Goal: Task Accomplishment & Management: Manage account settings

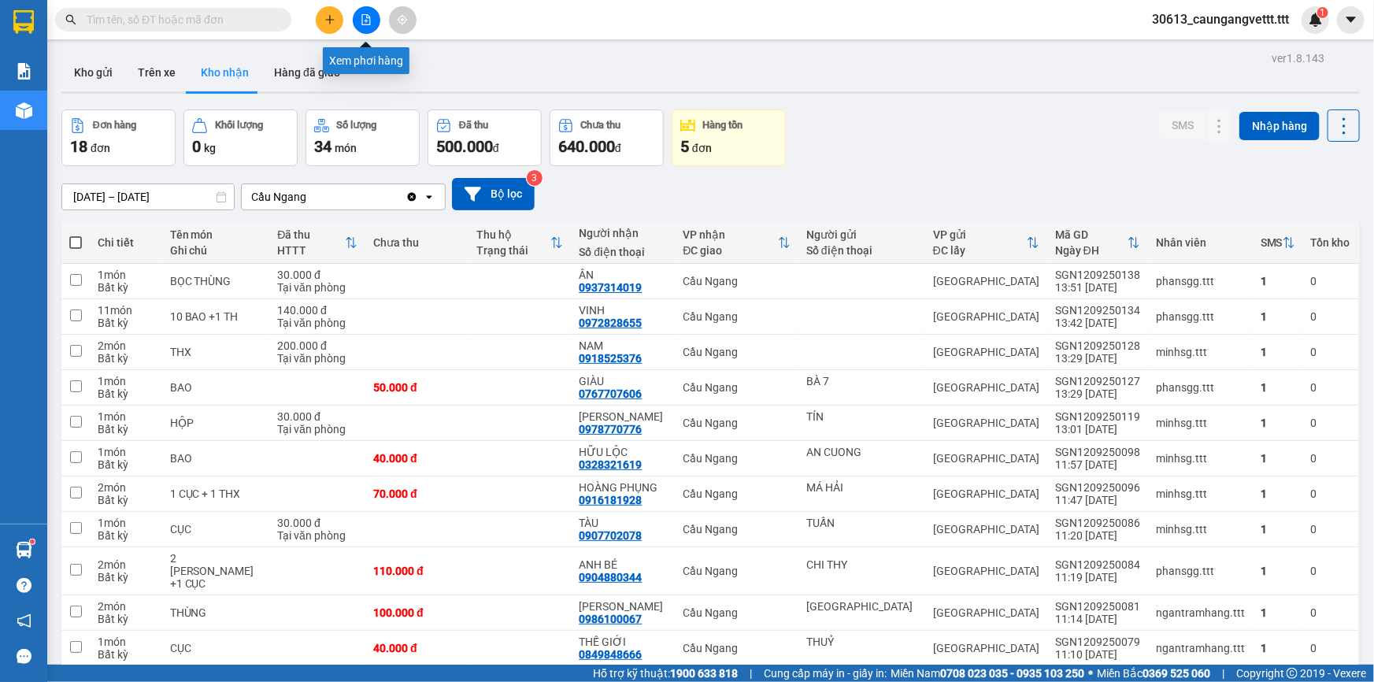
scroll to position [98, 0]
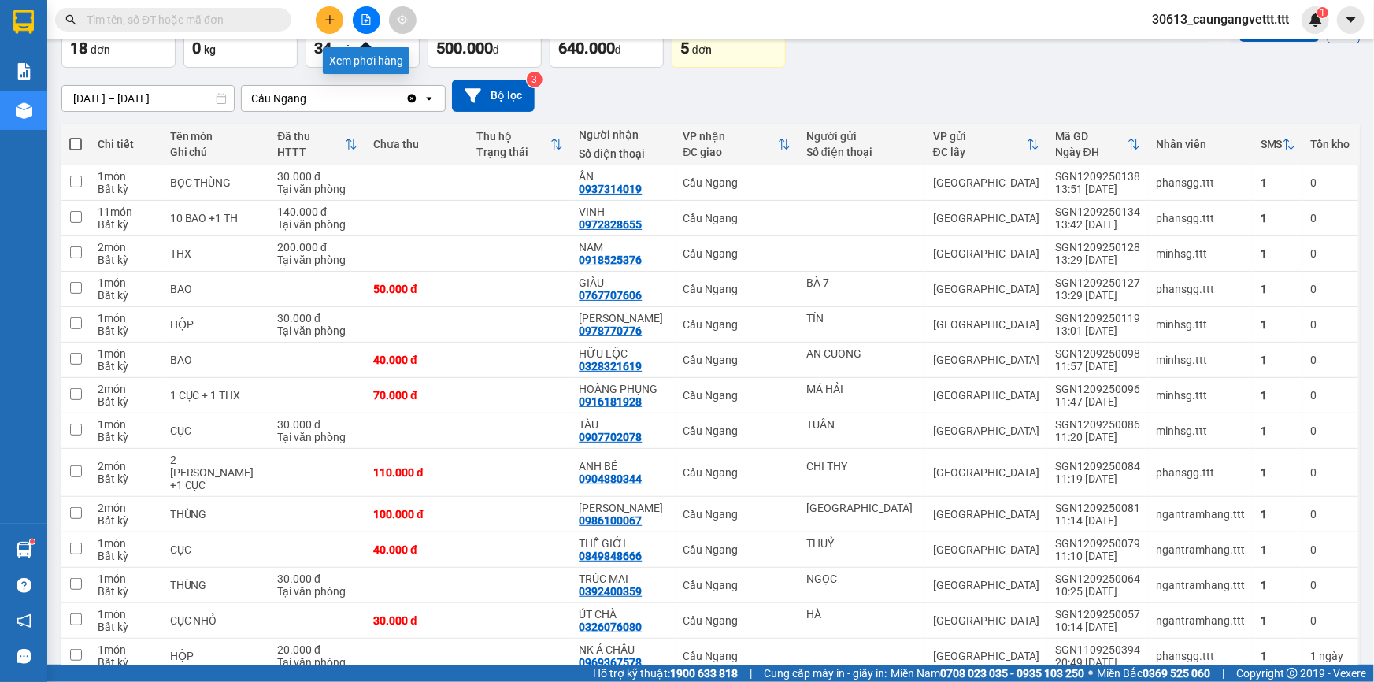
click at [366, 20] on icon "file-add" at bounding box center [366, 19] width 9 height 11
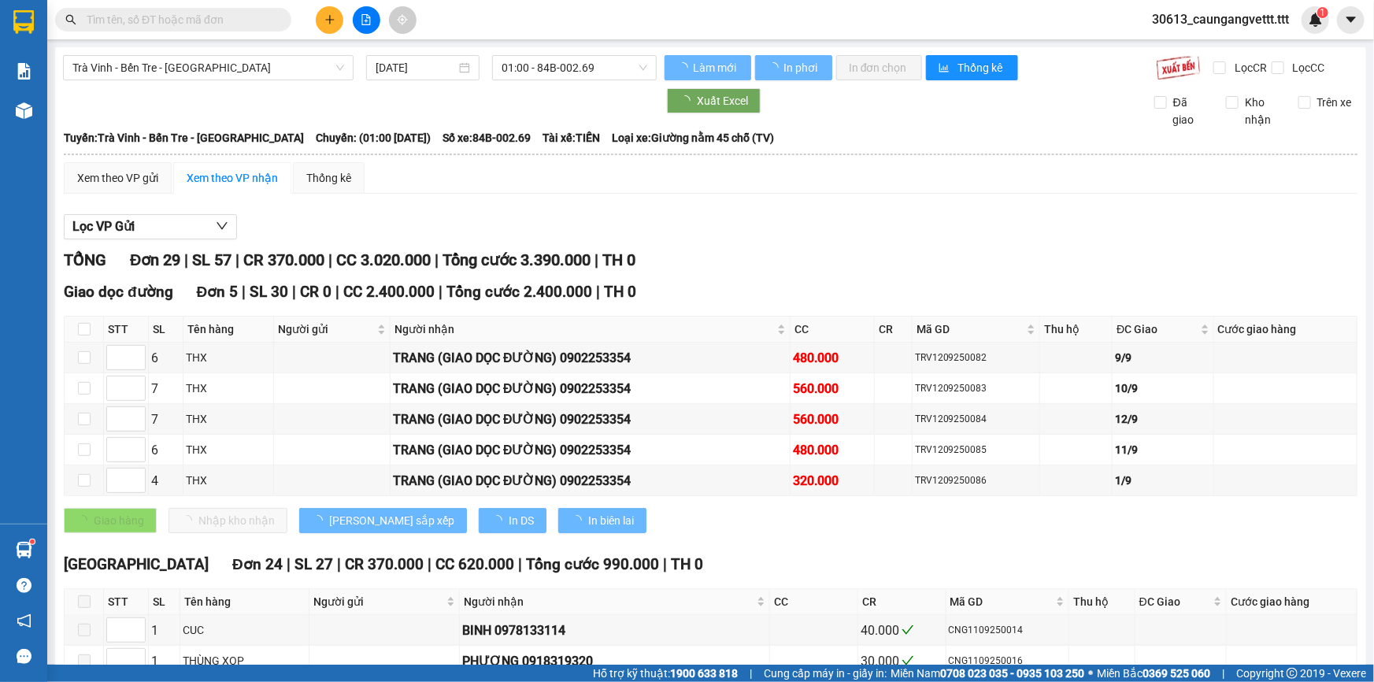
click at [329, 25] on button at bounding box center [330, 20] width 28 height 28
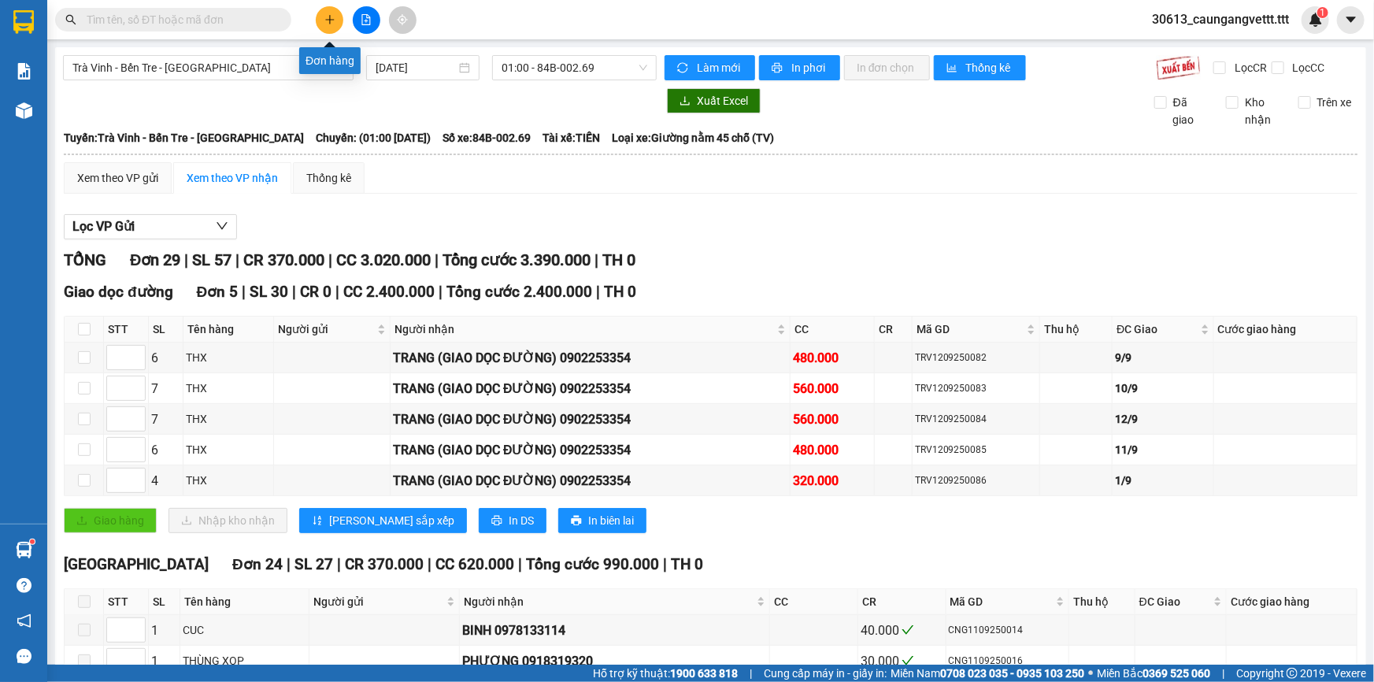
click at [331, 21] on icon "plus" at bounding box center [329, 19] width 11 height 11
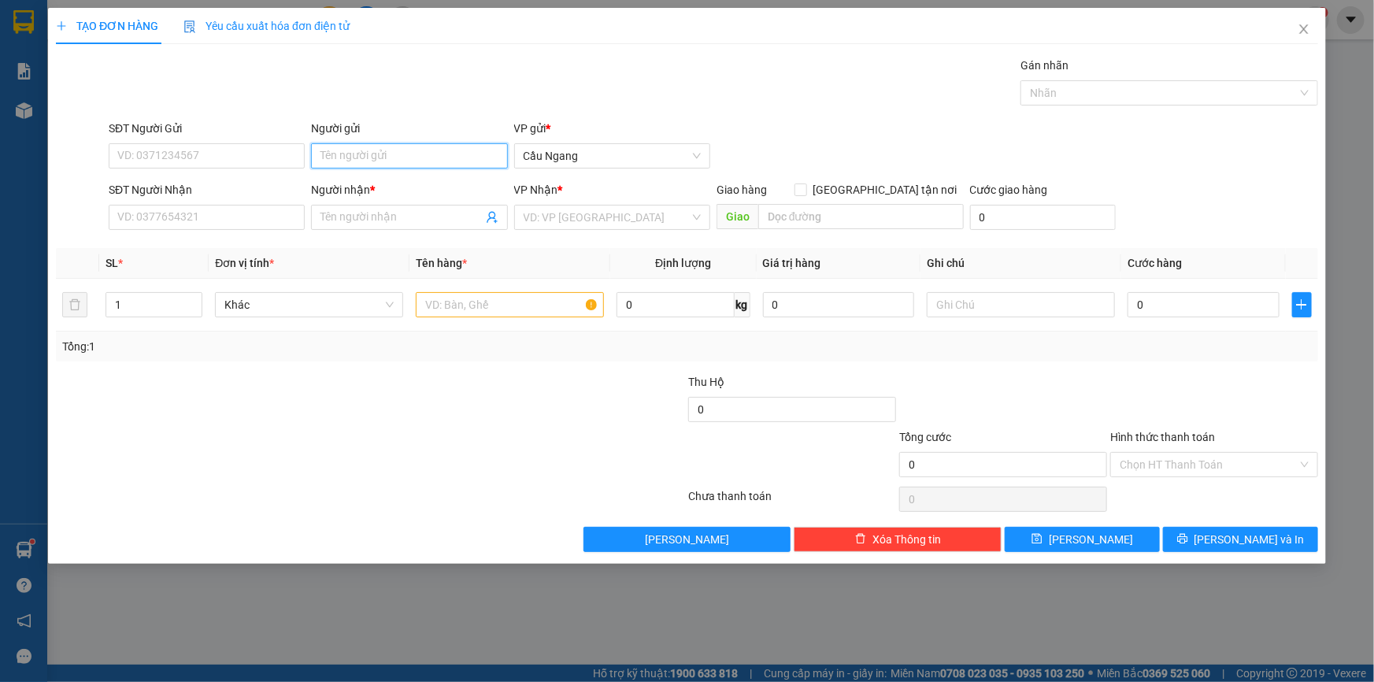
click at [375, 156] on input "Người gửi" at bounding box center [409, 155] width 196 height 25
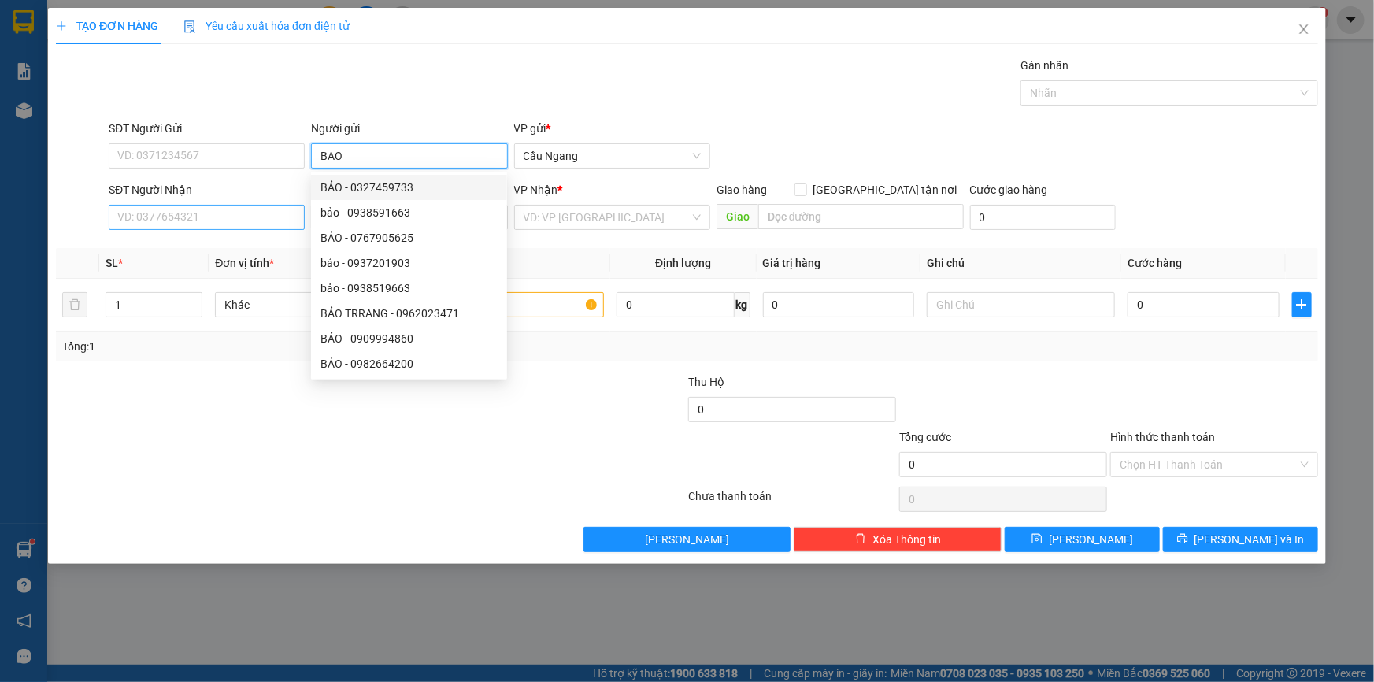
type input "BAO"
click at [183, 220] on input "SĐT Người Nhận" at bounding box center [207, 217] width 196 height 25
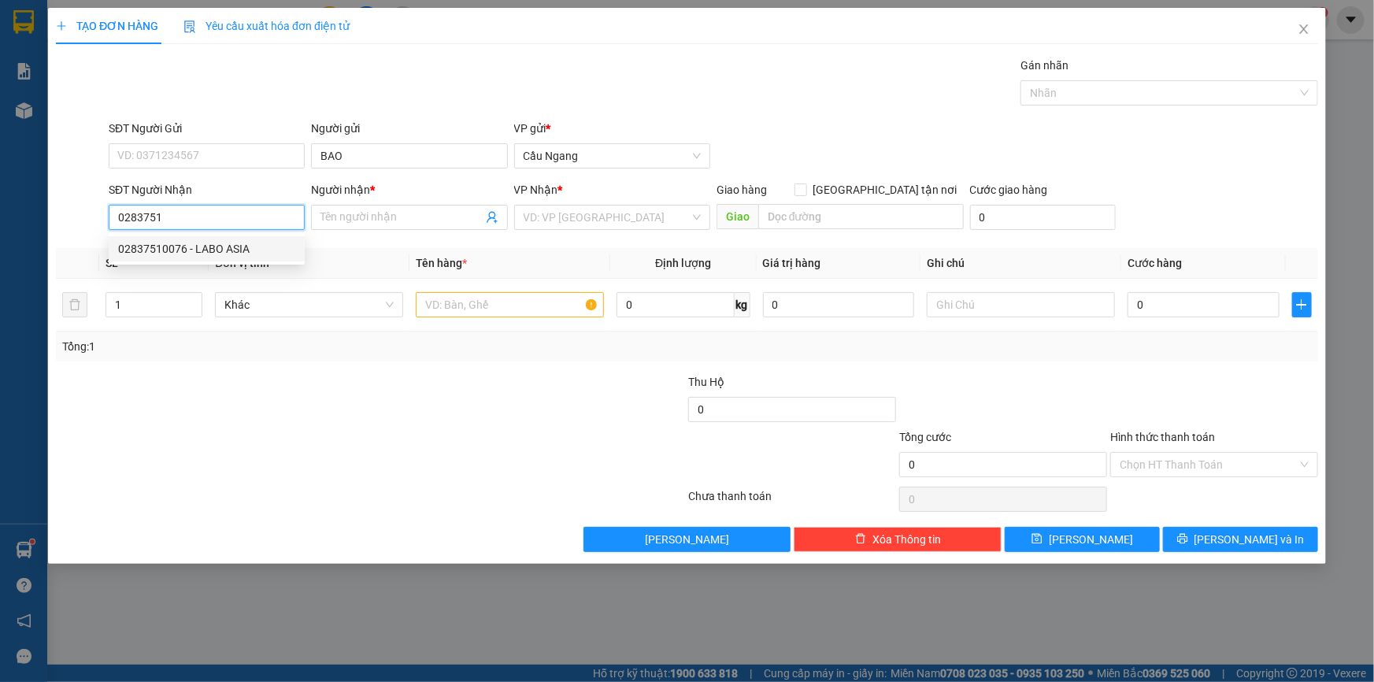
click at [215, 245] on div "02837510076 - LABO ASIA" at bounding box center [206, 248] width 177 height 17
type input "02837510076"
type input "LABO ASIA"
type input "02837510076"
click at [474, 305] on input "text" at bounding box center [510, 304] width 188 height 25
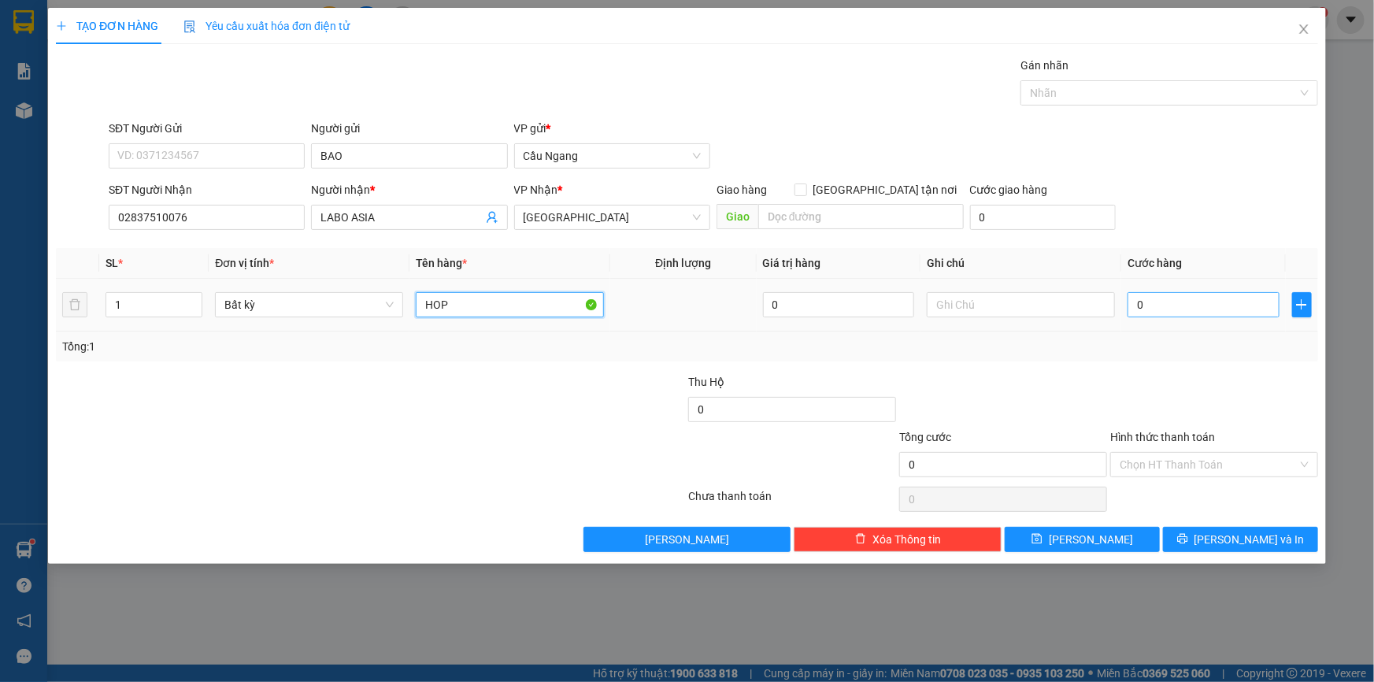
type input "HOP"
click at [1173, 309] on input "0" at bounding box center [1204, 304] width 152 height 25
type input "2"
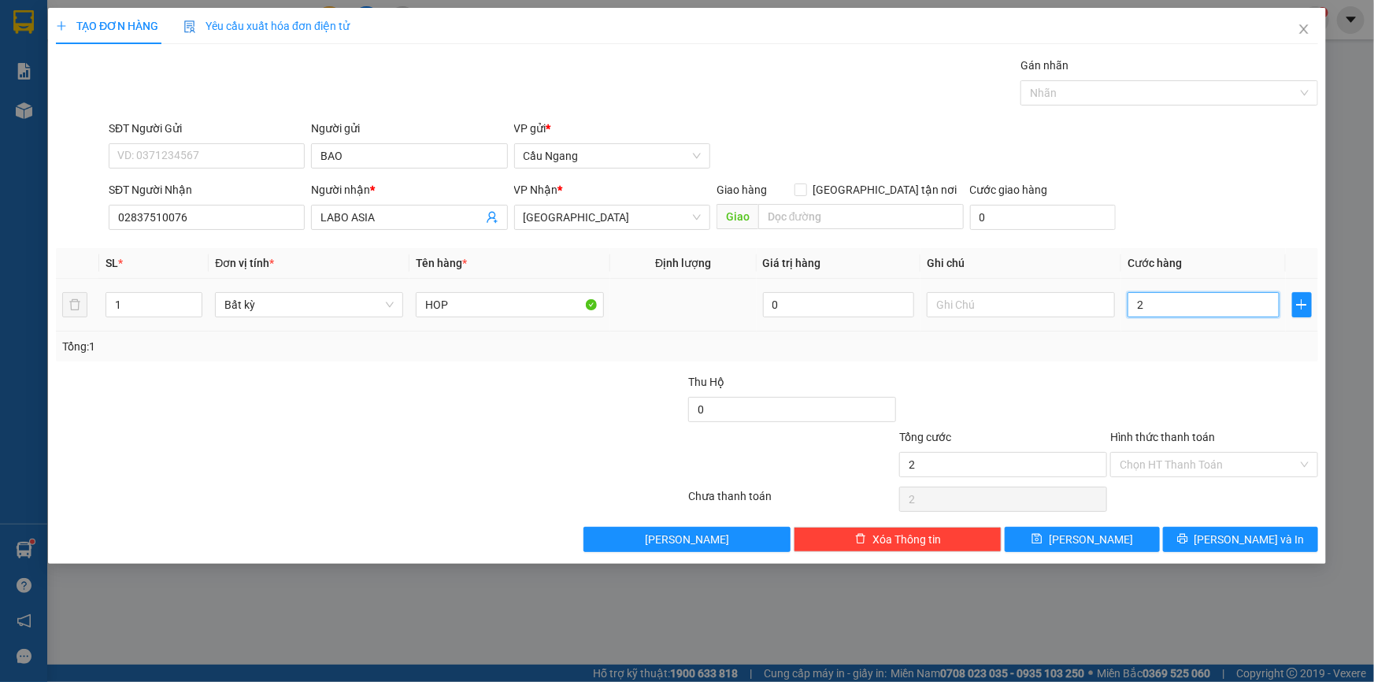
type input "20"
type input "200"
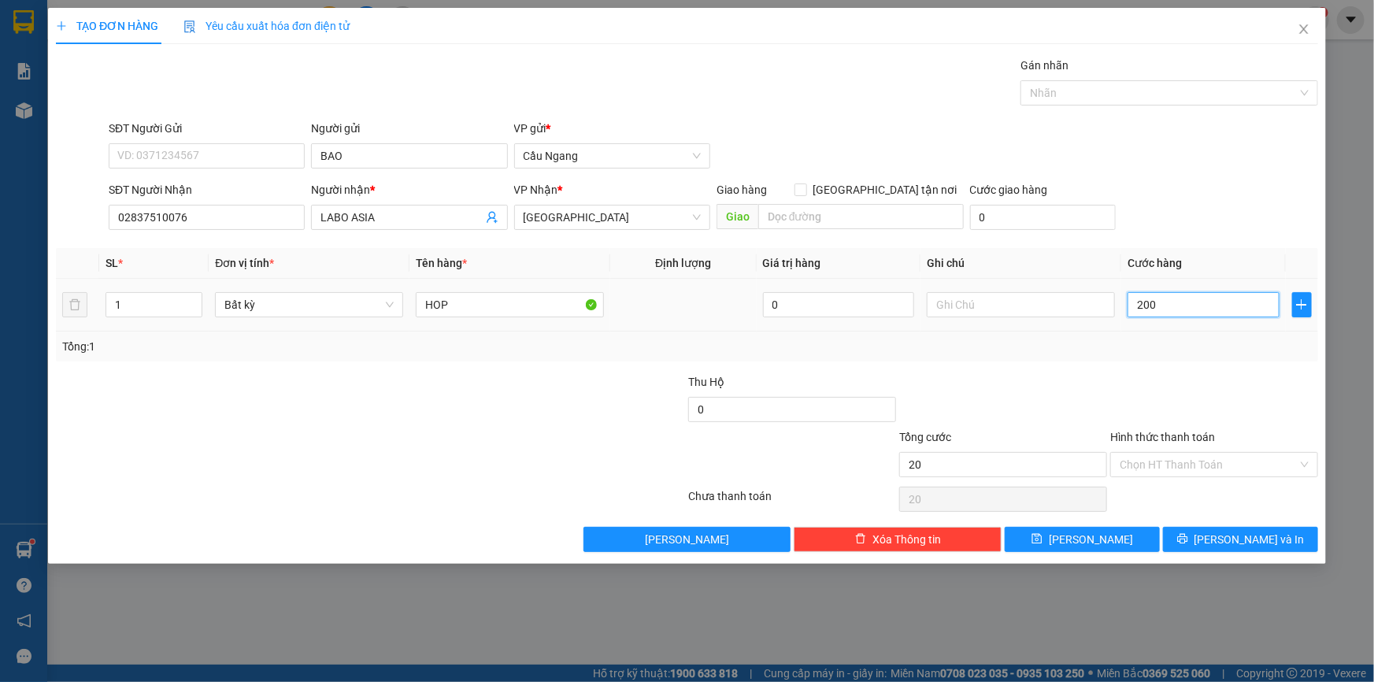
type input "200"
type input "2.000"
type input "20.000"
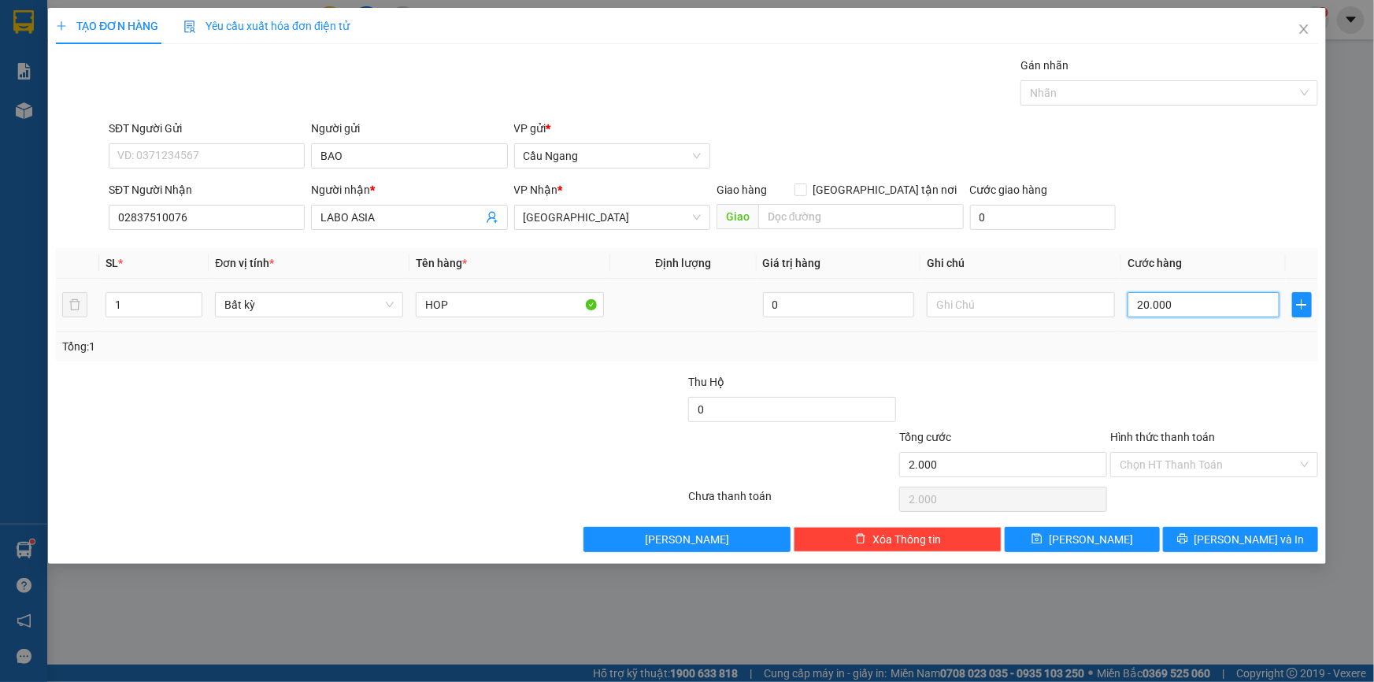
type input "20.000"
click at [1165, 464] on input "Hình thức thanh toán" at bounding box center [1209, 465] width 178 height 24
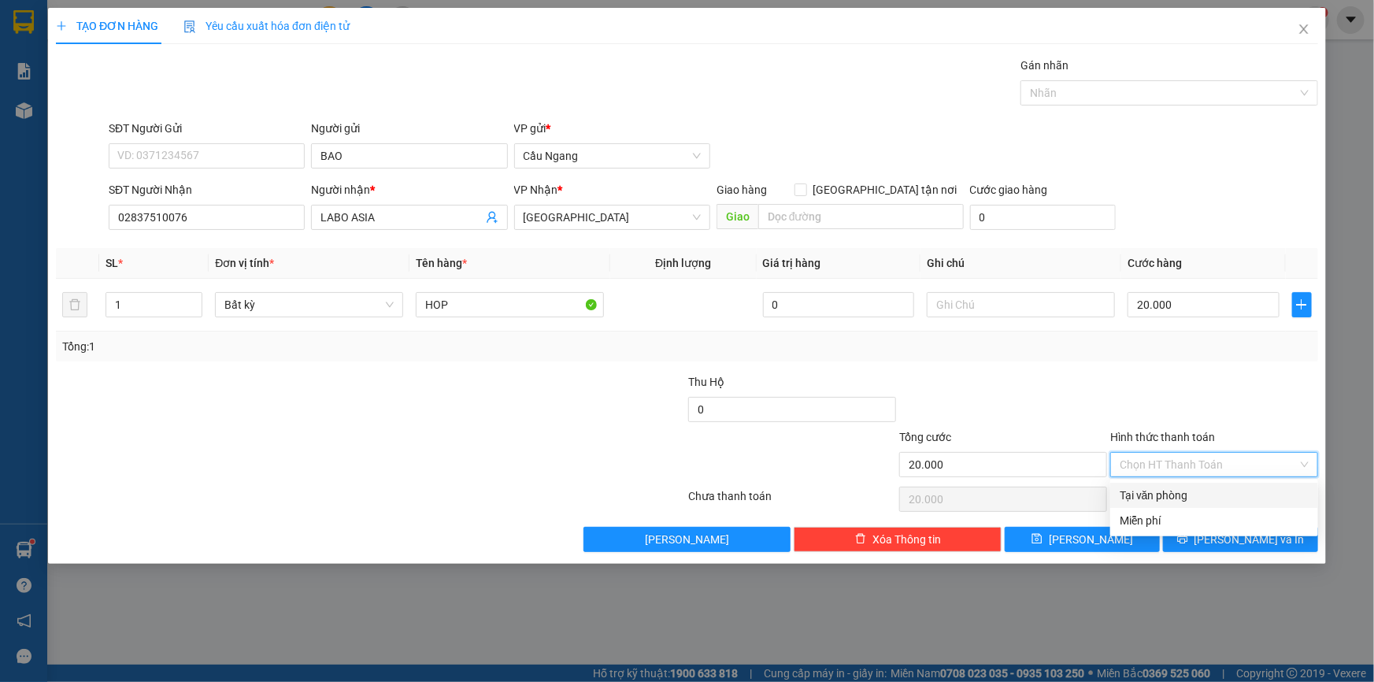
click at [1149, 498] on div "Tại văn phòng" at bounding box center [1214, 495] width 189 height 17
type input "0"
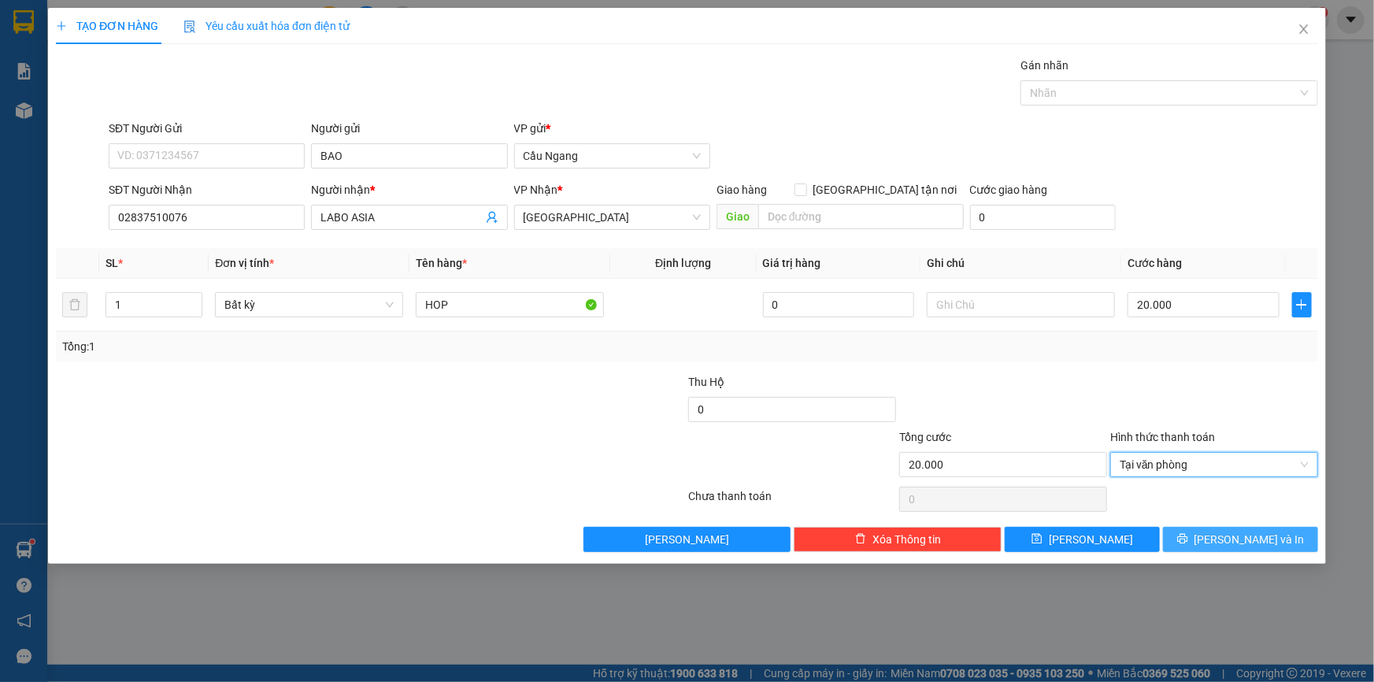
click at [1202, 537] on button "[PERSON_NAME] và In" at bounding box center [1240, 539] width 155 height 25
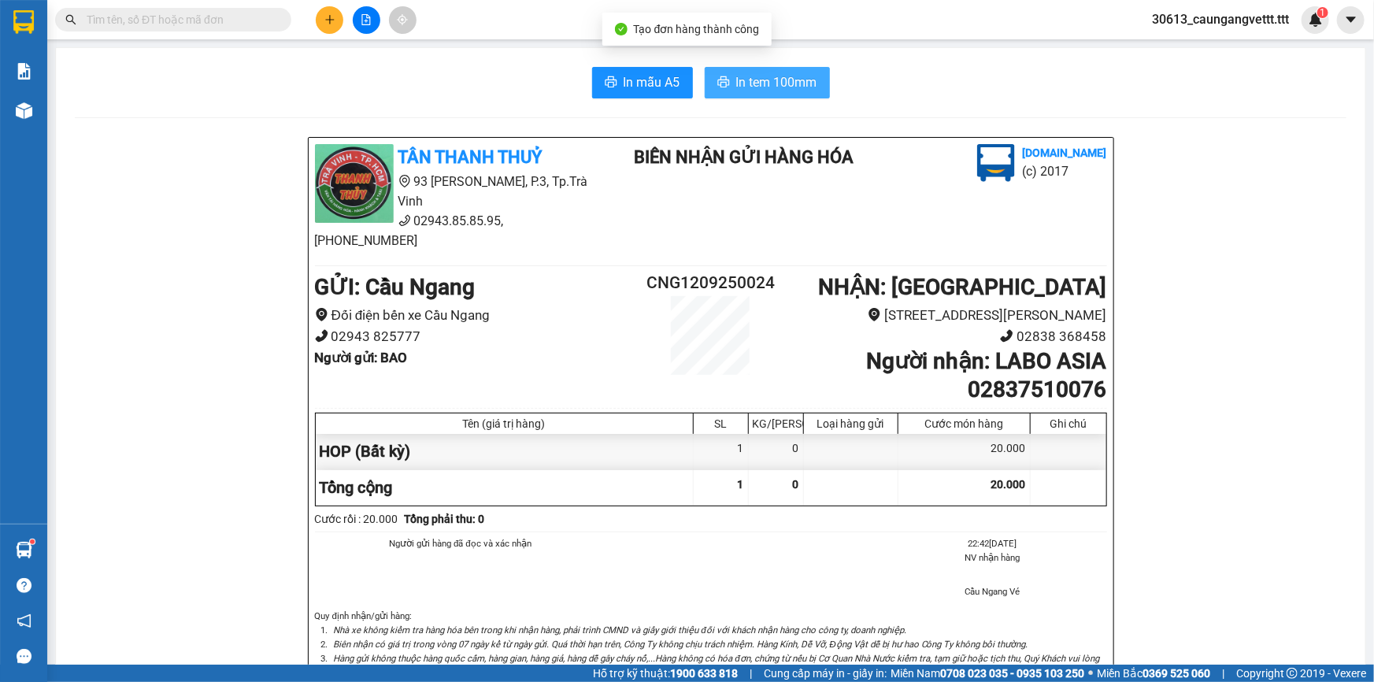
click at [760, 71] on button "In tem 100mm" at bounding box center [767, 82] width 125 height 31
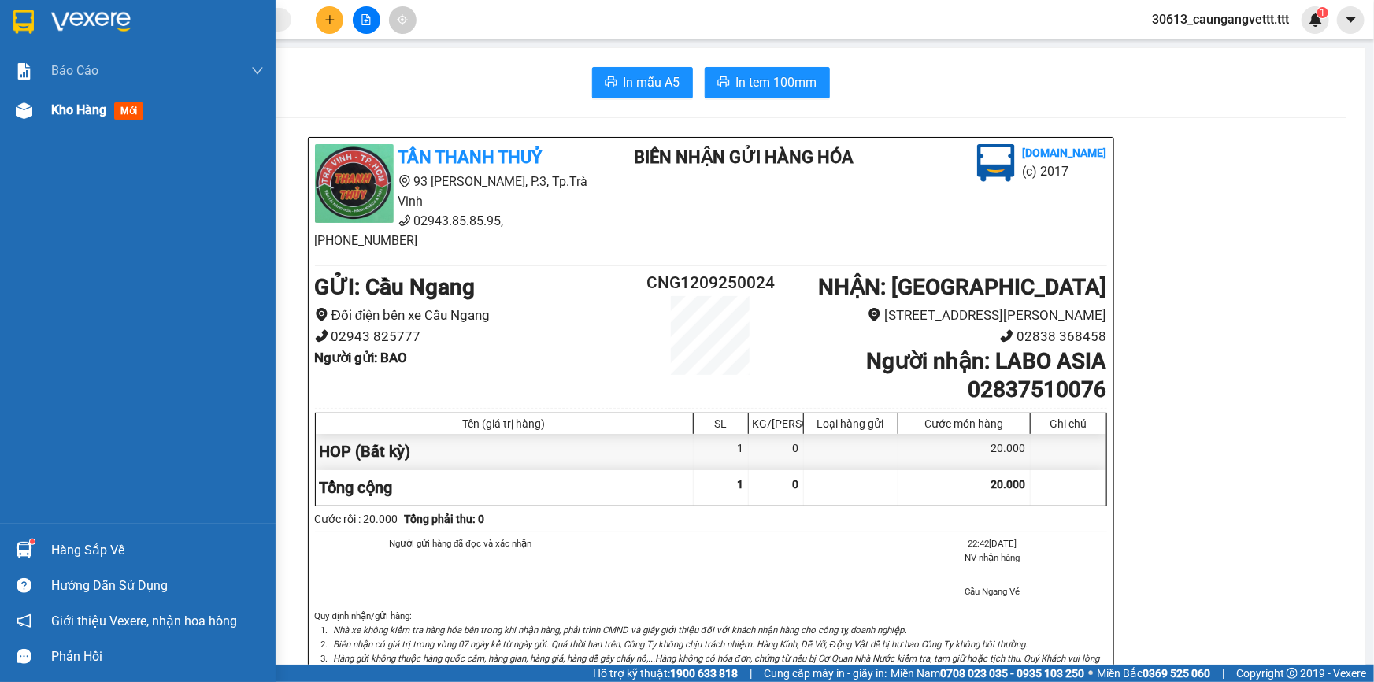
drag, startPoint x: 54, startPoint y: 113, endPoint x: 71, endPoint y: 120, distance: 18.7
click at [54, 113] on span "Kho hàng" at bounding box center [78, 109] width 55 height 15
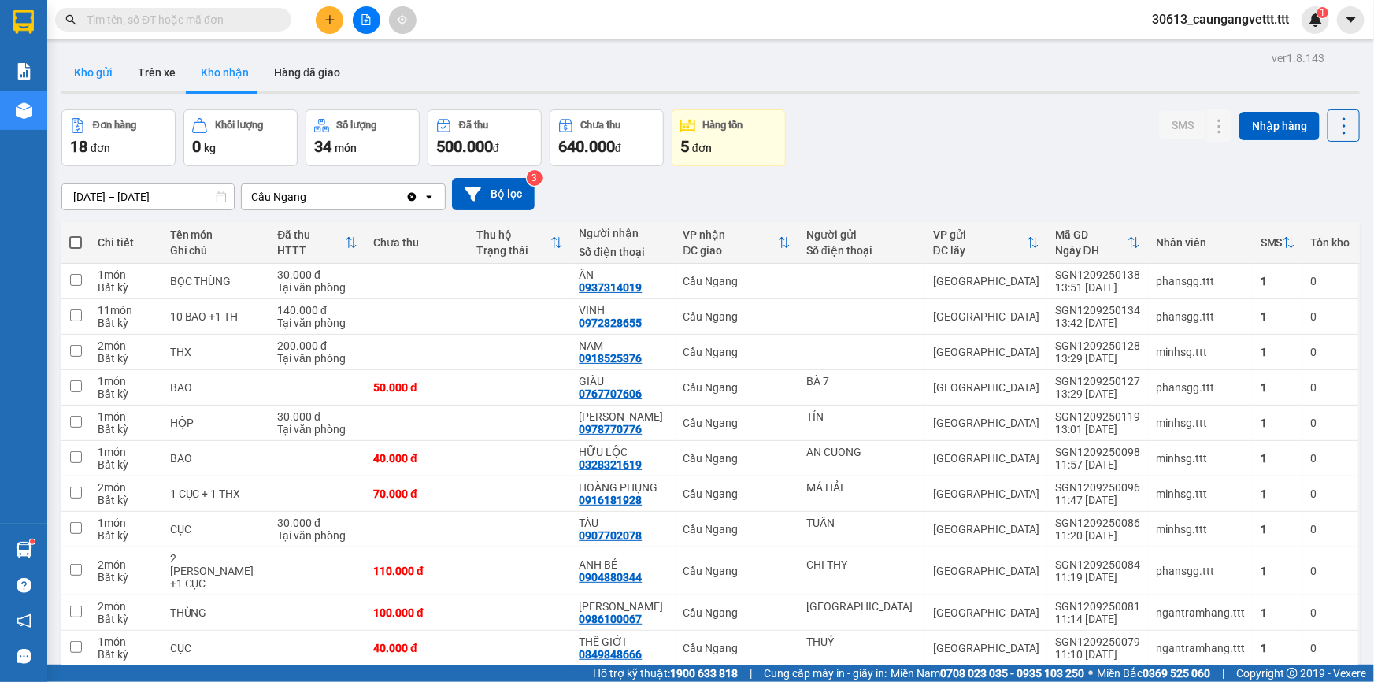
drag, startPoint x: 96, startPoint y: 65, endPoint x: 102, endPoint y: 73, distance: 10.7
click at [97, 66] on button "Kho gửi" at bounding box center [93, 73] width 64 height 38
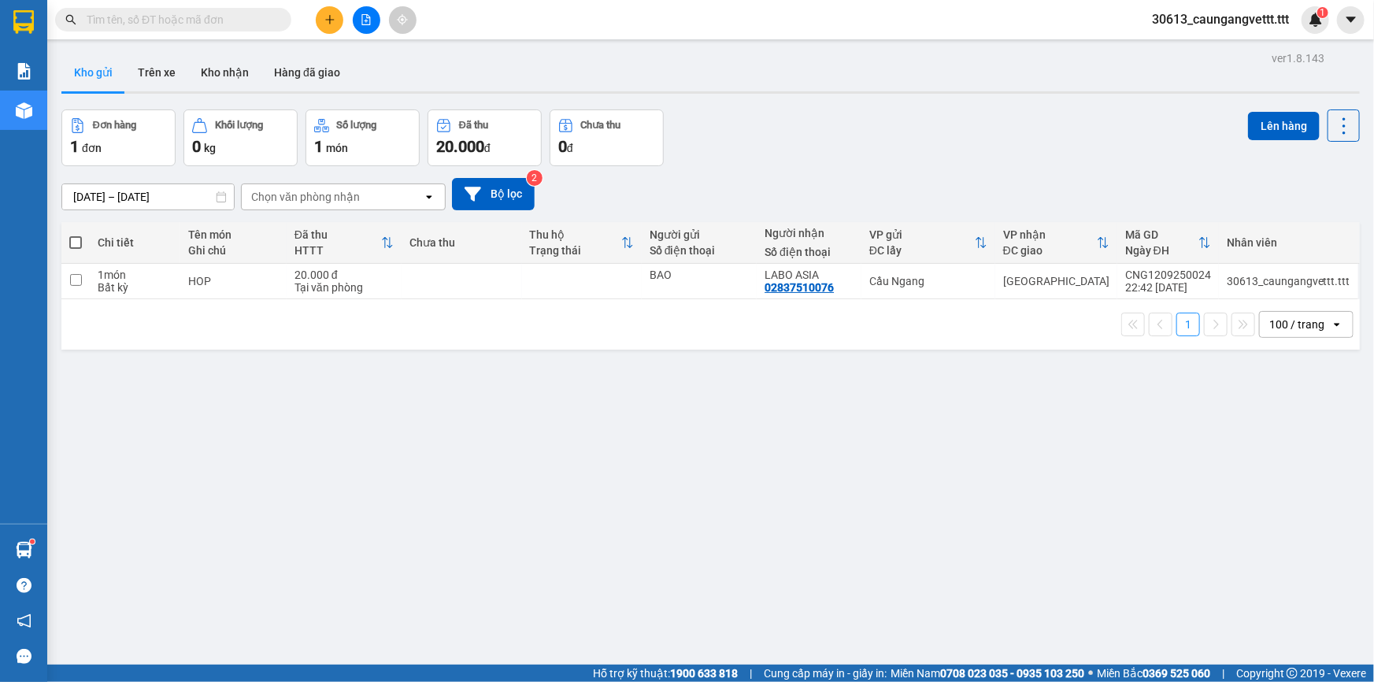
click at [79, 240] on span at bounding box center [75, 242] width 13 height 13
click at [76, 235] on input "checkbox" at bounding box center [76, 235] width 0 height 0
checkbox input "true"
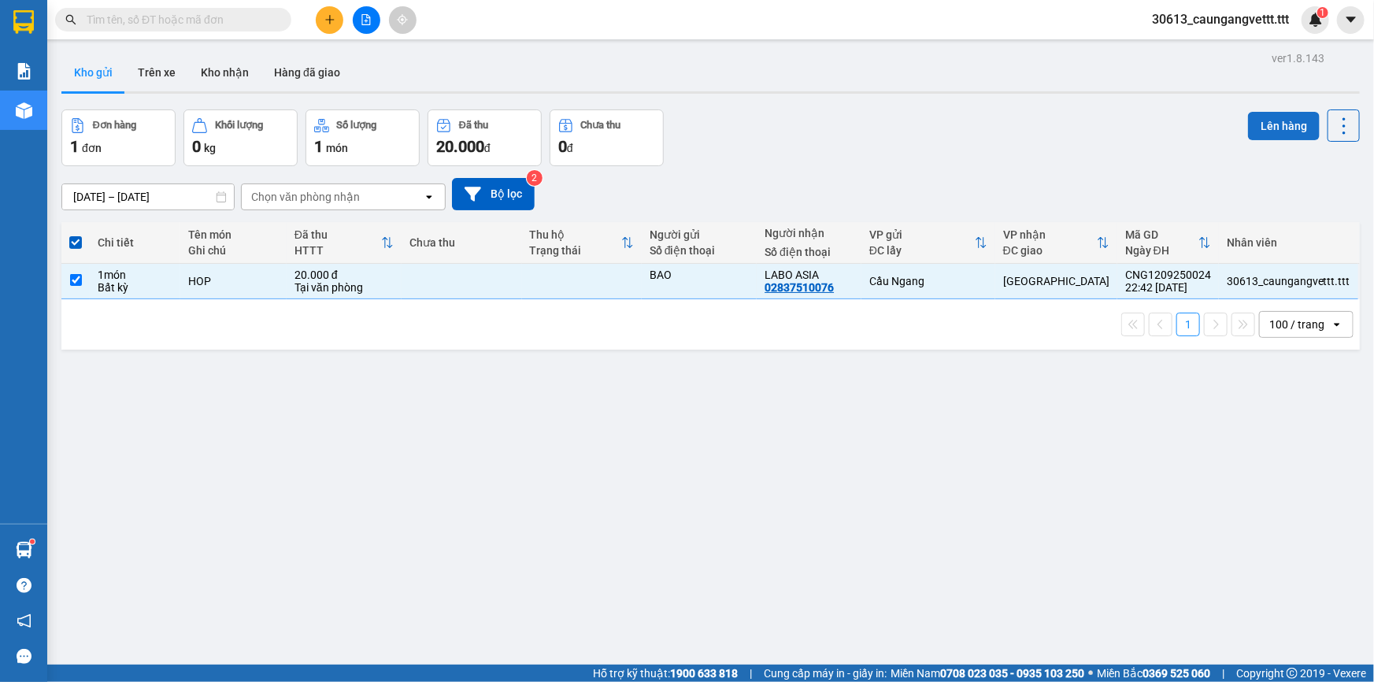
drag, startPoint x: 1277, startPoint y: 124, endPoint x: 1266, endPoint y: 126, distance: 11.3
click at [1271, 124] on button "Lên hàng" at bounding box center [1284, 126] width 72 height 28
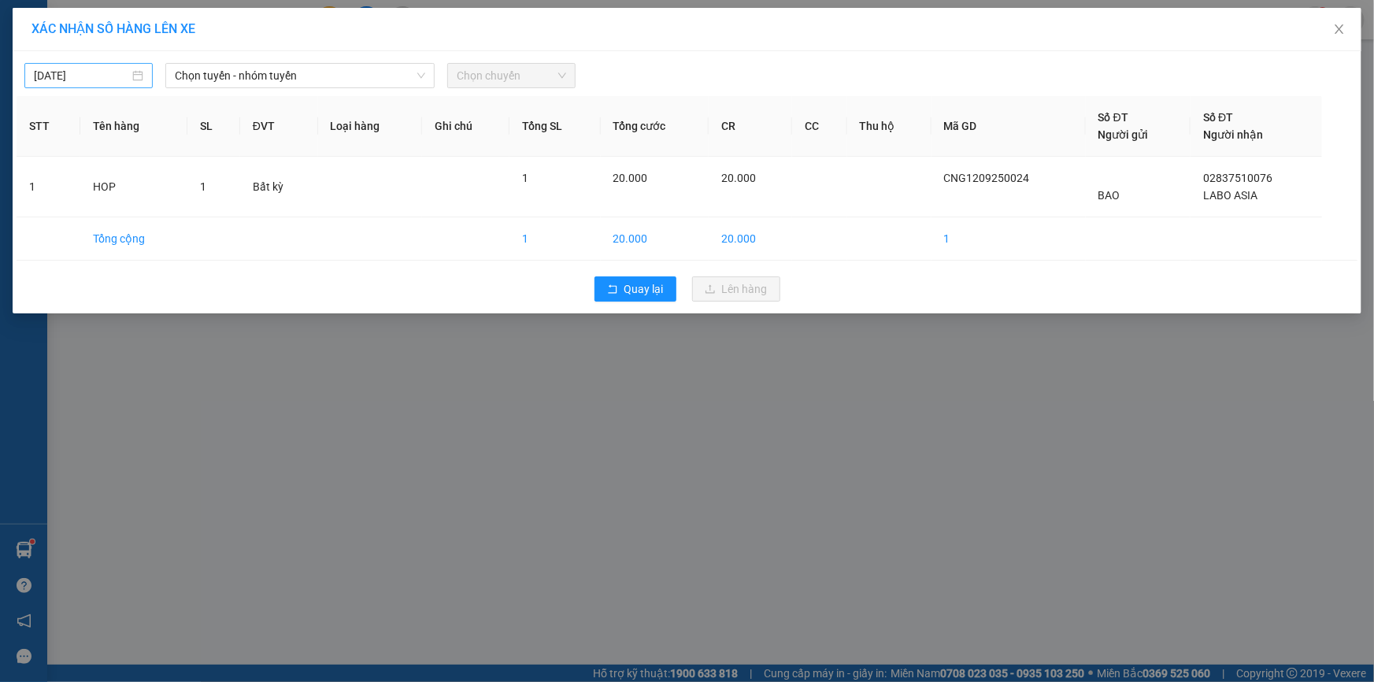
click at [50, 75] on input "[DATE]" at bounding box center [81, 75] width 95 height 17
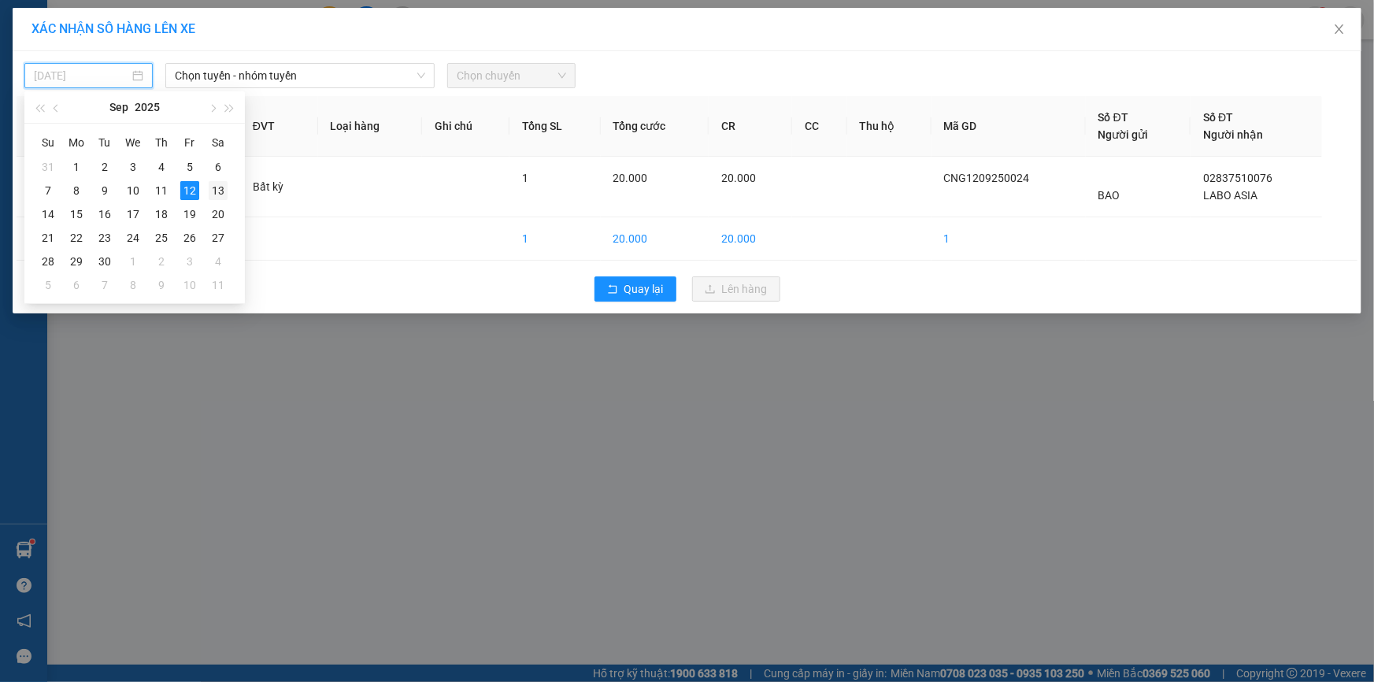
click at [214, 186] on div "13" at bounding box center [218, 190] width 19 height 19
type input "[DATE]"
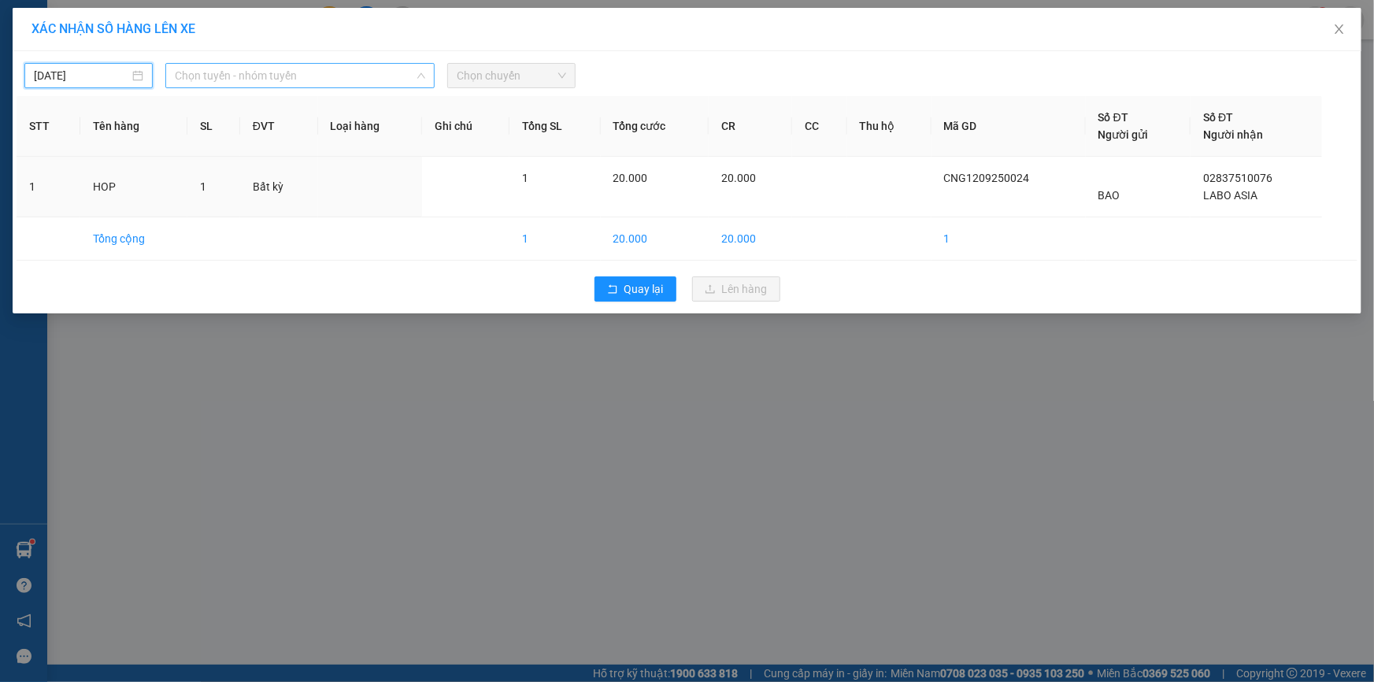
click at [254, 74] on span "Chọn tuyến - nhóm tuyến" at bounding box center [300, 76] width 250 height 24
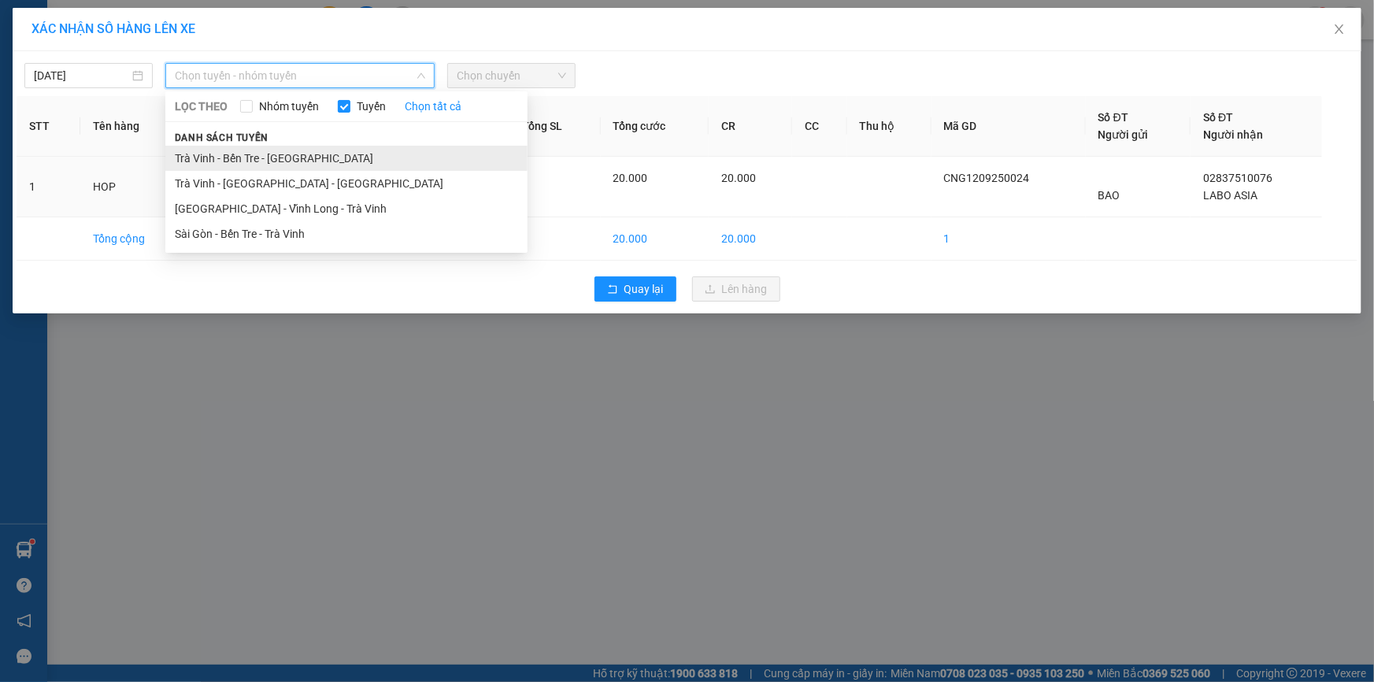
click at [246, 154] on li "Trà Vinh - Bến Tre - [GEOGRAPHIC_DATA]" at bounding box center [346, 158] width 362 height 25
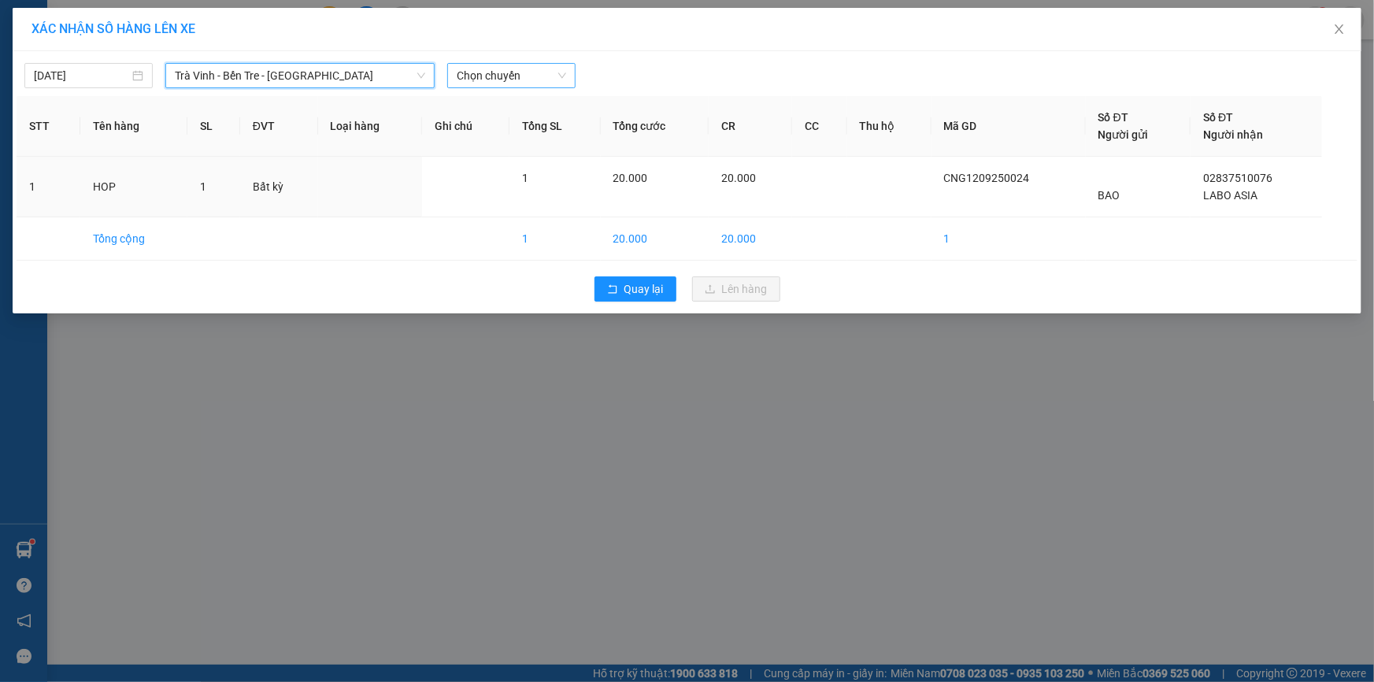
click at [489, 71] on span "Chọn chuyến" at bounding box center [511, 76] width 109 height 24
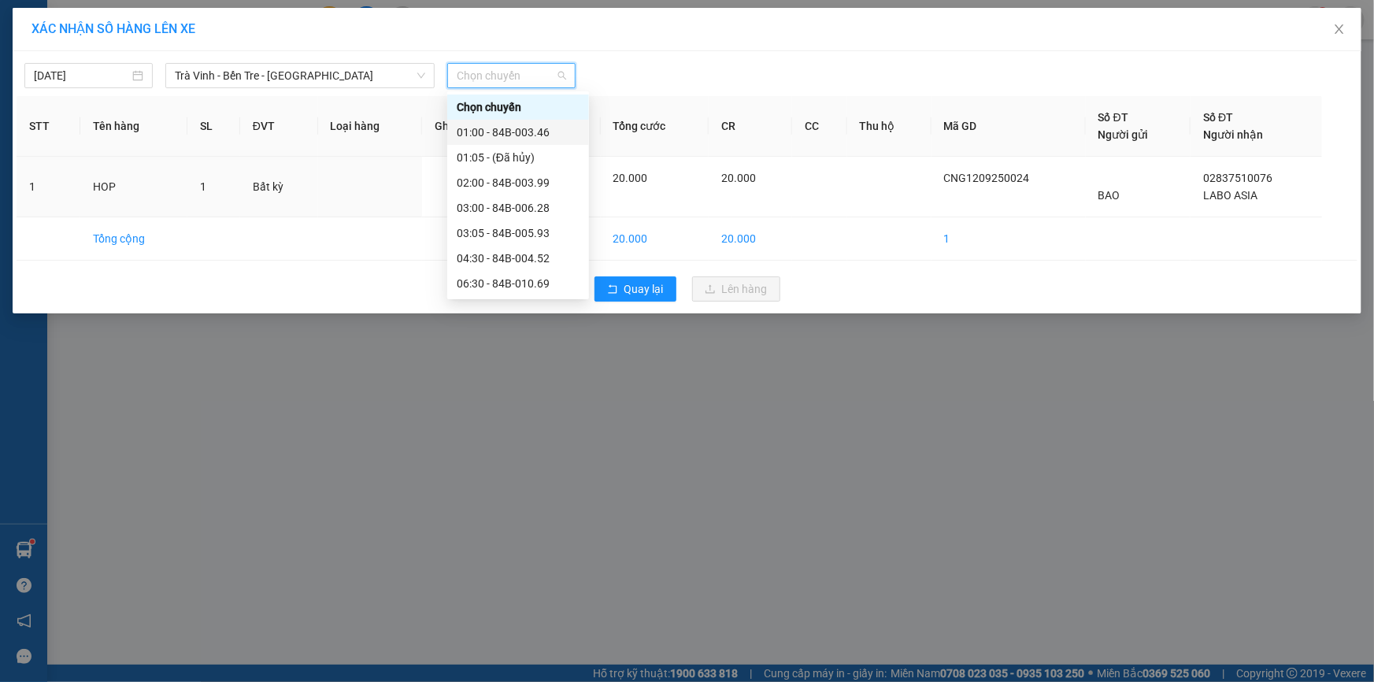
click at [500, 131] on div "01:00 - 84B-003.46" at bounding box center [518, 132] width 123 height 17
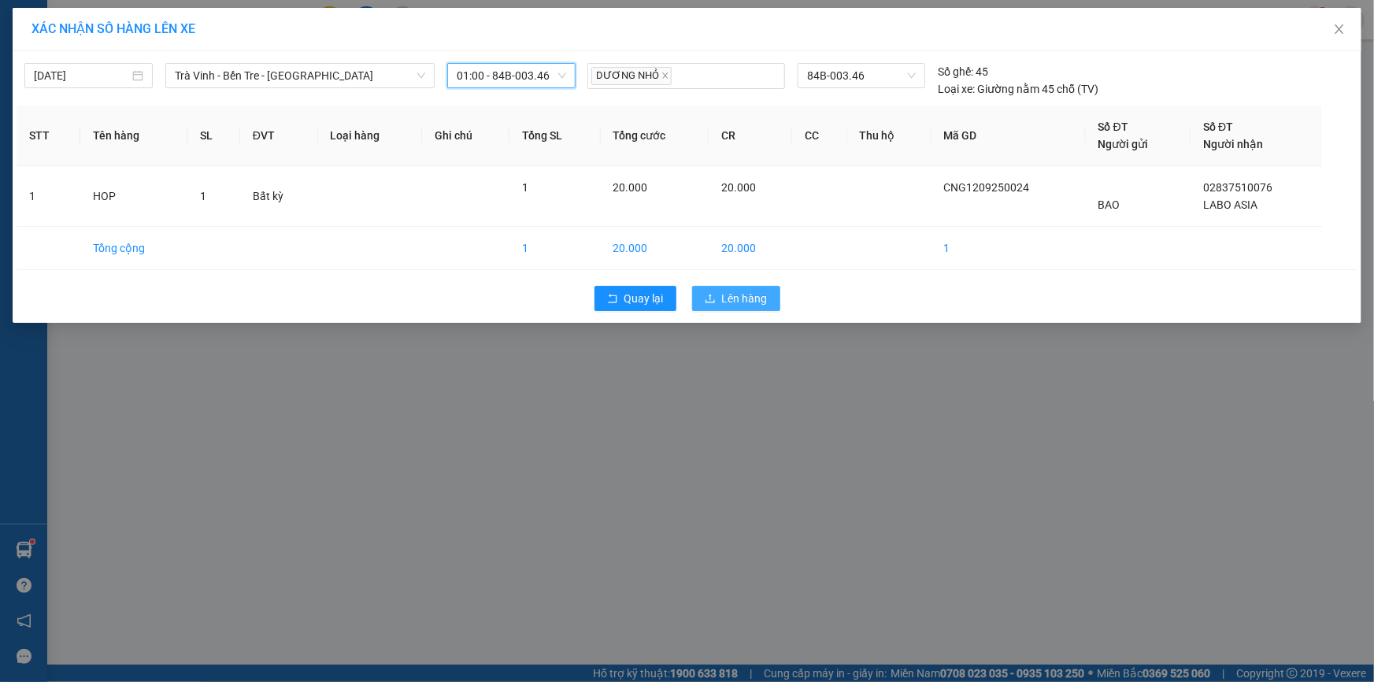
click at [726, 294] on span "Lên hàng" at bounding box center [745, 298] width 46 height 17
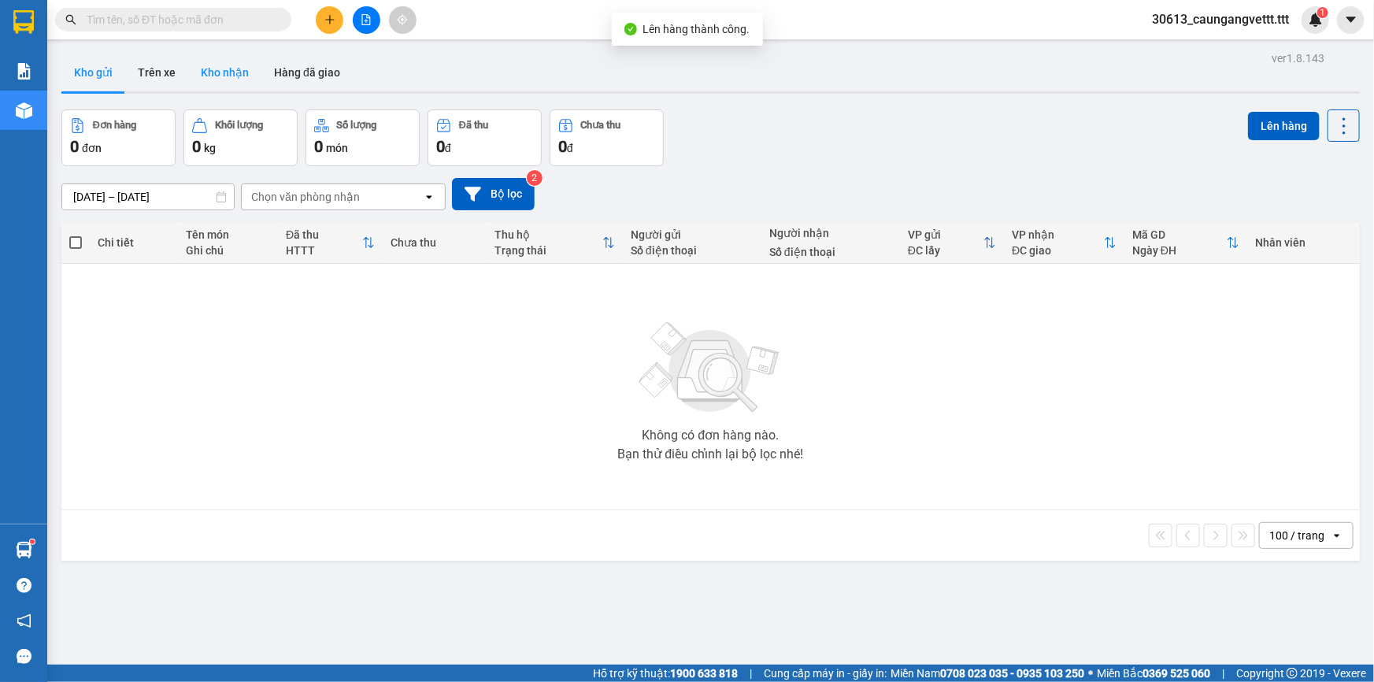
click at [228, 75] on button "Kho nhận" at bounding box center [224, 73] width 73 height 38
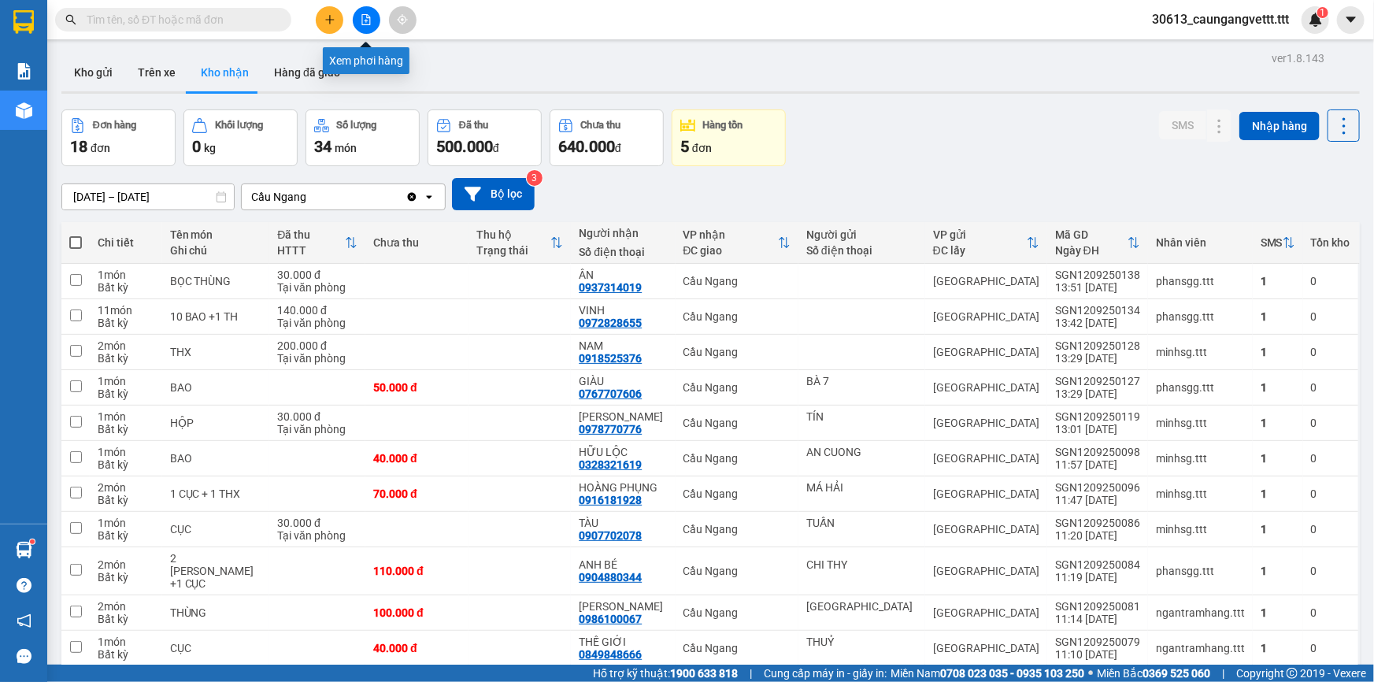
click at [365, 13] on button at bounding box center [367, 20] width 28 height 28
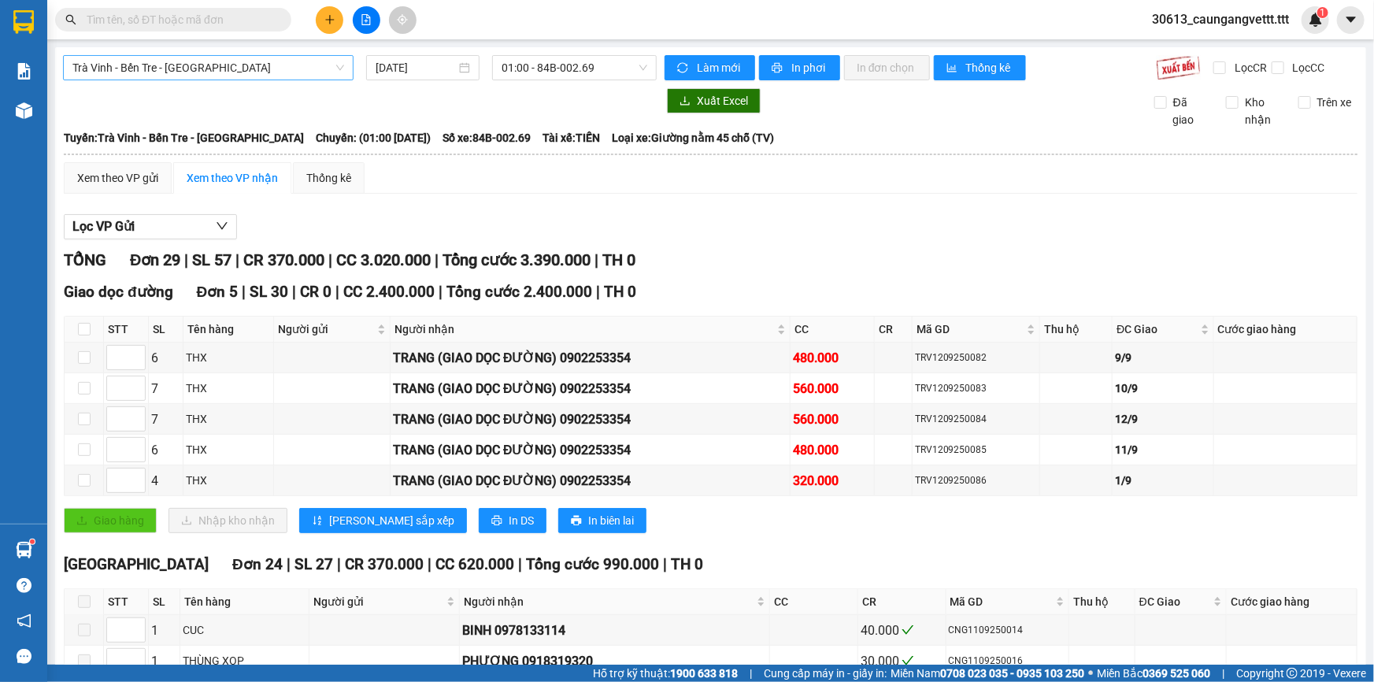
click at [165, 65] on span "Trà Vinh - Bến Tre - [GEOGRAPHIC_DATA]" at bounding box center [208, 68] width 272 height 24
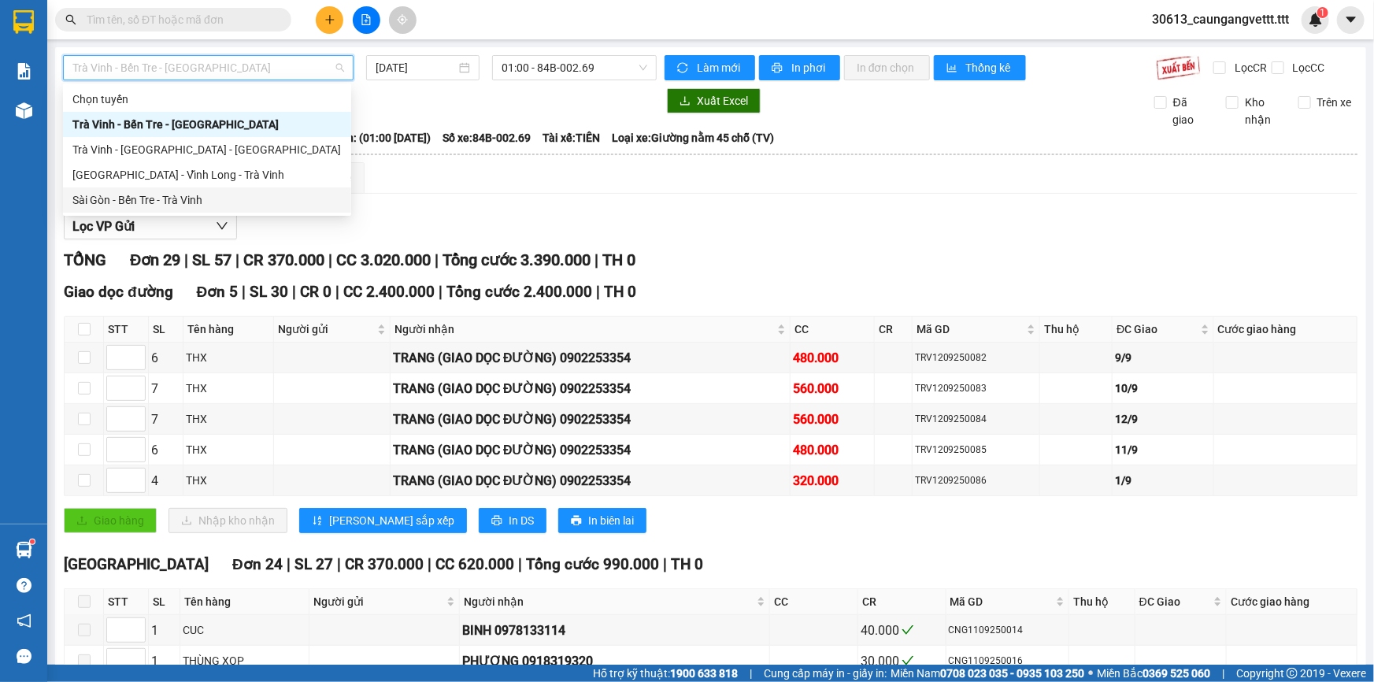
click at [165, 201] on div "Sài Gòn - Bến Tre - Trà Vinh" at bounding box center [206, 199] width 269 height 17
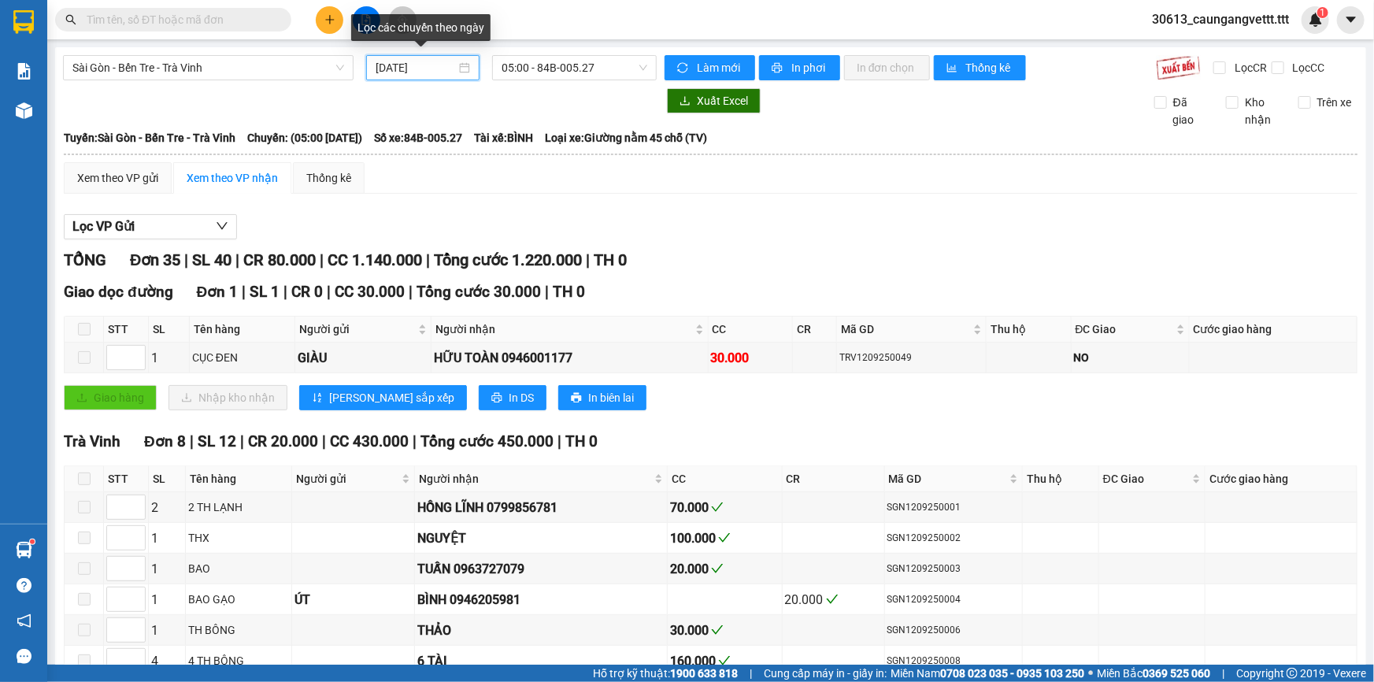
click at [380, 63] on input "[DATE]" at bounding box center [416, 67] width 80 height 17
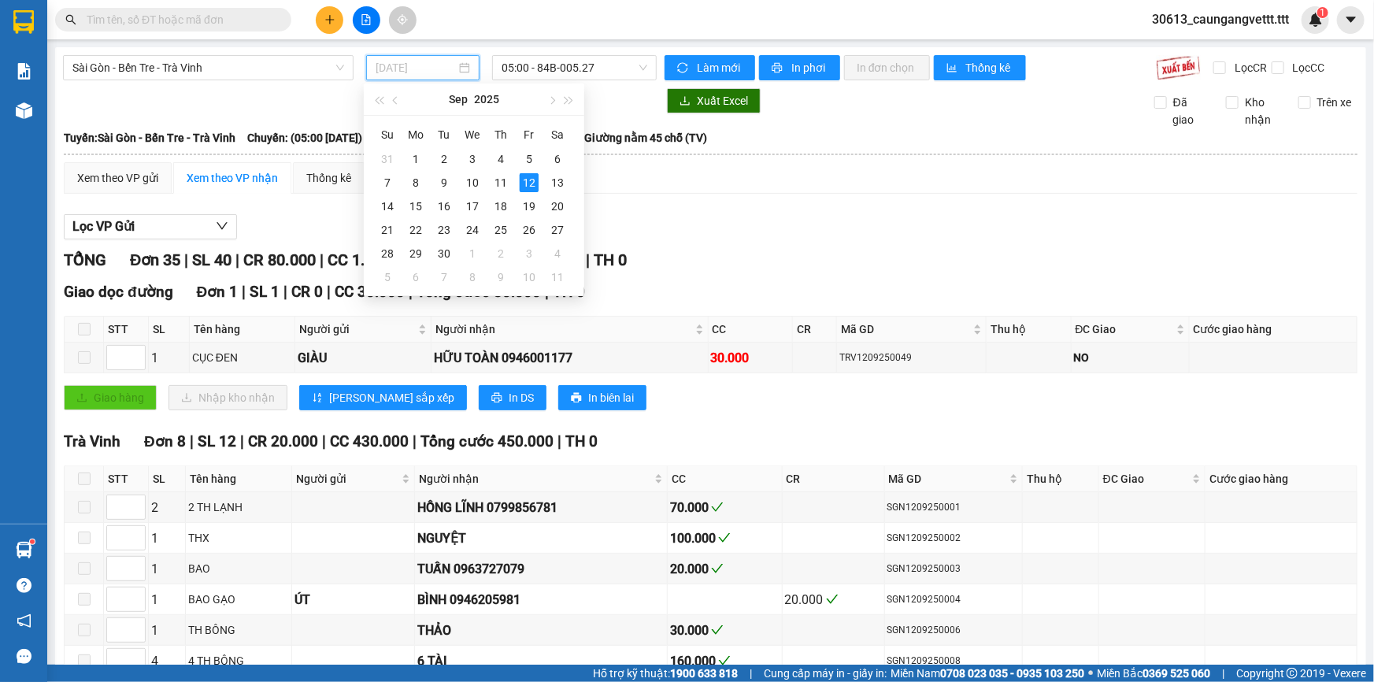
type input "[DATE]"
click at [536, 71] on span "05:00 - 84B-005.27" at bounding box center [575, 68] width 146 height 24
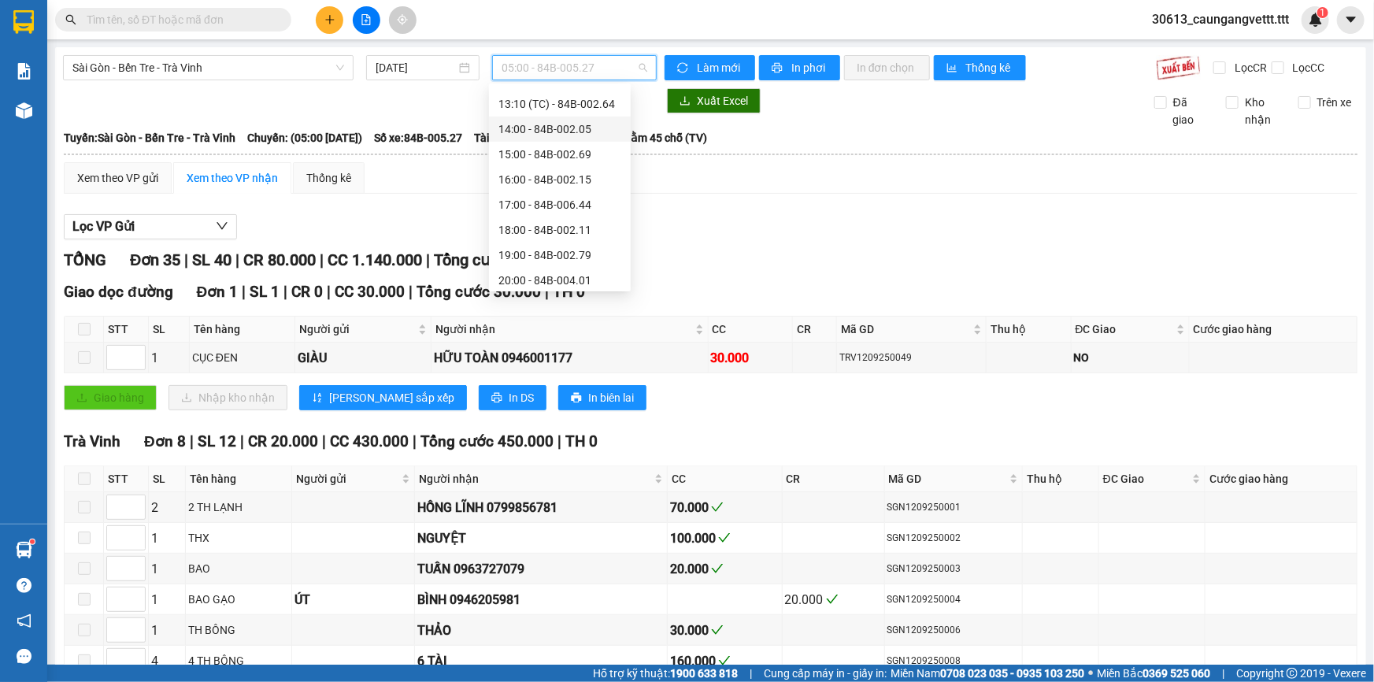
scroll to position [327, 0]
click at [525, 126] on div "16:00 - 84B-002.15" at bounding box center [559, 125] width 123 height 17
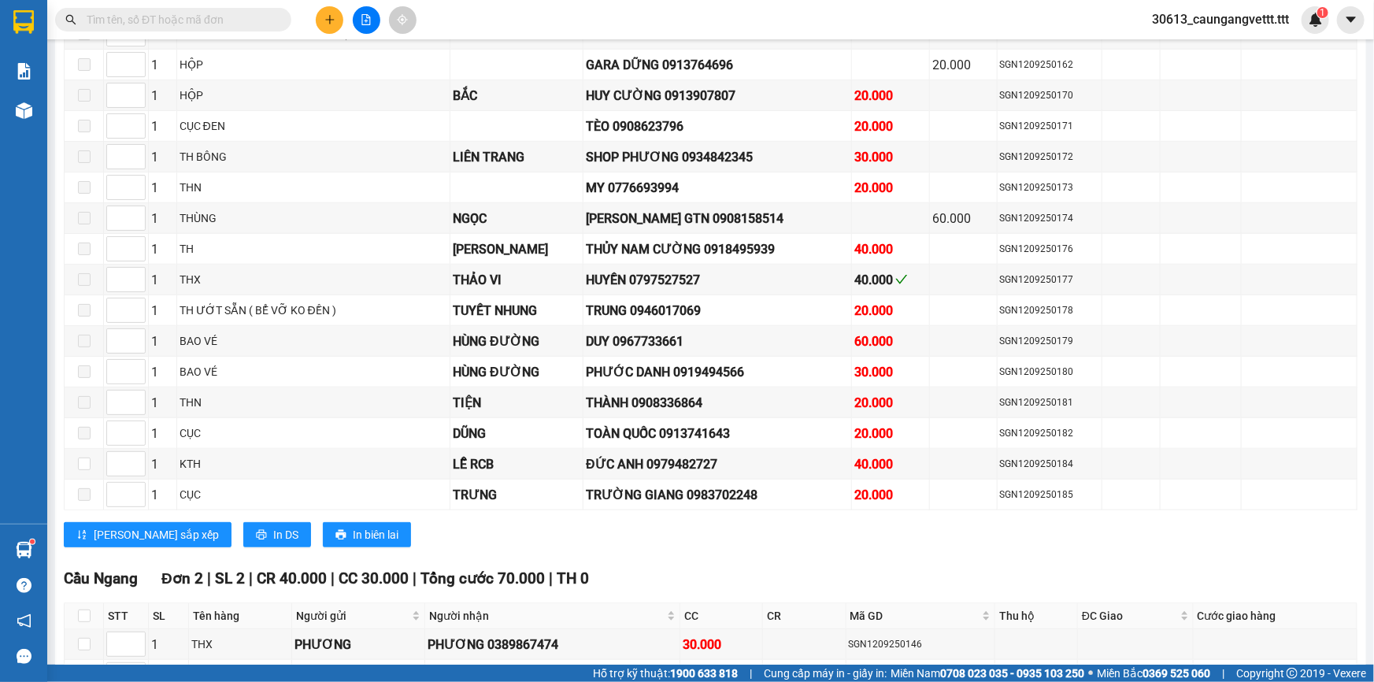
scroll to position [811, 0]
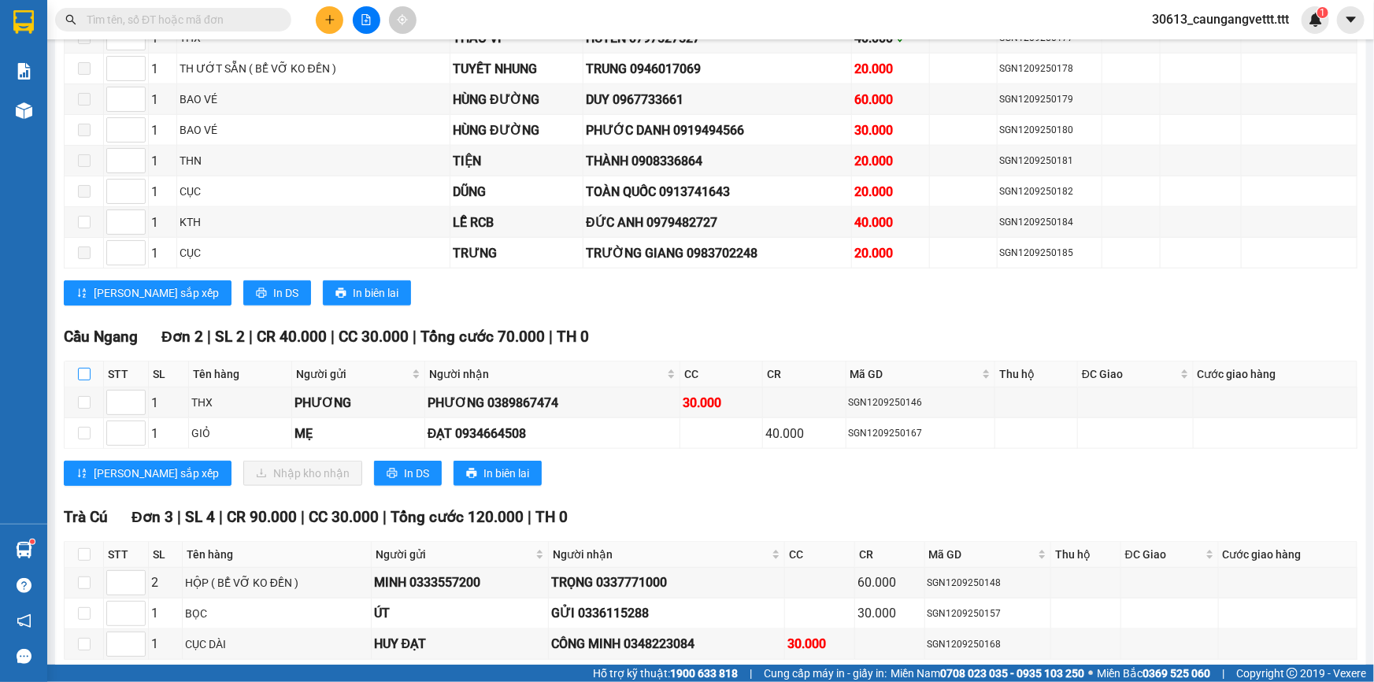
click at [79, 368] on input "checkbox" at bounding box center [84, 374] width 13 height 13
checkbox input "true"
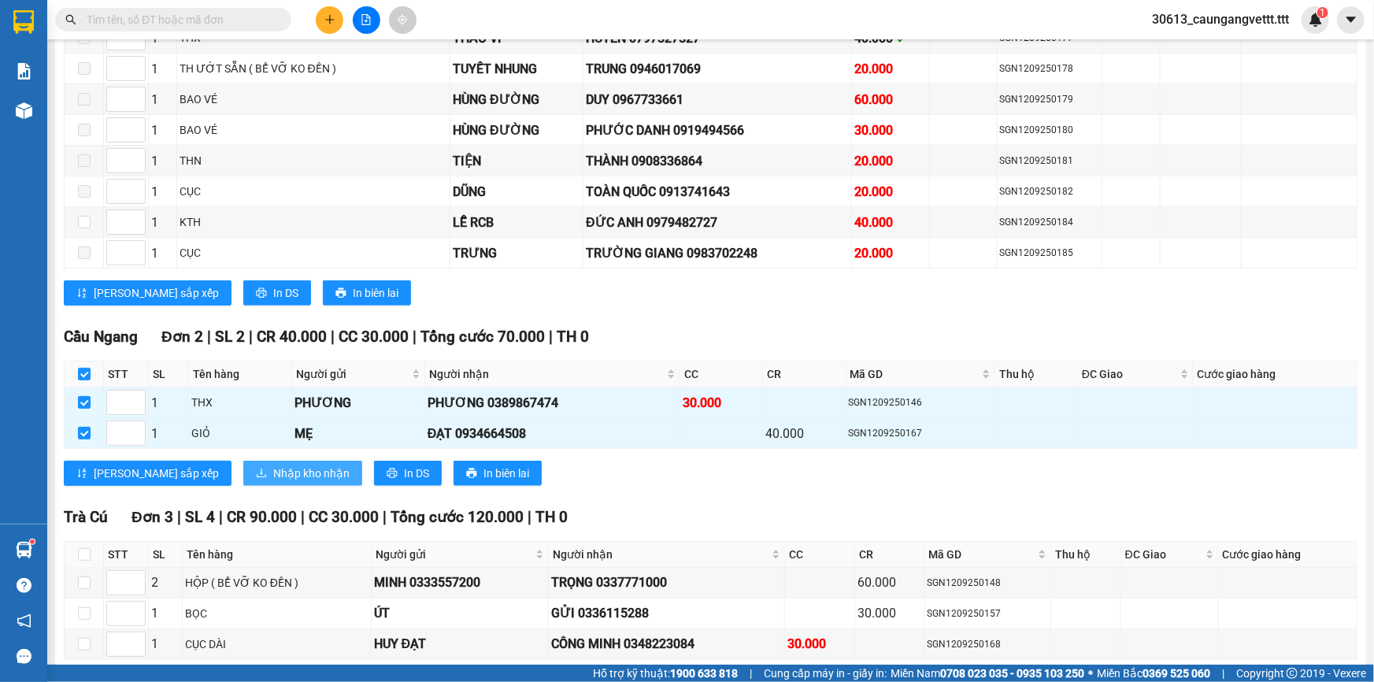
click at [273, 465] on span "Nhập kho nhận" at bounding box center [311, 473] width 76 height 17
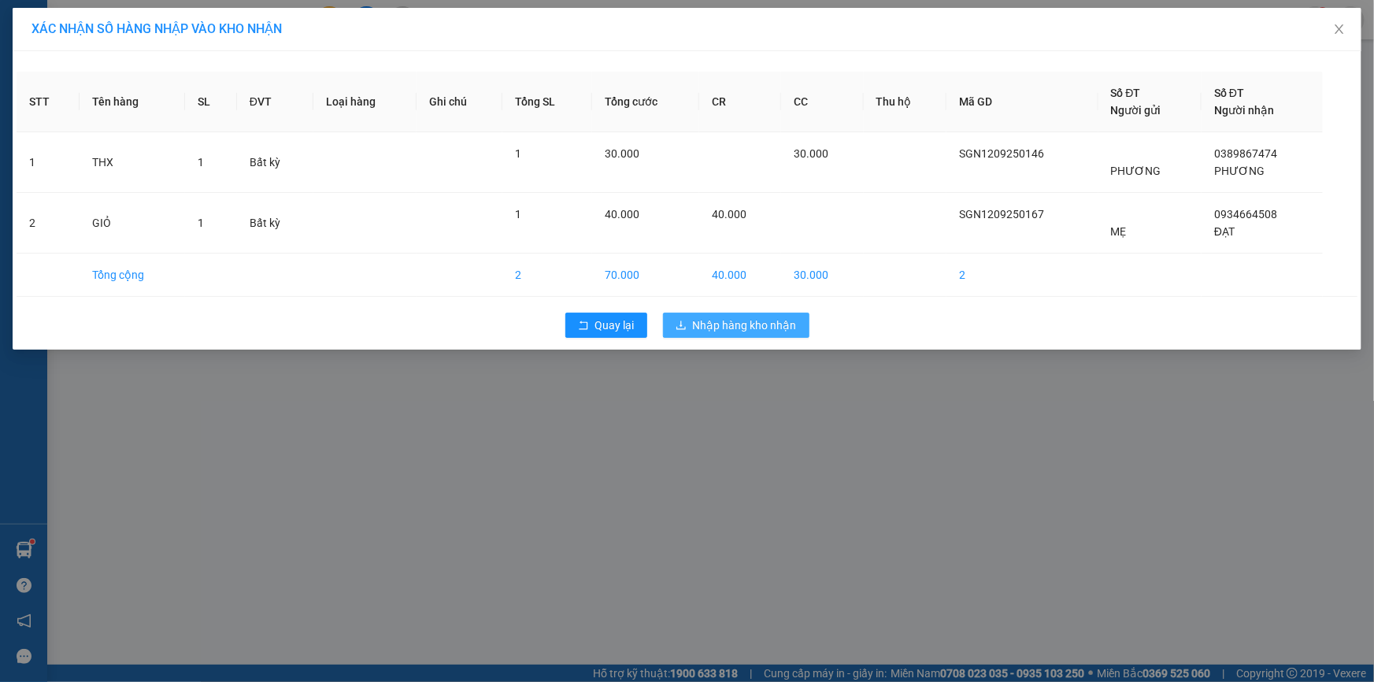
click at [724, 328] on span "Nhập hàng kho nhận" at bounding box center [745, 325] width 104 height 17
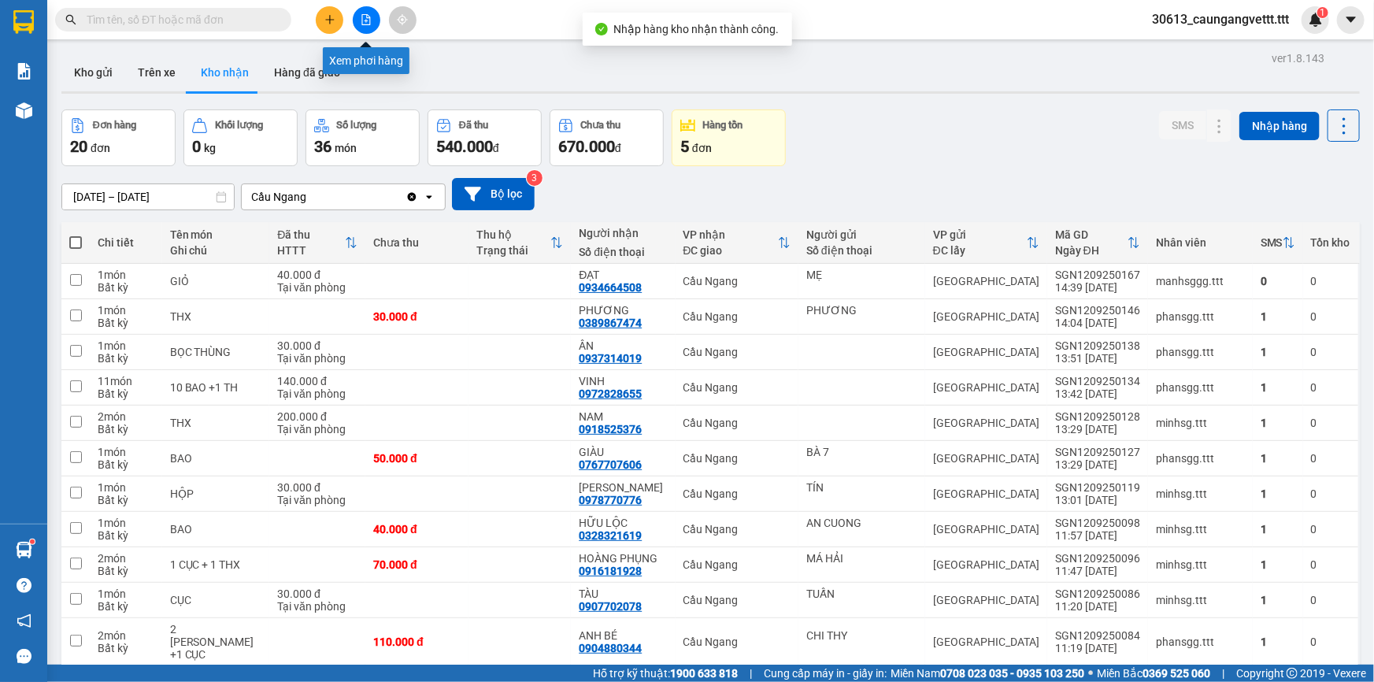
click at [370, 20] on icon "file-add" at bounding box center [366, 19] width 11 height 11
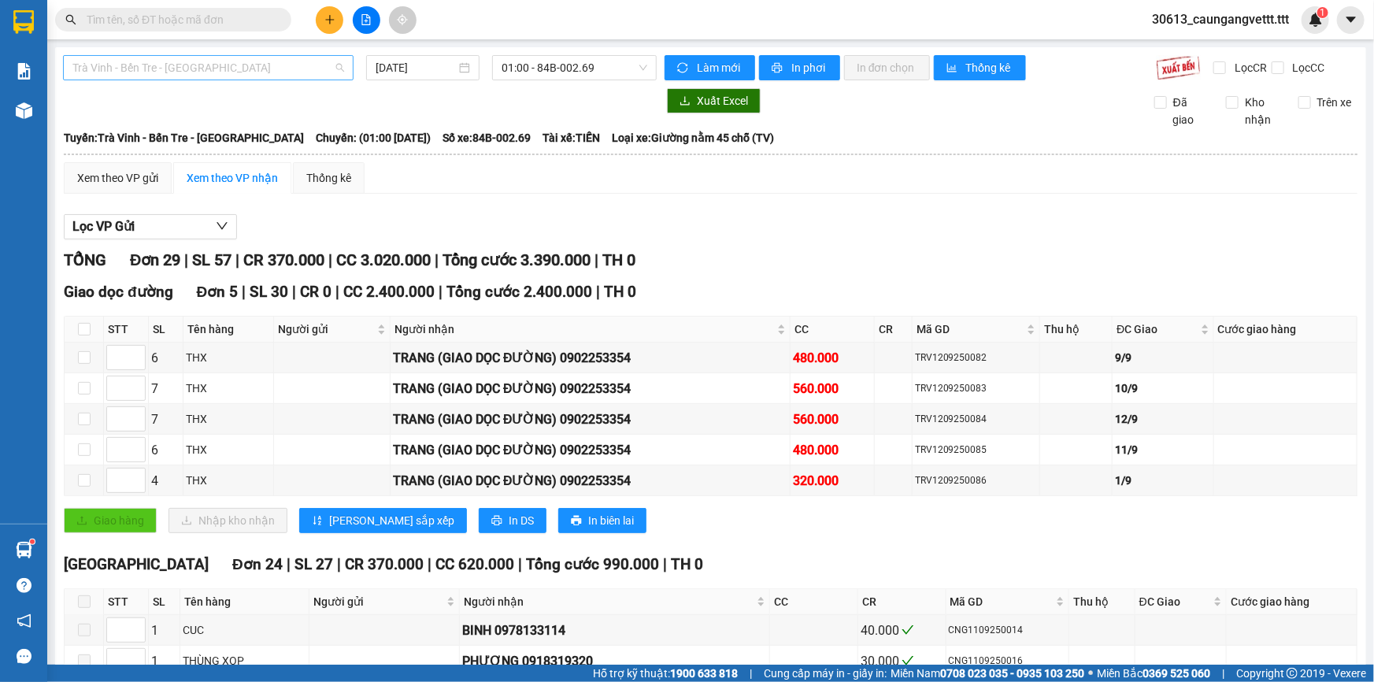
click at [224, 73] on span "Trà Vinh - Bến Tre - [GEOGRAPHIC_DATA]" at bounding box center [208, 68] width 272 height 24
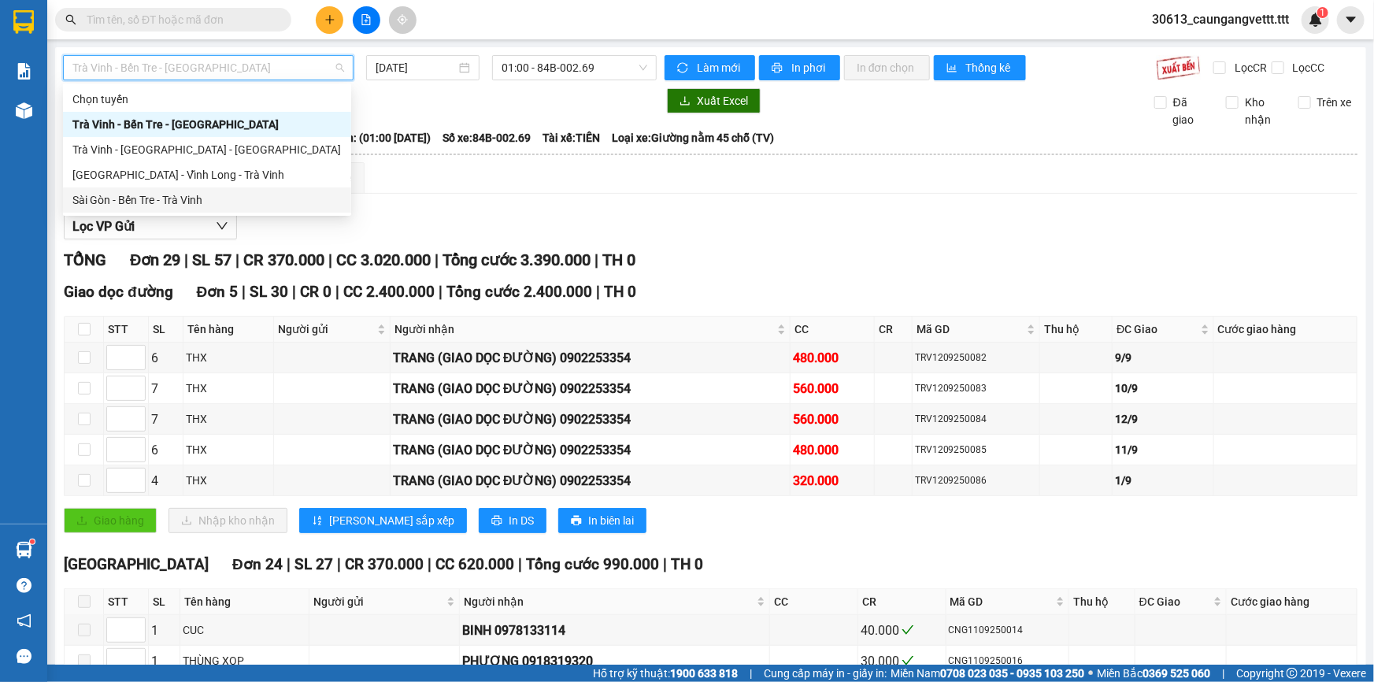
click at [183, 202] on div "Sài Gòn - Bến Tre - Trà Vinh" at bounding box center [206, 199] width 269 height 17
type input "[DATE]"
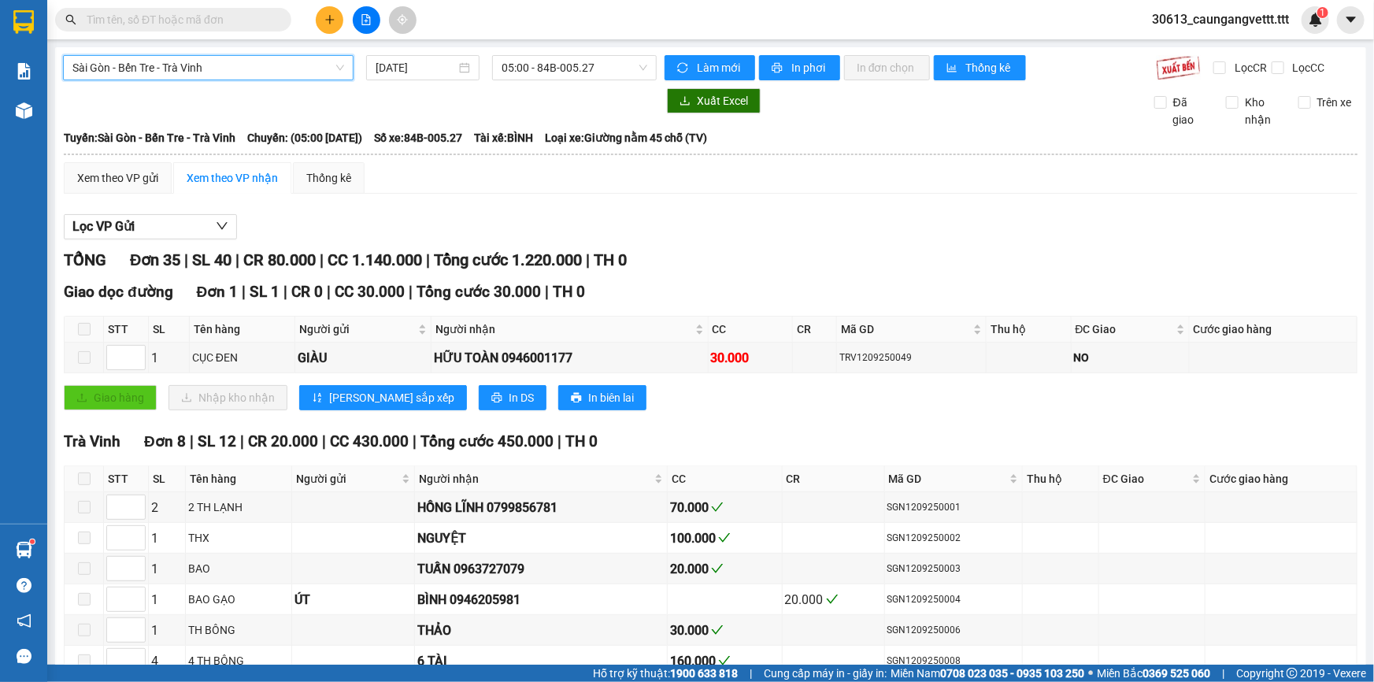
drag, startPoint x: 554, startPoint y: 71, endPoint x: 555, endPoint y: 82, distance: 11.1
click at [554, 71] on span "05:00 - 84B-005.27" at bounding box center [575, 68] width 146 height 24
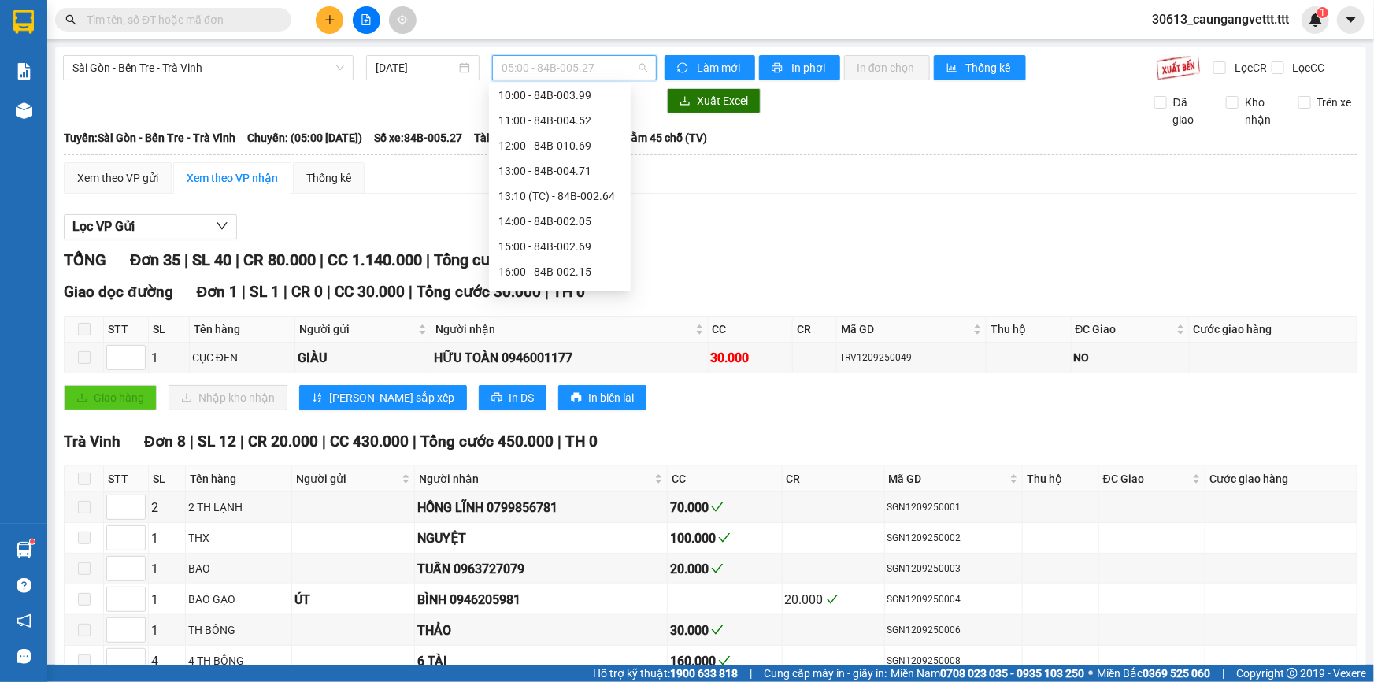
scroll to position [238, 0]
click at [538, 239] on div "17:00 - 84B-006.44" at bounding box center [559, 239] width 123 height 17
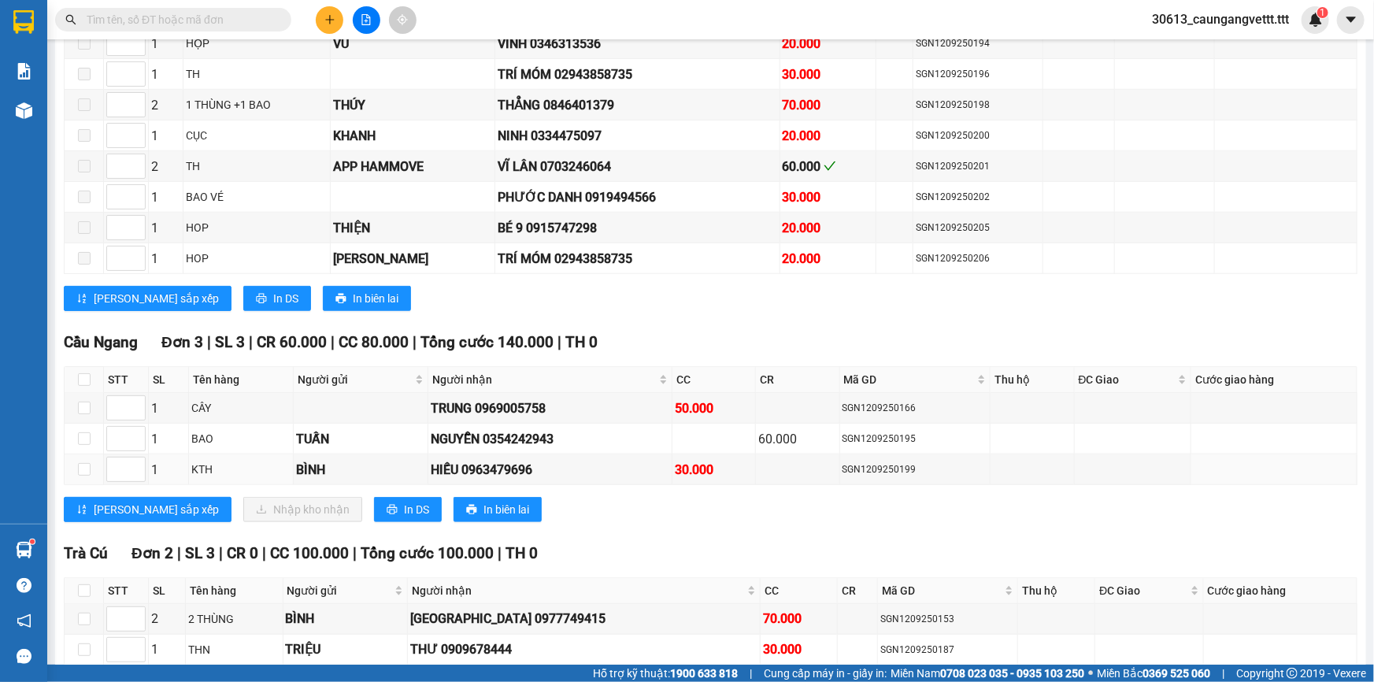
scroll to position [764, 0]
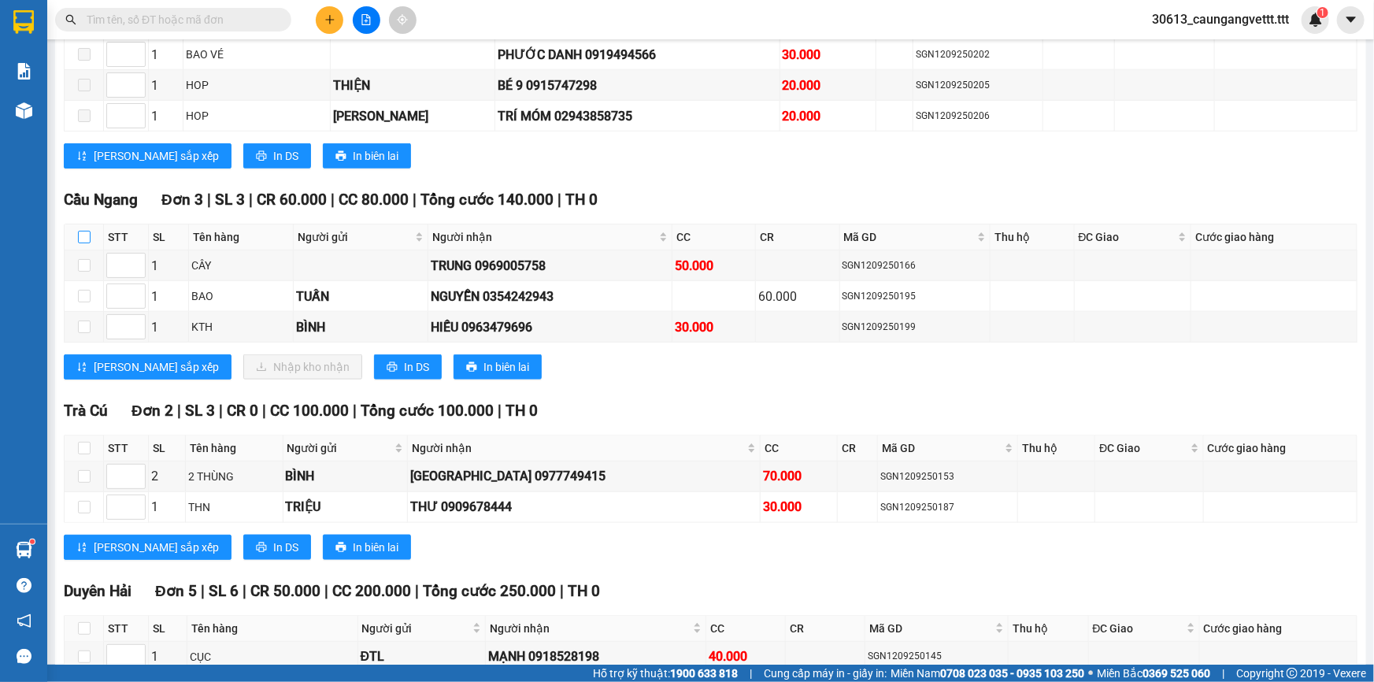
click at [83, 231] on input "checkbox" at bounding box center [84, 237] width 13 height 13
checkbox input "true"
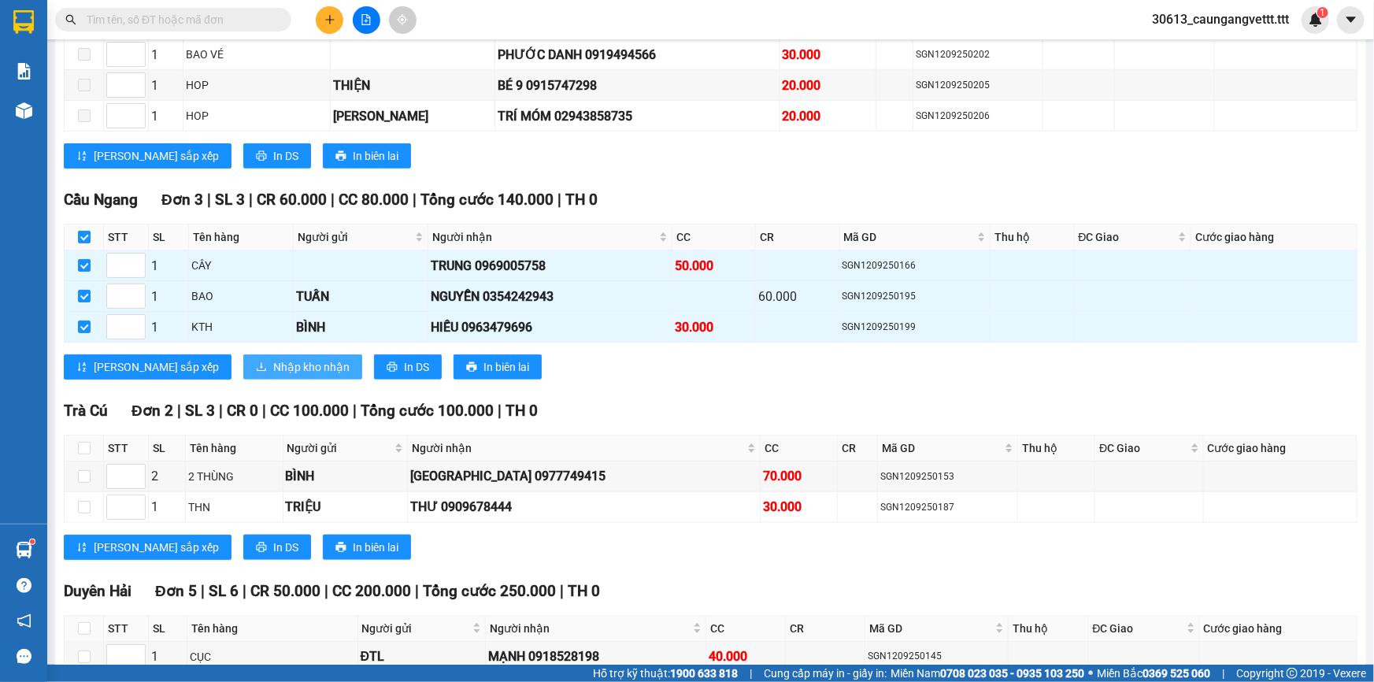
click at [273, 359] on span "Nhập kho nhận" at bounding box center [311, 366] width 76 height 17
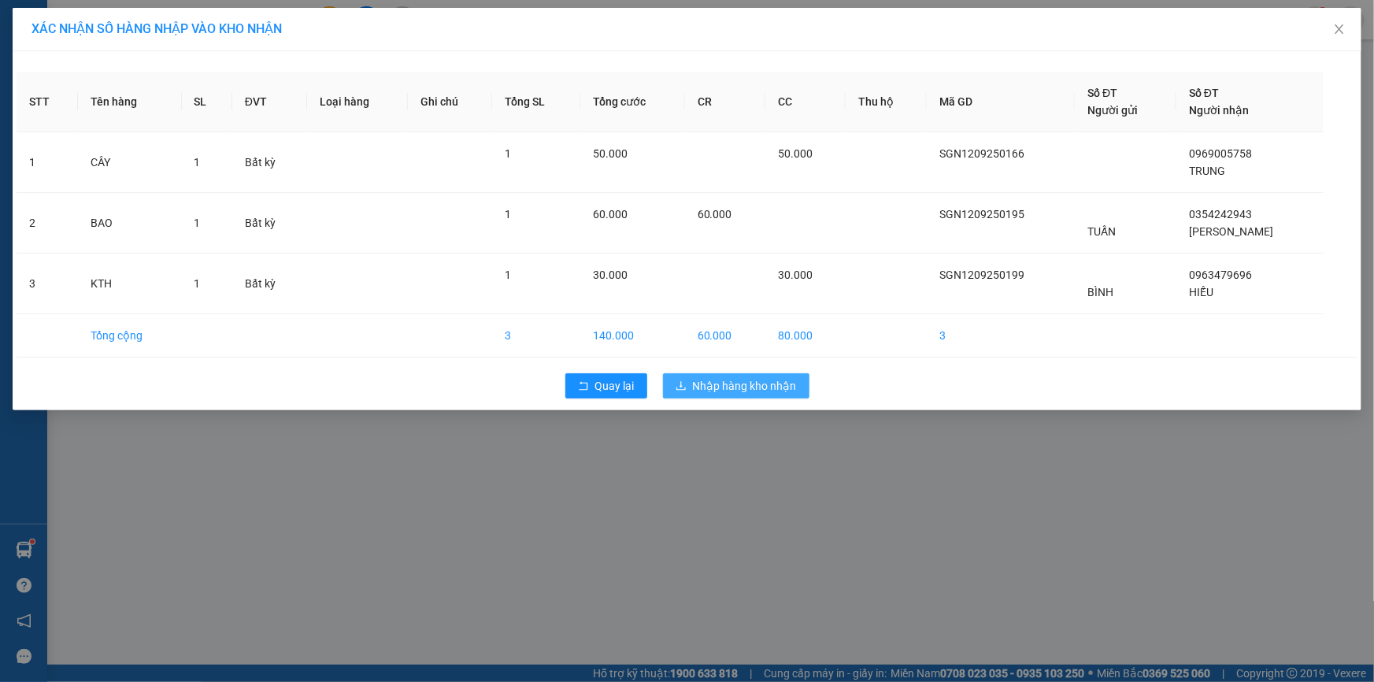
click at [764, 382] on span "Nhập hàng kho nhận" at bounding box center [745, 385] width 104 height 17
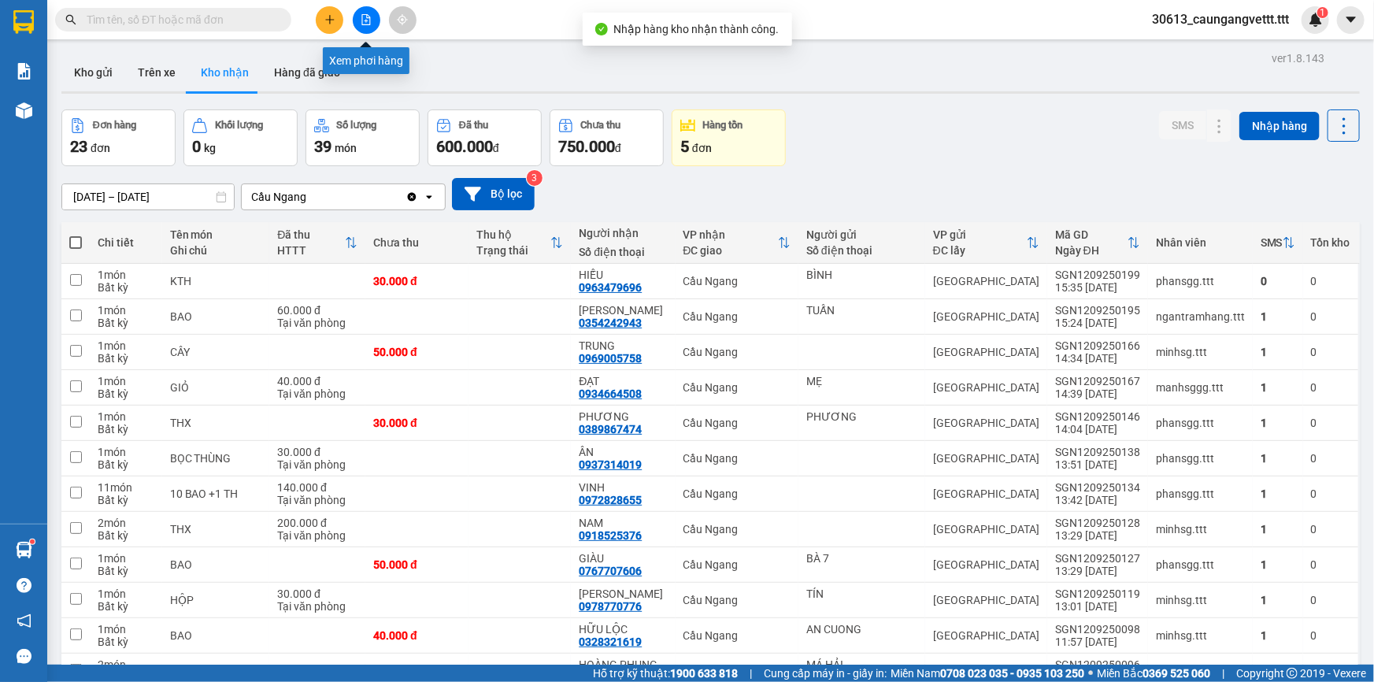
click at [364, 16] on icon "file-add" at bounding box center [366, 19] width 11 height 11
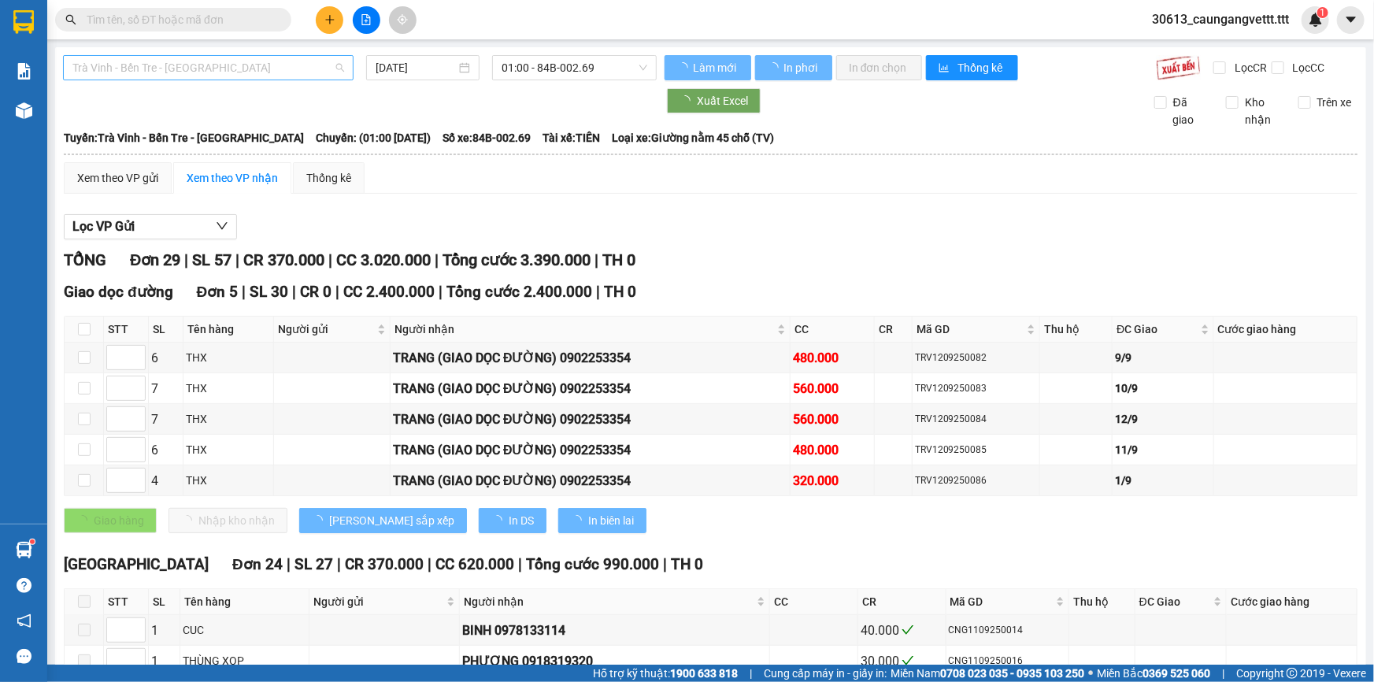
click at [221, 64] on span "Trà Vinh - Bến Tre - [GEOGRAPHIC_DATA]" at bounding box center [208, 68] width 272 height 24
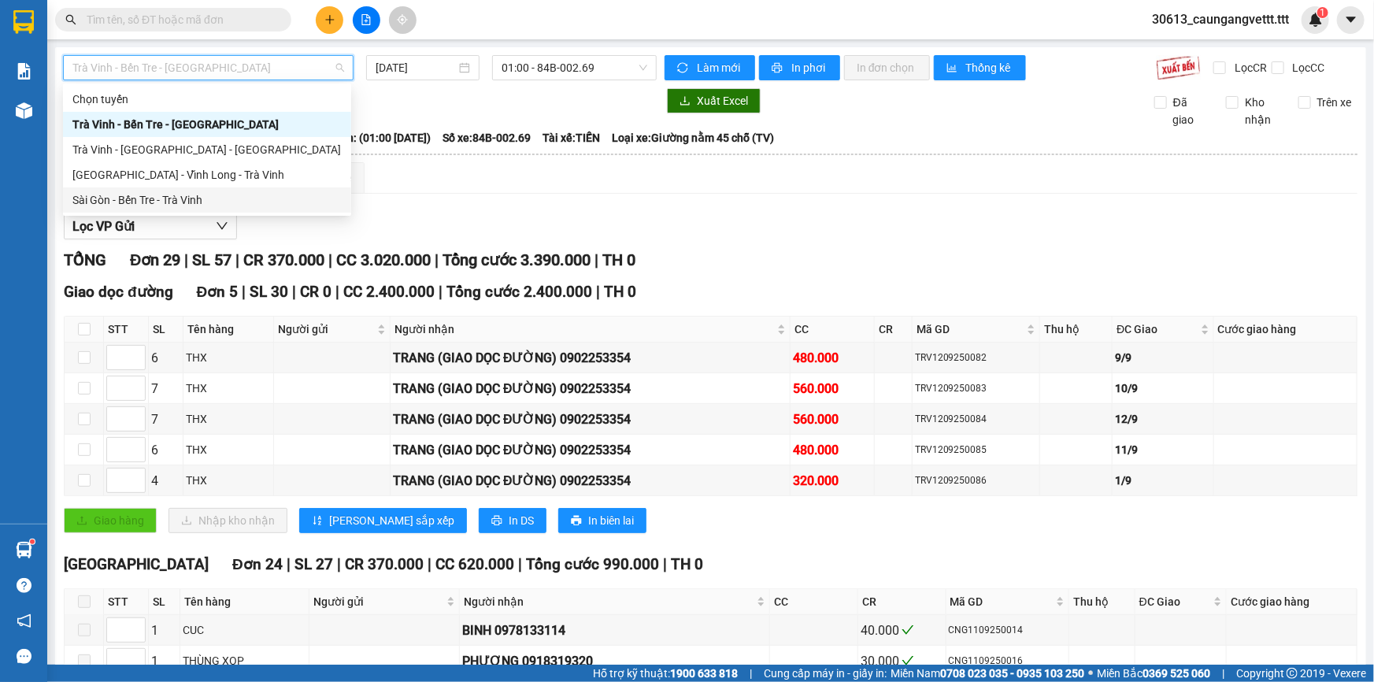
click at [180, 205] on div "Sài Gòn - Bến Tre - Trà Vinh" at bounding box center [206, 199] width 269 height 17
type input "[DATE]"
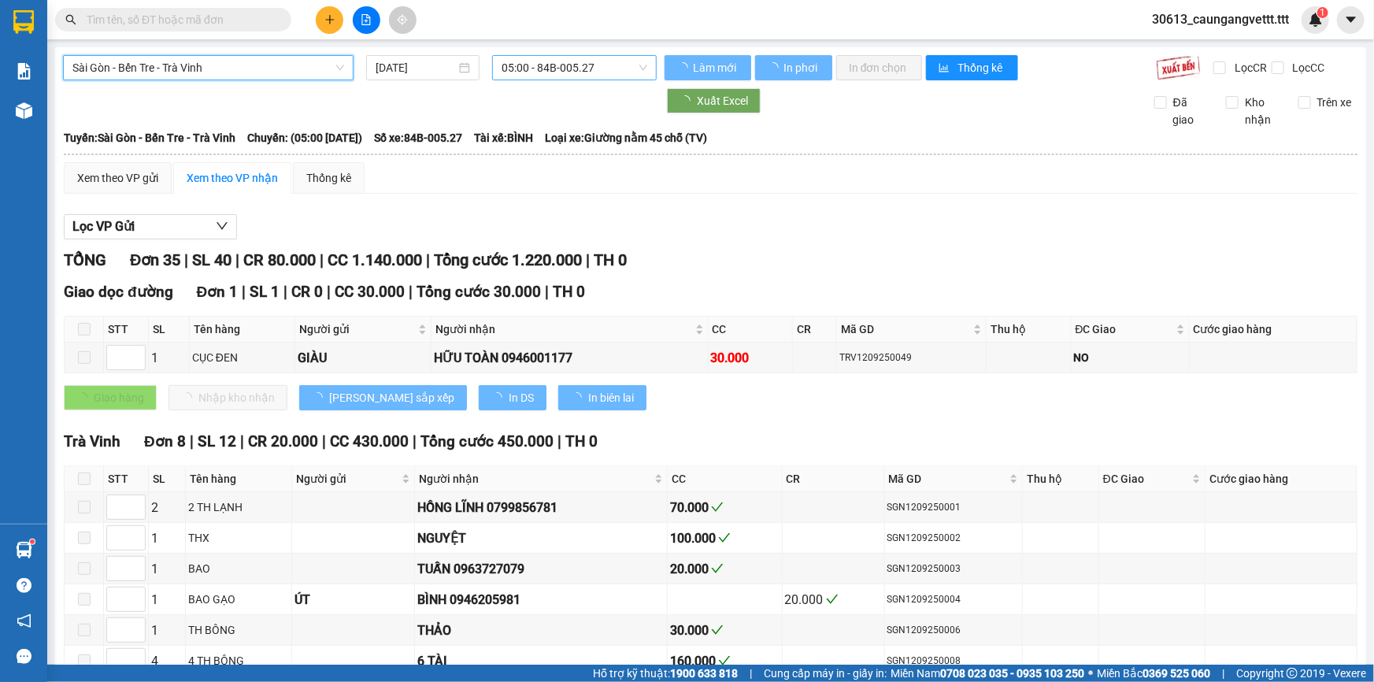
click at [561, 65] on span "05:00 - 84B-005.27" at bounding box center [575, 68] width 146 height 24
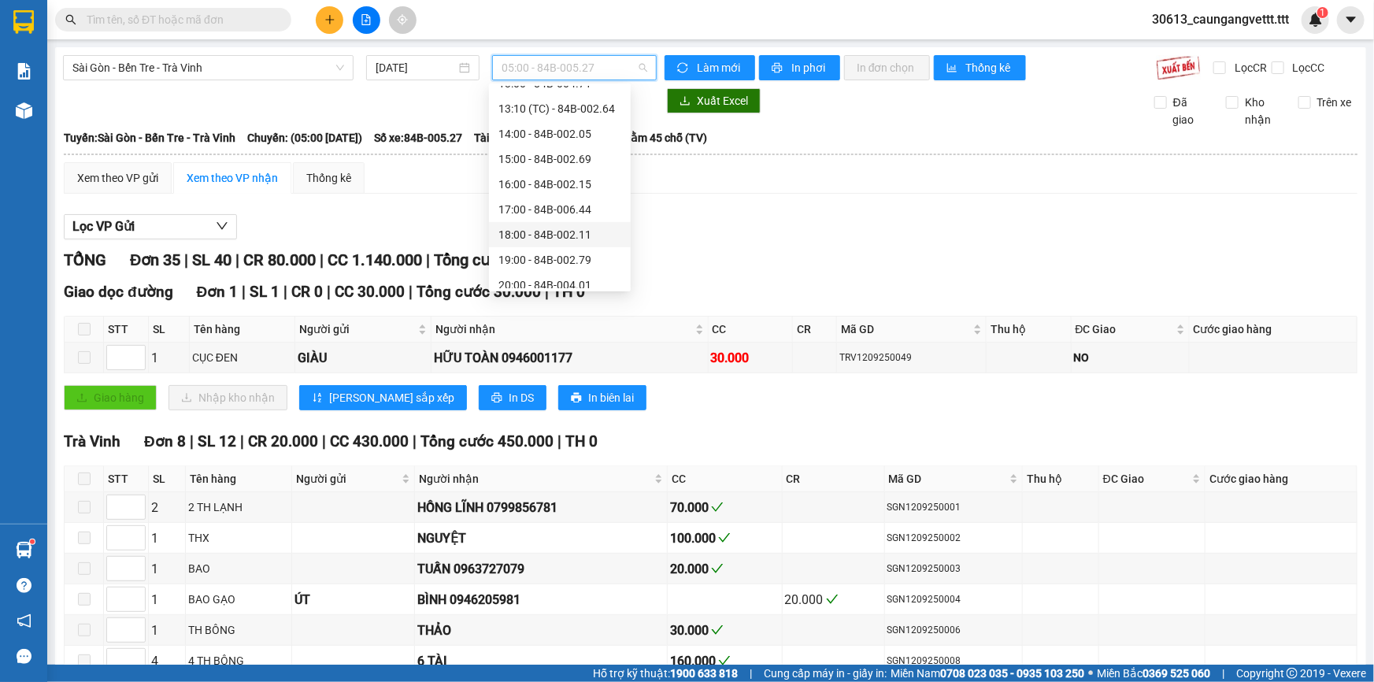
scroll to position [286, 0]
click at [542, 187] on div "17:00 - 84B-006.44" at bounding box center [559, 191] width 123 height 17
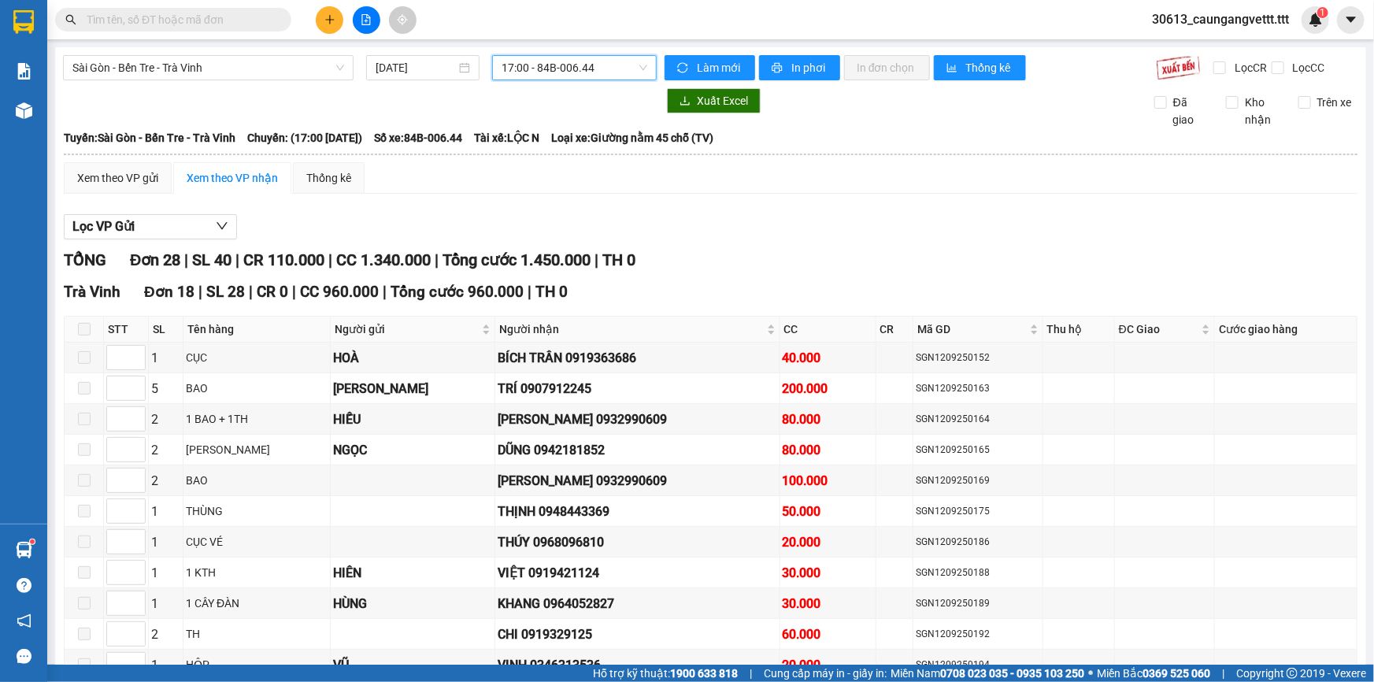
drag, startPoint x: 591, startPoint y: 65, endPoint x: 592, endPoint y: 79, distance: 13.4
click at [591, 68] on span "17:00 - 84B-006.44" at bounding box center [575, 68] width 146 height 24
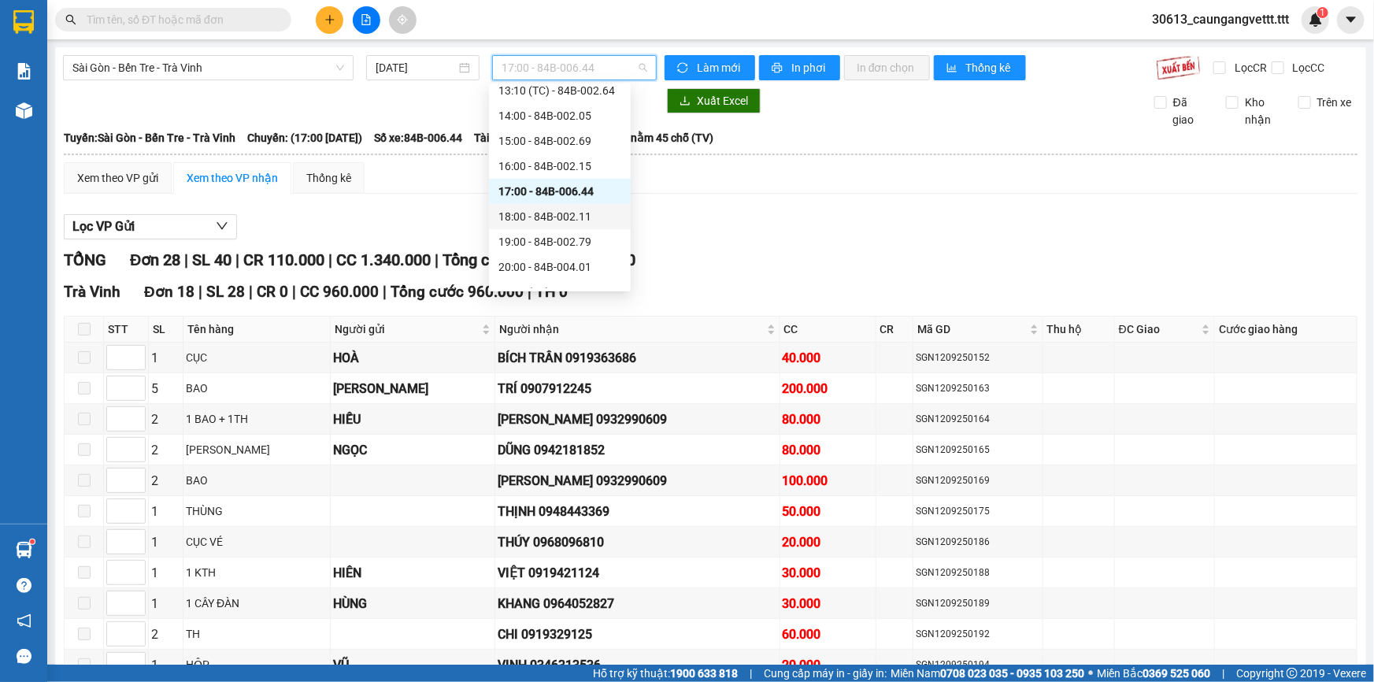
click at [547, 220] on div "18:00 - 84B-002.11" at bounding box center [559, 216] width 123 height 17
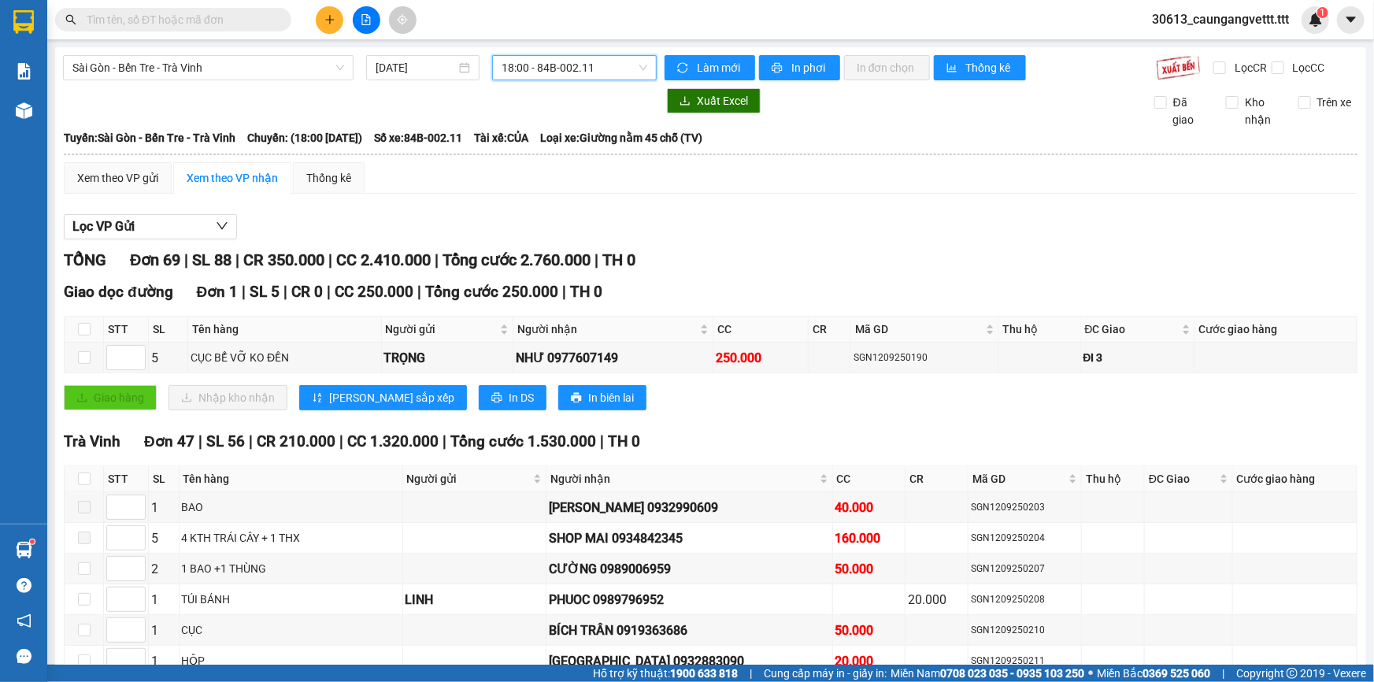
click at [550, 63] on span "18:00 - 84B-002.11" at bounding box center [575, 68] width 146 height 24
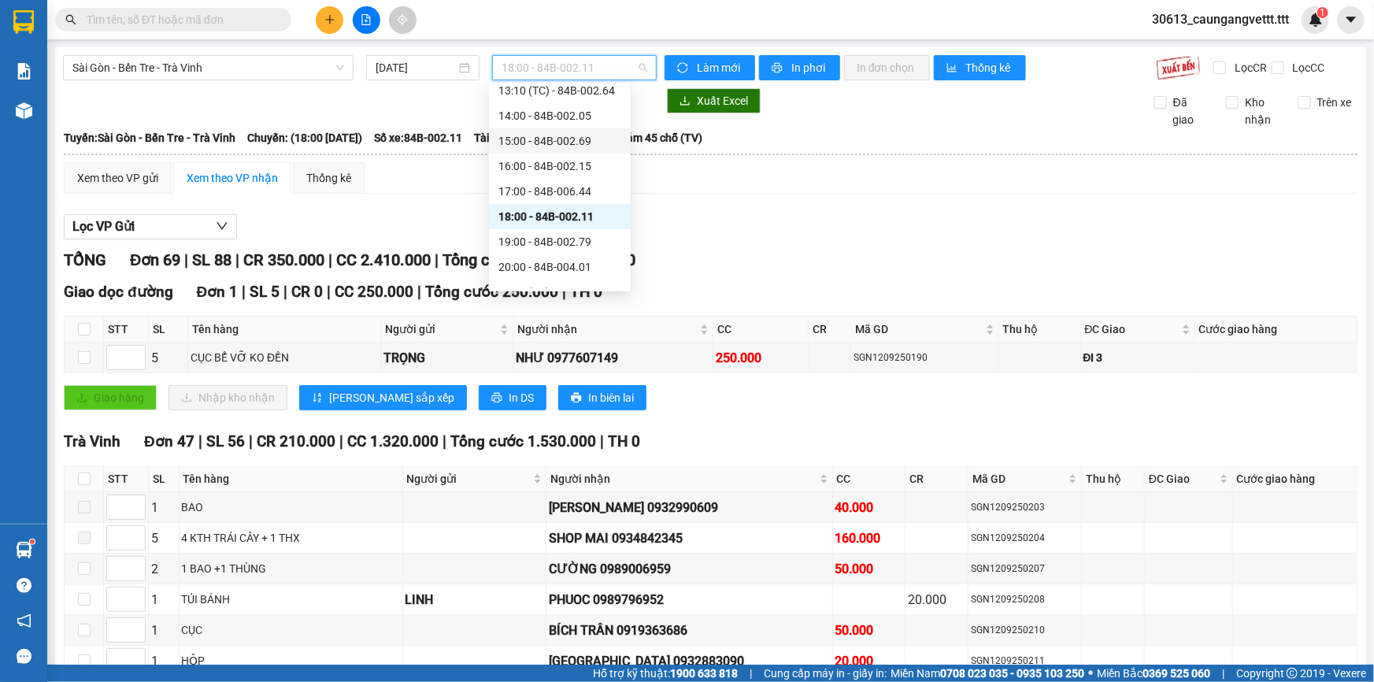
click at [524, 141] on div "15:00 - 84B-002.69" at bounding box center [559, 140] width 123 height 17
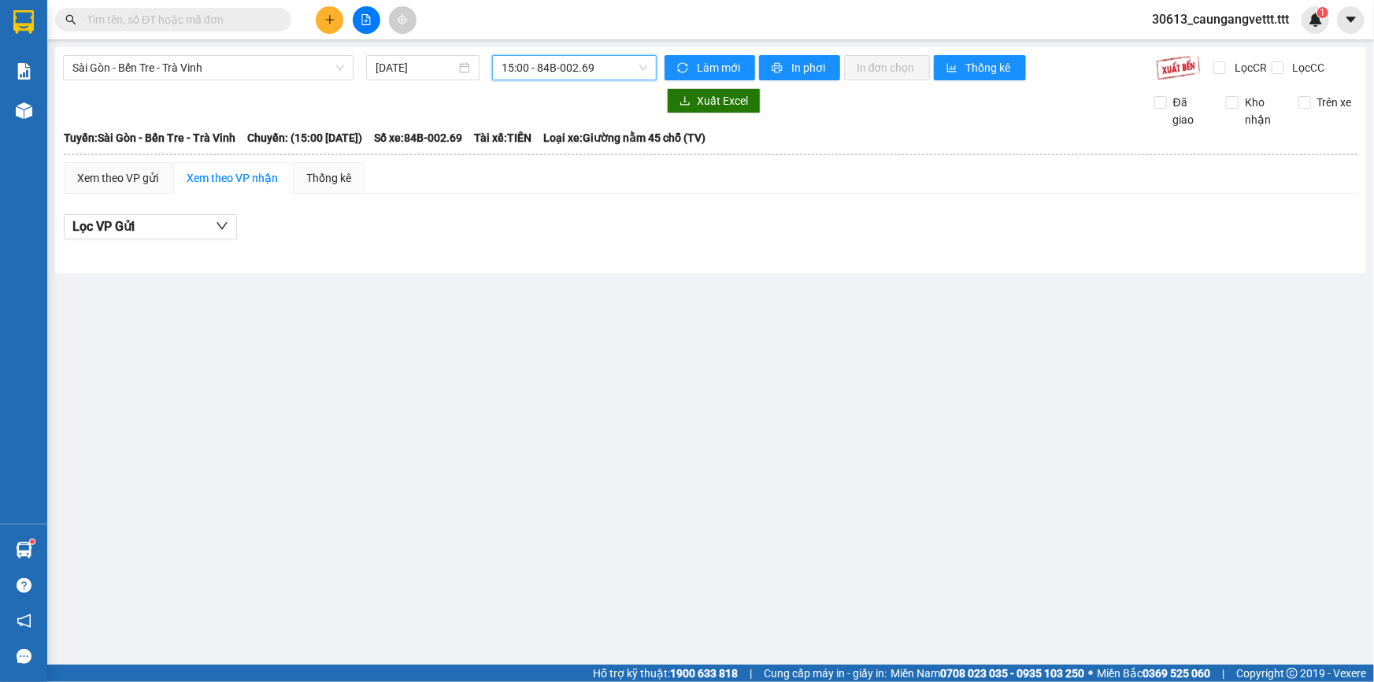
click at [563, 71] on span "15:00 - 84B-002.69" at bounding box center [575, 68] width 146 height 24
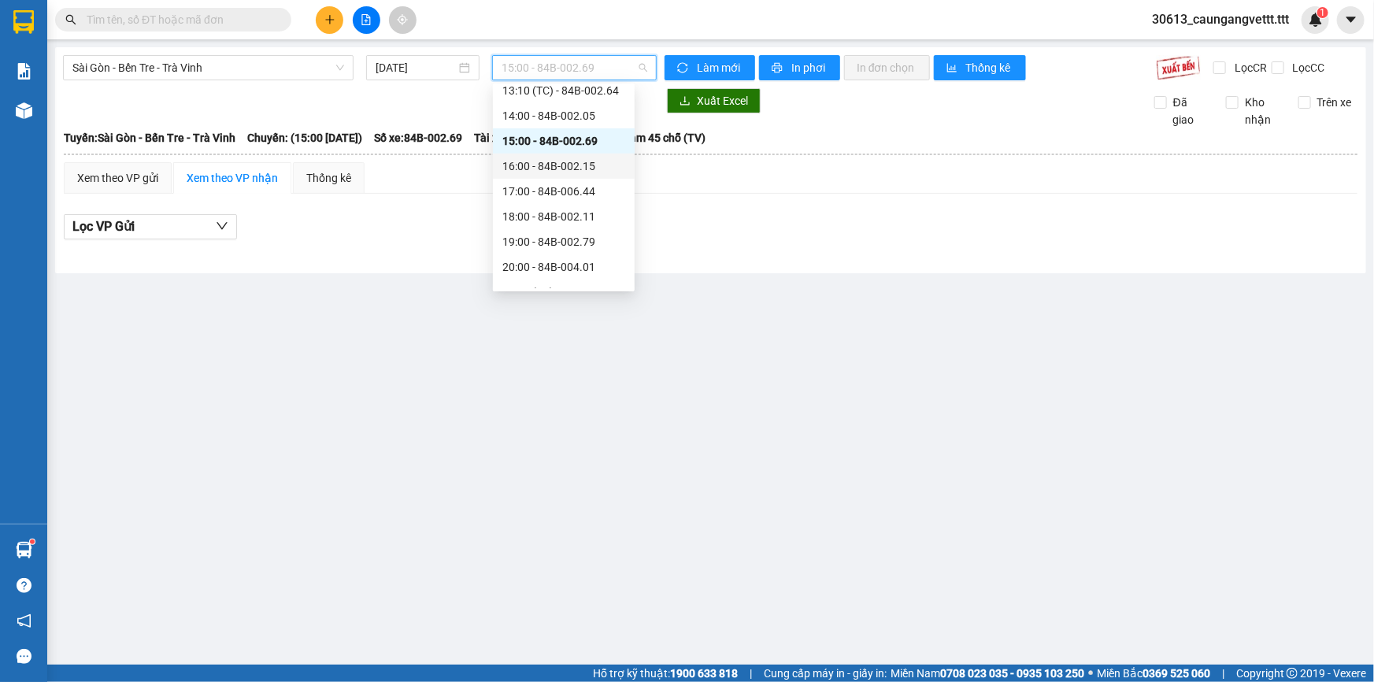
click at [535, 167] on div "16:00 - 84B-002.15" at bounding box center [563, 165] width 123 height 17
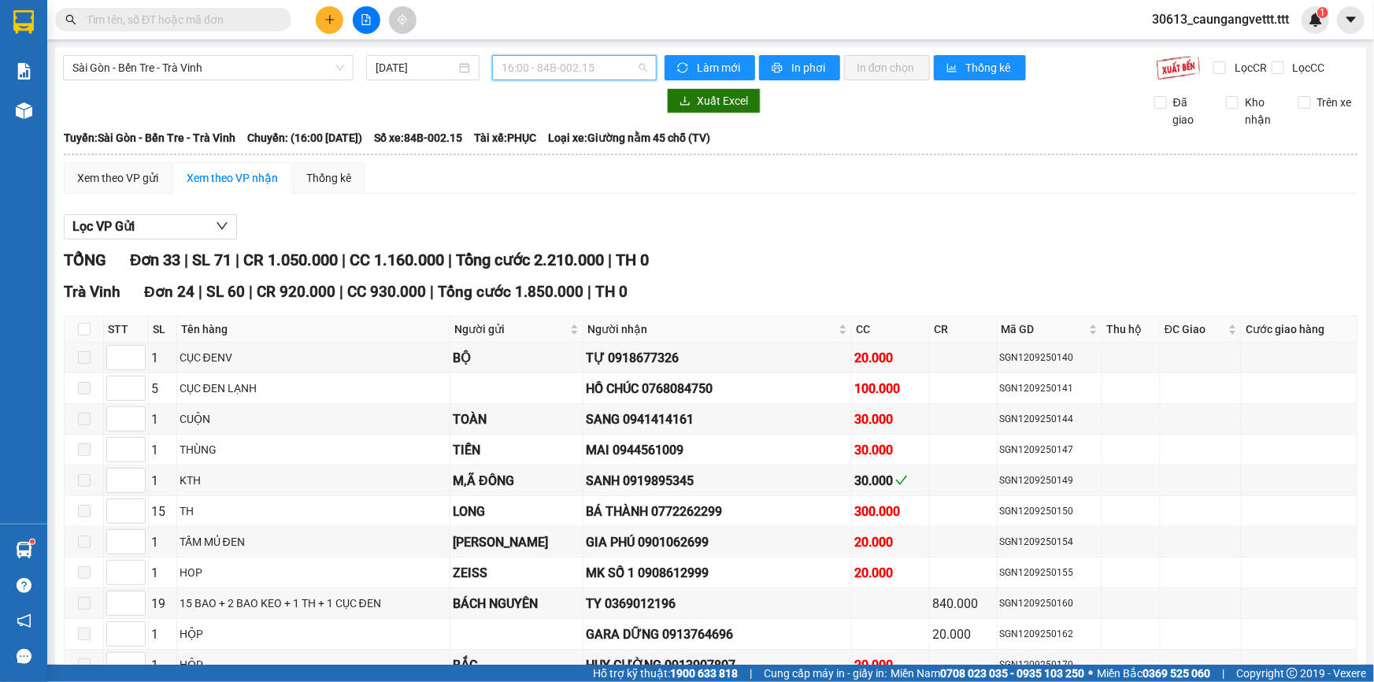
click at [552, 62] on span "16:00 - 84B-002.15" at bounding box center [575, 68] width 146 height 24
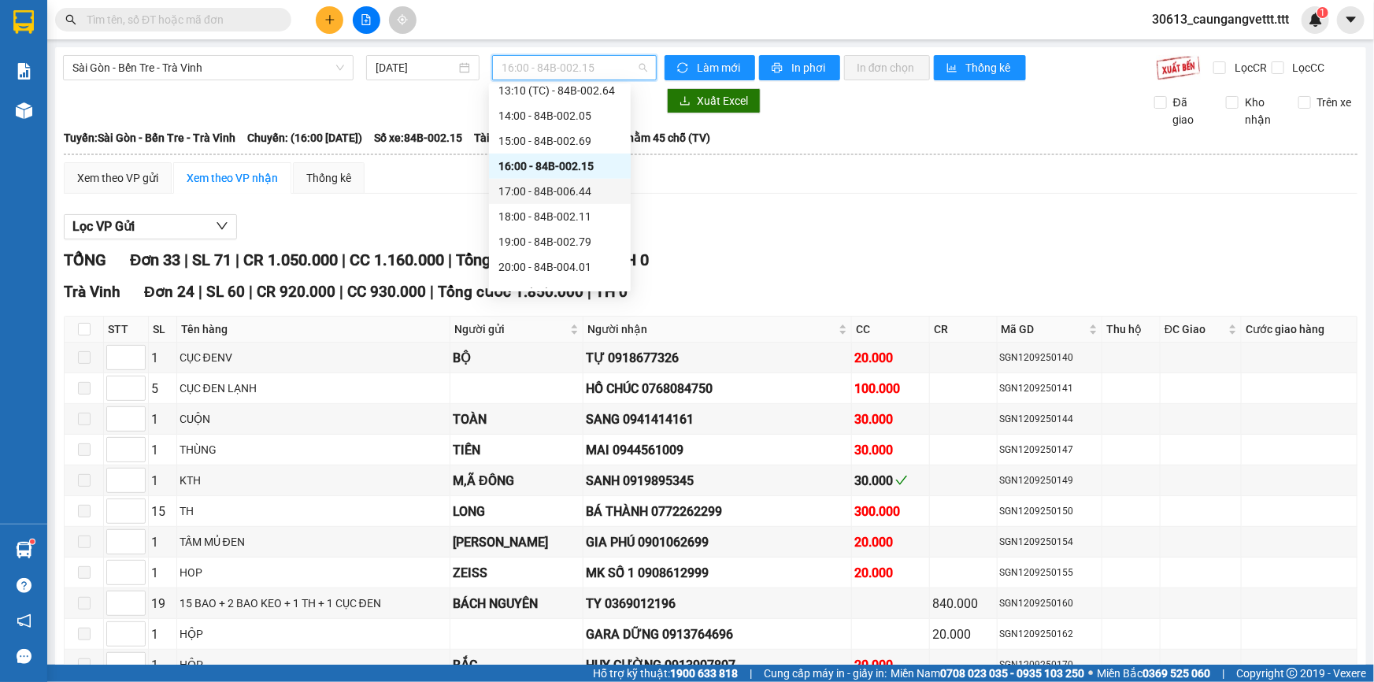
click at [531, 188] on div "17:00 - 84B-006.44" at bounding box center [559, 191] width 123 height 17
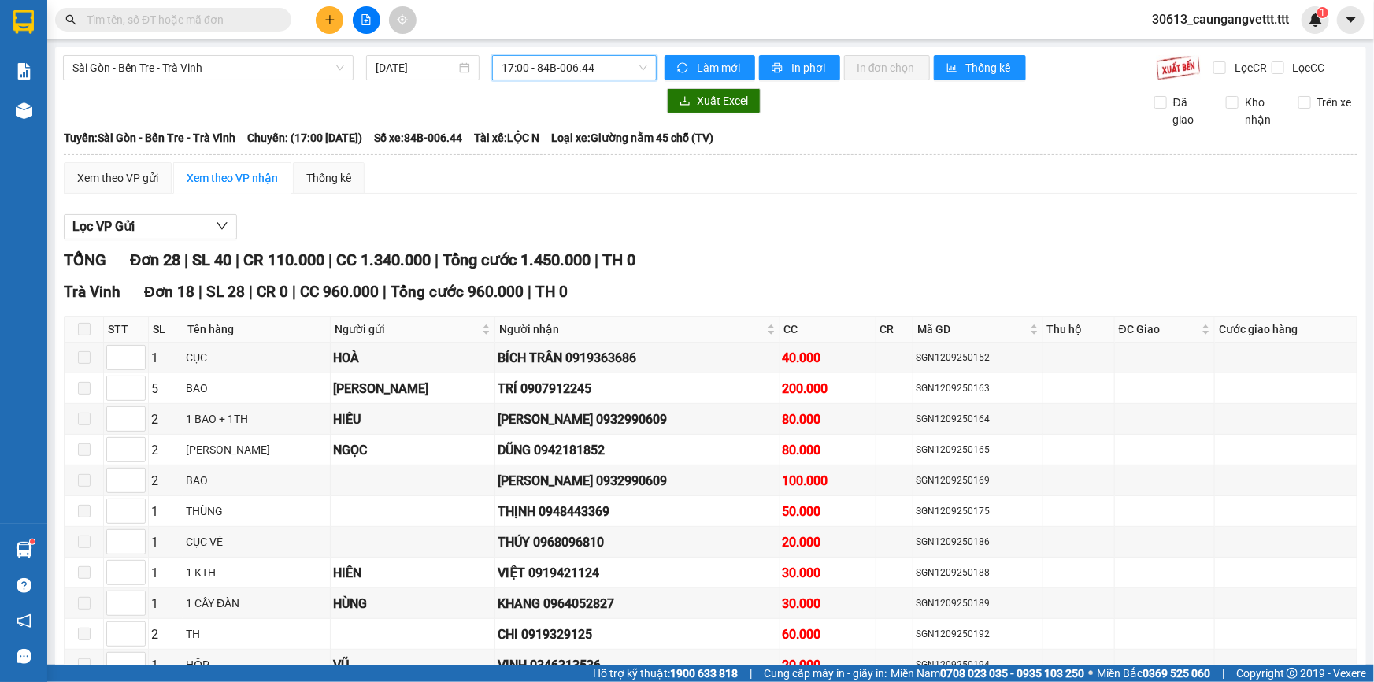
click at [555, 72] on span "17:00 - 84B-006.44" at bounding box center [575, 68] width 146 height 24
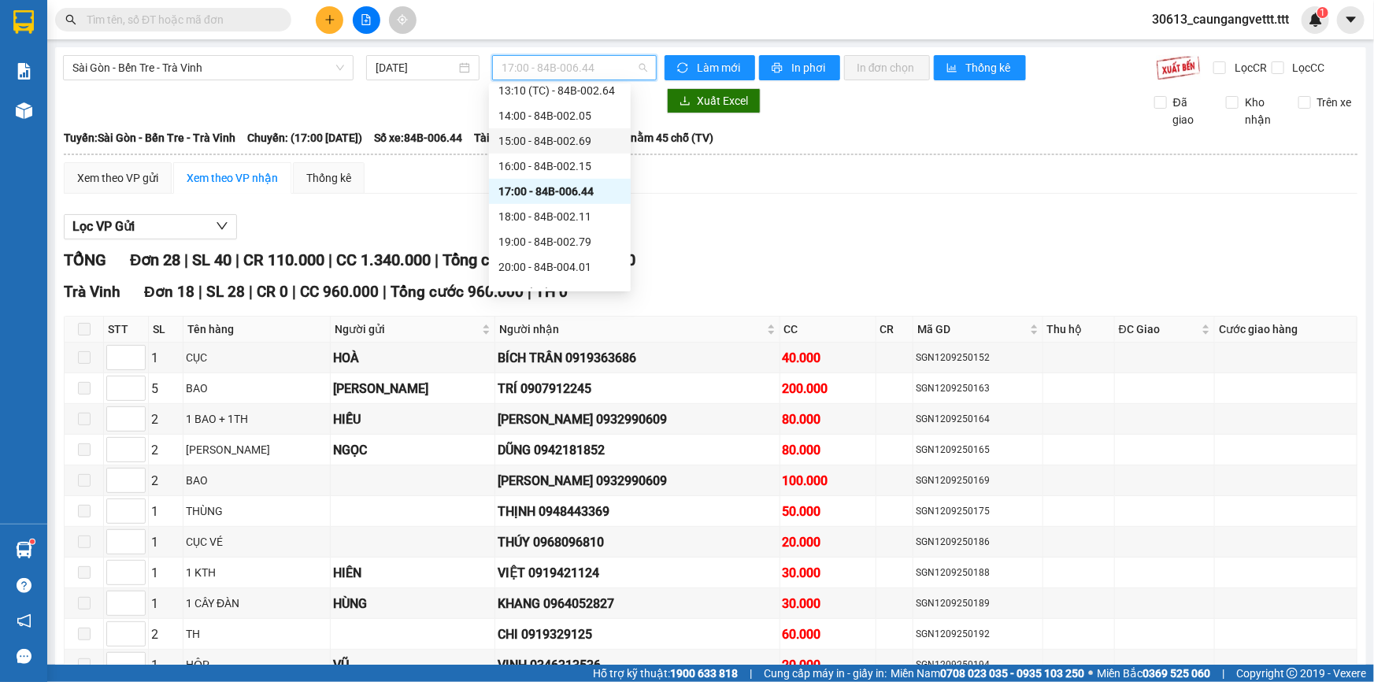
click at [528, 135] on div "15:00 - 84B-002.69" at bounding box center [559, 140] width 123 height 17
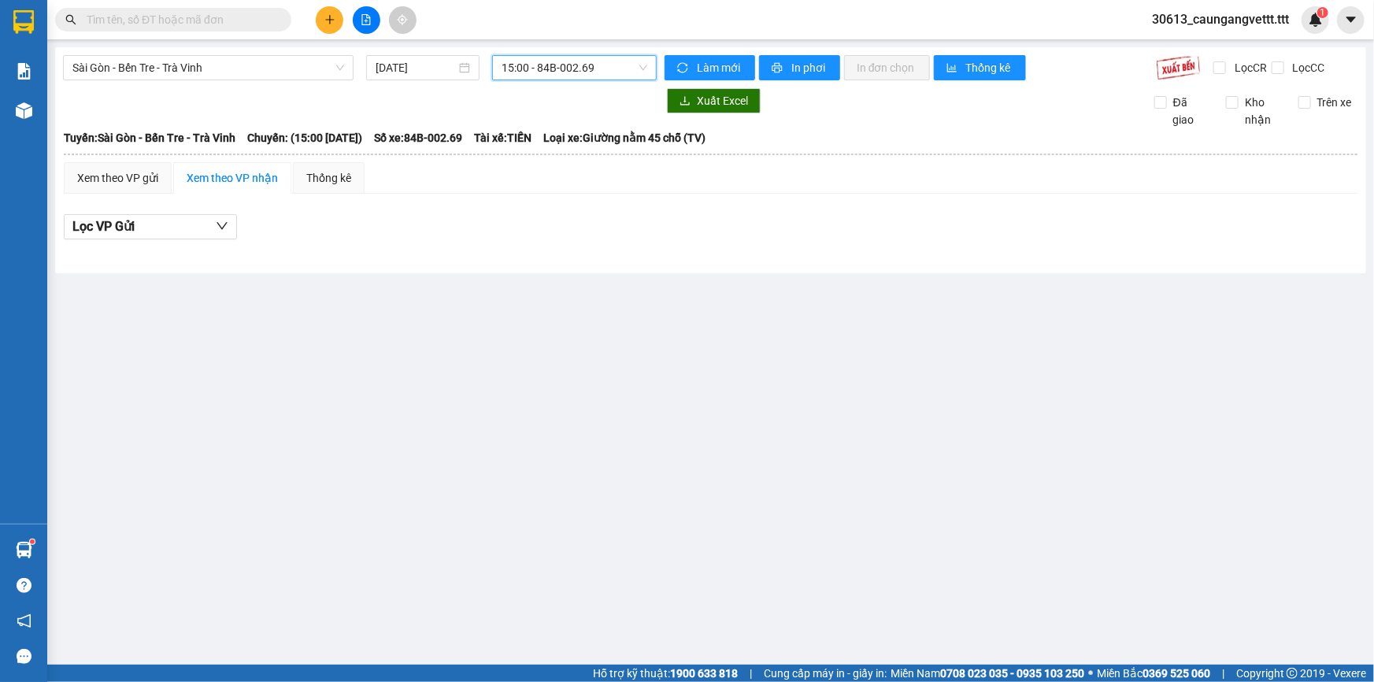
click at [547, 65] on span "15:00 - 84B-002.69" at bounding box center [575, 68] width 146 height 24
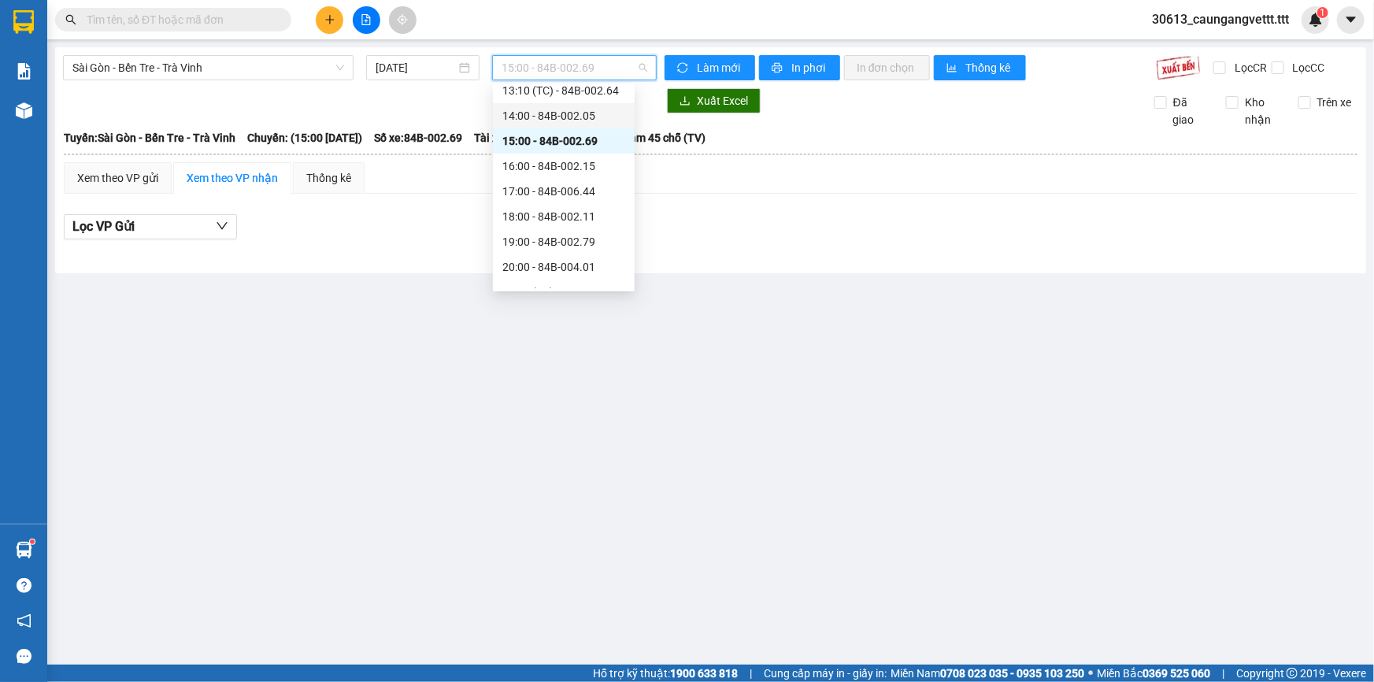
click at [534, 111] on div "14:00 - 84B-002.05" at bounding box center [563, 115] width 123 height 17
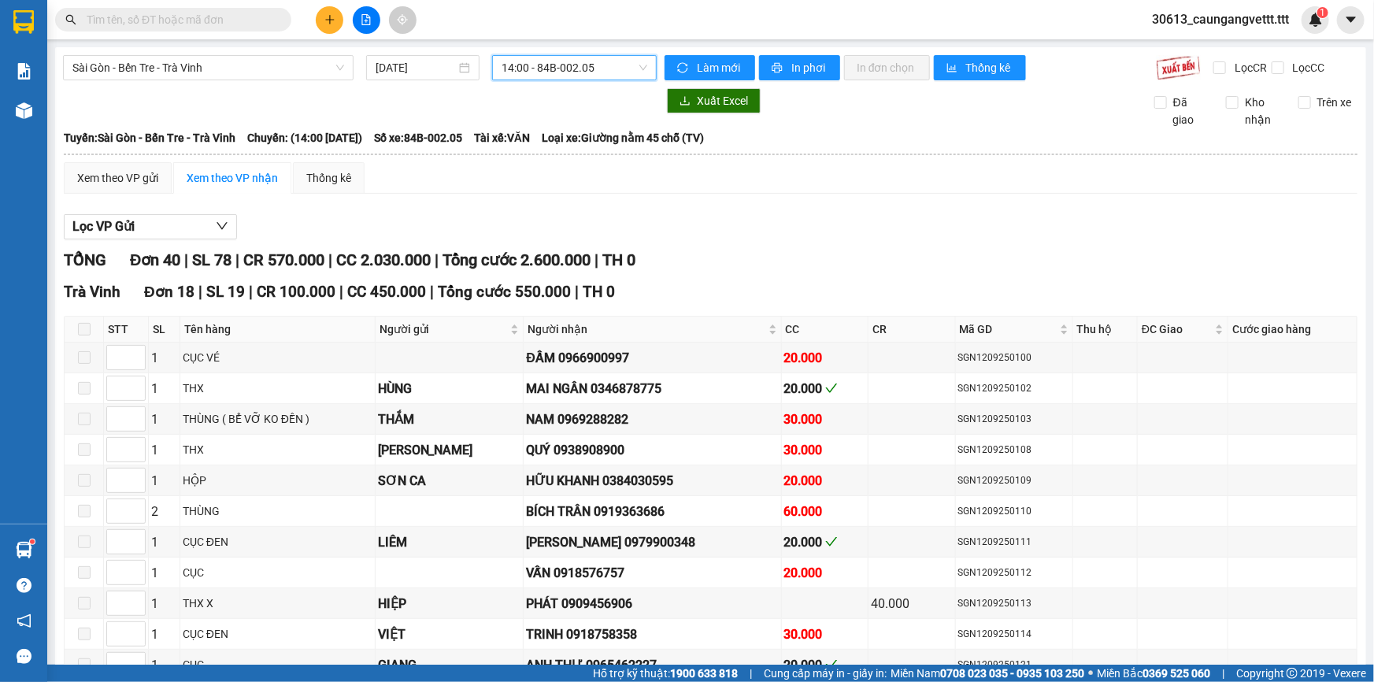
click at [585, 64] on span "14:00 - 84B-002.05" at bounding box center [575, 68] width 146 height 24
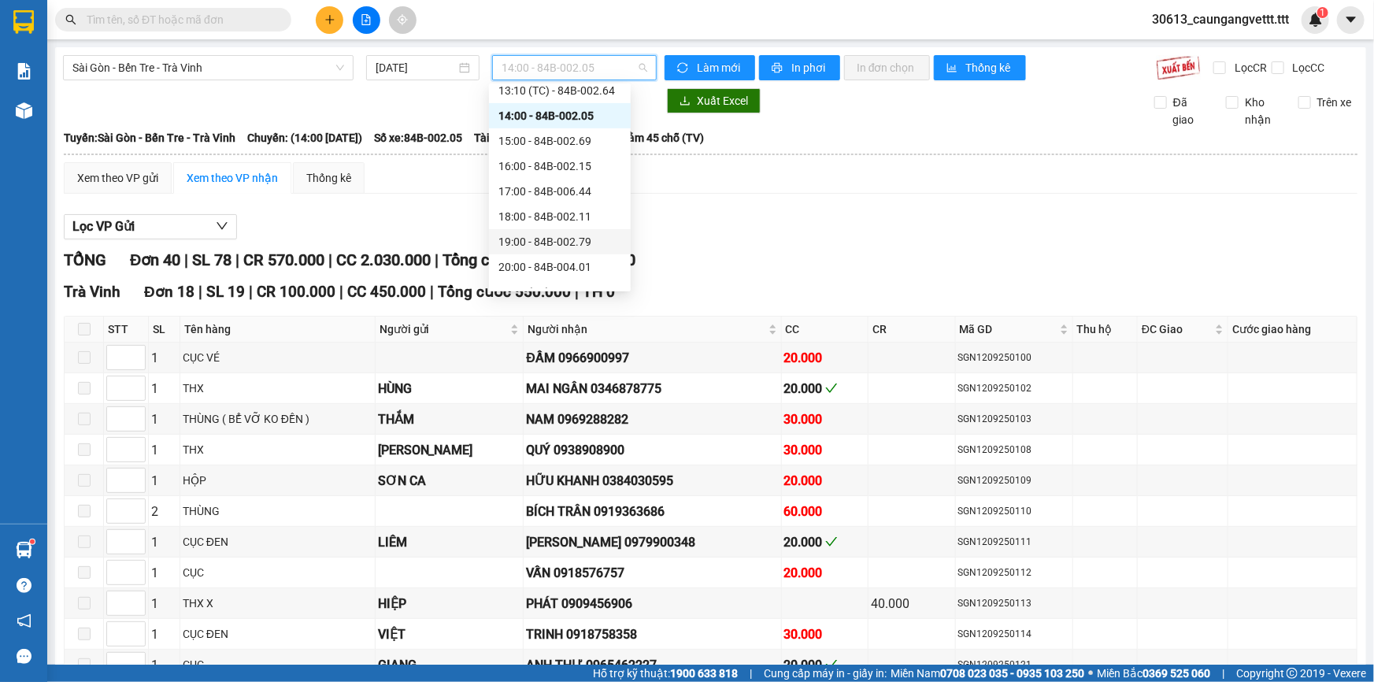
click at [535, 240] on div "19:00 - 84B-002.79" at bounding box center [559, 241] width 123 height 17
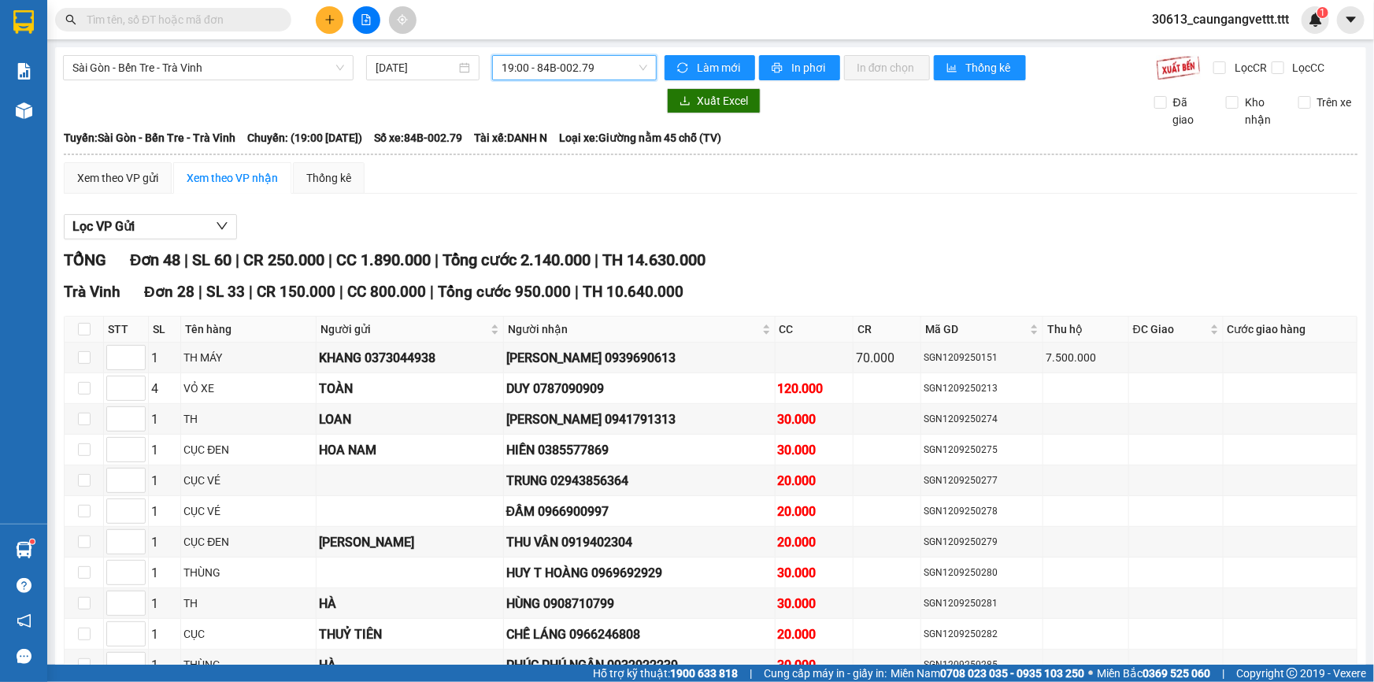
drag, startPoint x: 583, startPoint y: 64, endPoint x: 586, endPoint y: 126, distance: 62.3
click at [582, 65] on span "19:00 - 84B-002.79" at bounding box center [575, 68] width 146 height 24
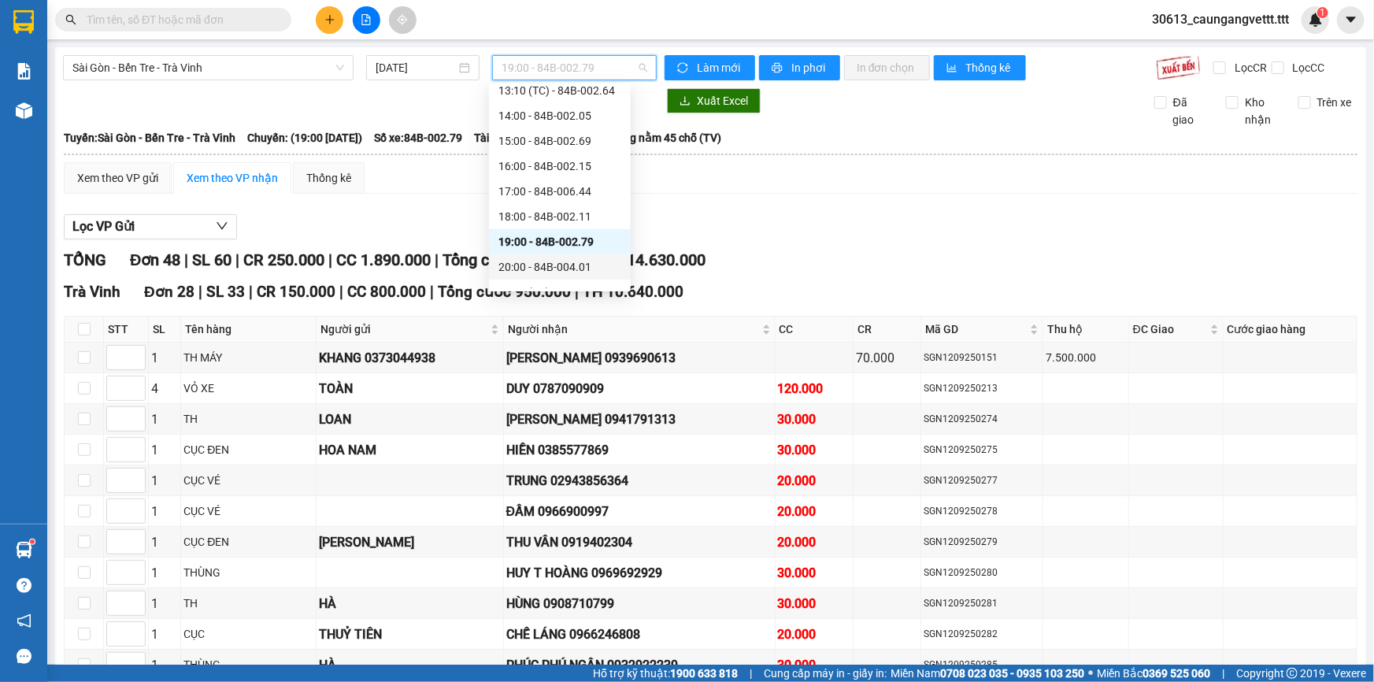
click at [535, 263] on div "20:00 - 84B-004.01" at bounding box center [559, 266] width 123 height 17
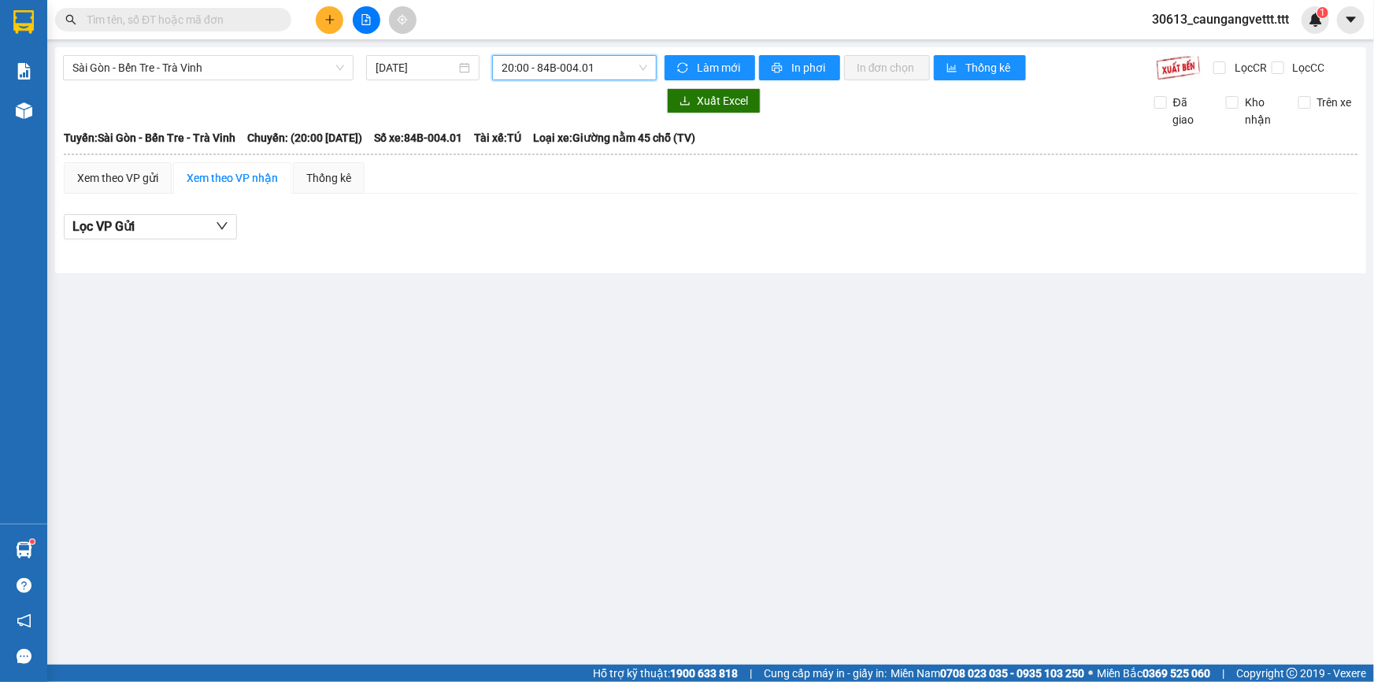
click at [594, 65] on span "20:00 - 84B-004.01" at bounding box center [575, 68] width 146 height 24
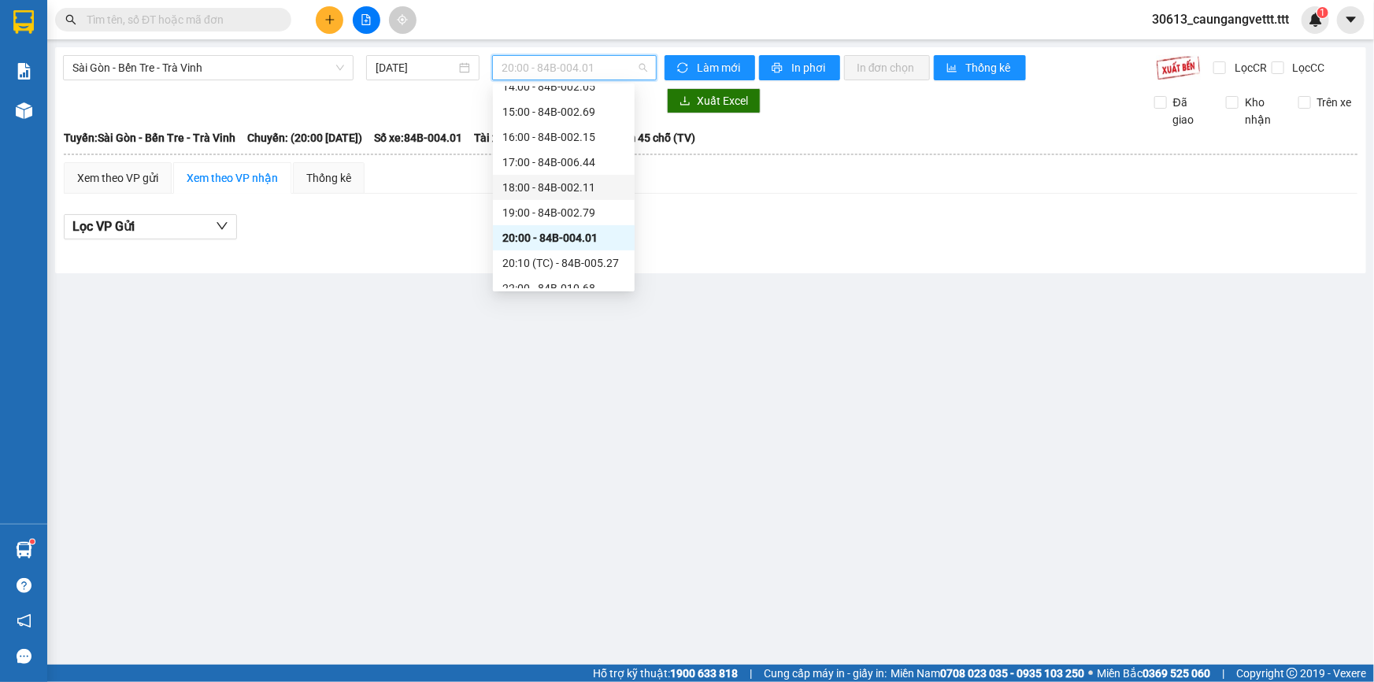
scroll to position [327, 0]
click at [542, 248] on div "20:10 (TC) - 84B-005.27" at bounding box center [563, 251] width 123 height 17
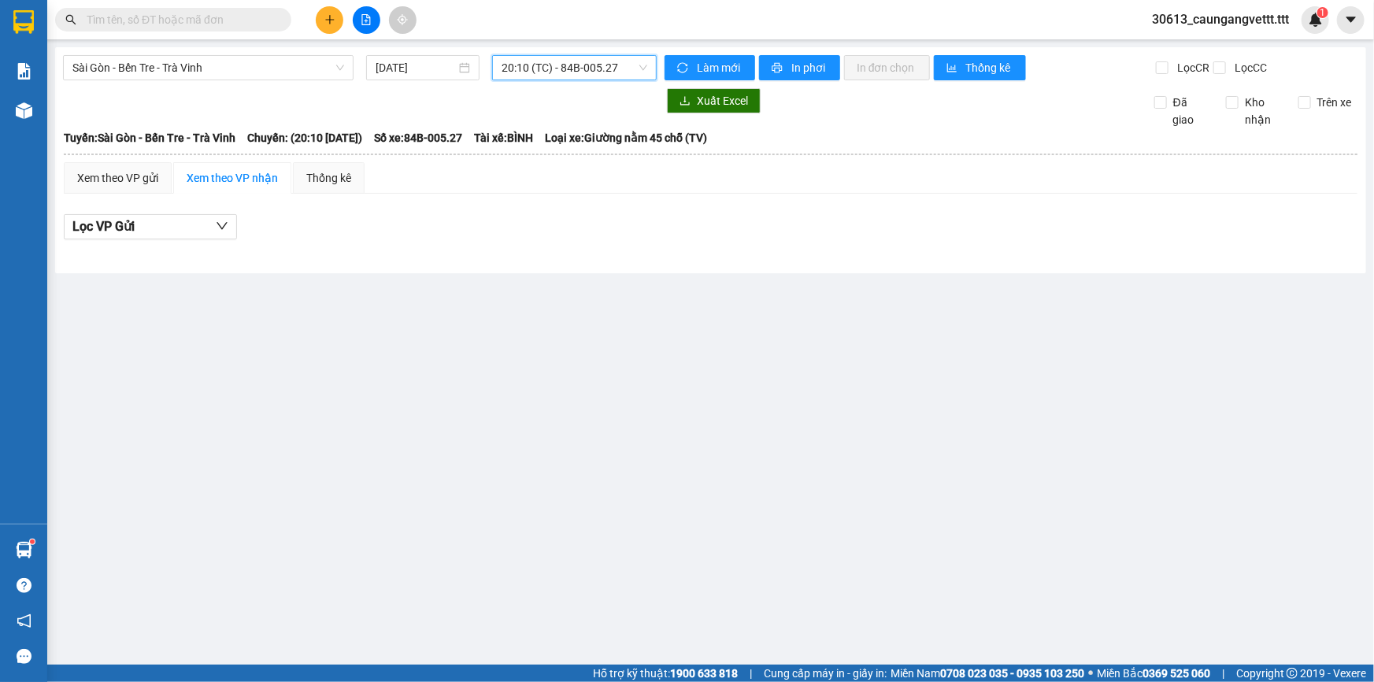
click at [559, 71] on span "20:10 (TC) - 84B-005.27" at bounding box center [575, 68] width 146 height 24
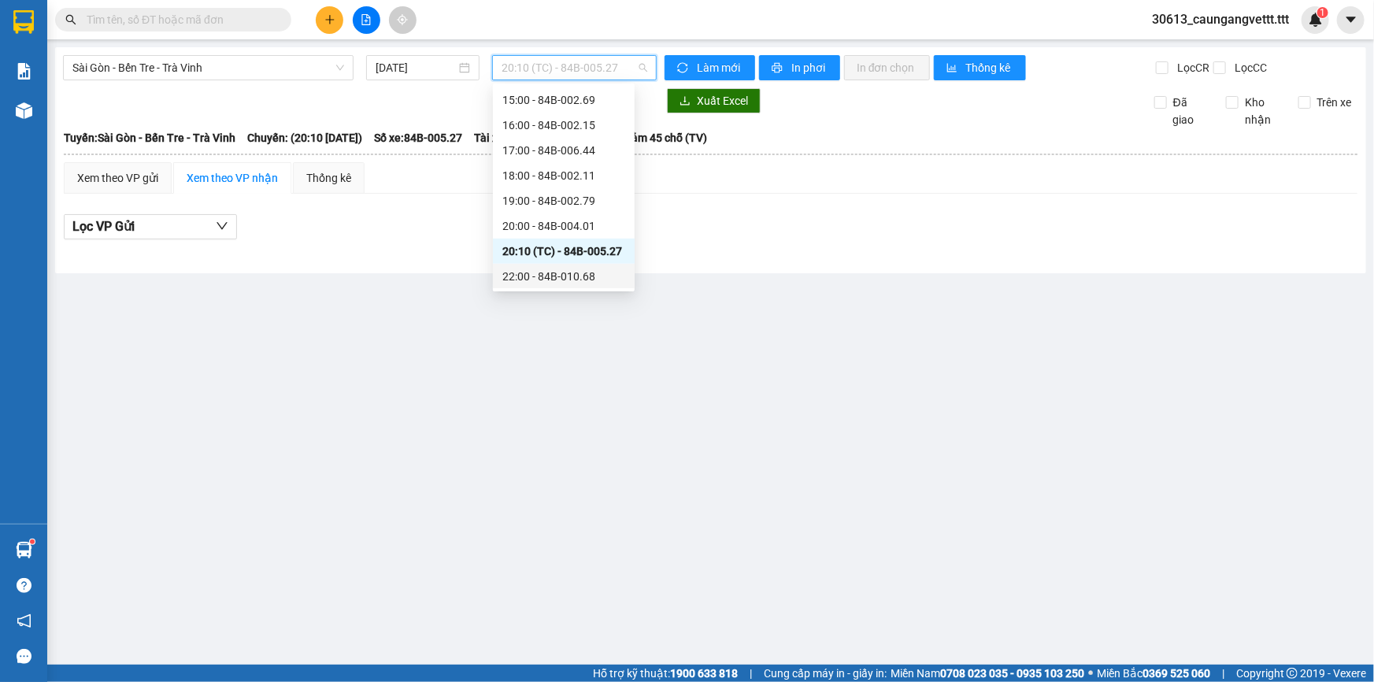
click at [545, 271] on div "22:00 - 84B-010.68" at bounding box center [563, 276] width 123 height 17
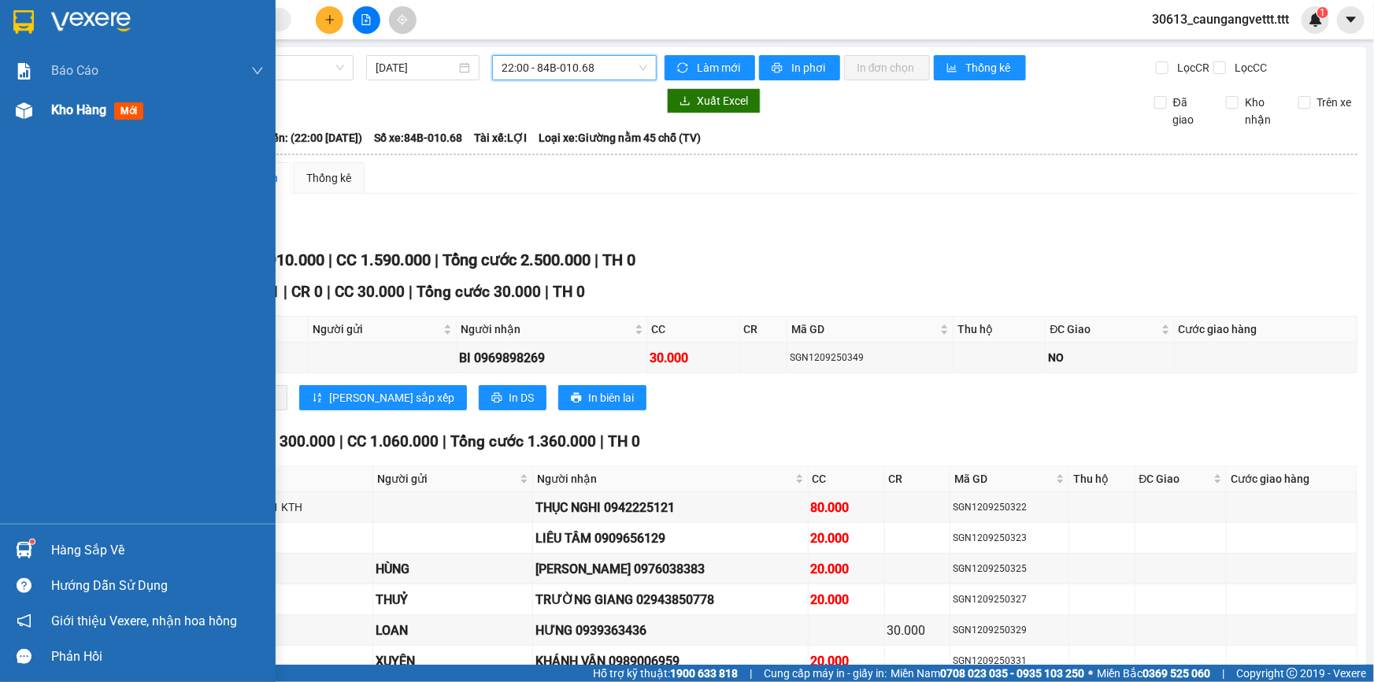
click at [64, 111] on span "Kho hàng" at bounding box center [78, 109] width 55 height 15
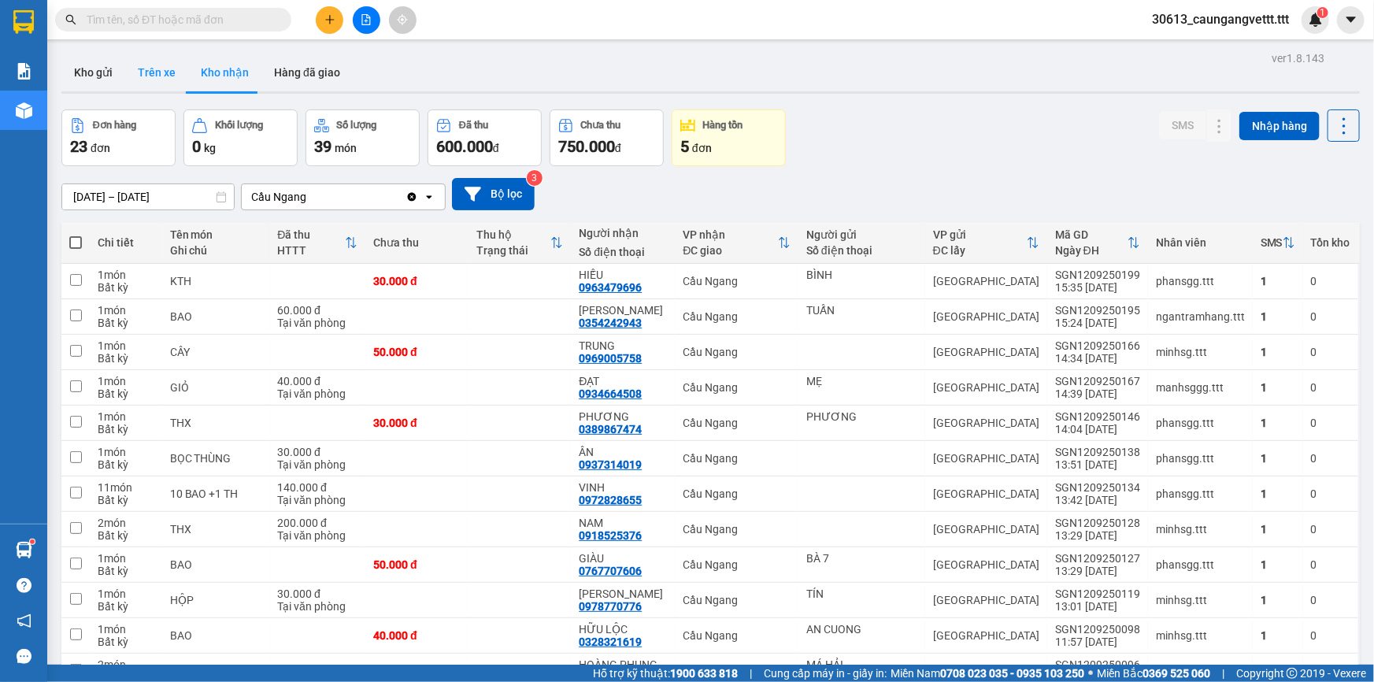
click at [152, 71] on button "Trên xe" at bounding box center [156, 73] width 63 height 38
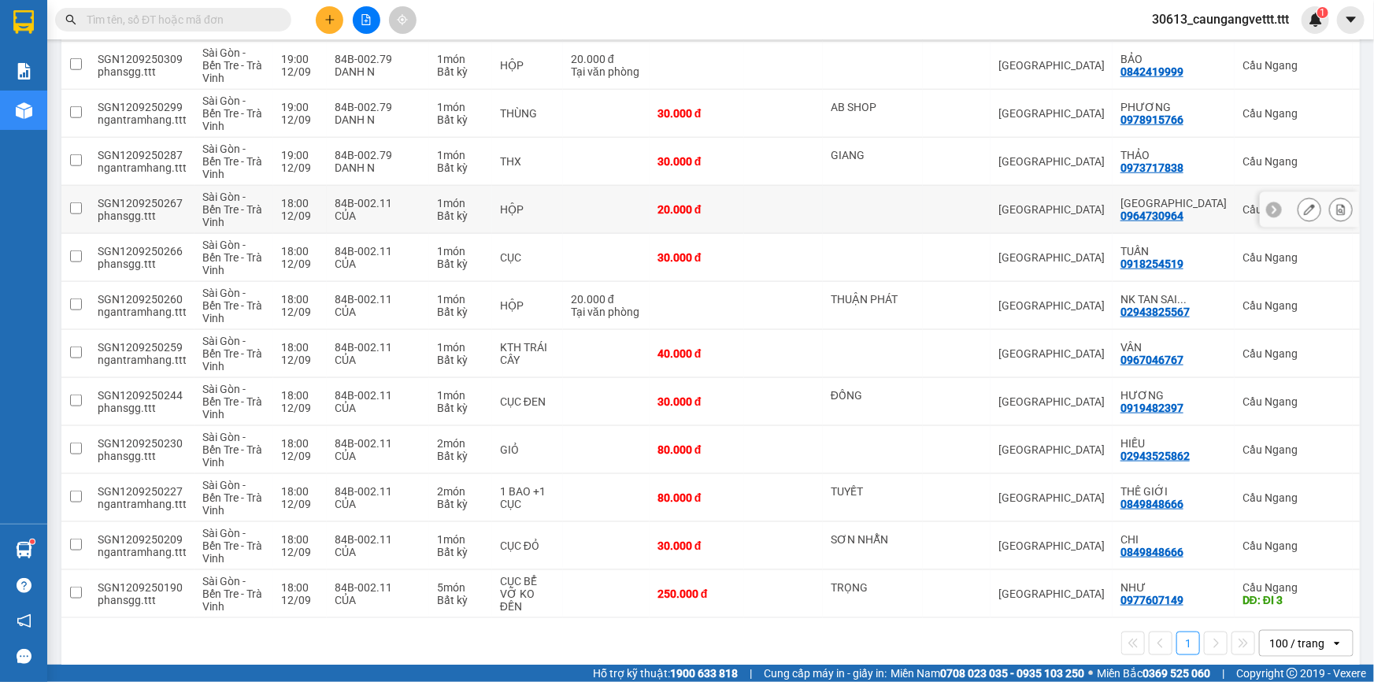
scroll to position [772, 0]
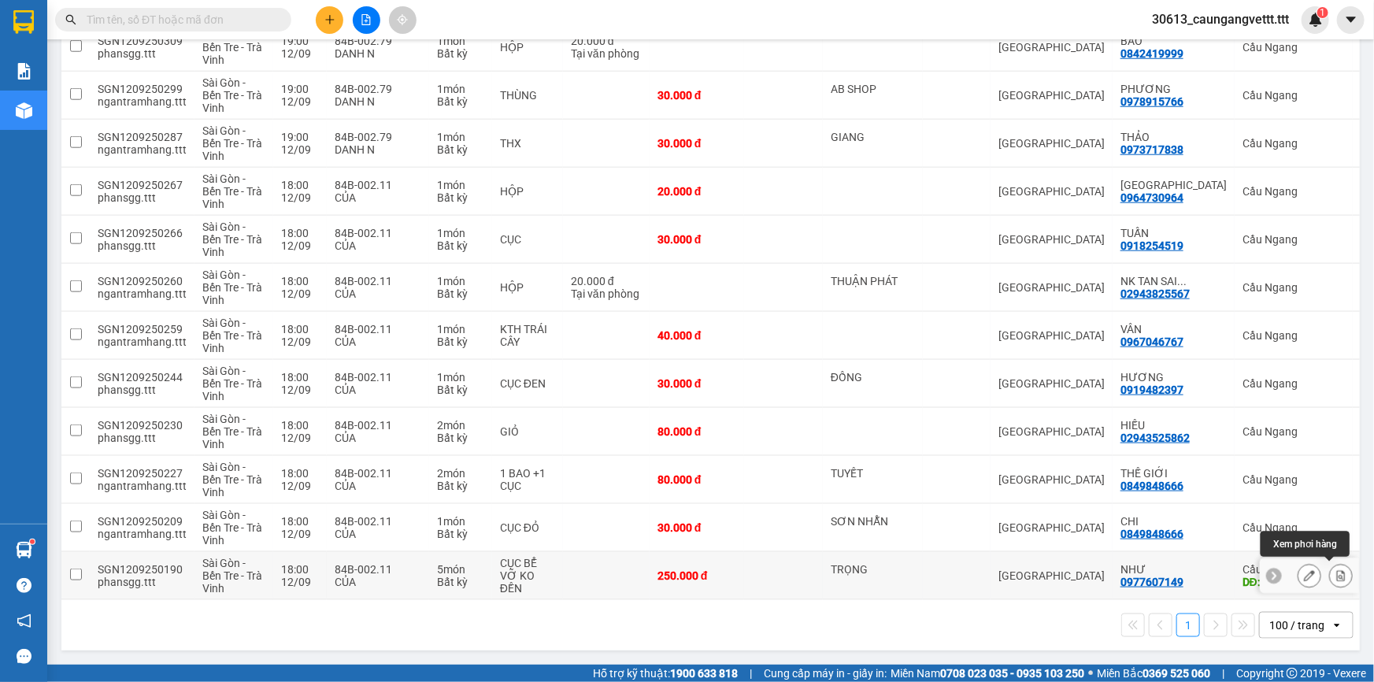
click at [1335, 570] on icon at bounding box center [1340, 575] width 11 height 11
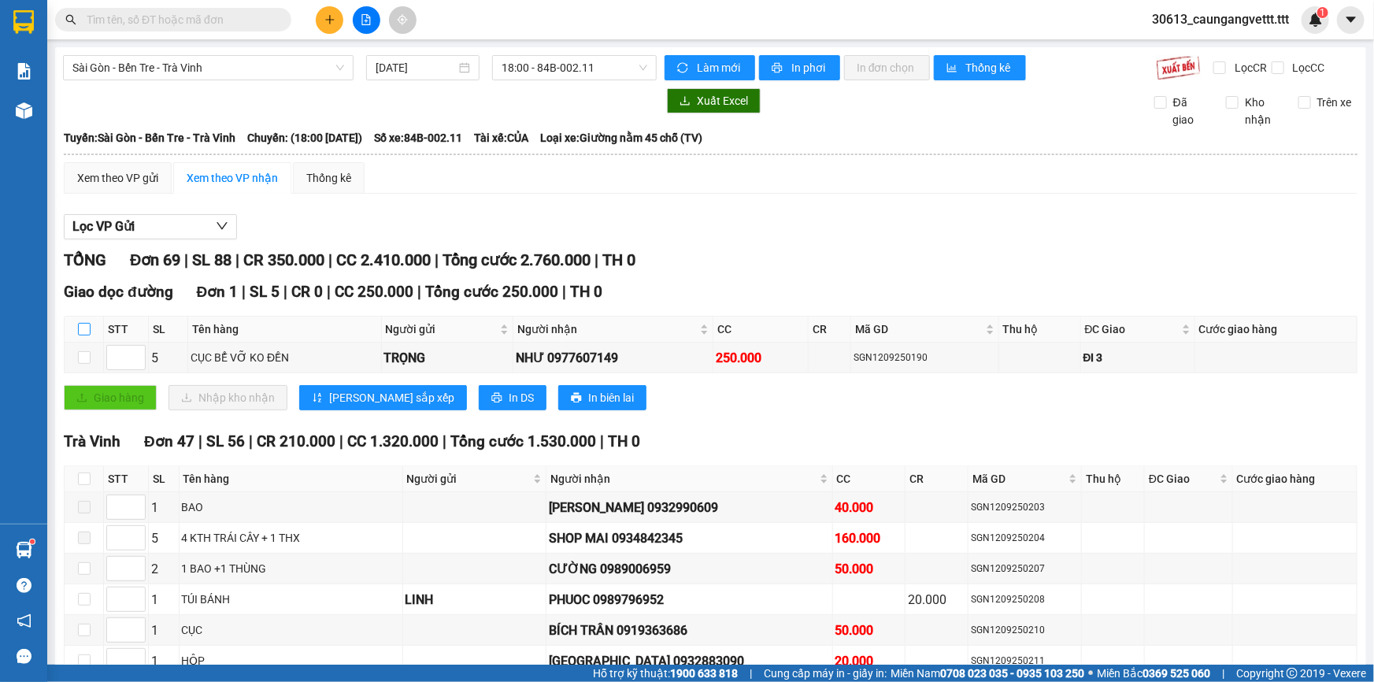
click at [86, 324] on input "checkbox" at bounding box center [84, 329] width 13 height 13
checkbox input "true"
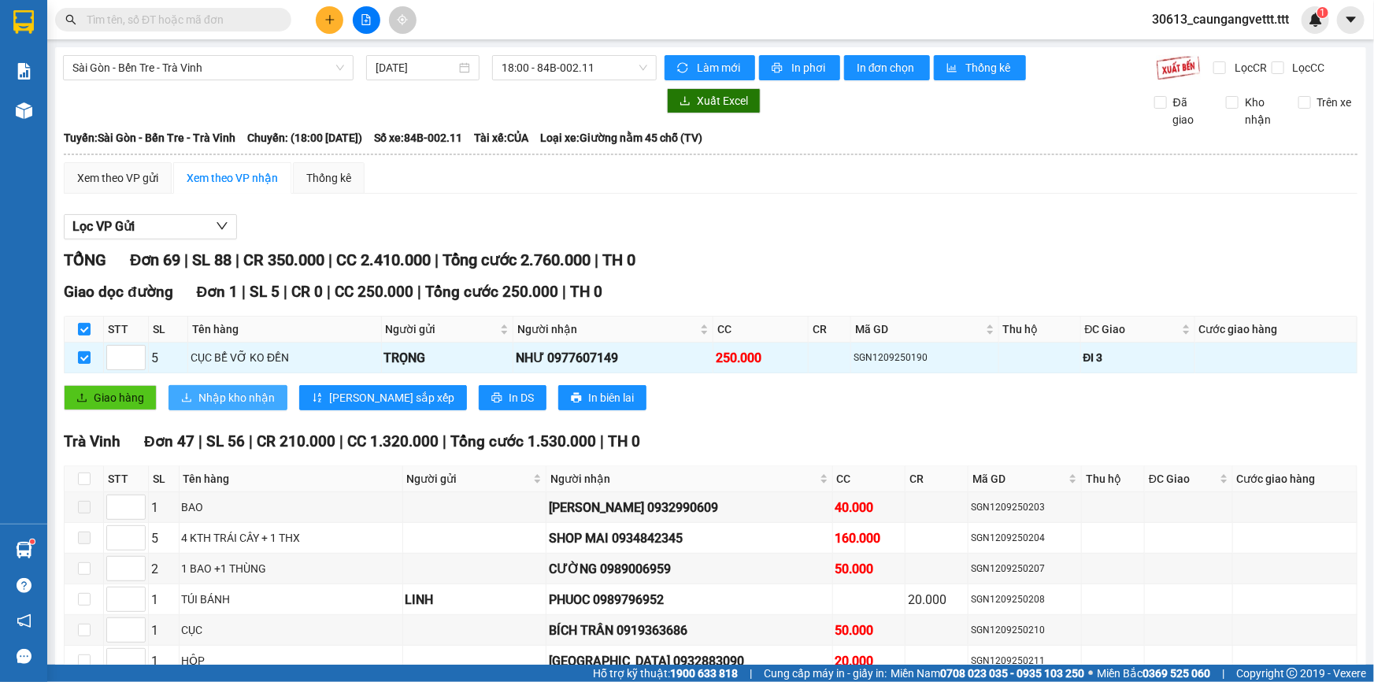
click at [227, 394] on span "Nhập kho nhận" at bounding box center [236, 397] width 76 height 17
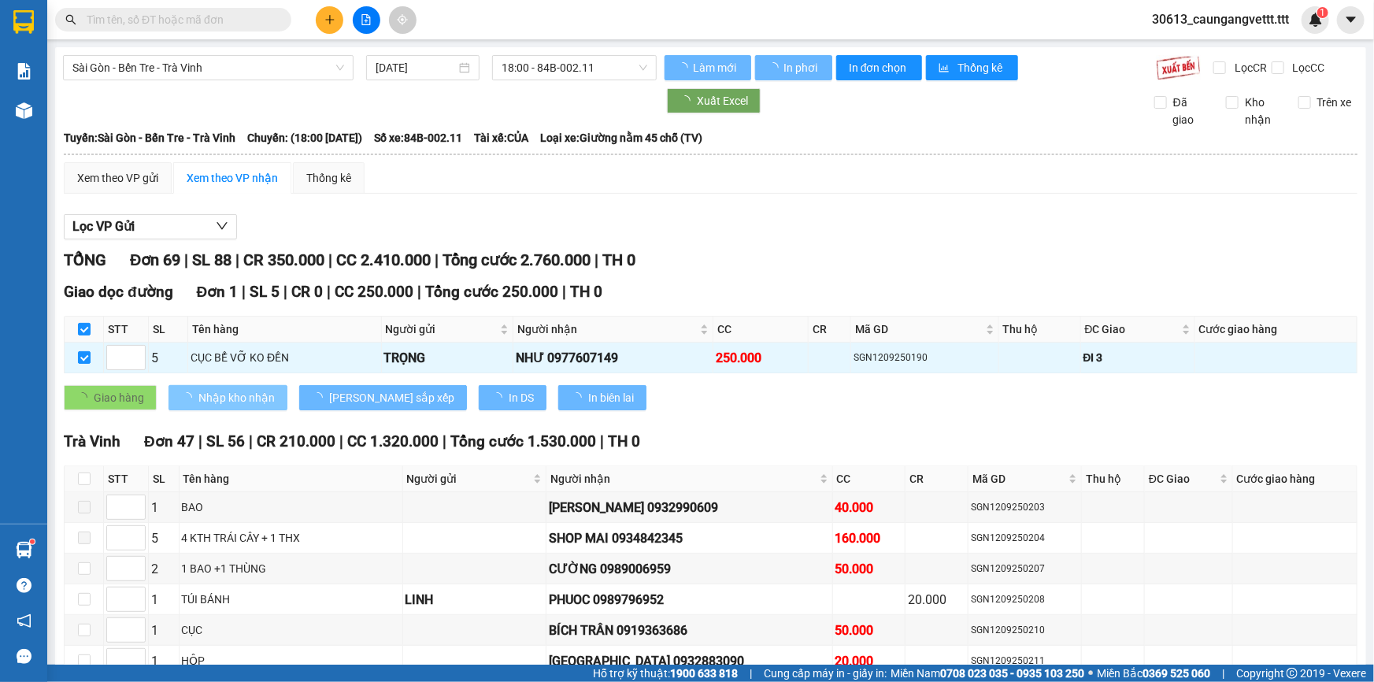
checkbox input "false"
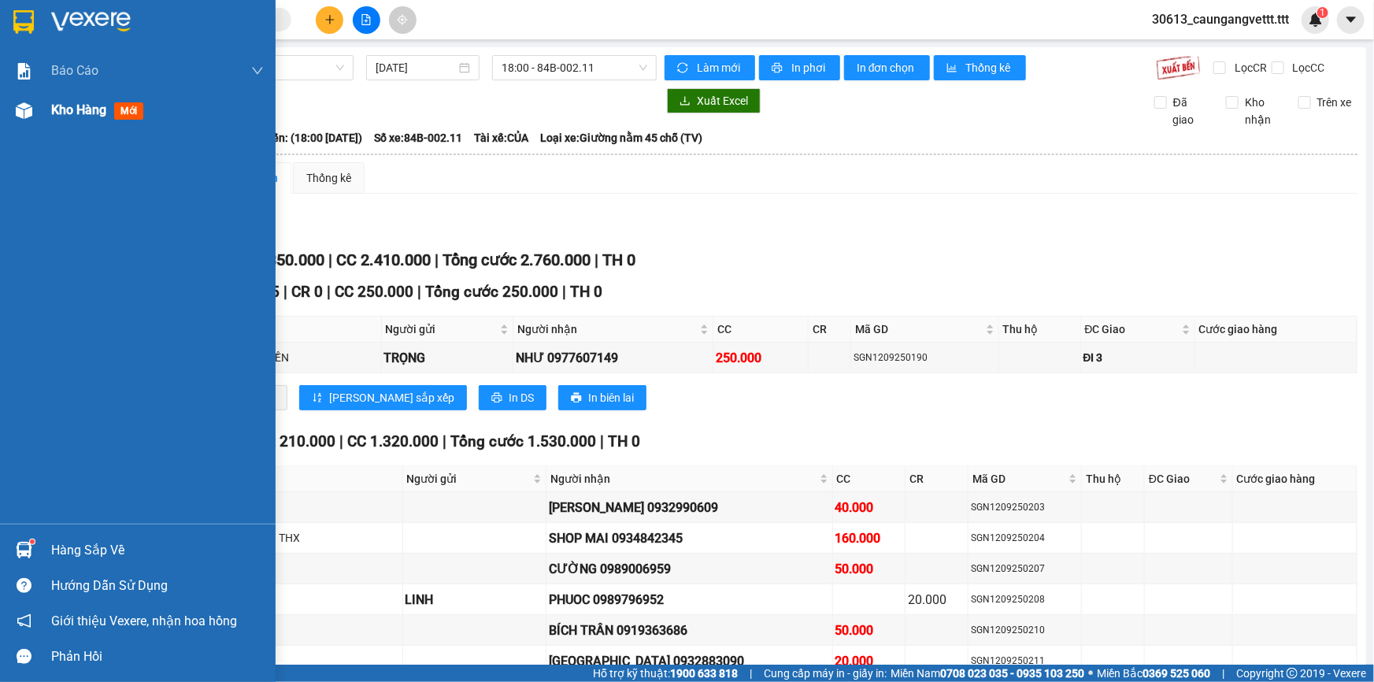
click at [64, 110] on span "Kho hàng" at bounding box center [78, 109] width 55 height 15
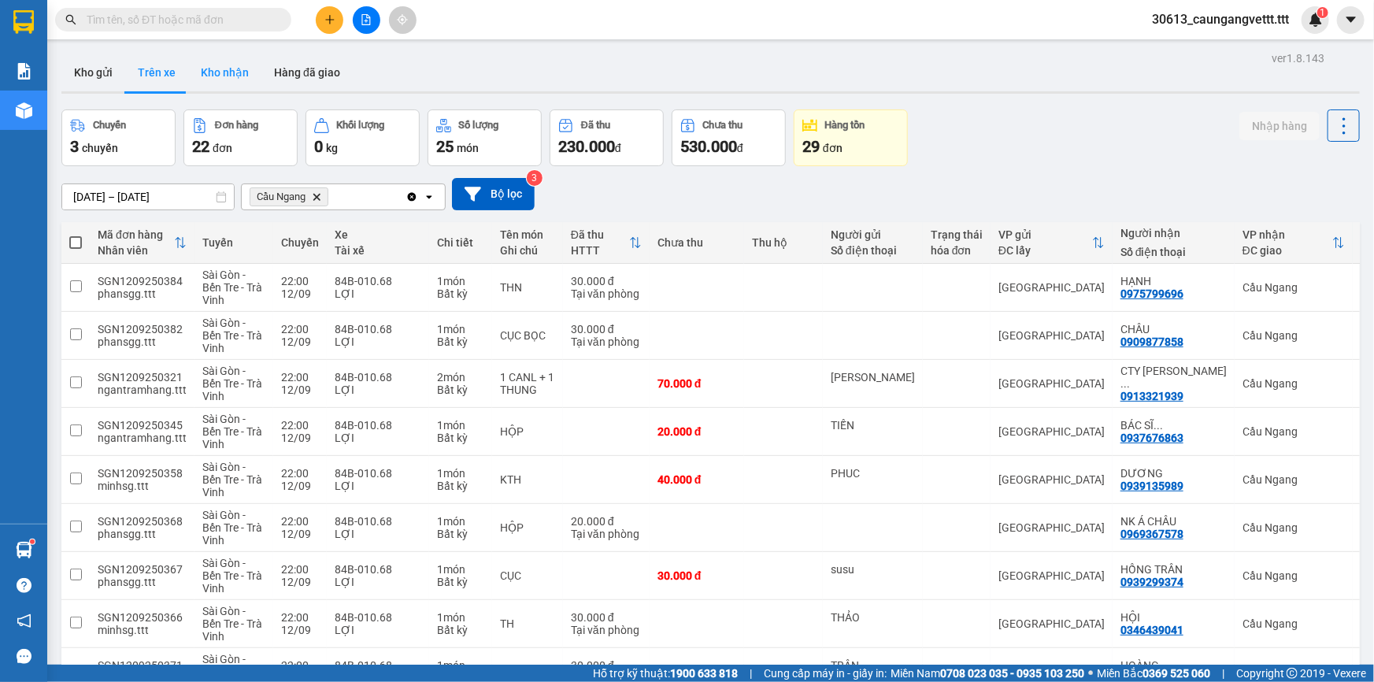
click at [216, 69] on button "Kho nhận" at bounding box center [224, 73] width 73 height 38
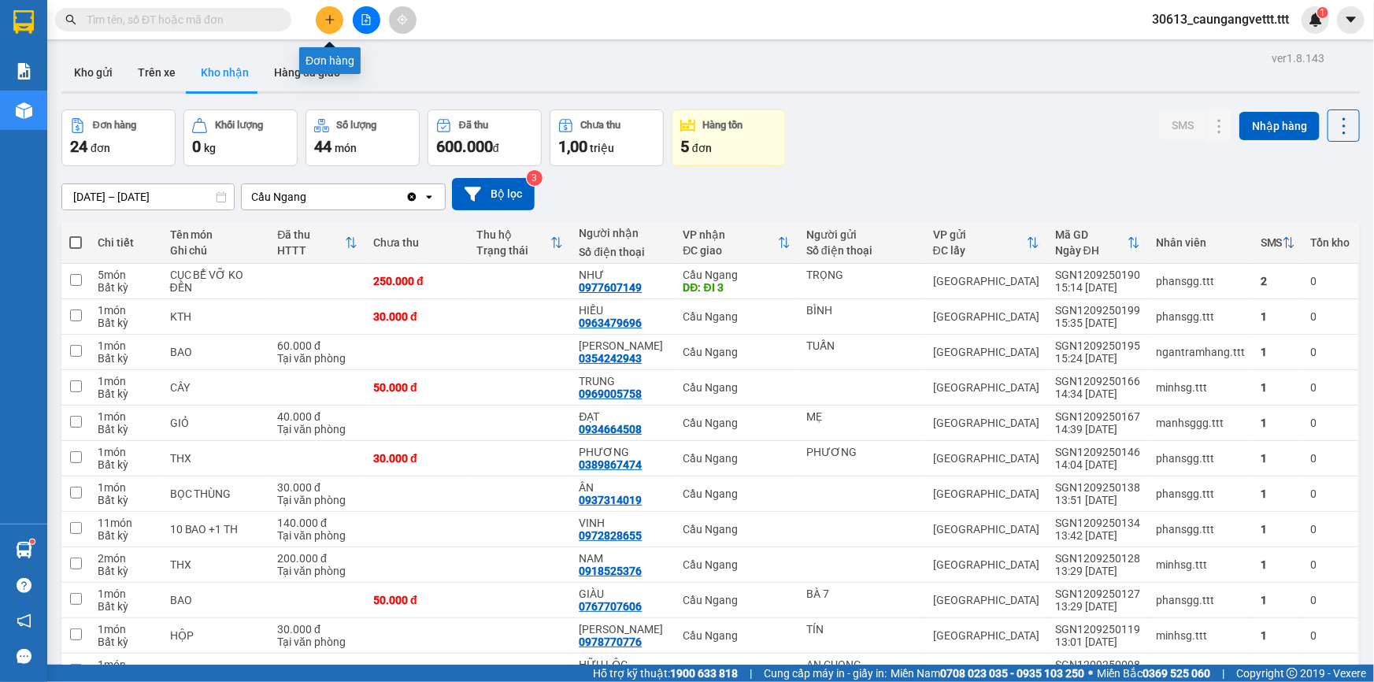
click at [321, 15] on button at bounding box center [330, 20] width 28 height 28
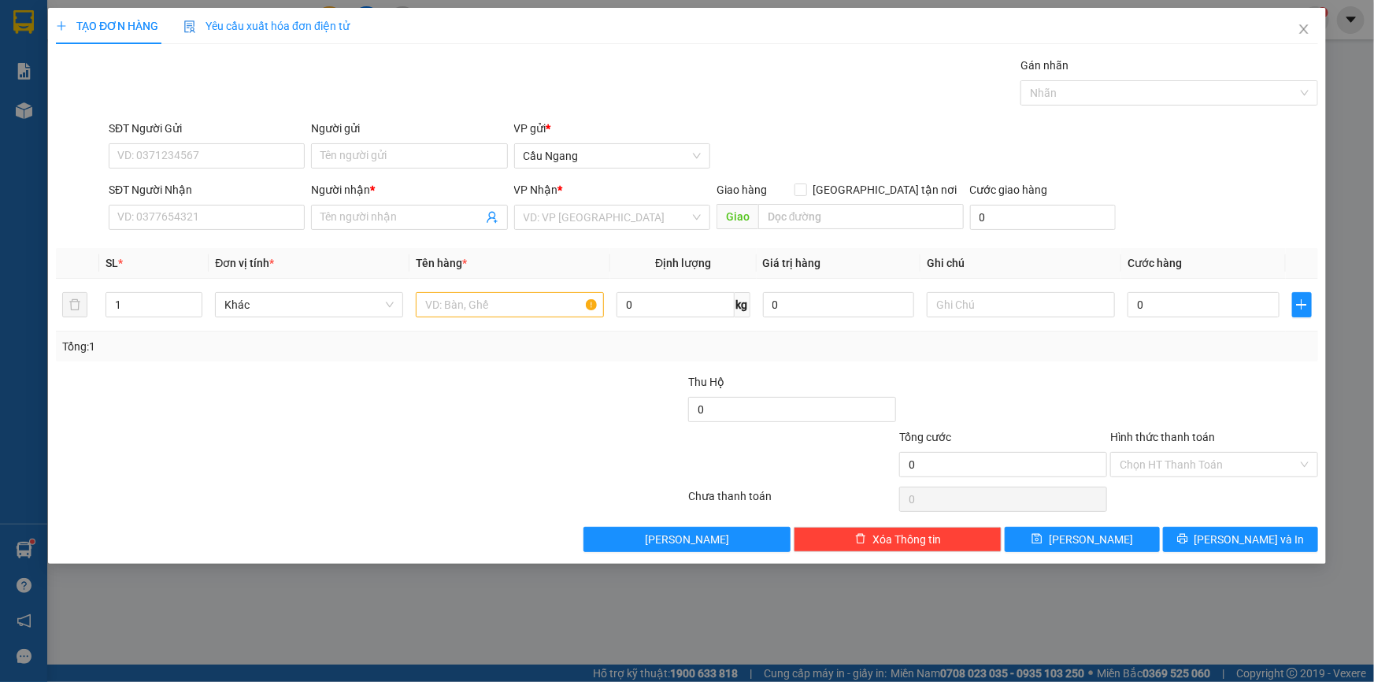
click at [208, 200] on div "SĐT Người Nhận" at bounding box center [207, 193] width 196 height 24
click at [196, 213] on input "SĐT Người Nhận" at bounding box center [207, 217] width 196 height 25
drag, startPoint x: 188, startPoint y: 247, endPoint x: 196, endPoint y: 249, distance: 8.0
click at [190, 248] on div "0363561370 - HIÊN" at bounding box center [206, 248] width 177 height 17
type input "0363561370"
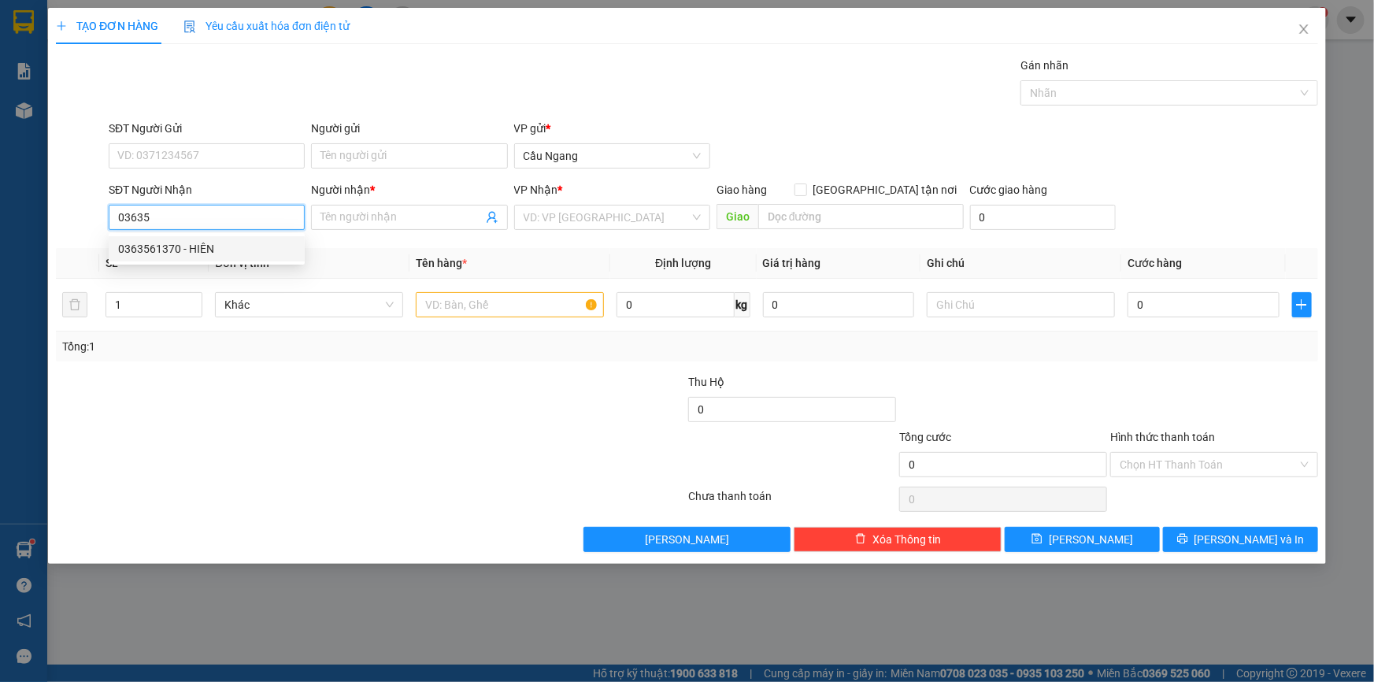
type input "HIÊN"
type input "0363561370"
click at [465, 302] on input "text" at bounding box center [510, 304] width 188 height 25
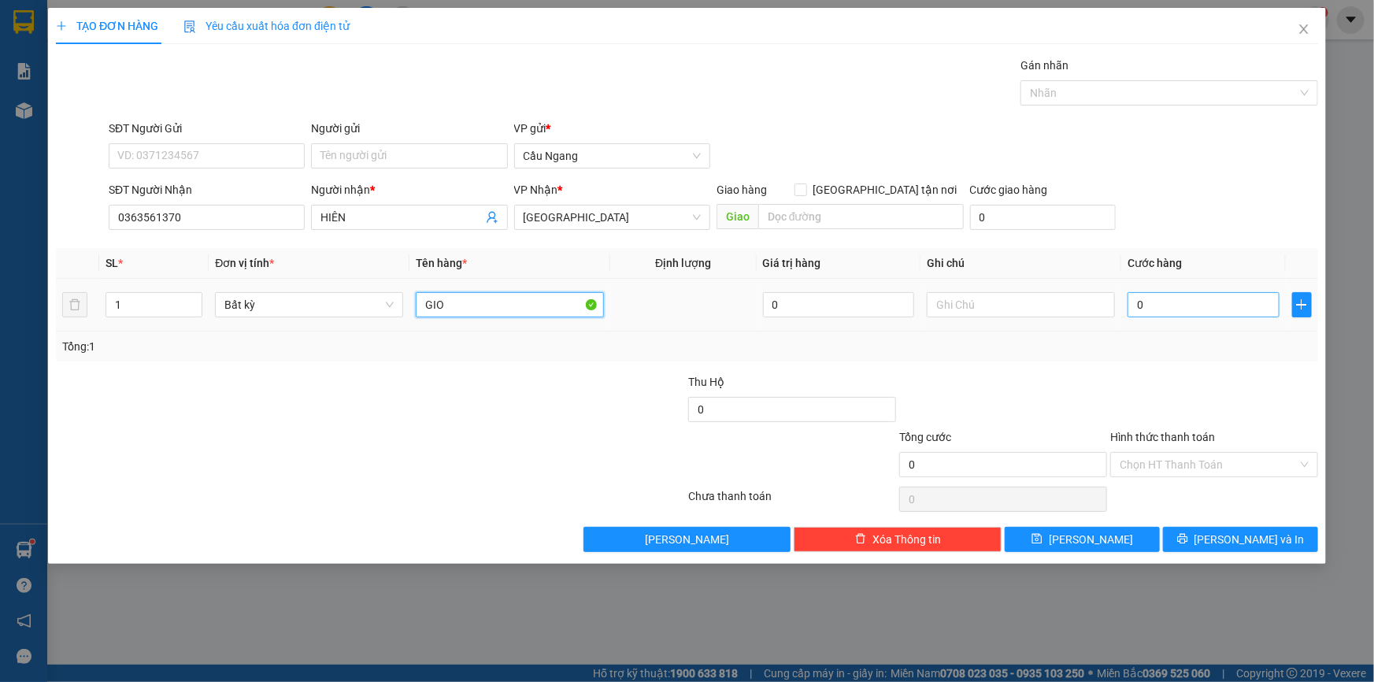
type input "GIO"
click at [1198, 309] on input "0" at bounding box center [1204, 304] width 152 height 25
type input "4"
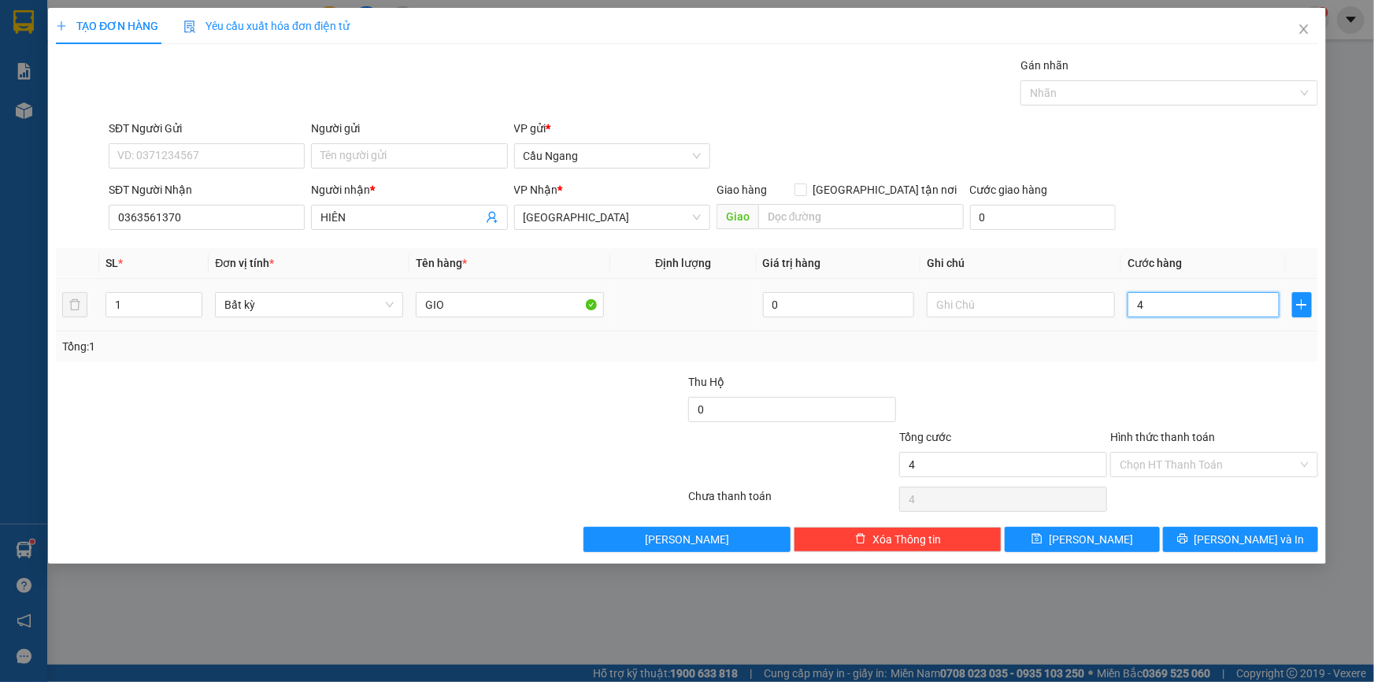
type input "40"
type input "400"
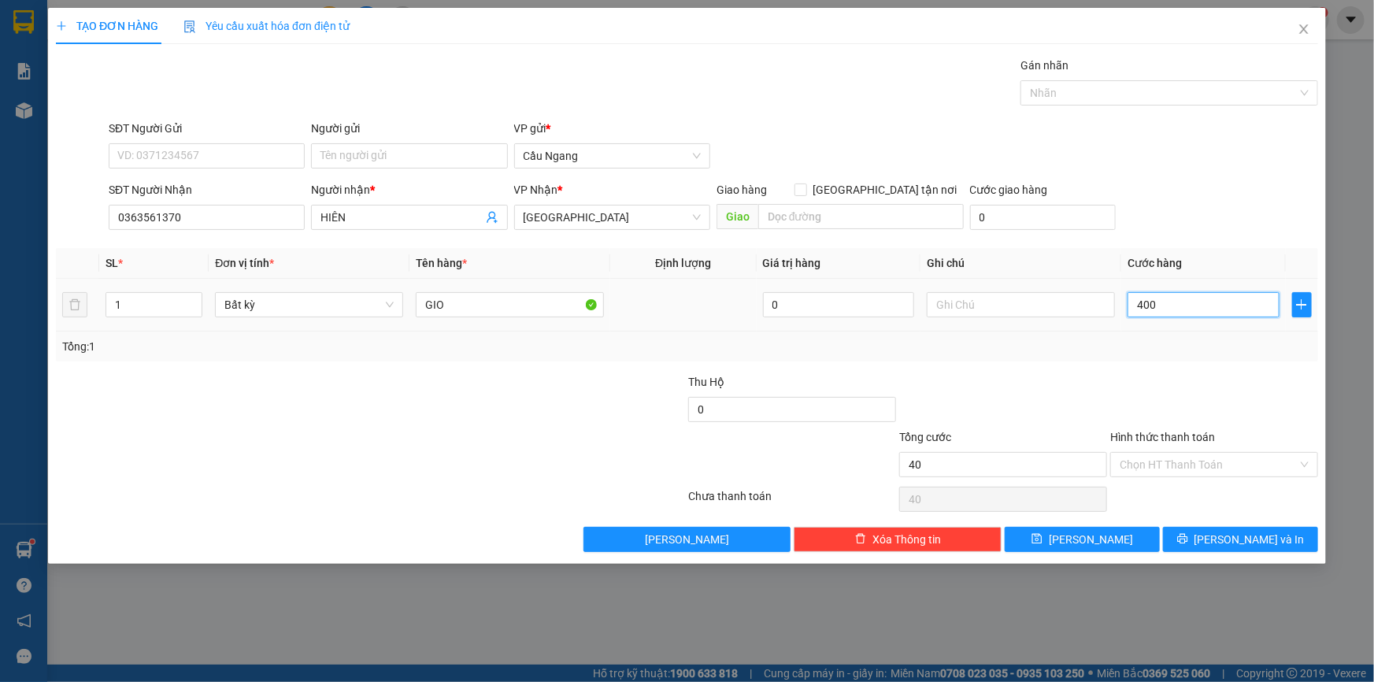
type input "400"
type input "4.000"
type input "40.000"
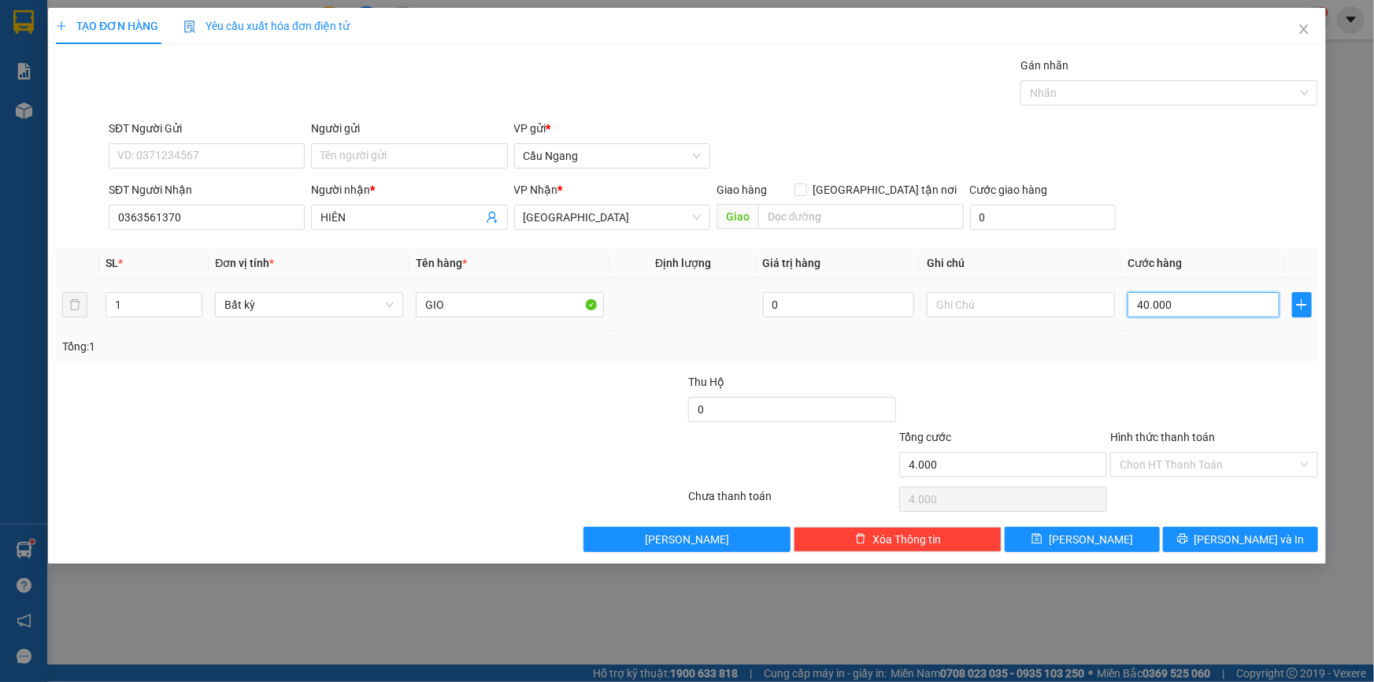
type input "40.000"
click at [1179, 463] on input "Hình thức thanh toán" at bounding box center [1209, 465] width 178 height 24
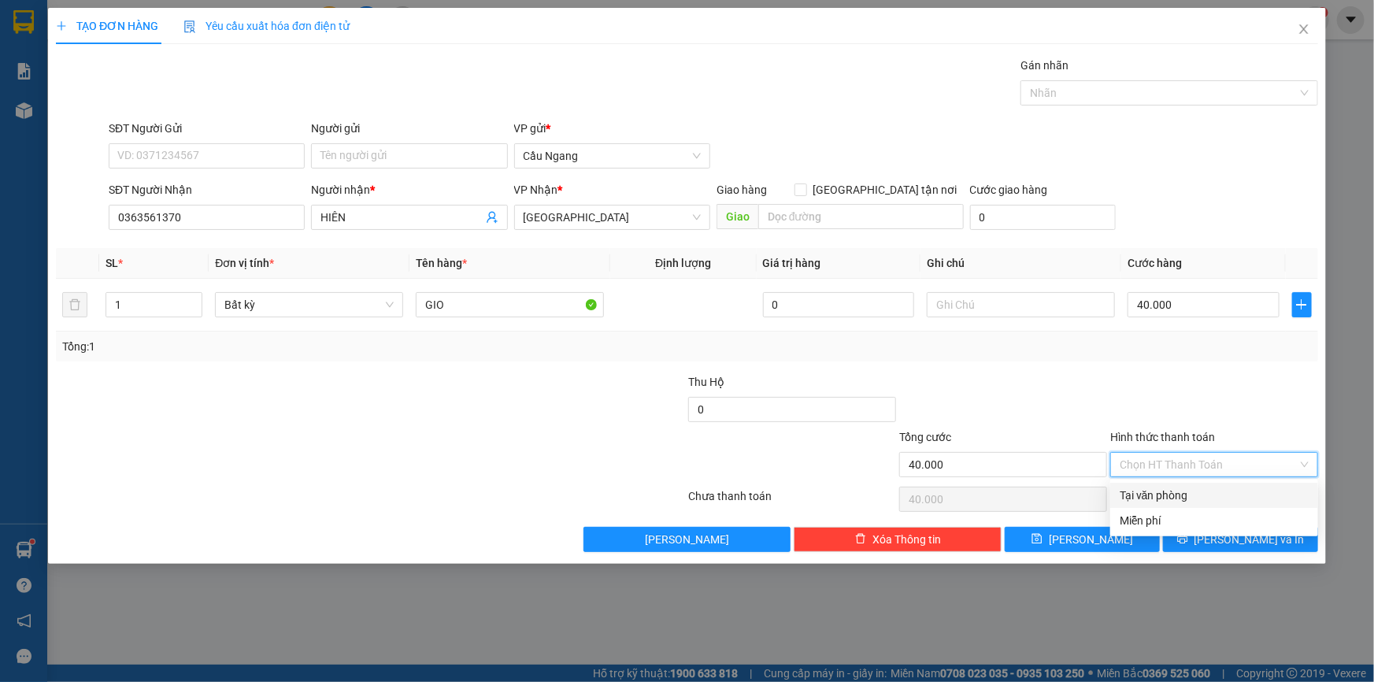
click at [1157, 494] on div "Tại văn phòng" at bounding box center [1214, 495] width 189 height 17
type input "0"
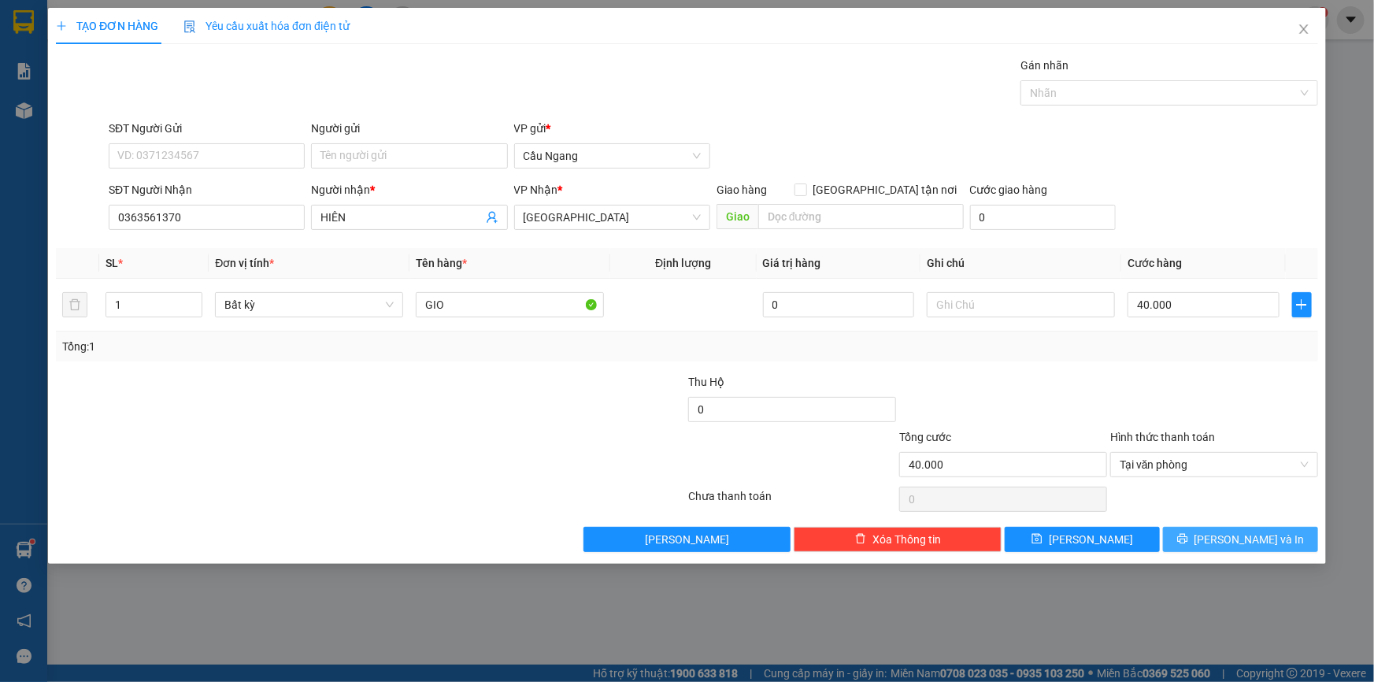
click at [1221, 534] on button "[PERSON_NAME] và In" at bounding box center [1240, 539] width 155 height 25
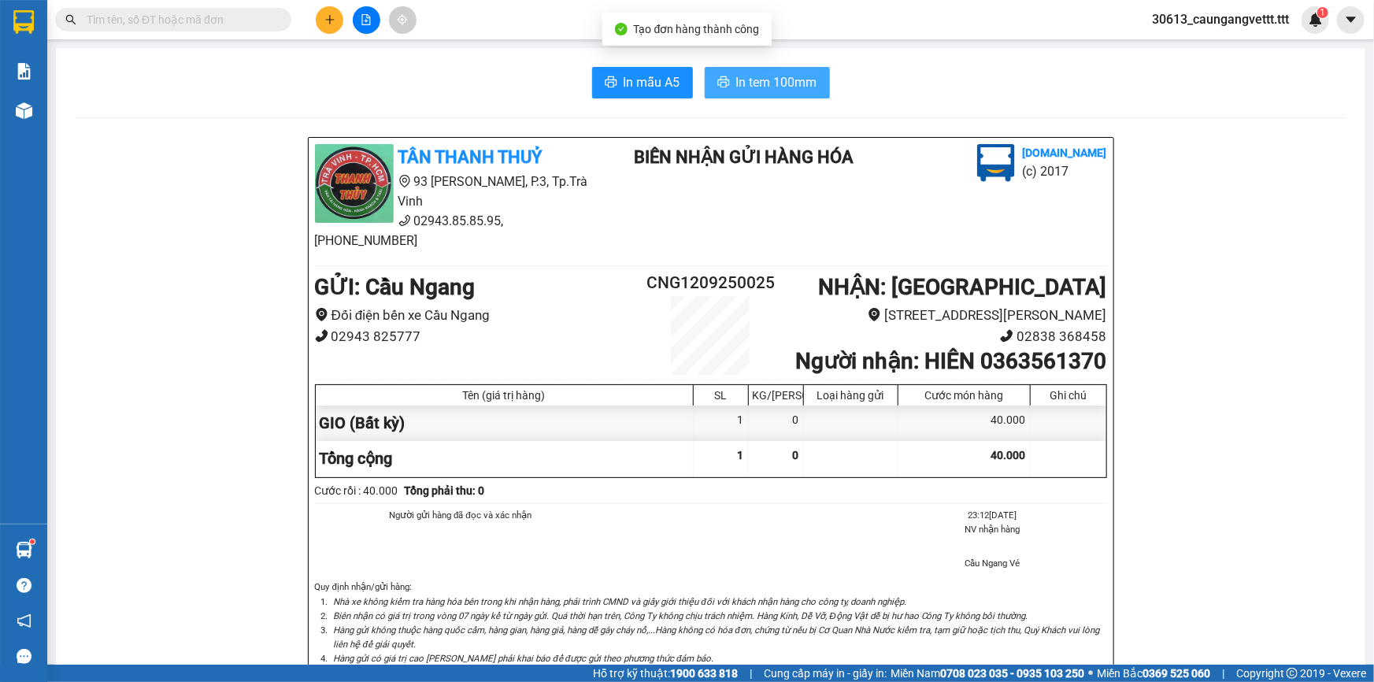
click at [762, 76] on span "In tem 100mm" at bounding box center [776, 82] width 81 height 20
click at [327, 17] on icon "plus" at bounding box center [329, 19] width 11 height 11
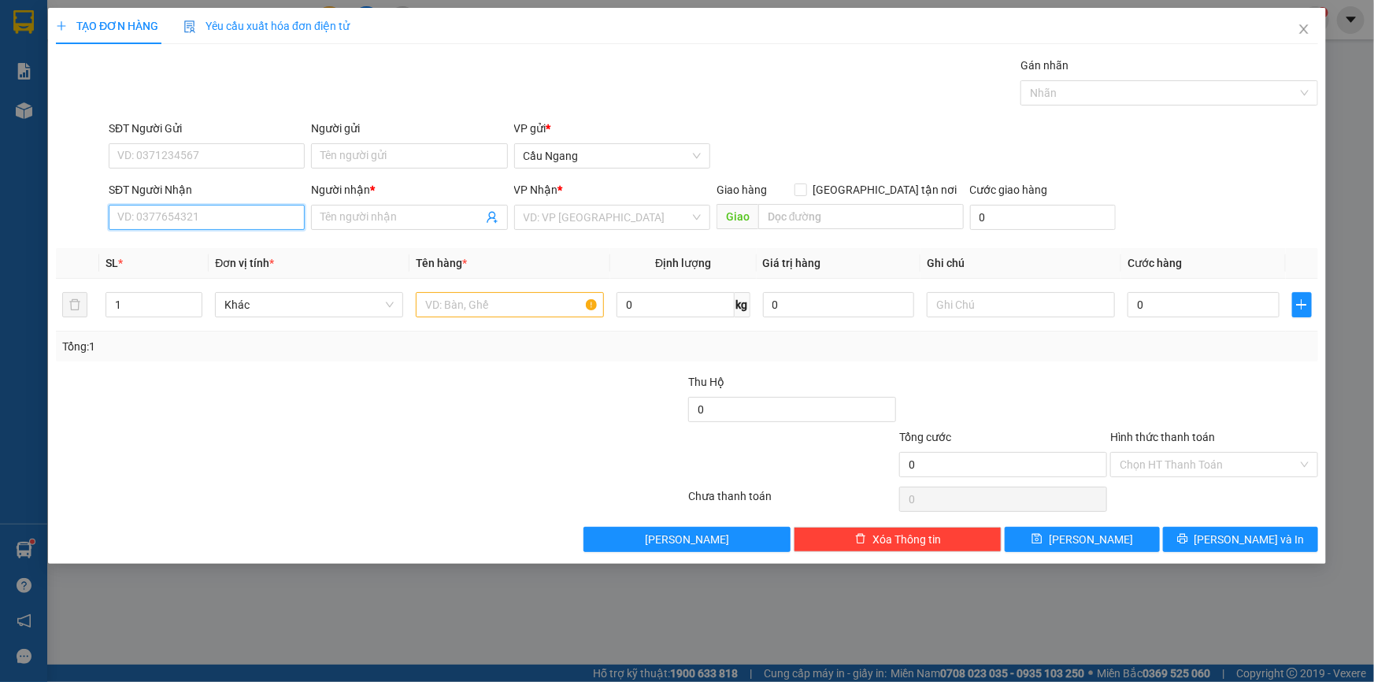
click at [203, 211] on input "SĐT Người Nhận" at bounding box center [207, 217] width 196 height 25
click at [198, 254] on div "0333379757 - LOAN" at bounding box center [206, 248] width 177 height 17
type input "0333379757"
type input "LOAN"
type input "0333379757"
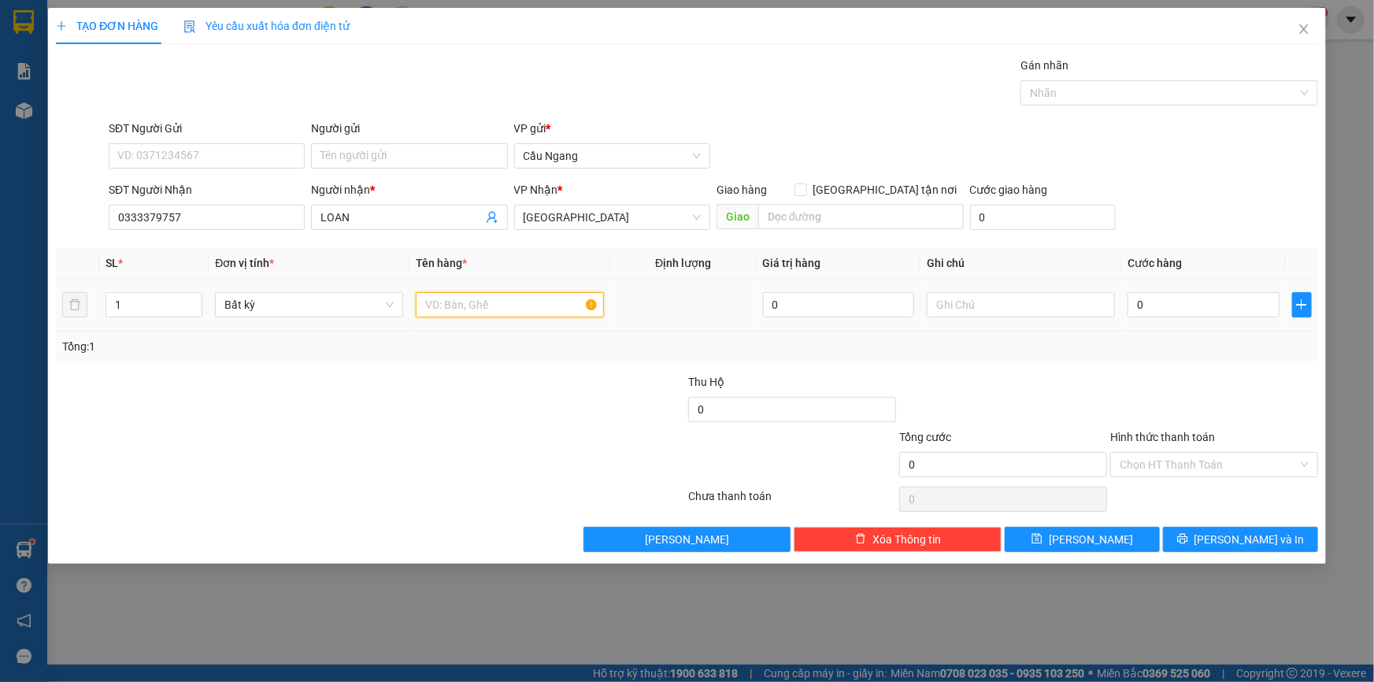
click at [494, 309] on input "text" at bounding box center [510, 304] width 188 height 25
type input "GIO"
click at [1189, 306] on input "0" at bounding box center [1204, 304] width 152 height 25
type input "3"
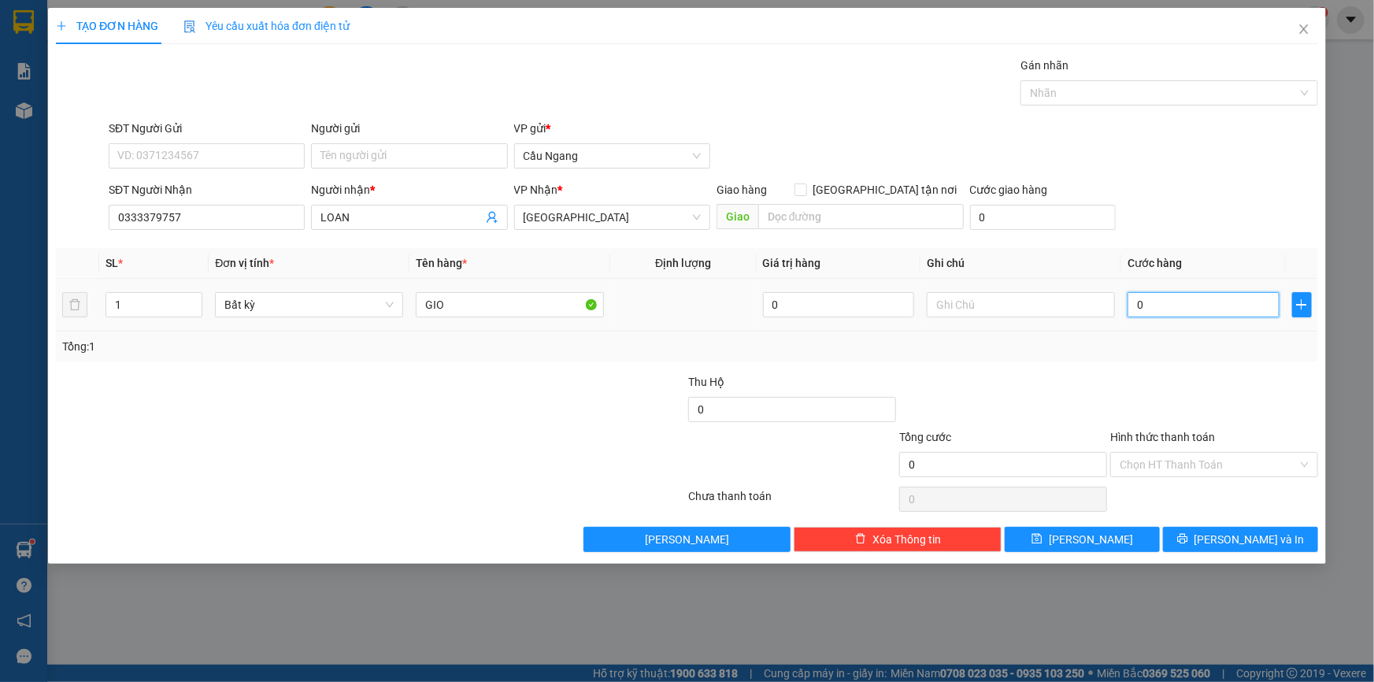
type input "3"
type input "30"
type input "300"
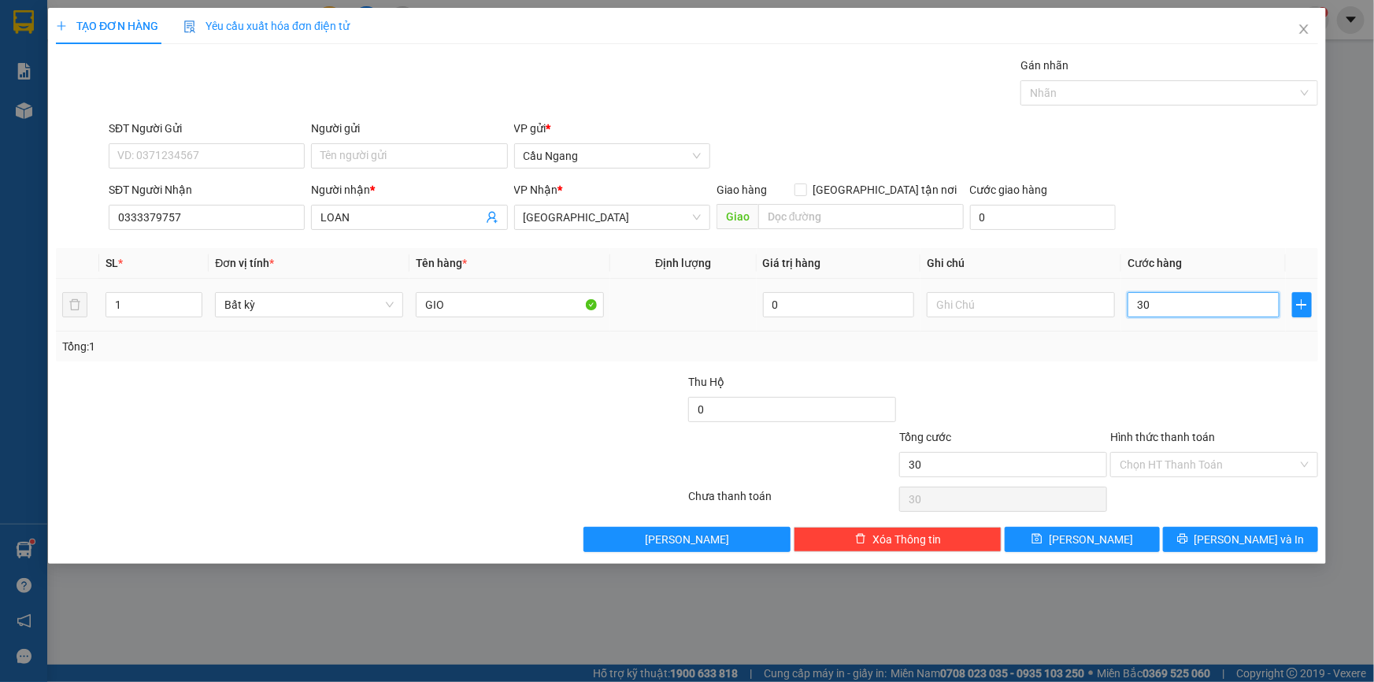
type input "300"
type input "3.000"
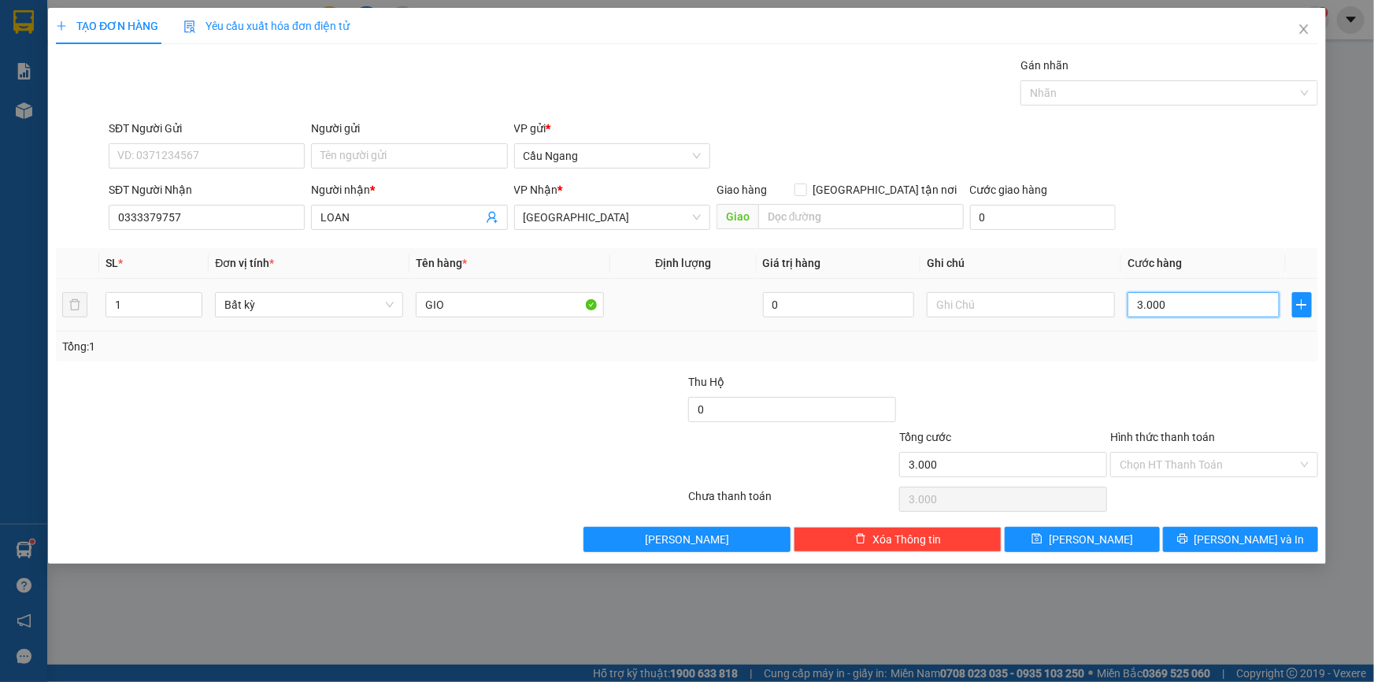
type input "30.000"
click at [1198, 462] on input "Hình thức thanh toán" at bounding box center [1209, 465] width 178 height 24
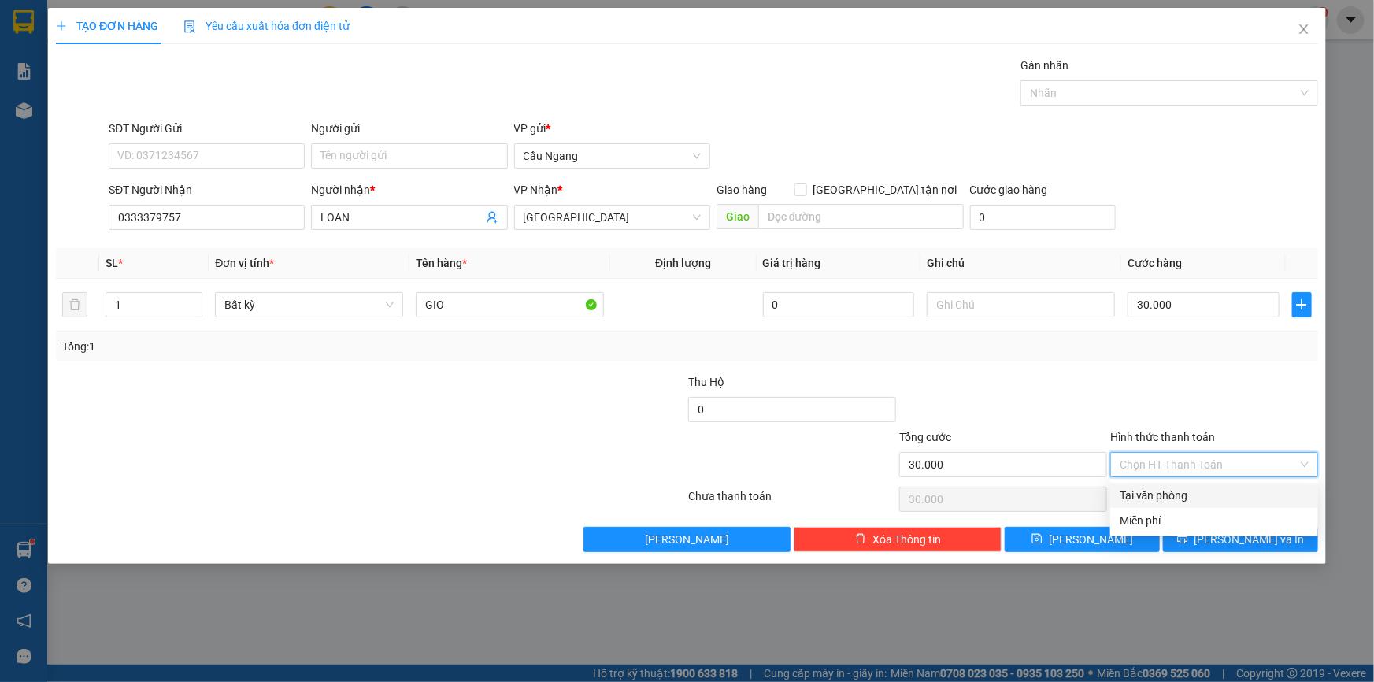
click at [1182, 498] on div "Tại văn phòng" at bounding box center [1214, 495] width 189 height 17
type input "0"
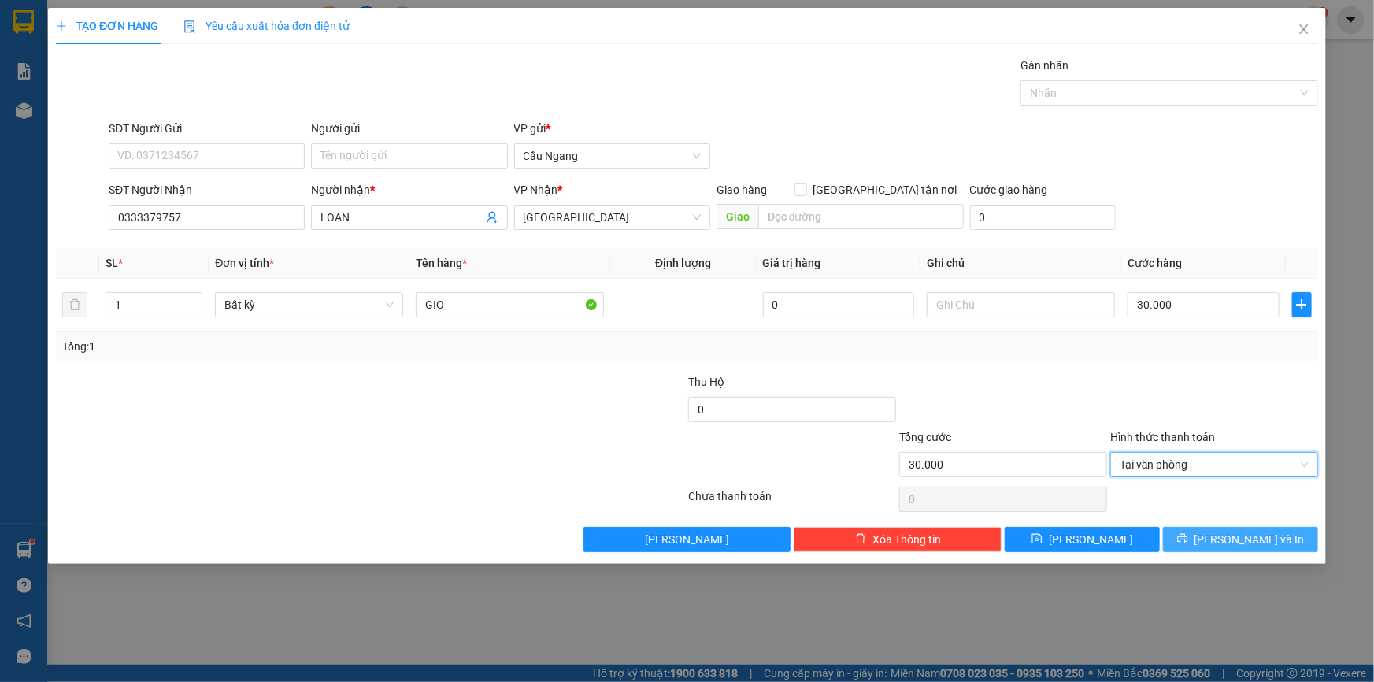
click at [1205, 538] on button "[PERSON_NAME] và In" at bounding box center [1240, 539] width 155 height 25
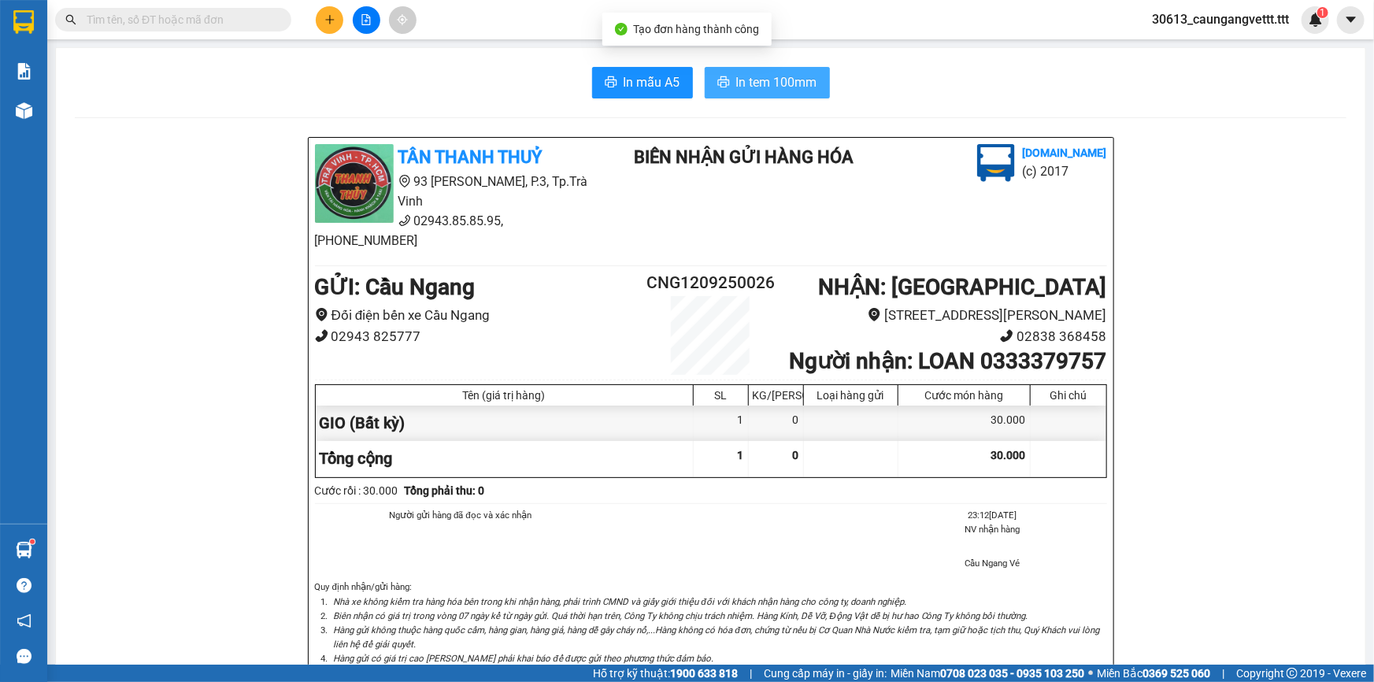
click at [757, 85] on span "In tem 100mm" at bounding box center [776, 82] width 81 height 20
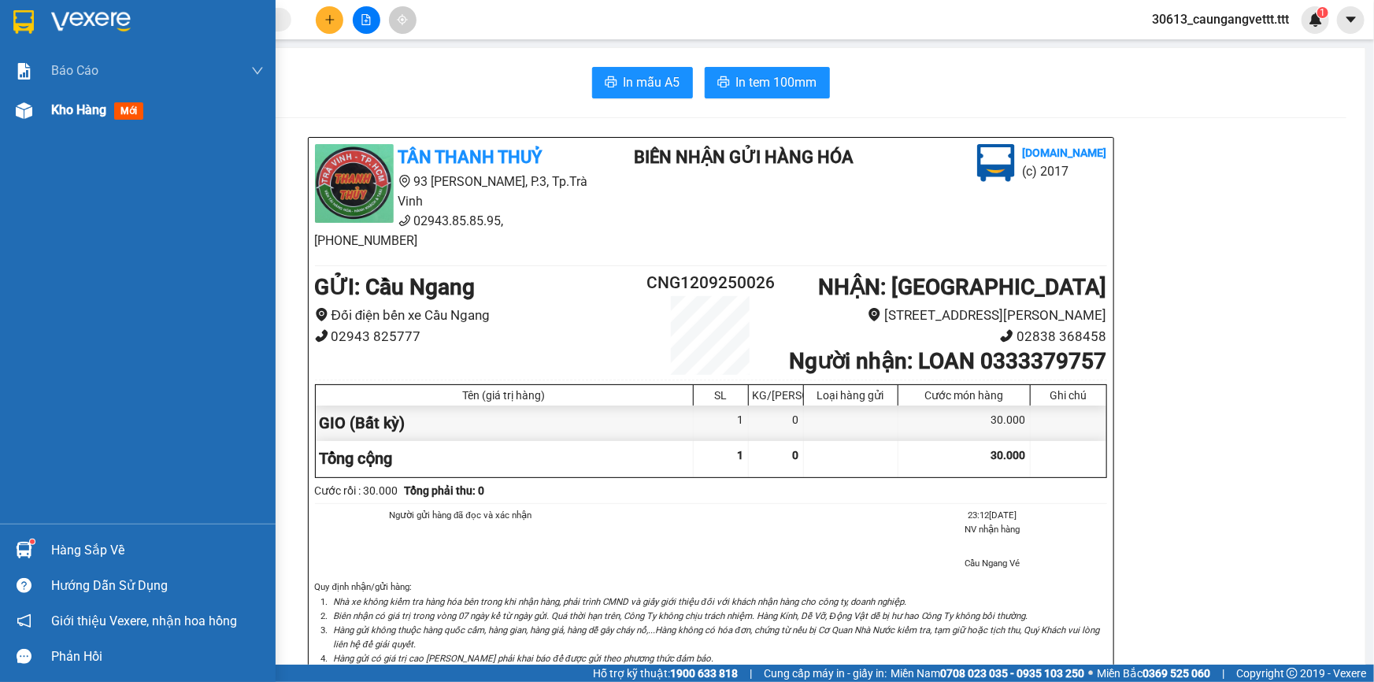
click at [81, 112] on span "Kho hàng" at bounding box center [78, 109] width 55 height 15
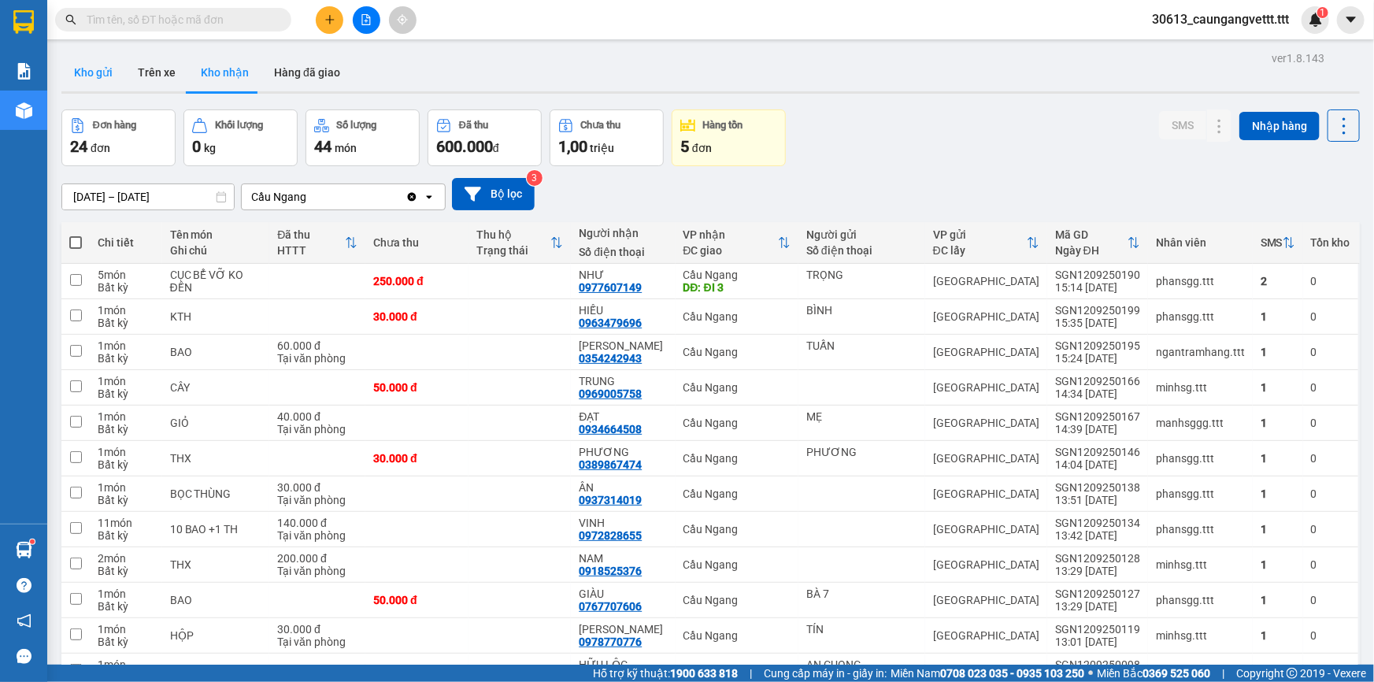
click at [99, 73] on button "Kho gửi" at bounding box center [93, 73] width 64 height 38
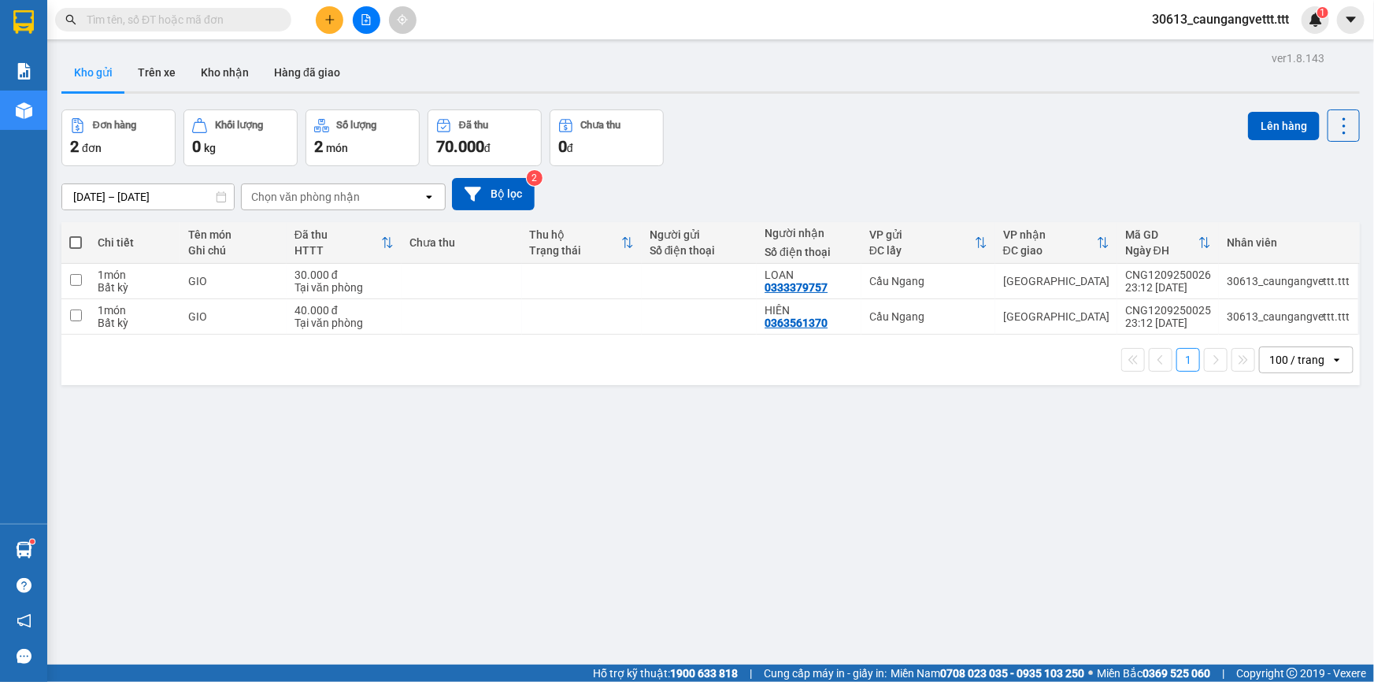
drag, startPoint x: 76, startPoint y: 239, endPoint x: 170, endPoint y: 228, distance: 95.1
click at [77, 239] on span at bounding box center [75, 242] width 13 height 13
click at [76, 235] on input "checkbox" at bounding box center [76, 235] width 0 height 0
checkbox input "true"
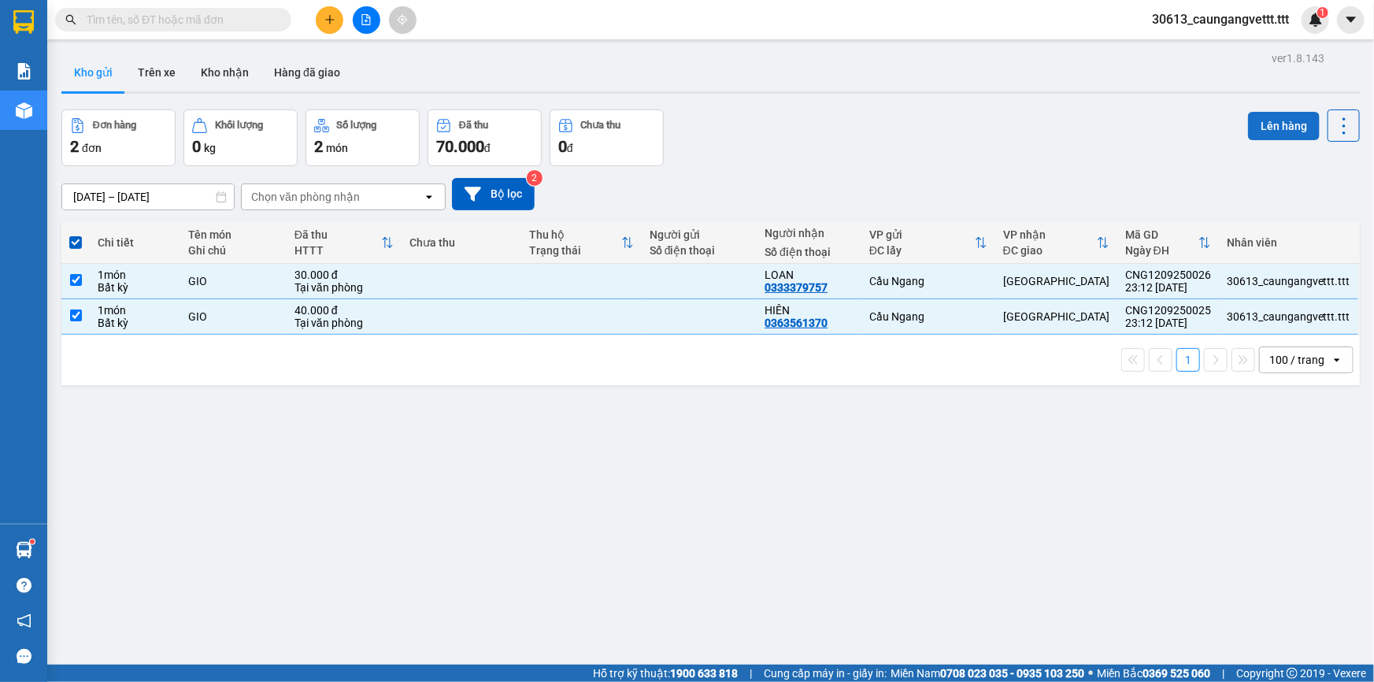
click at [1276, 124] on button "Lên hàng" at bounding box center [1284, 126] width 72 height 28
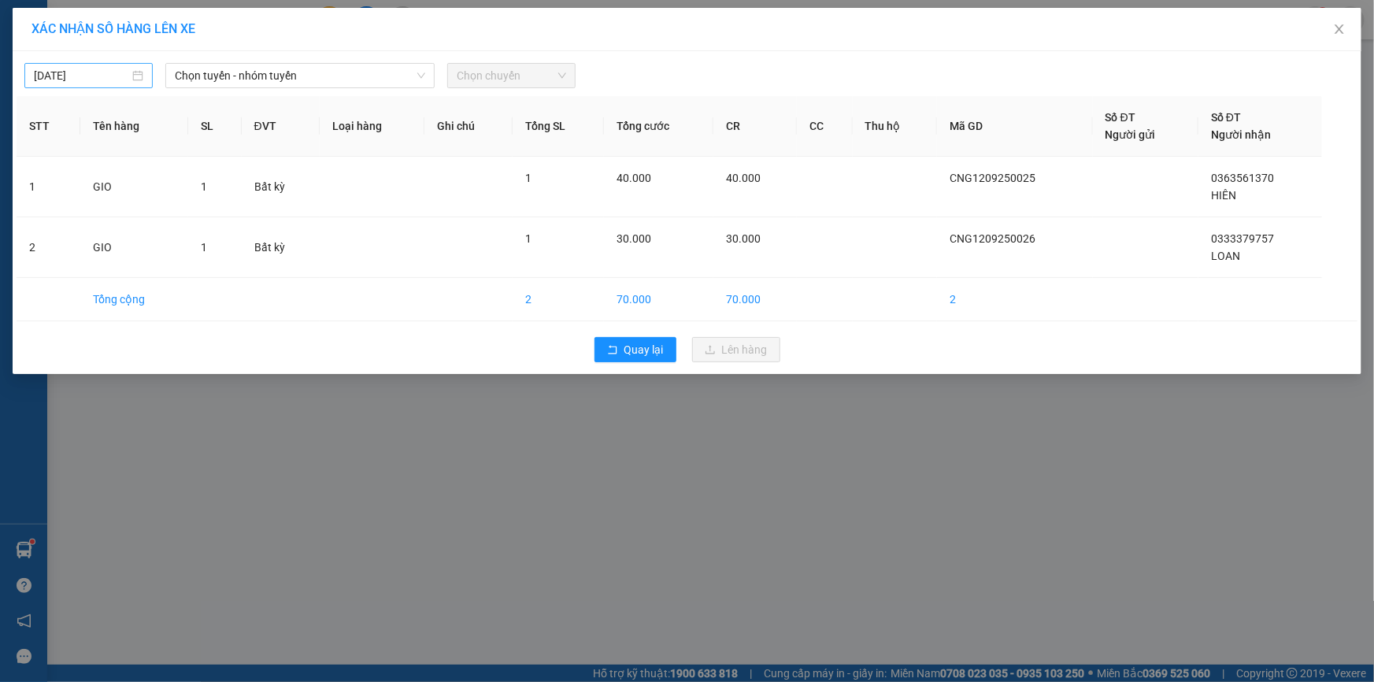
click at [40, 74] on input "[DATE]" at bounding box center [81, 75] width 95 height 17
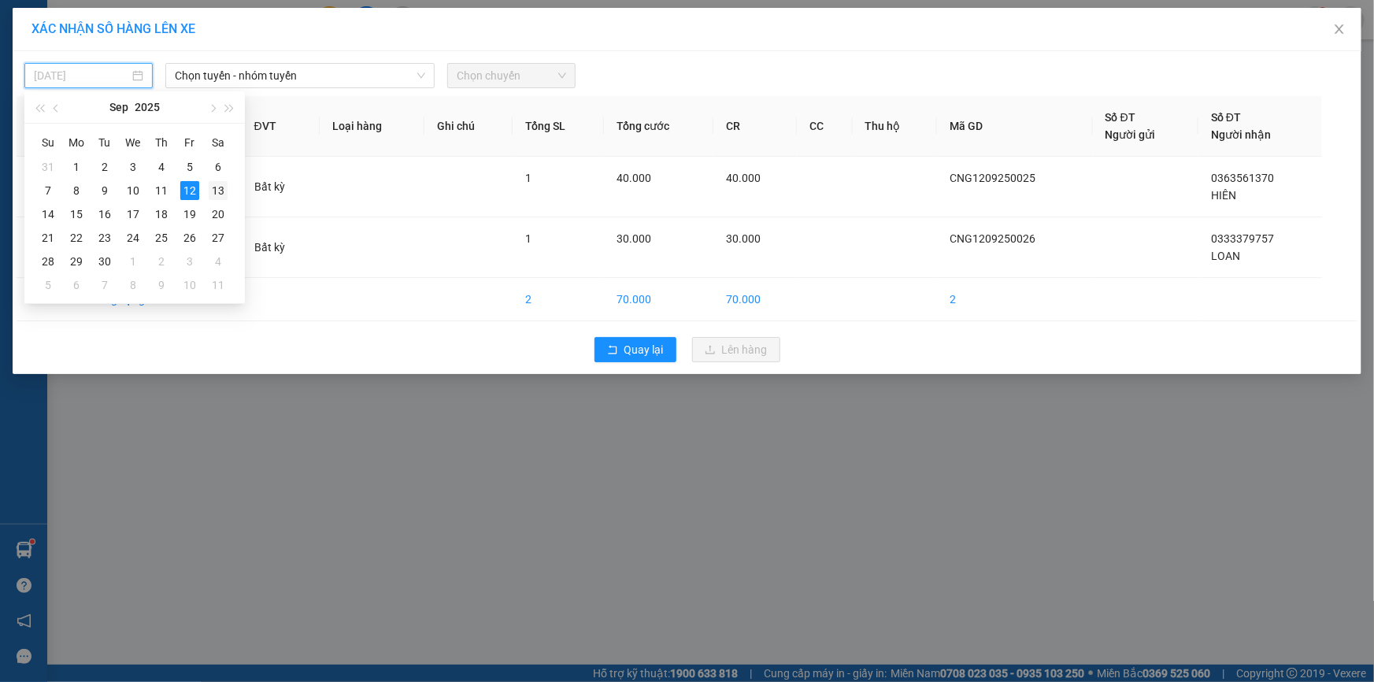
click at [220, 190] on div "13" at bounding box center [218, 190] width 19 height 19
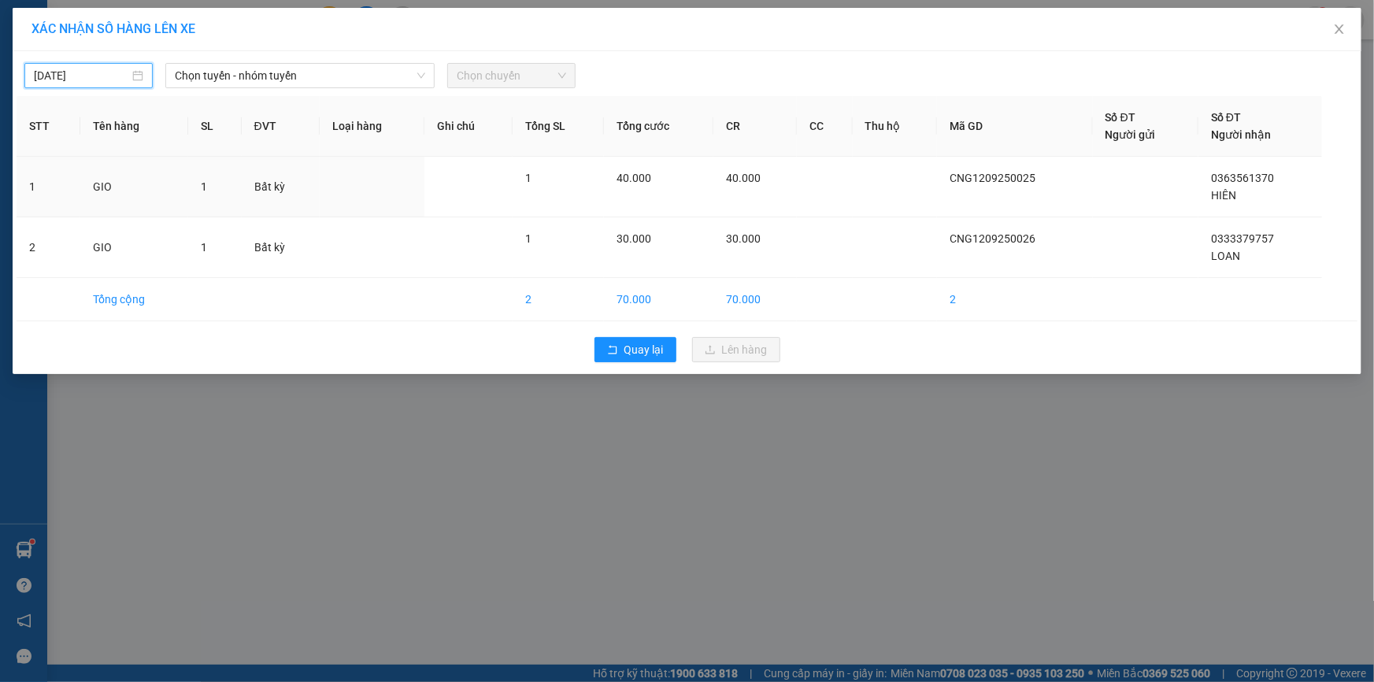
type input "[DATE]"
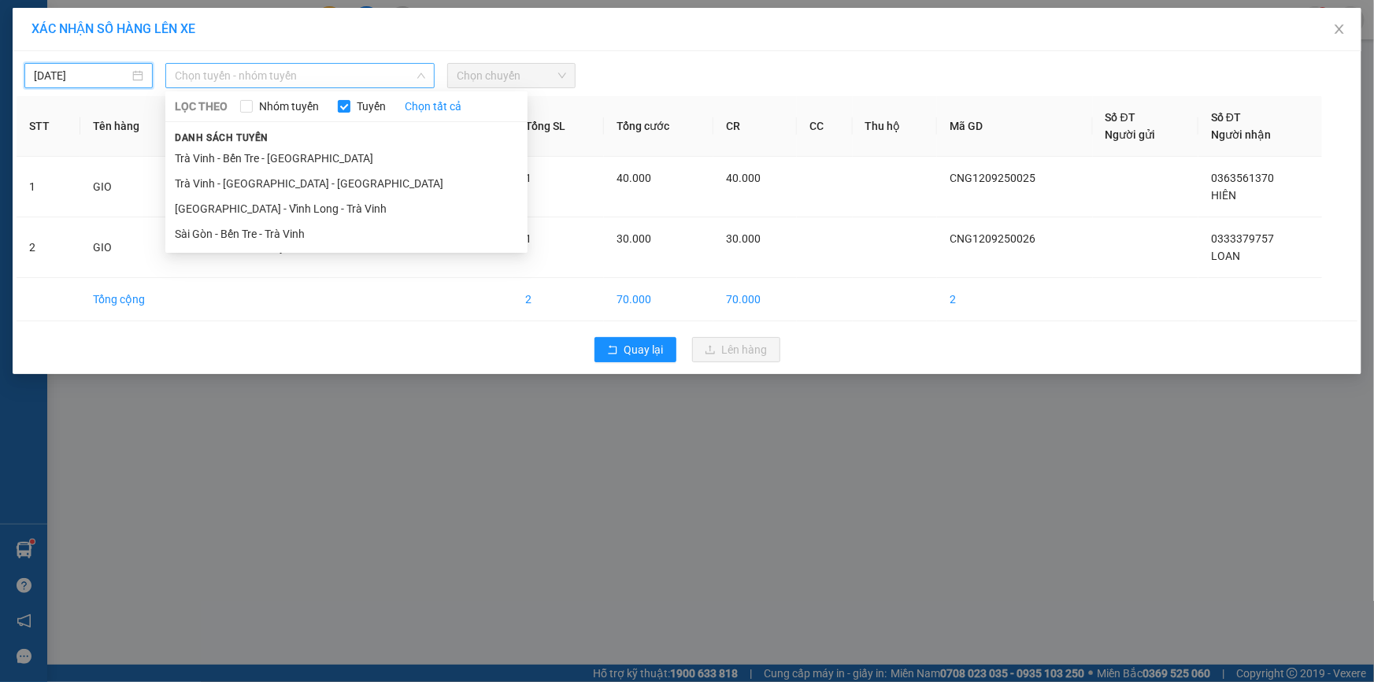
click at [252, 82] on span "Chọn tuyến - nhóm tuyến" at bounding box center [300, 76] width 250 height 24
drag, startPoint x: 263, startPoint y: 154, endPoint x: 468, endPoint y: 110, distance: 210.2
click at [264, 154] on li "Trà Vinh - Bến Tre - [GEOGRAPHIC_DATA]" at bounding box center [346, 158] width 362 height 25
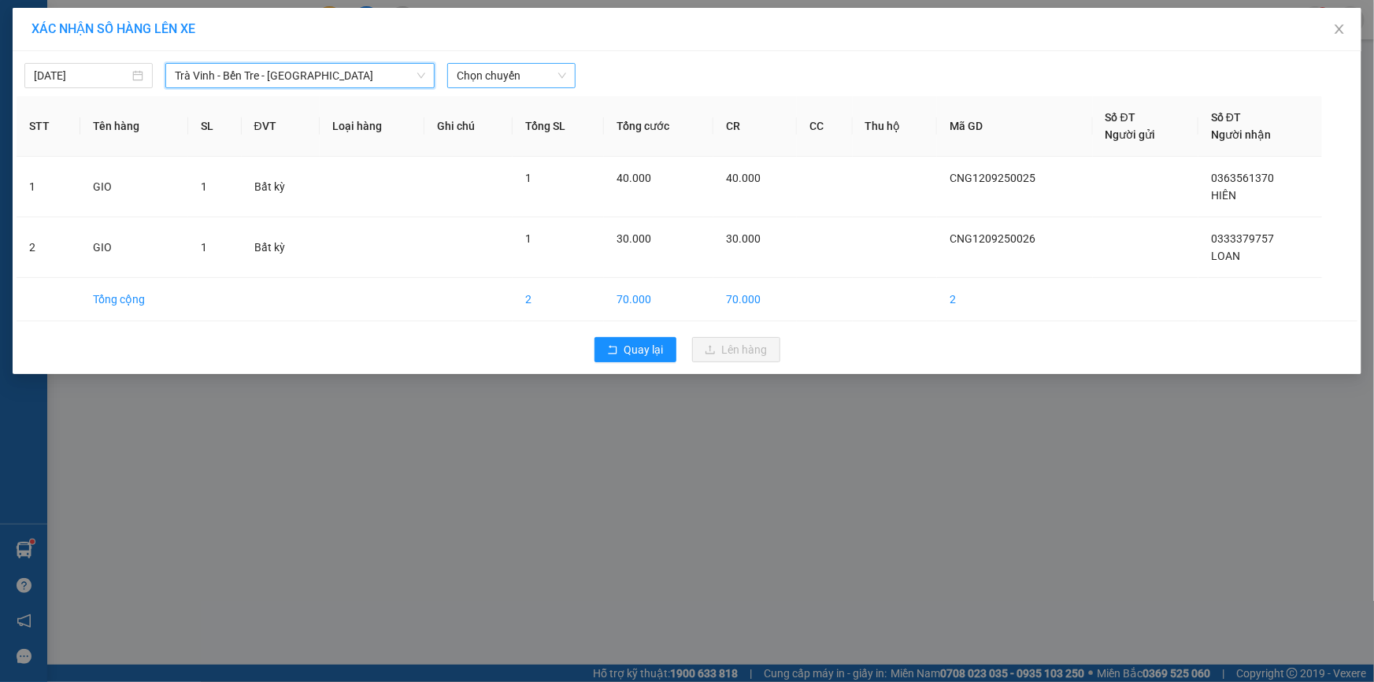
click at [486, 71] on span "Chọn chuyến" at bounding box center [511, 76] width 109 height 24
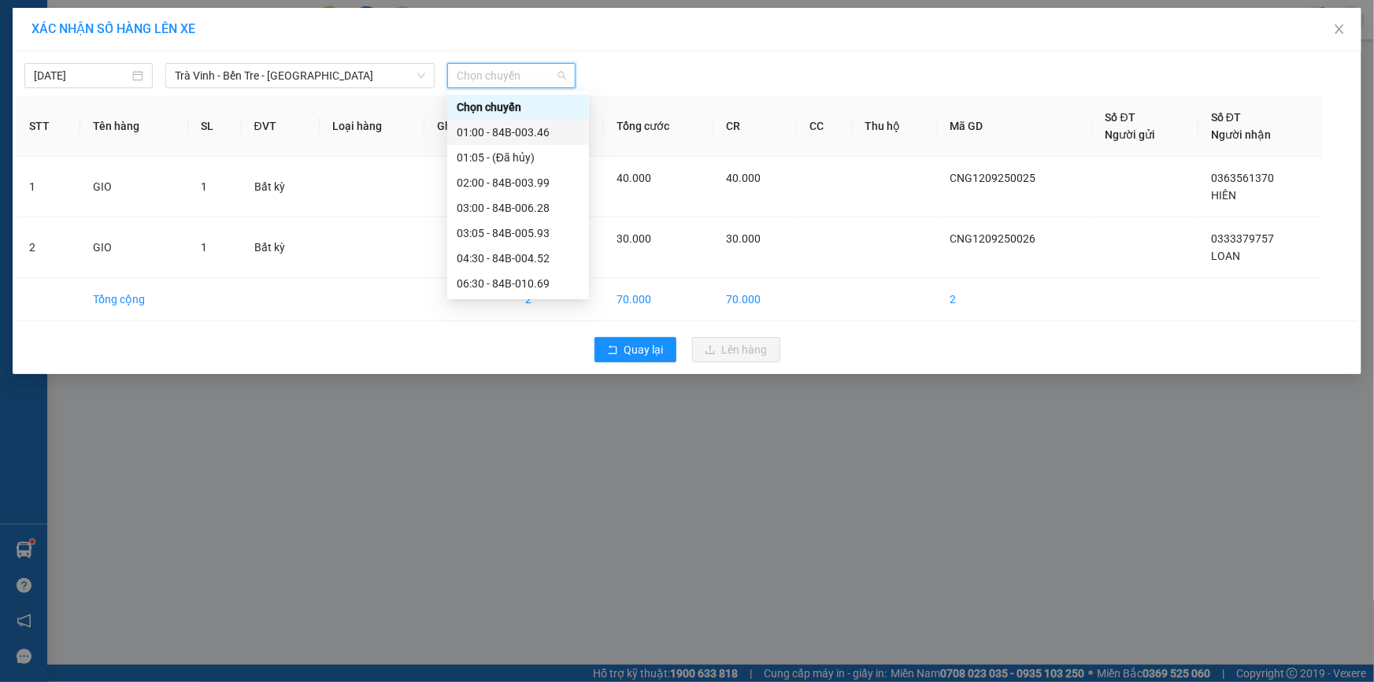
click at [494, 129] on div "01:00 - 84B-003.46" at bounding box center [518, 132] width 123 height 17
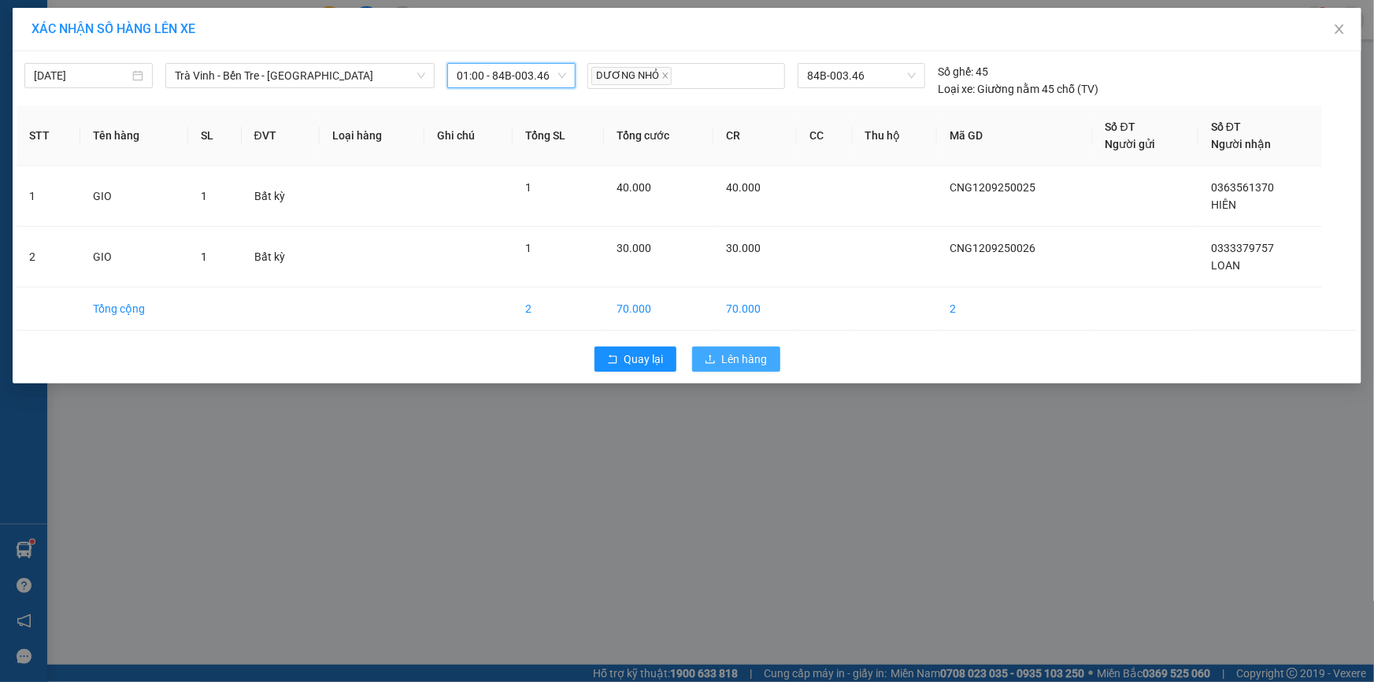
click at [730, 356] on span "Lên hàng" at bounding box center [745, 358] width 46 height 17
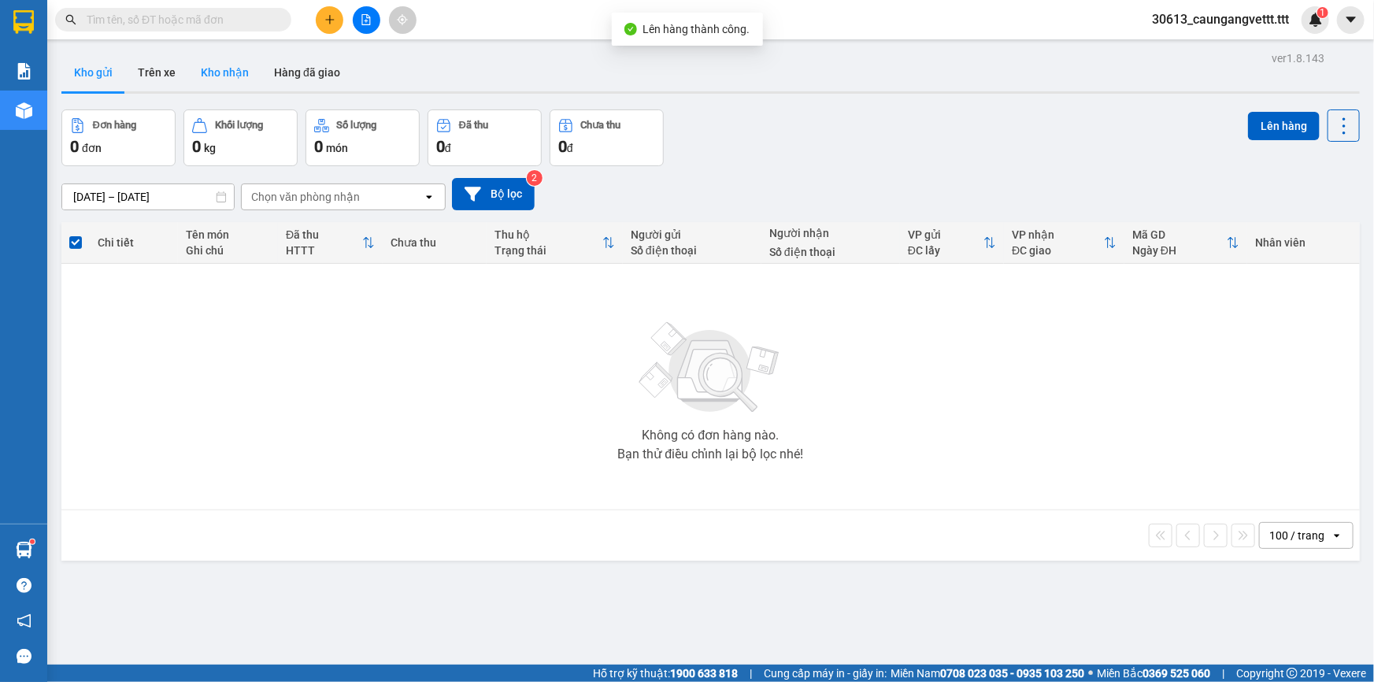
click at [217, 68] on button "Kho nhận" at bounding box center [224, 73] width 73 height 38
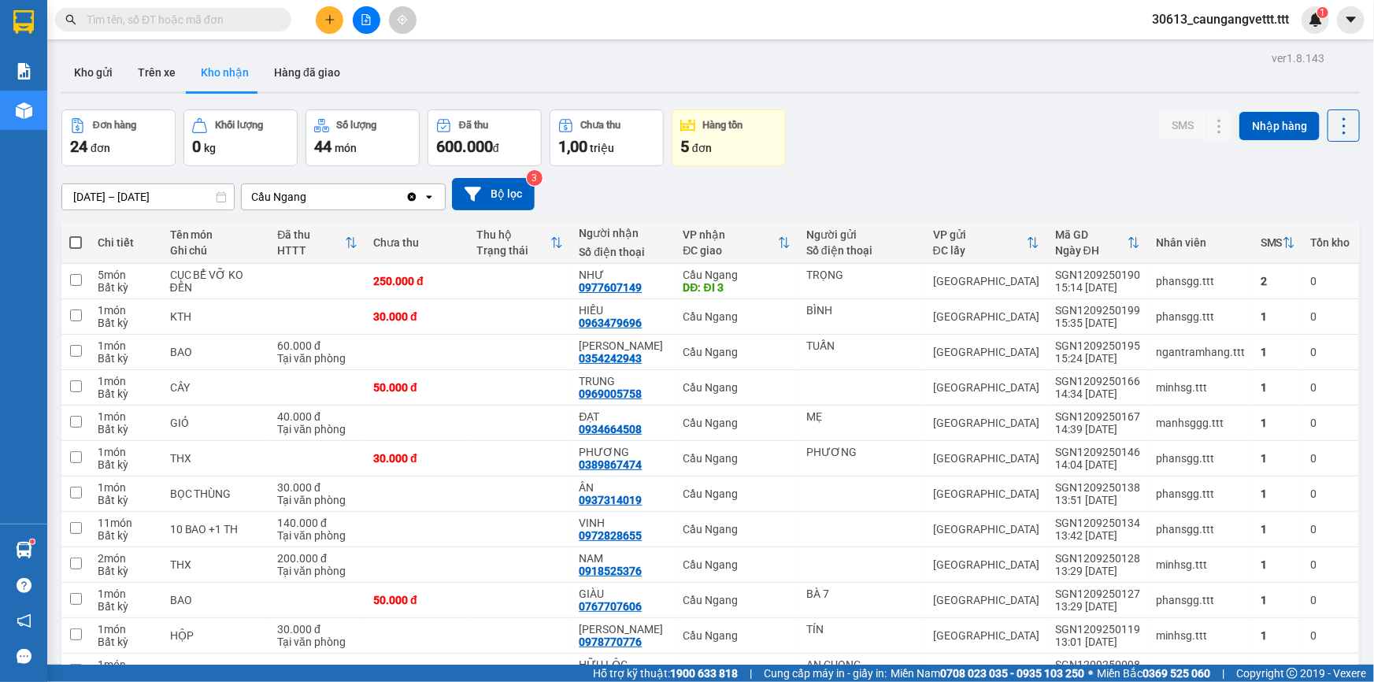
click at [366, 22] on icon "file-add" at bounding box center [366, 19] width 11 height 11
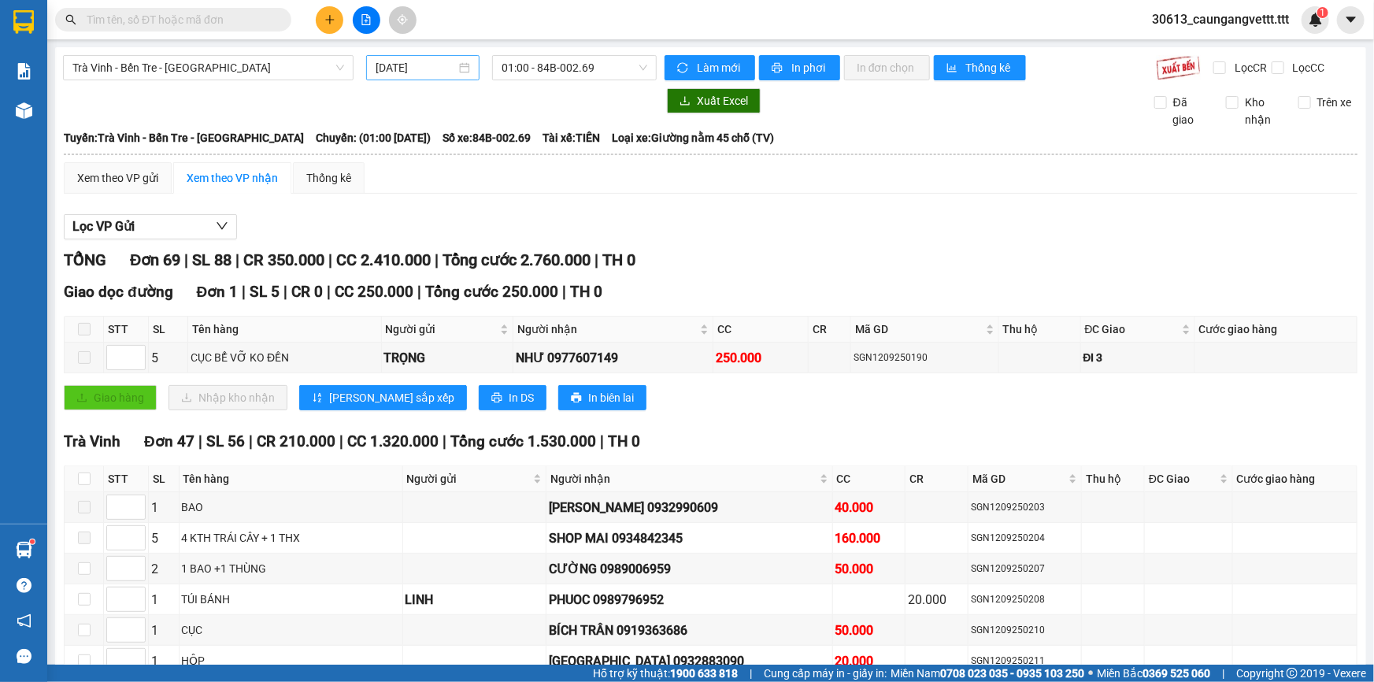
click at [387, 65] on input "[DATE]" at bounding box center [416, 67] width 80 height 17
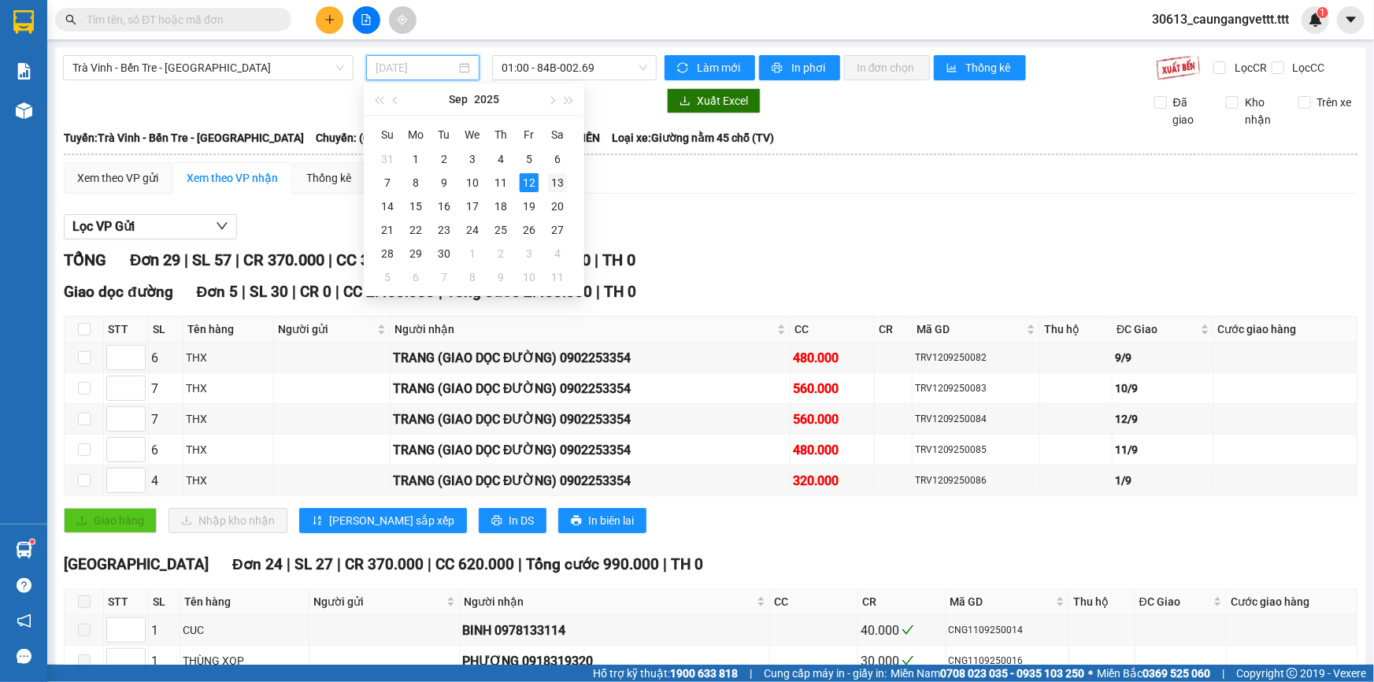
click at [555, 177] on div "13" at bounding box center [557, 182] width 19 height 19
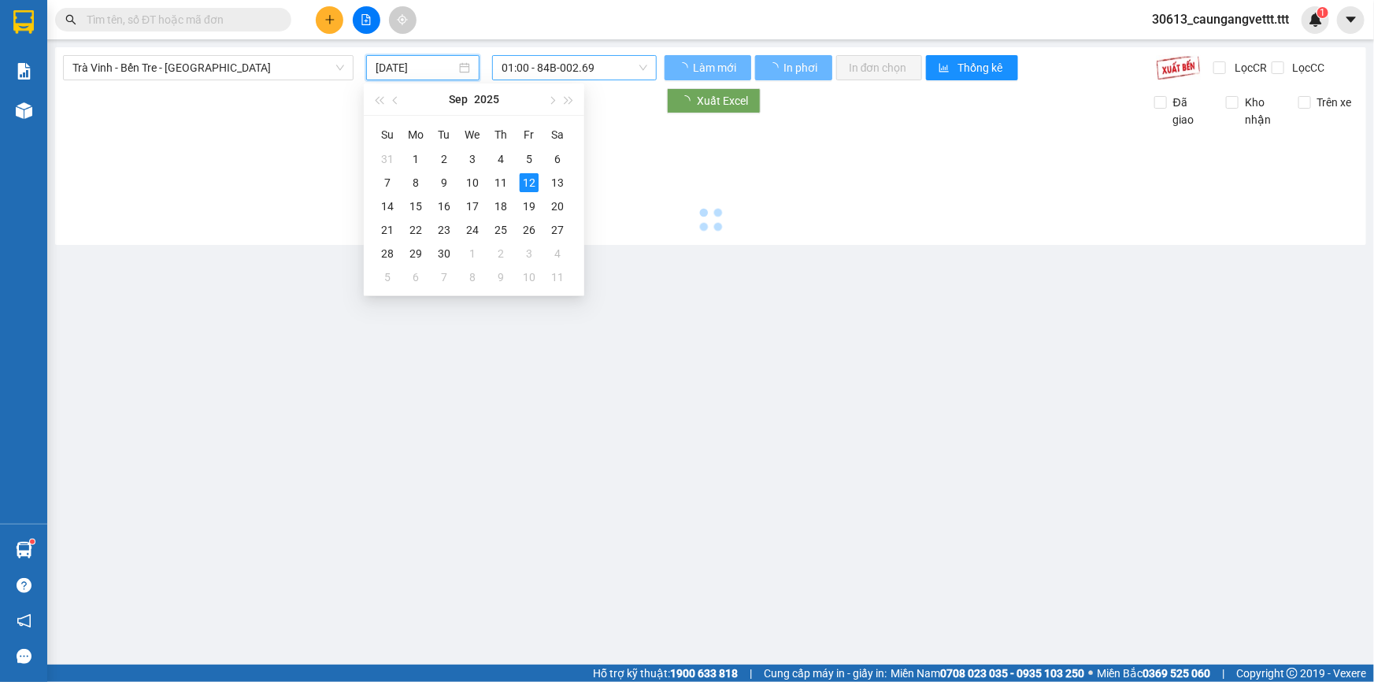
type input "[DATE]"
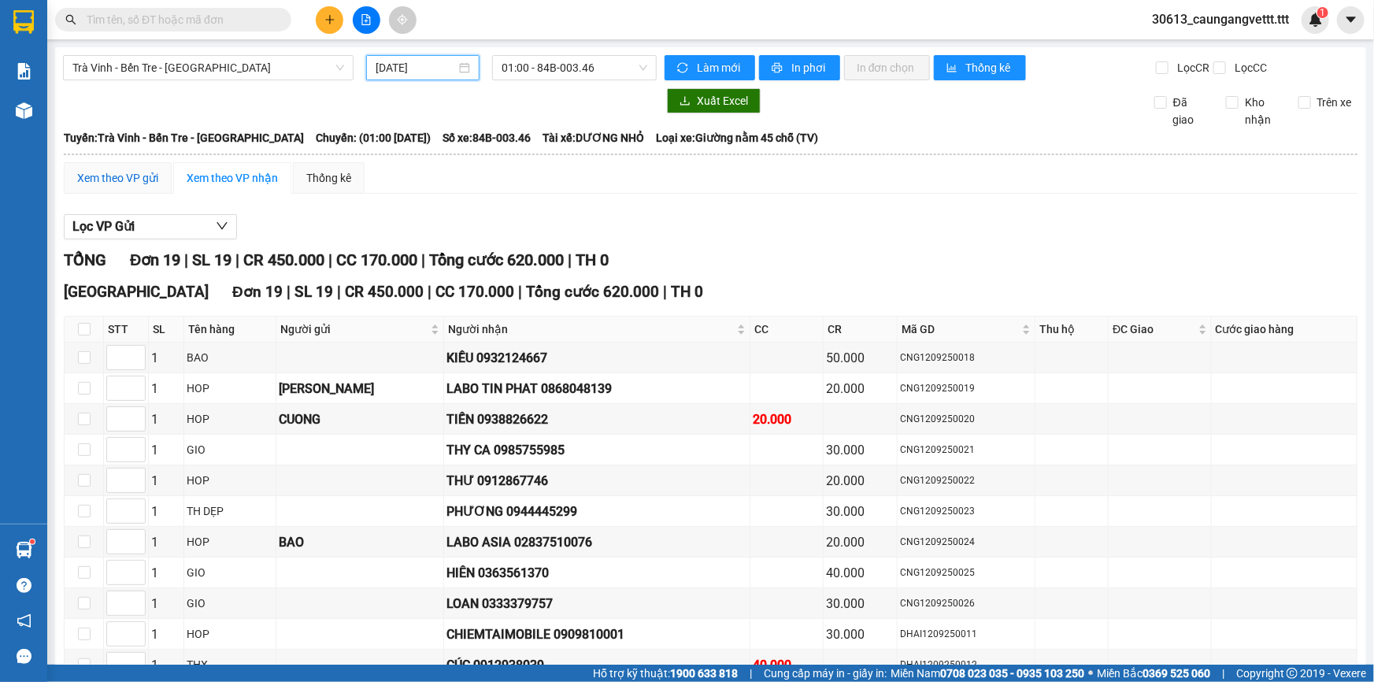
click at [126, 175] on div "Xem theo VP gửi" at bounding box center [117, 177] width 81 height 17
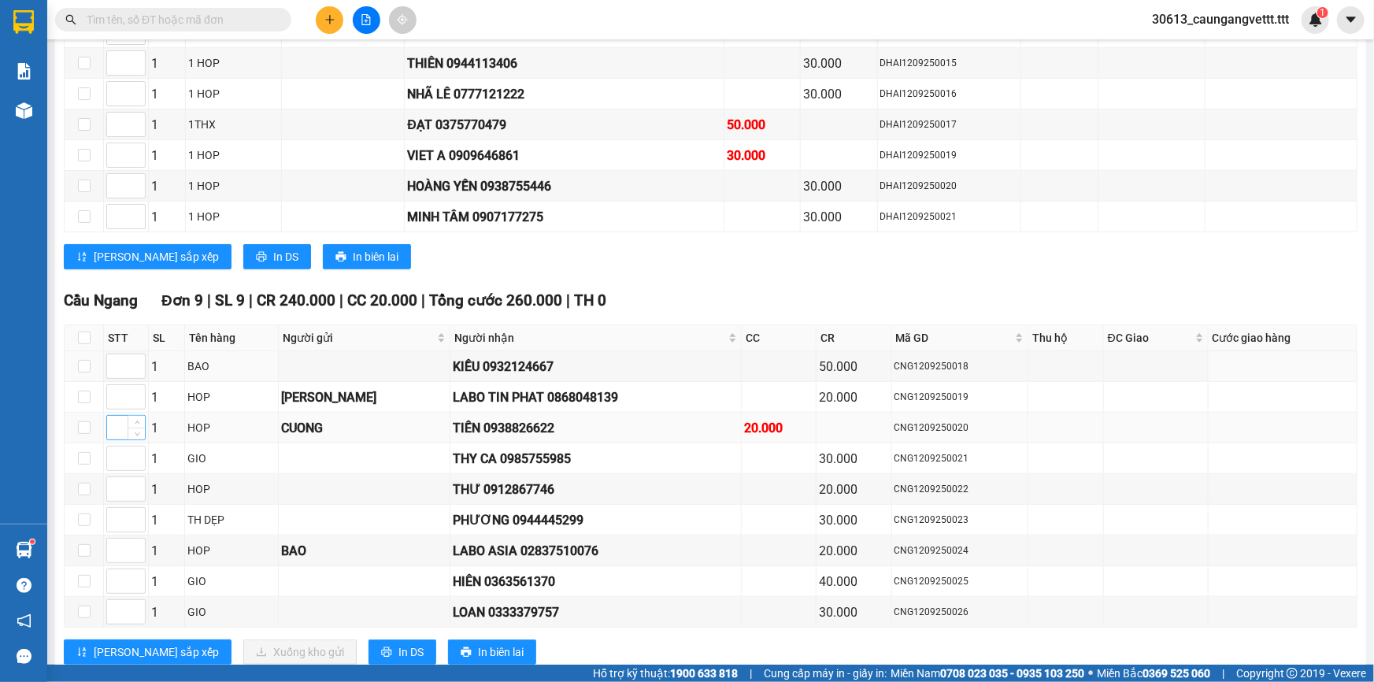
scroll to position [456, 0]
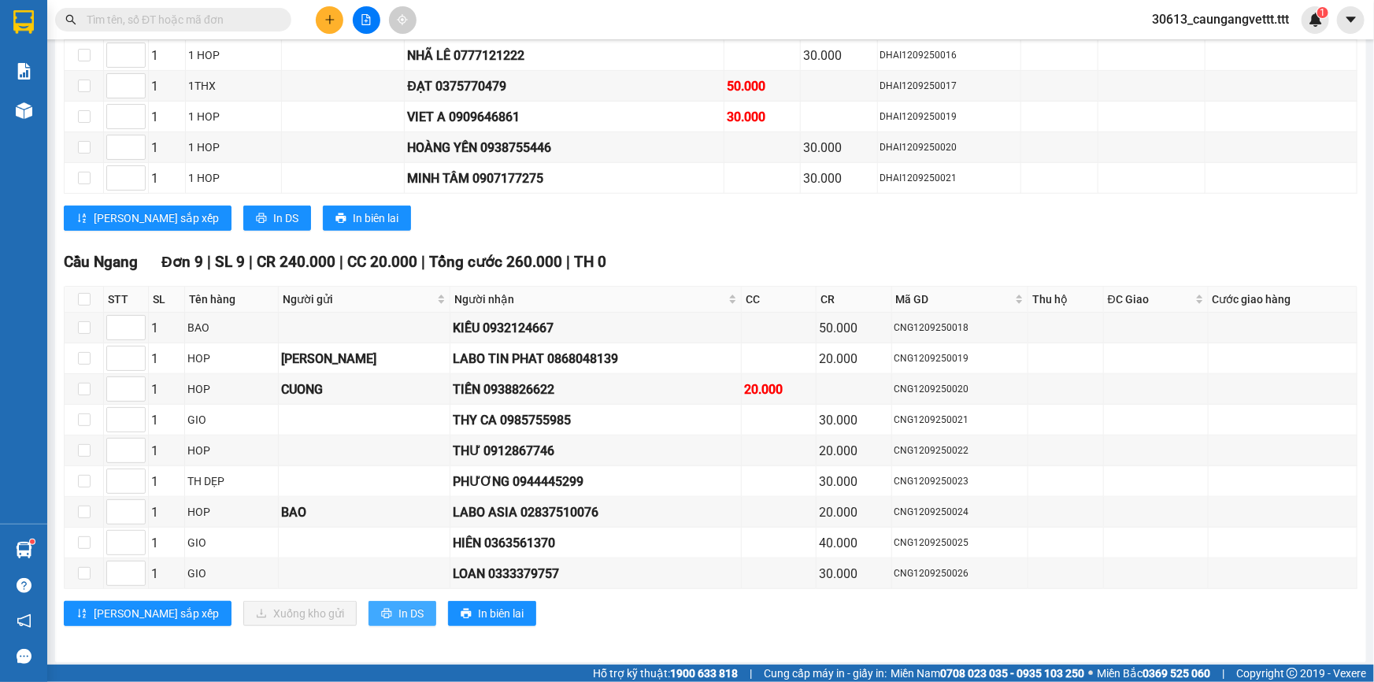
click at [398, 608] on span "In DS" at bounding box center [410, 613] width 25 height 17
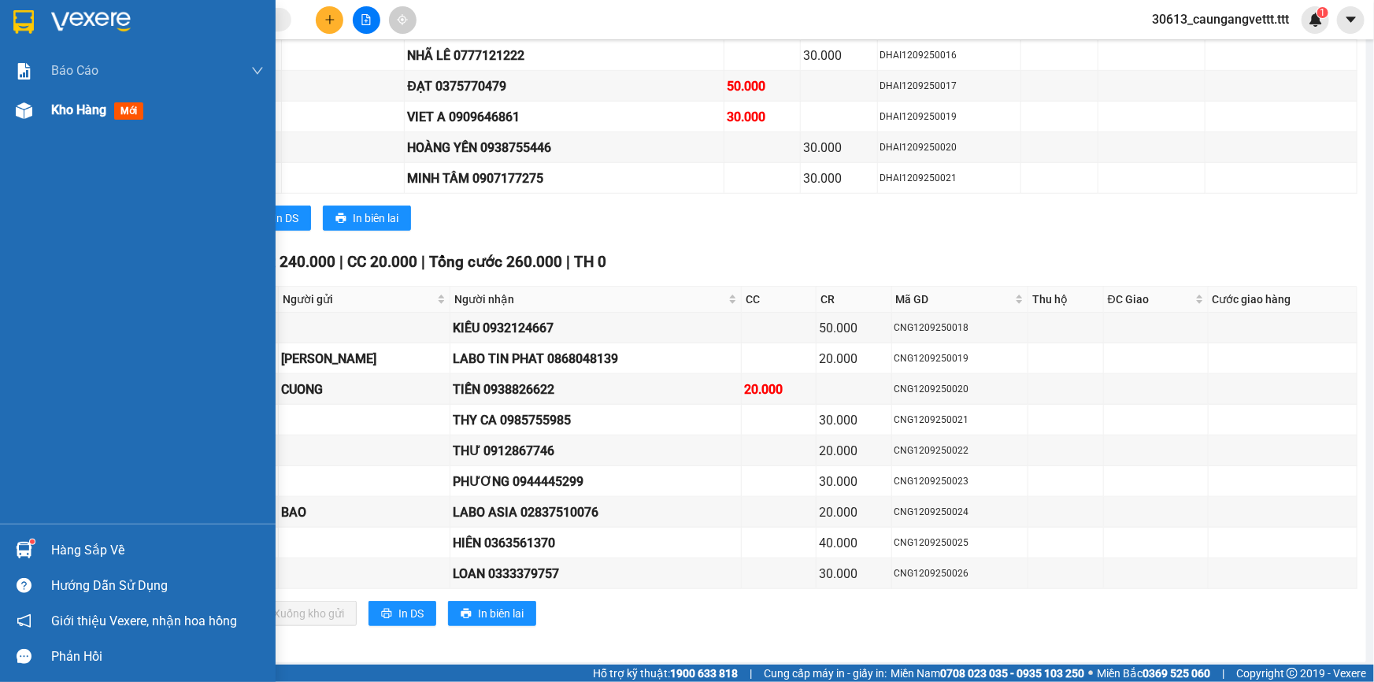
click at [65, 110] on span "Kho hàng" at bounding box center [78, 109] width 55 height 15
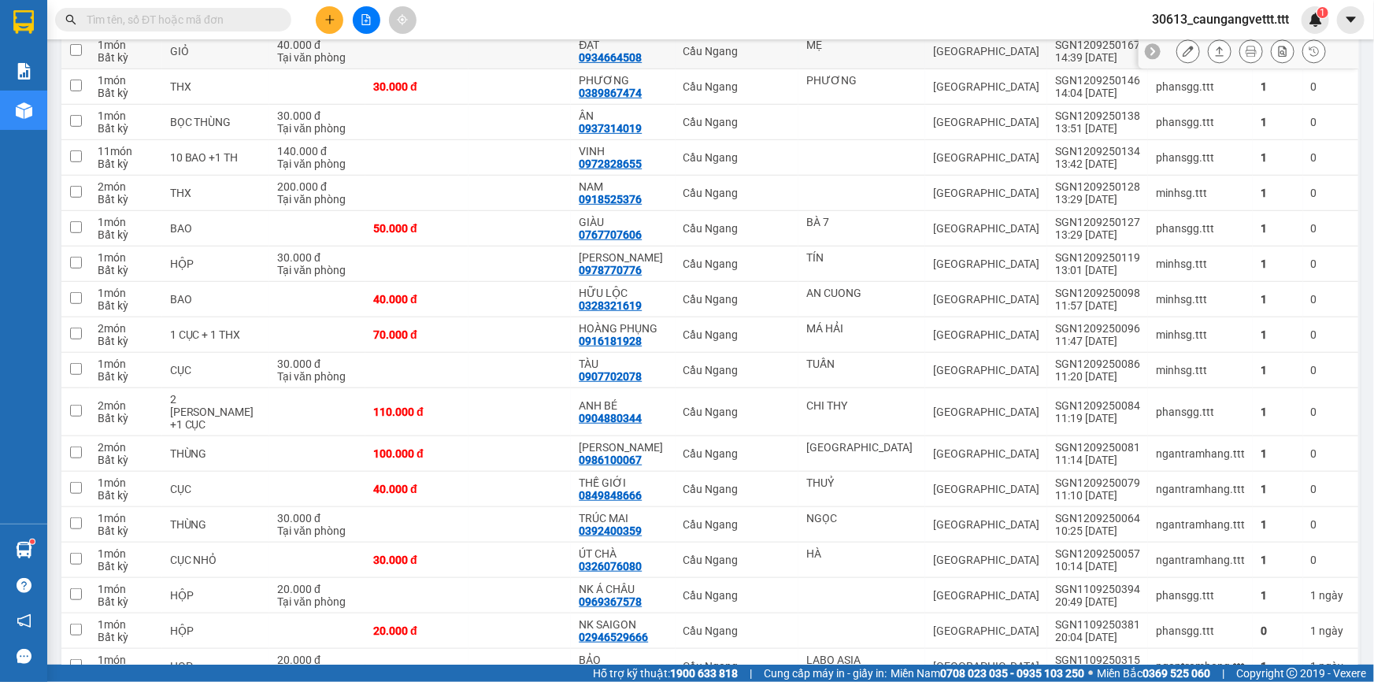
scroll to position [169, 0]
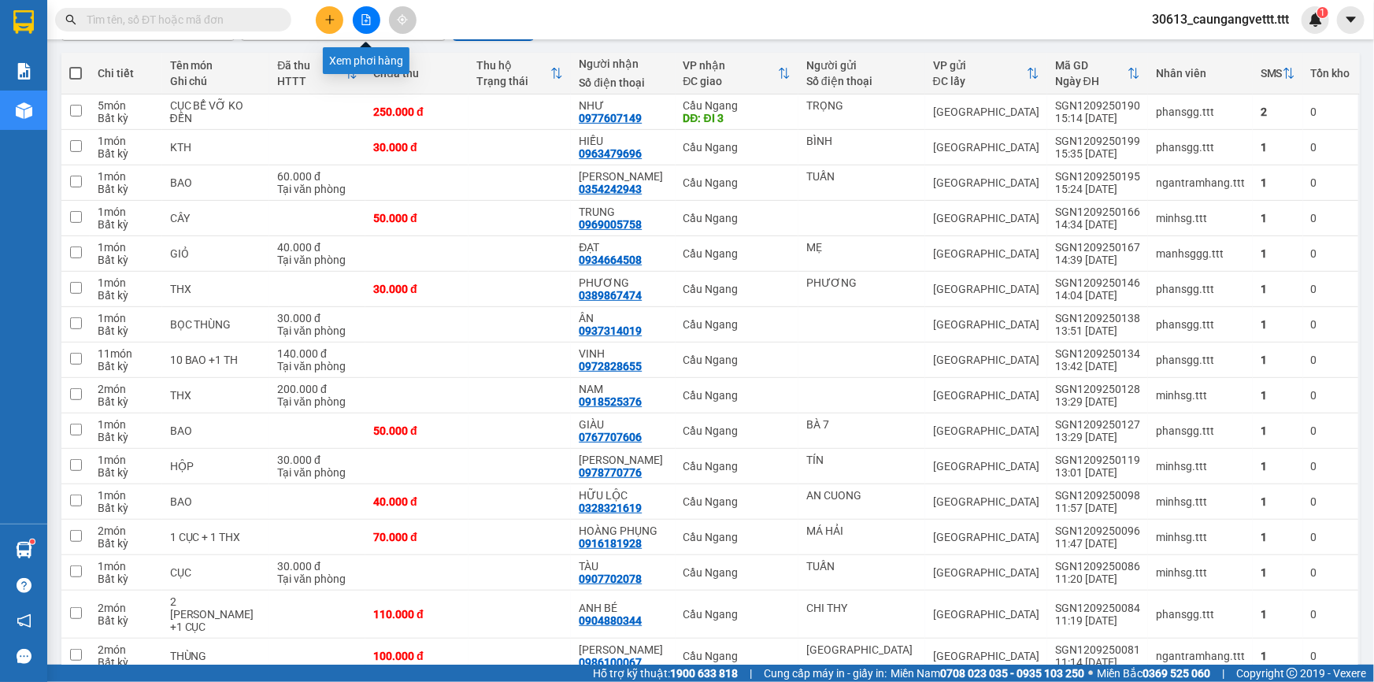
click at [368, 16] on icon "file-add" at bounding box center [366, 19] width 9 height 11
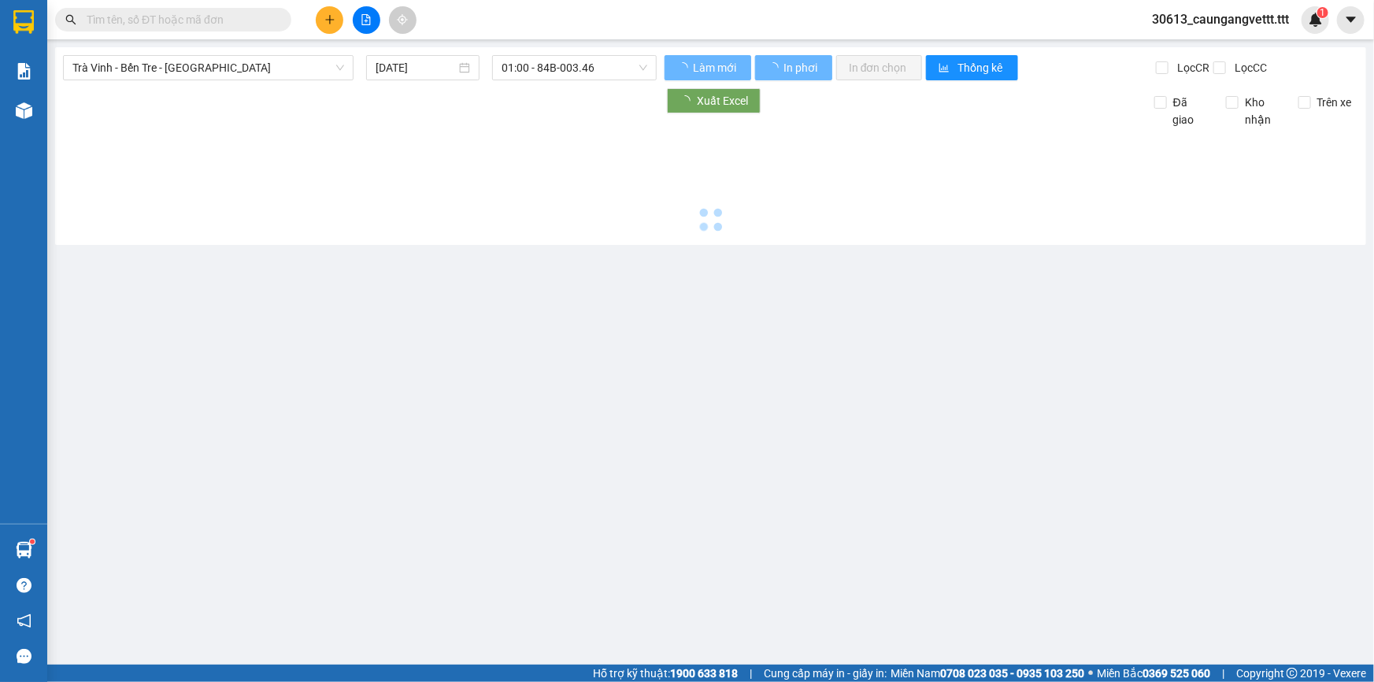
type input "[DATE]"
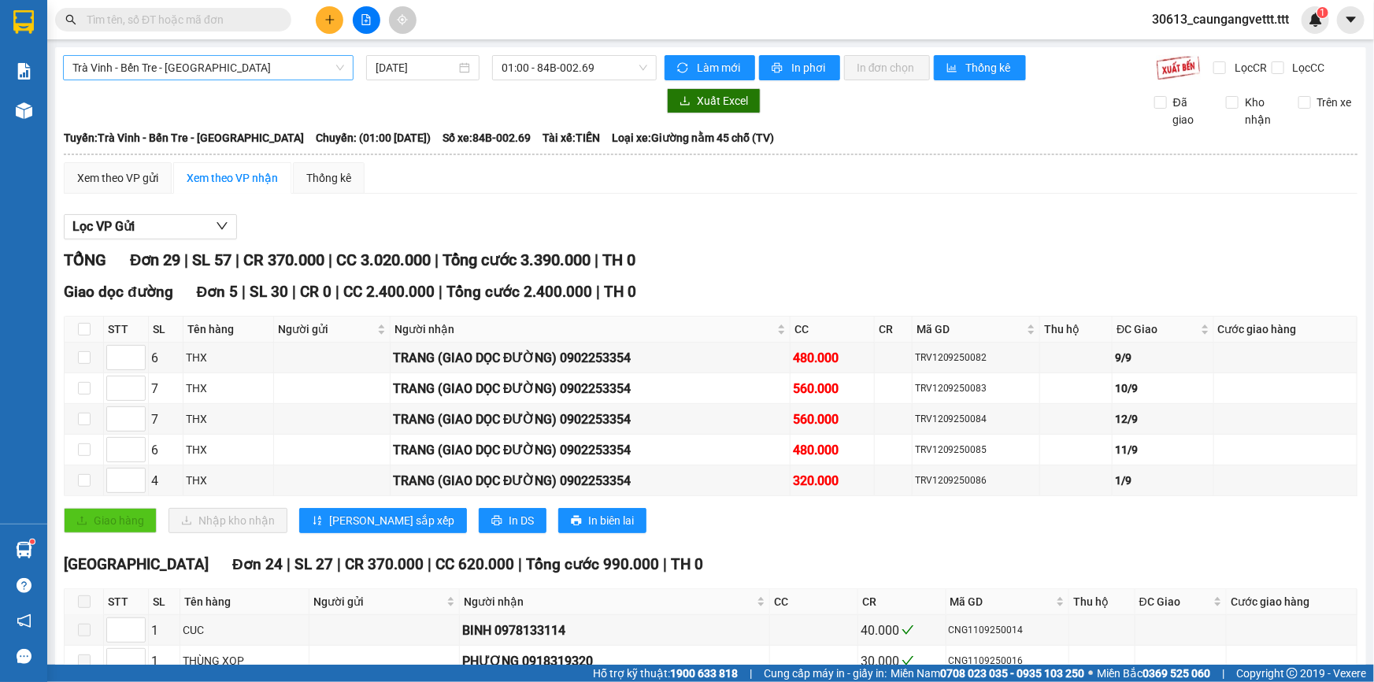
click at [227, 69] on span "Trà Vinh - Bến Tre - [GEOGRAPHIC_DATA]" at bounding box center [208, 68] width 272 height 24
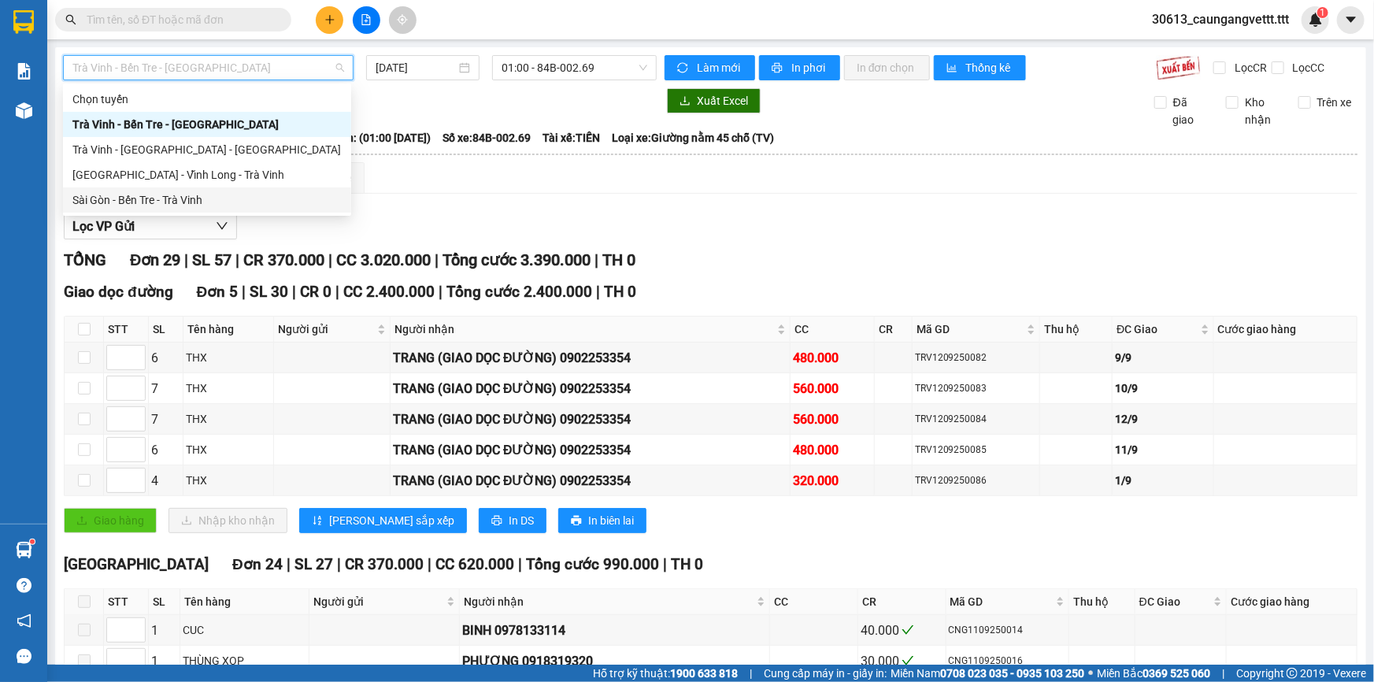
click at [202, 200] on div "Sài Gòn - Bến Tre - Trà Vinh" at bounding box center [206, 199] width 269 height 17
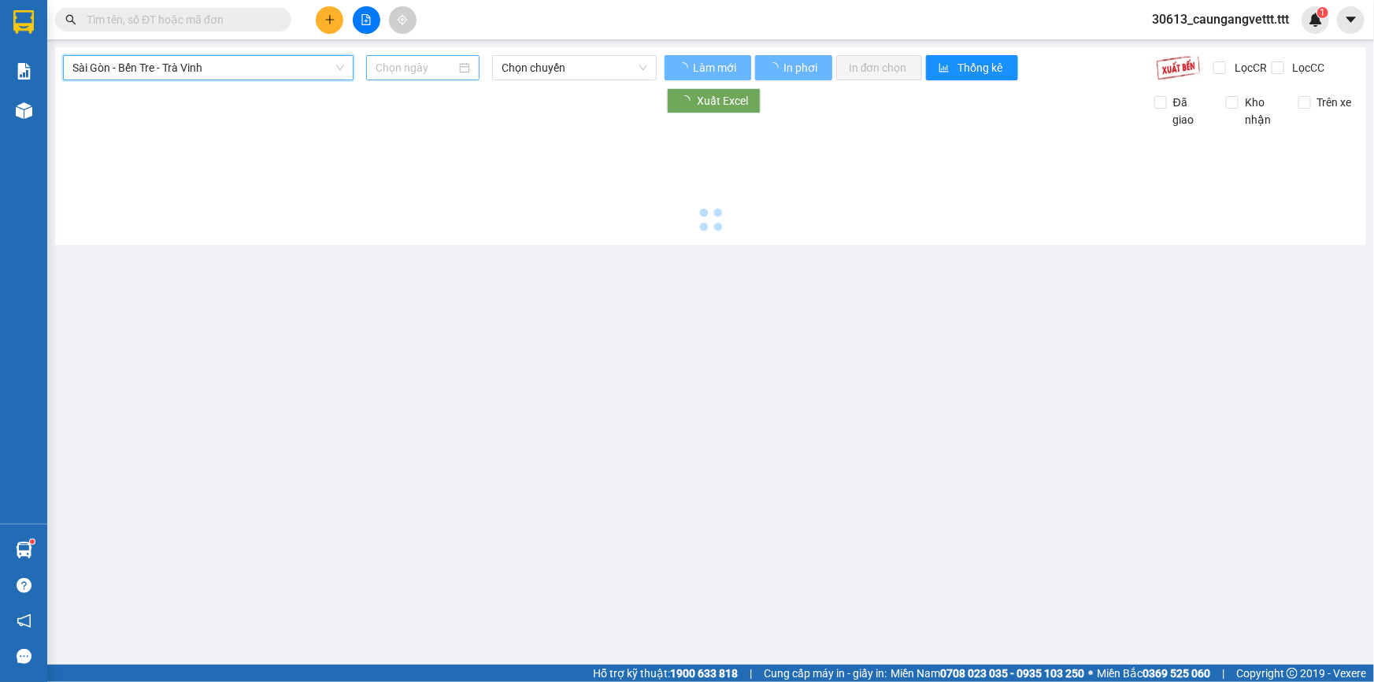
type input "[DATE]"
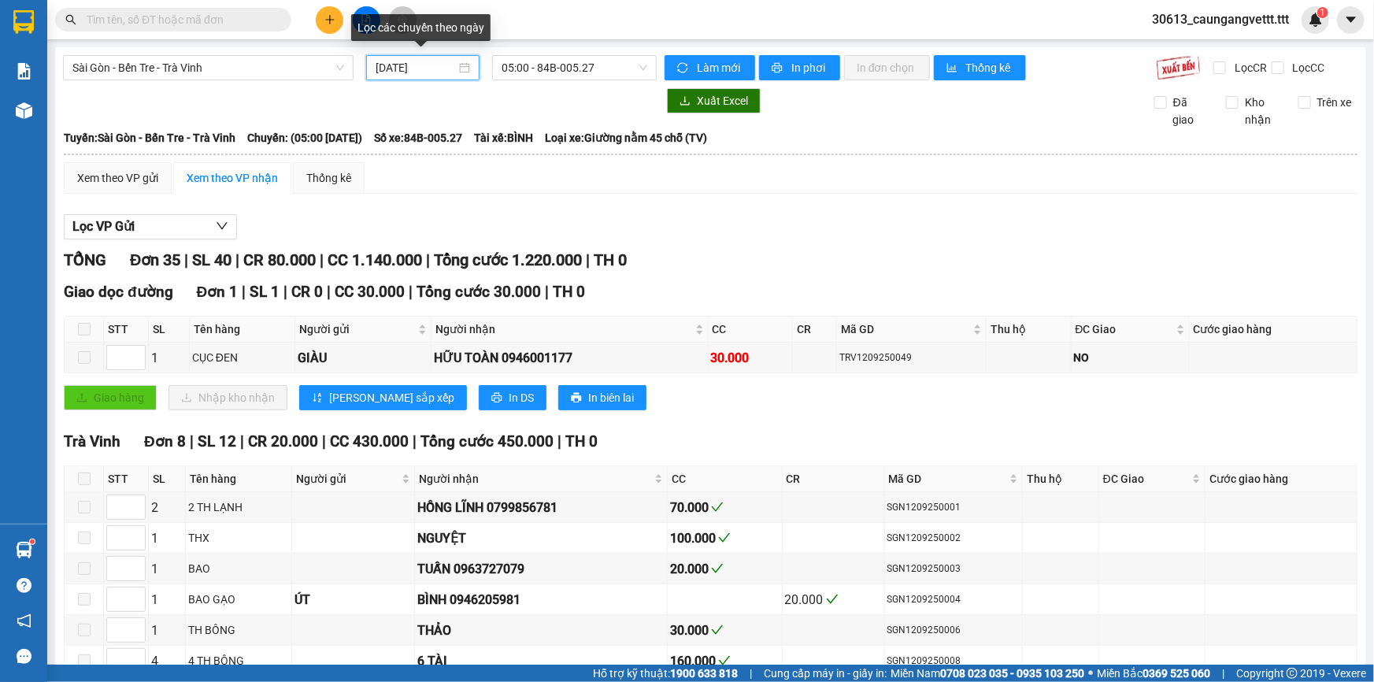
click at [385, 67] on input "[DATE]" at bounding box center [416, 67] width 80 height 17
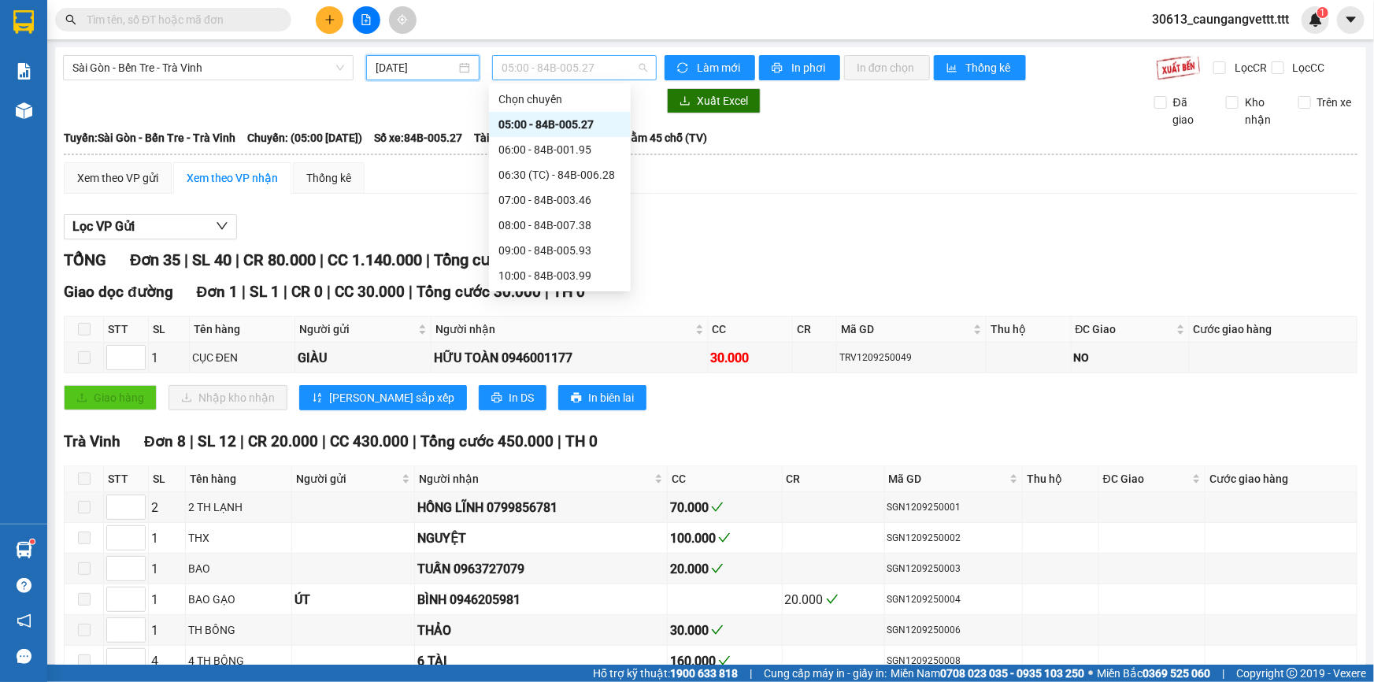
click at [567, 69] on span "05:00 - 84B-005.27" at bounding box center [575, 68] width 146 height 24
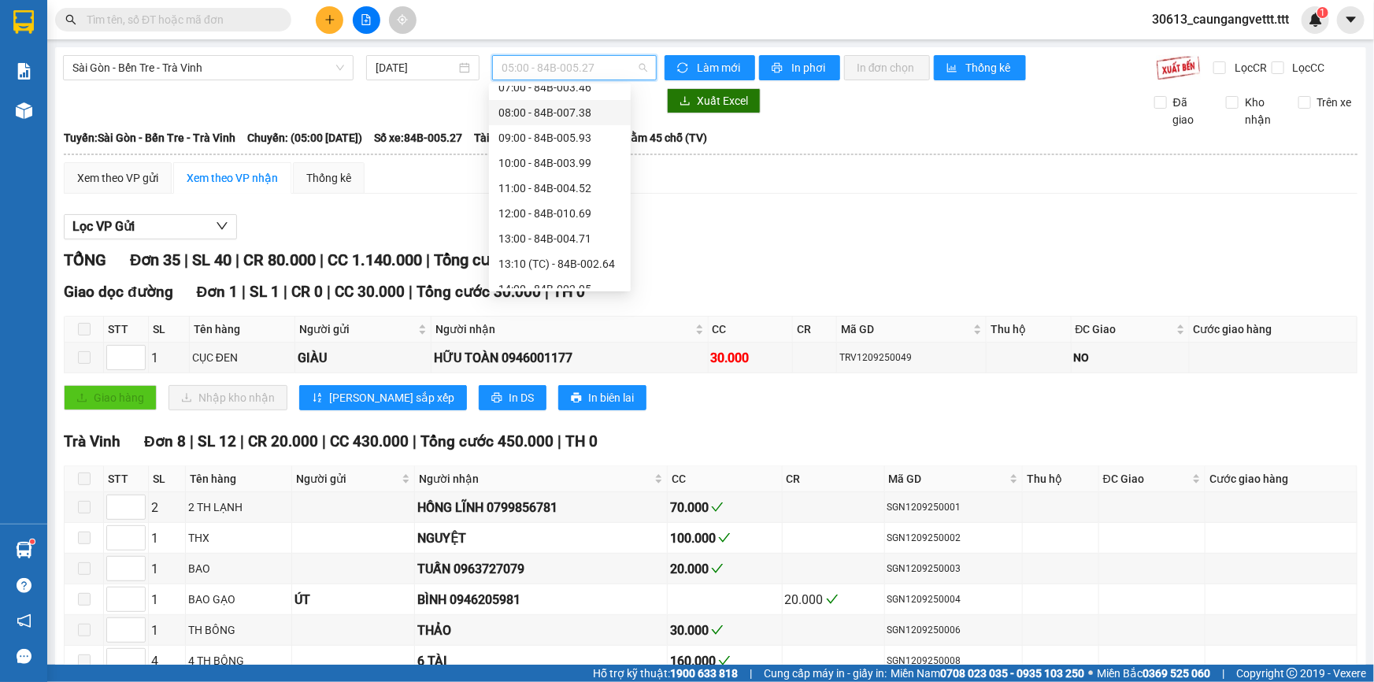
scroll to position [238, 0]
click at [529, 238] on div "17:00 - 84B-006.44" at bounding box center [559, 239] width 123 height 17
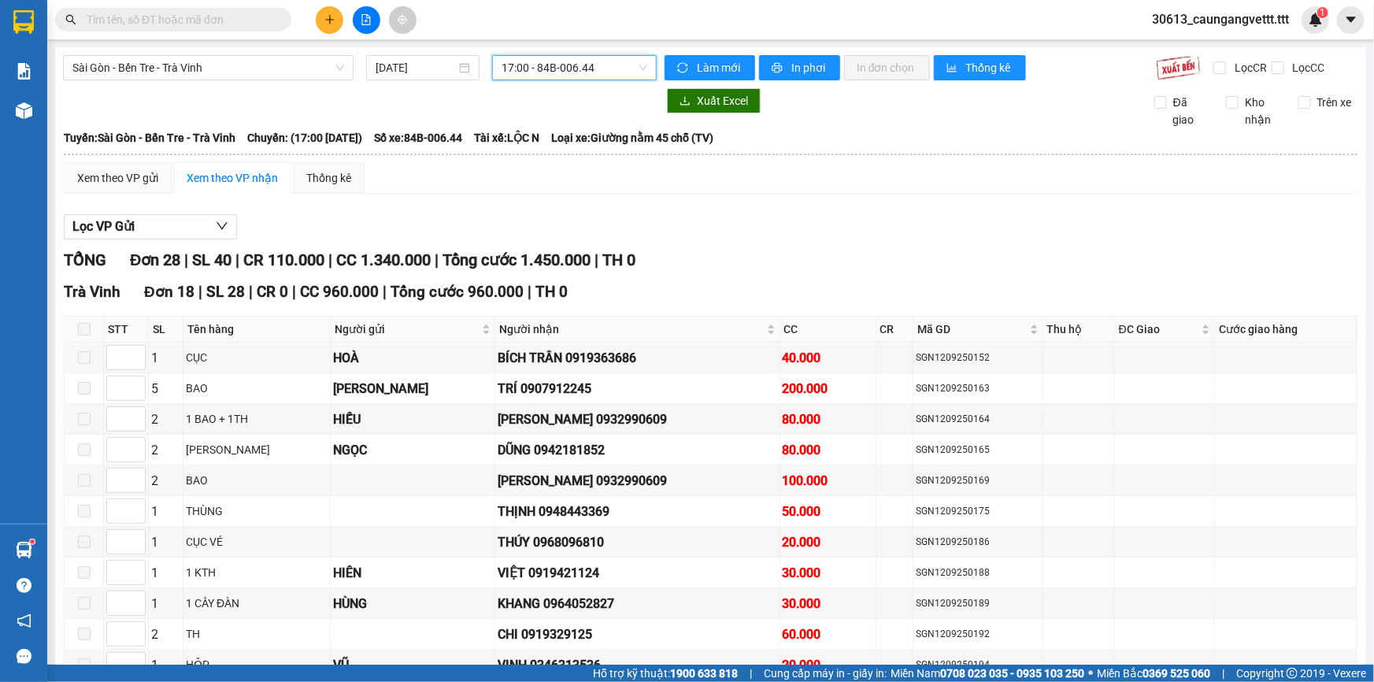
click at [598, 61] on span "17:00 - 84B-006.44" at bounding box center [575, 68] width 146 height 24
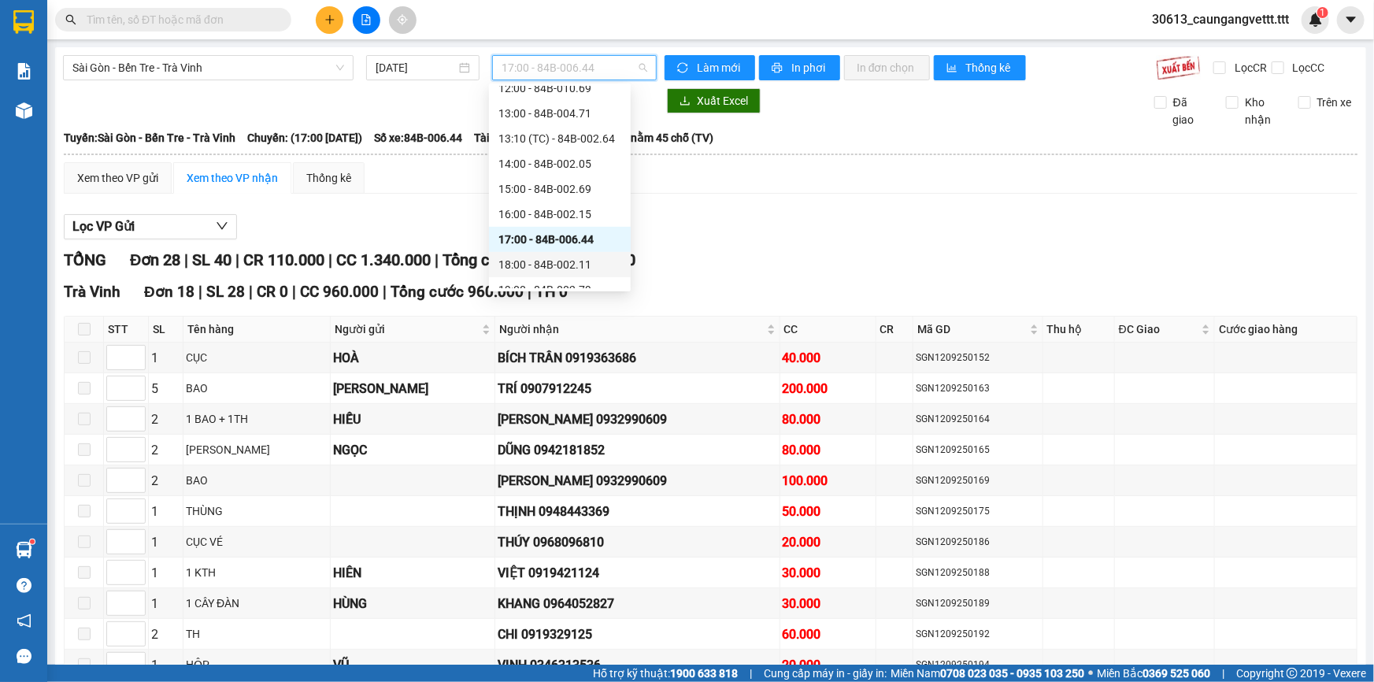
click at [537, 260] on div "18:00 - 84B-002.11" at bounding box center [559, 264] width 123 height 17
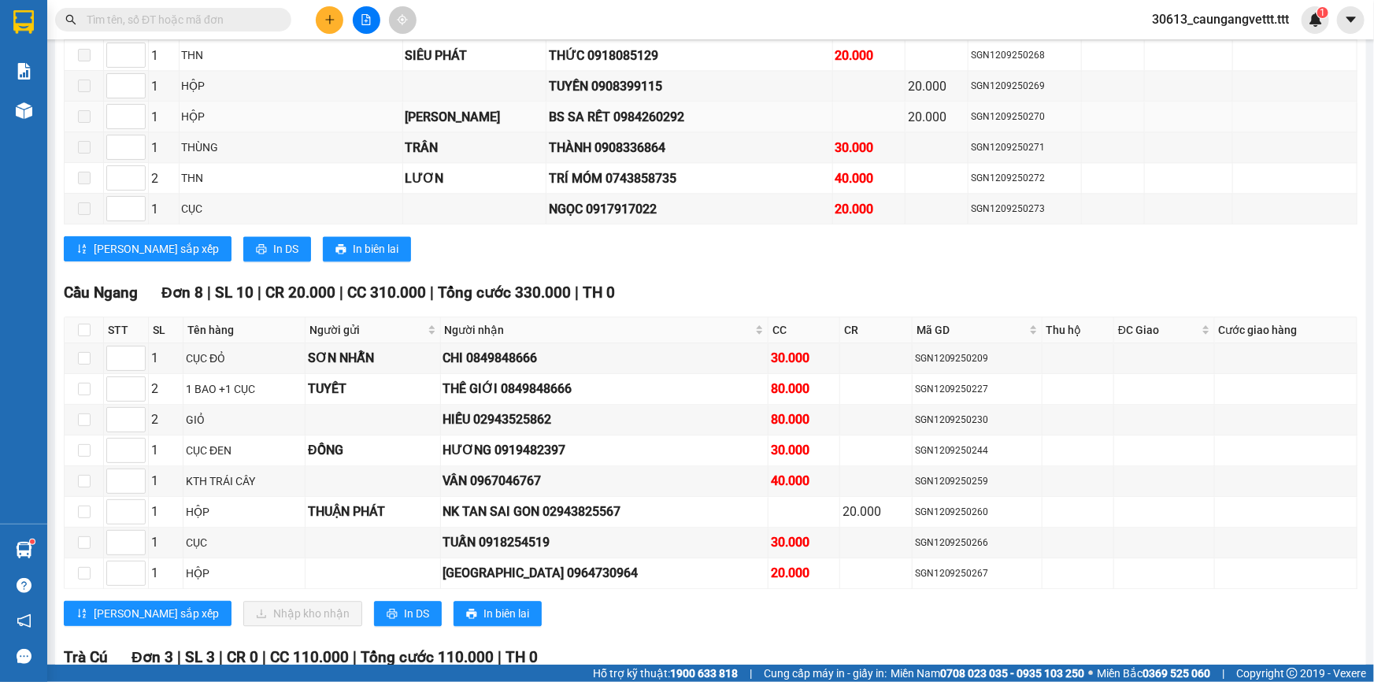
scroll to position [1717, 0]
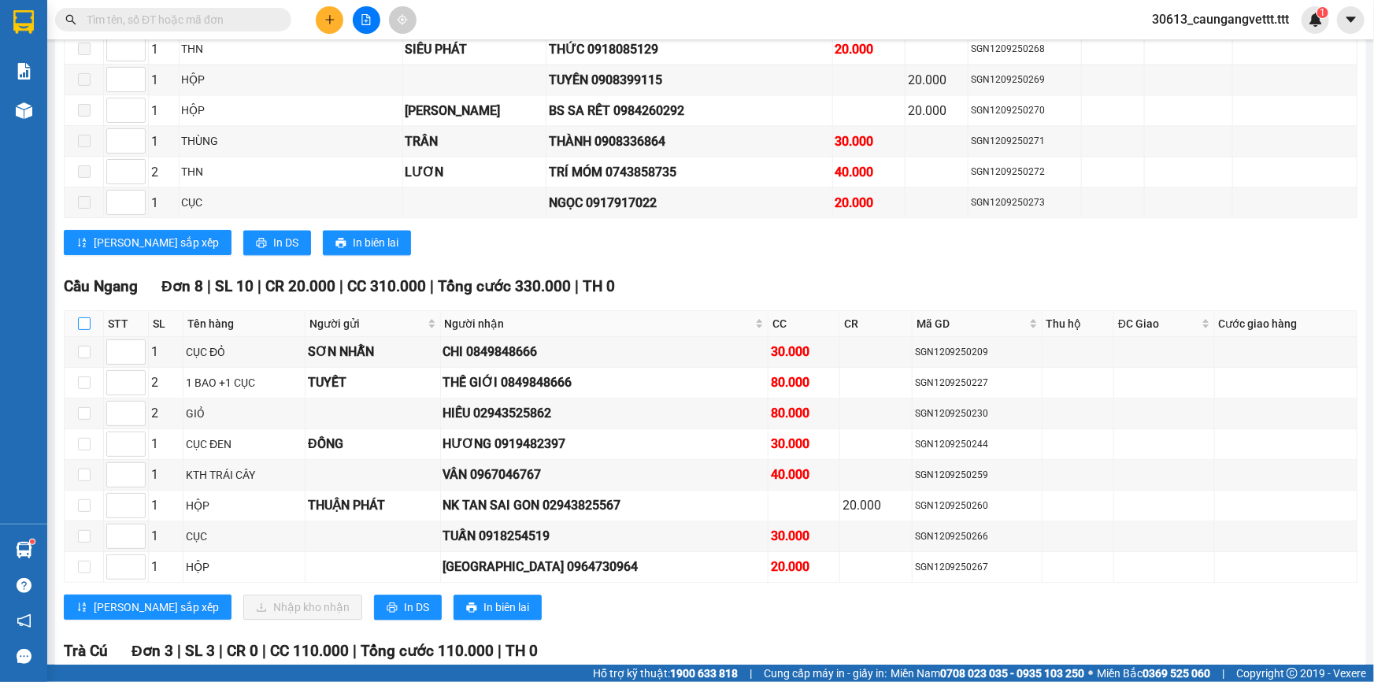
click at [84, 317] on input "checkbox" at bounding box center [84, 323] width 13 height 13
checkbox input "true"
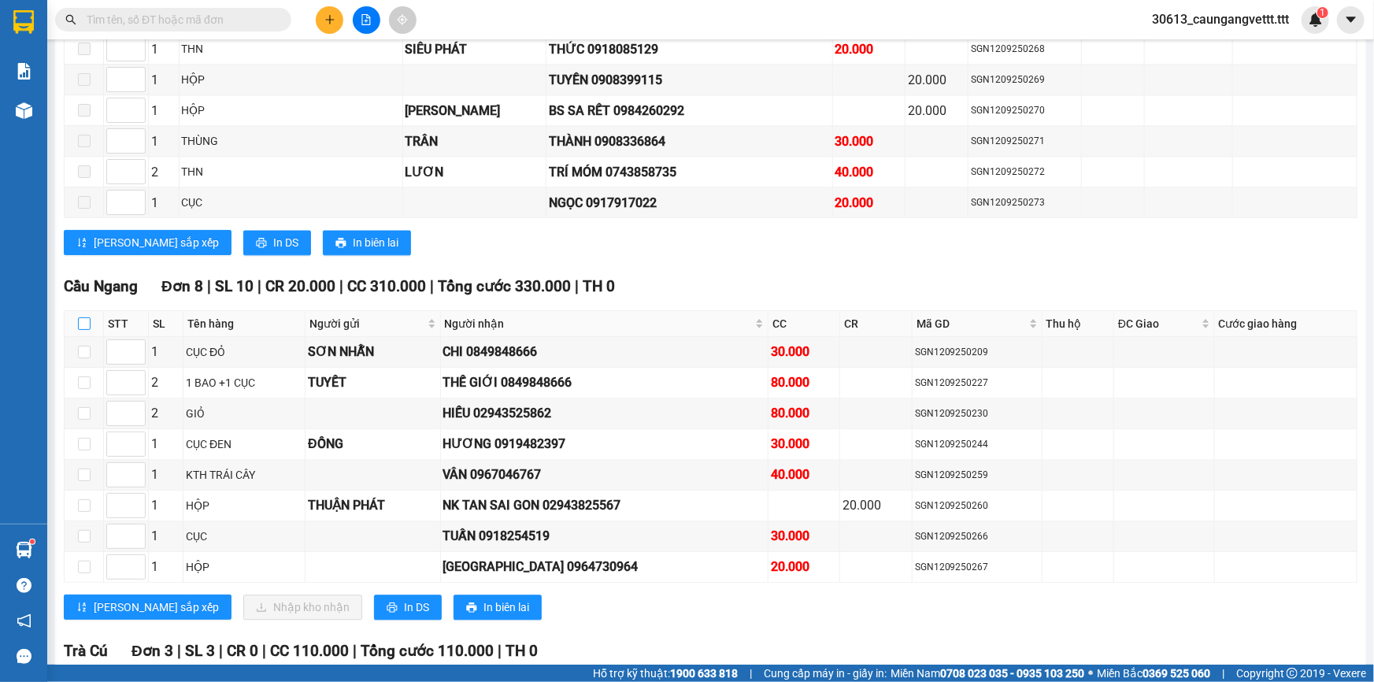
checkbox input "true"
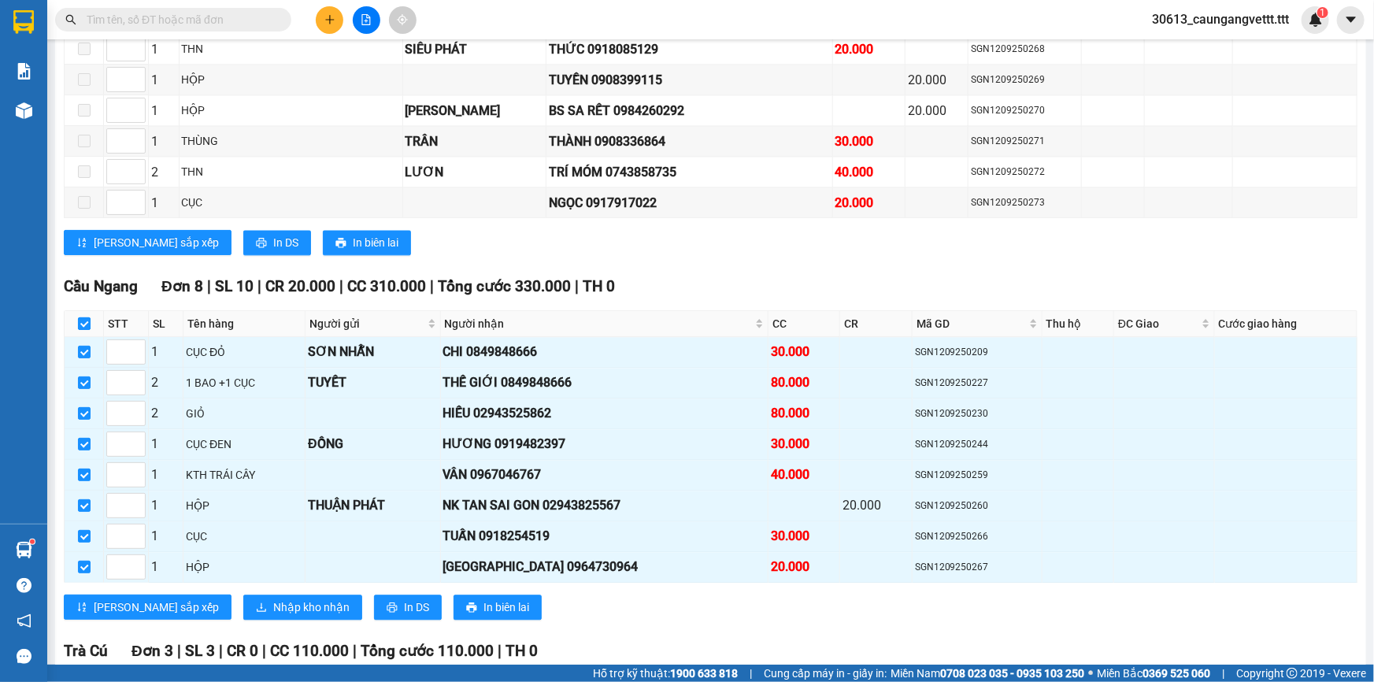
click at [84, 317] on input "checkbox" at bounding box center [84, 323] width 13 height 13
checkbox input "false"
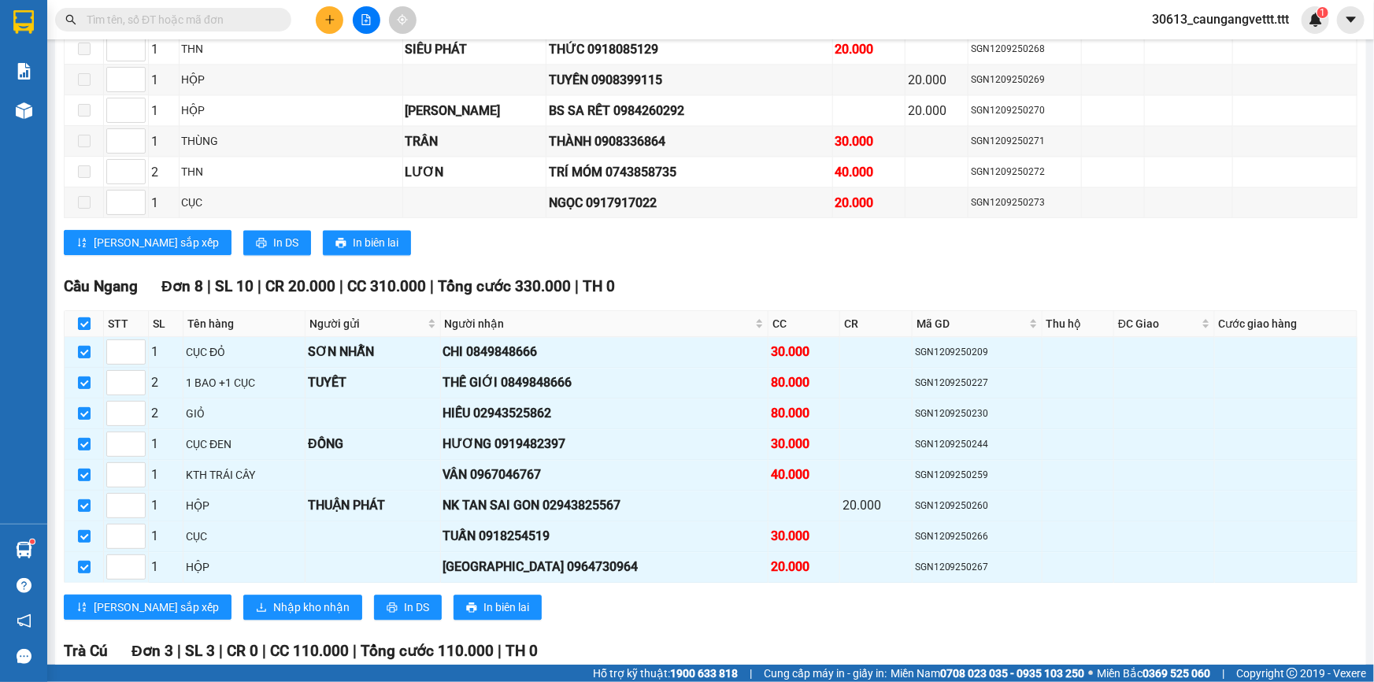
checkbox input "false"
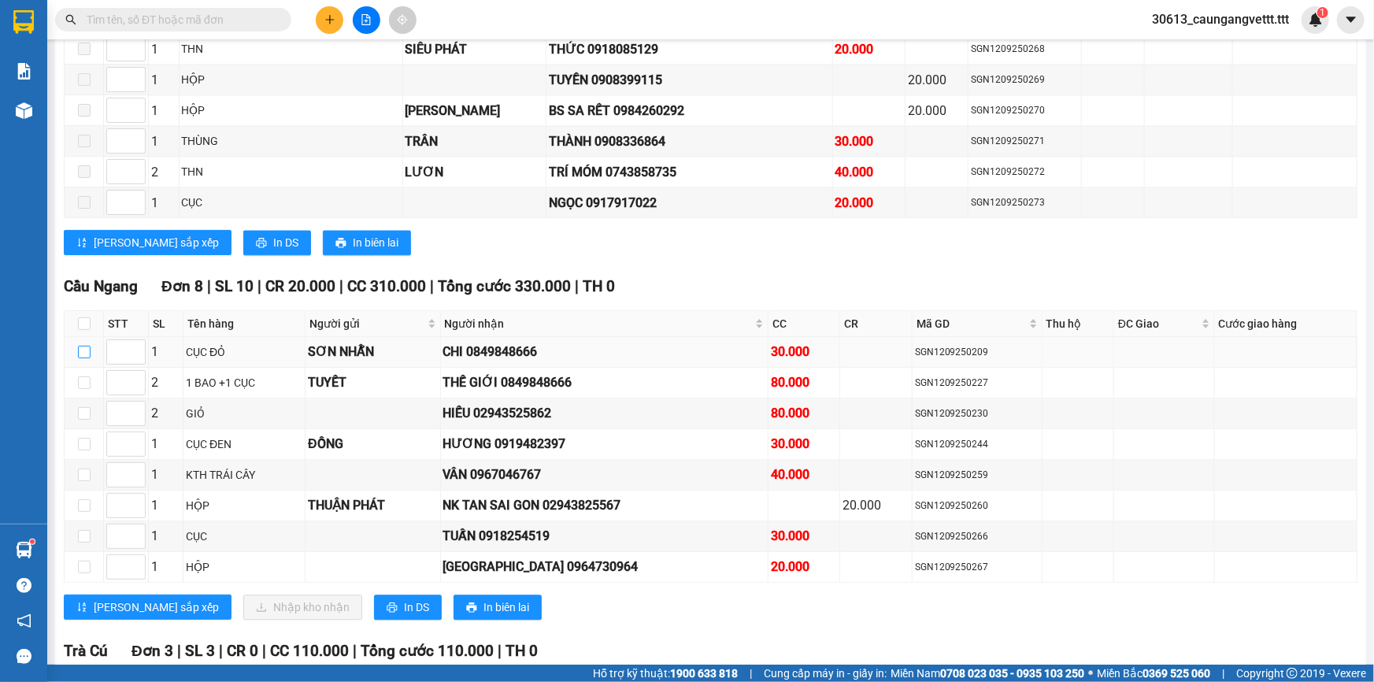
click at [82, 346] on input "checkbox" at bounding box center [84, 352] width 13 height 13
checkbox input "true"
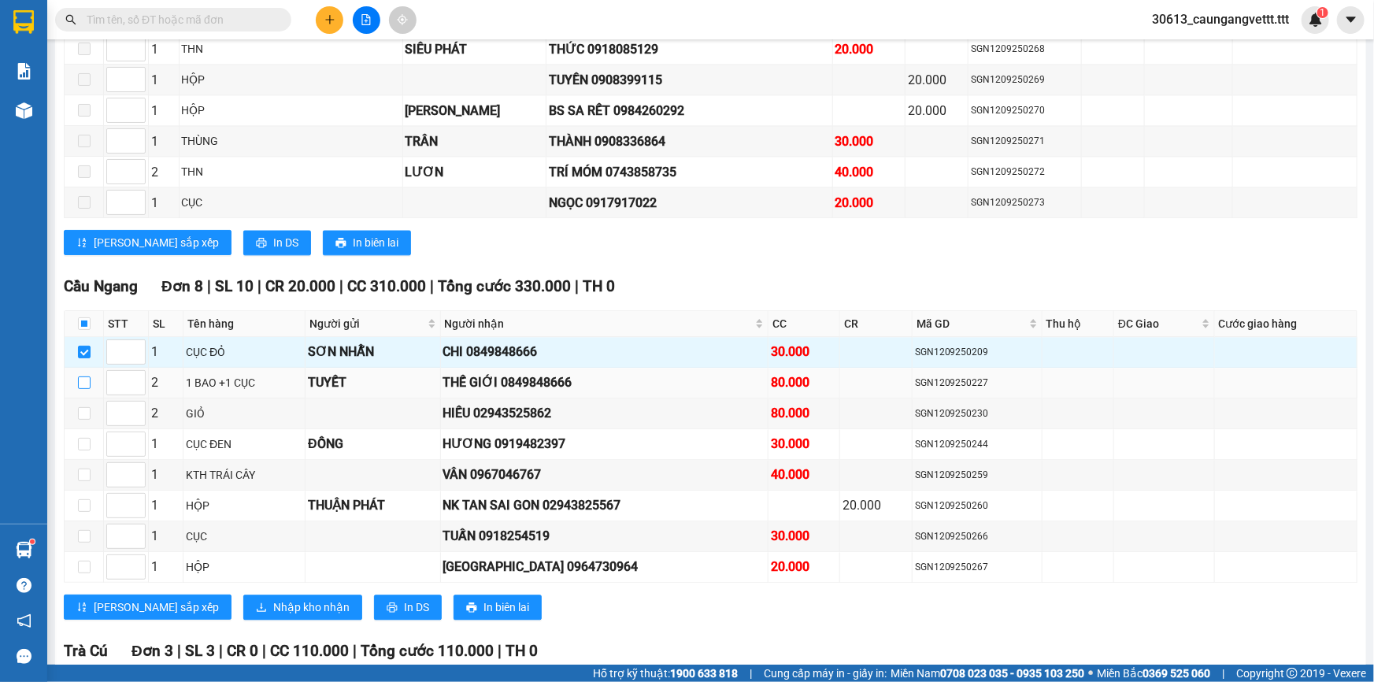
click at [80, 376] on input "checkbox" at bounding box center [84, 382] width 13 height 13
checkbox input "true"
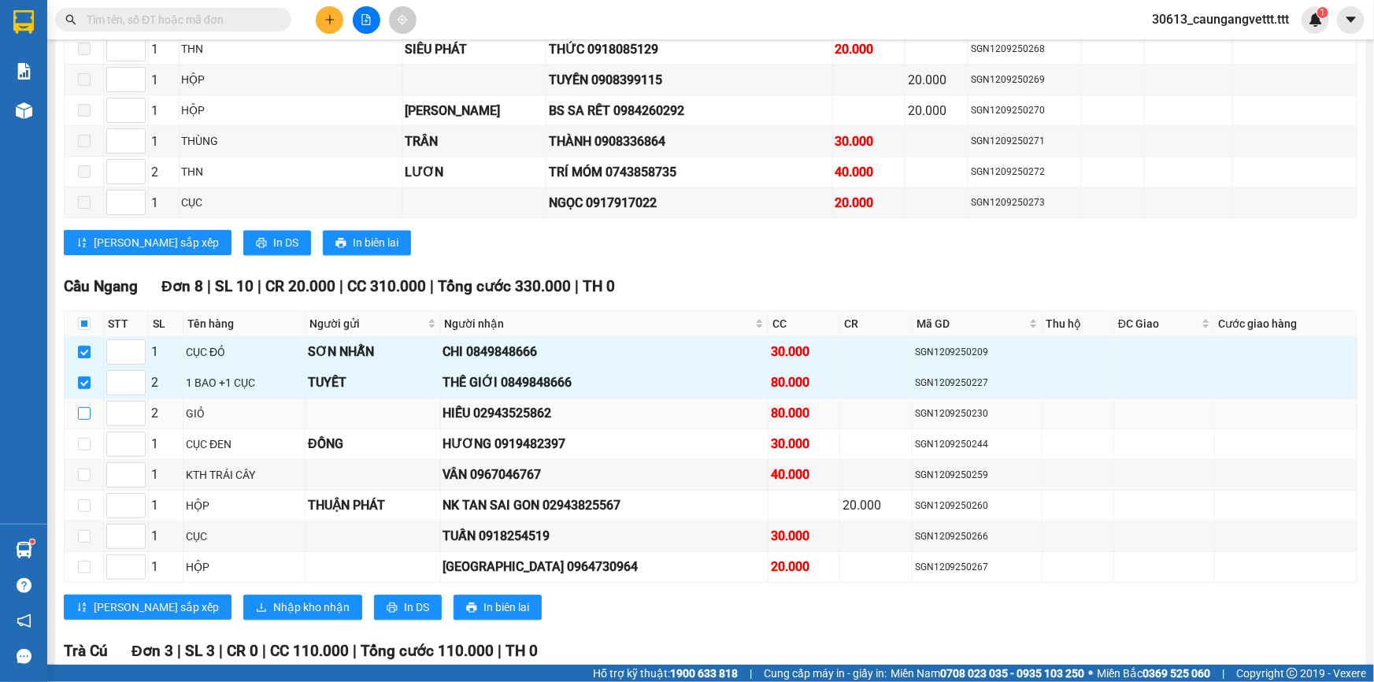
drag, startPoint x: 78, startPoint y: 398, endPoint x: 86, endPoint y: 399, distance: 7.9
click at [79, 407] on input "checkbox" at bounding box center [84, 413] width 13 height 13
checkbox input "true"
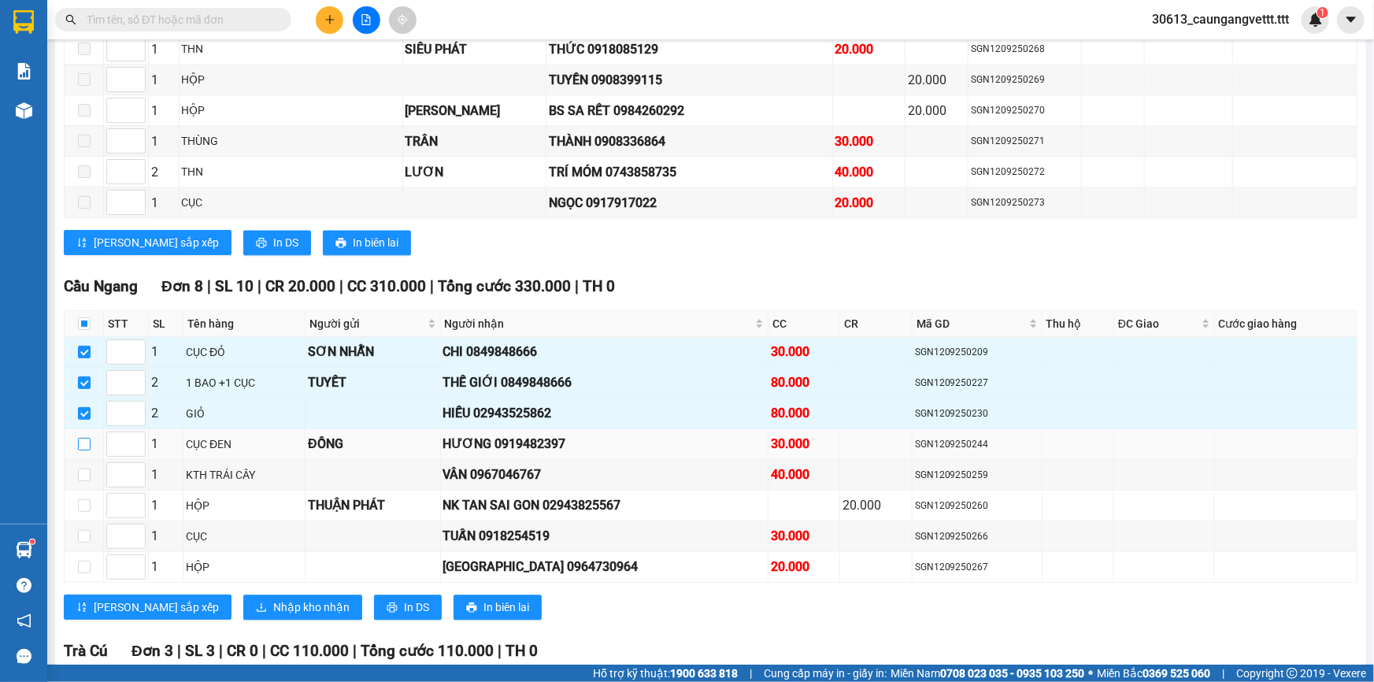
click at [84, 438] on input "checkbox" at bounding box center [84, 444] width 13 height 13
checkbox input "true"
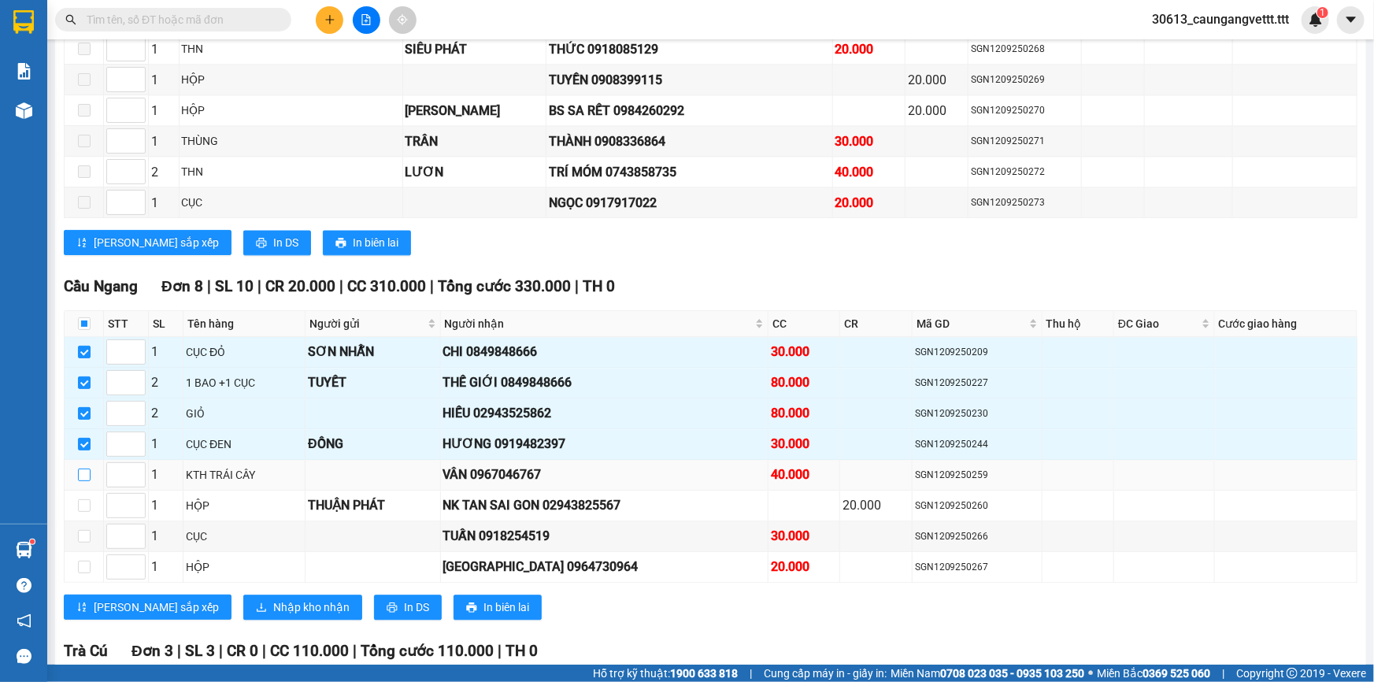
click at [83, 468] on input "checkbox" at bounding box center [84, 474] width 13 height 13
checkbox input "true"
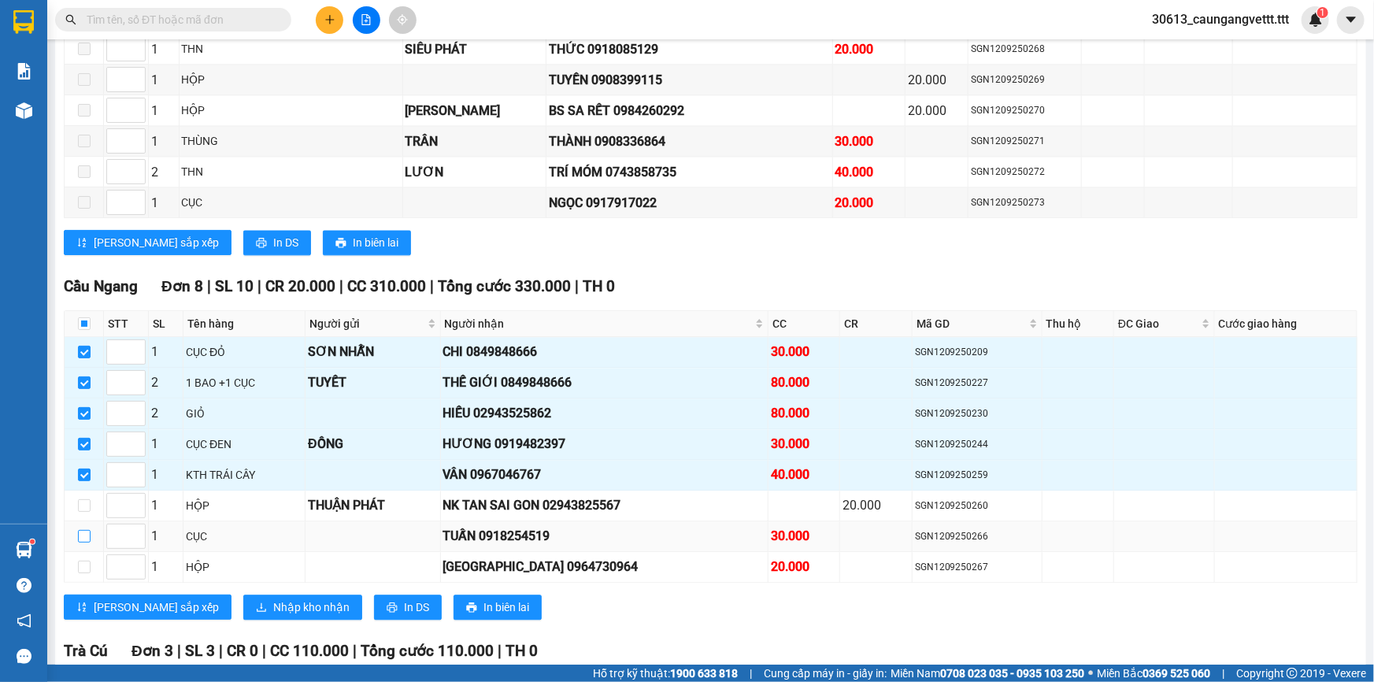
drag, startPoint x: 82, startPoint y: 517, endPoint x: 92, endPoint y: 513, distance: 10.7
click at [82, 530] on input "checkbox" at bounding box center [84, 536] width 13 height 13
checkbox input "true"
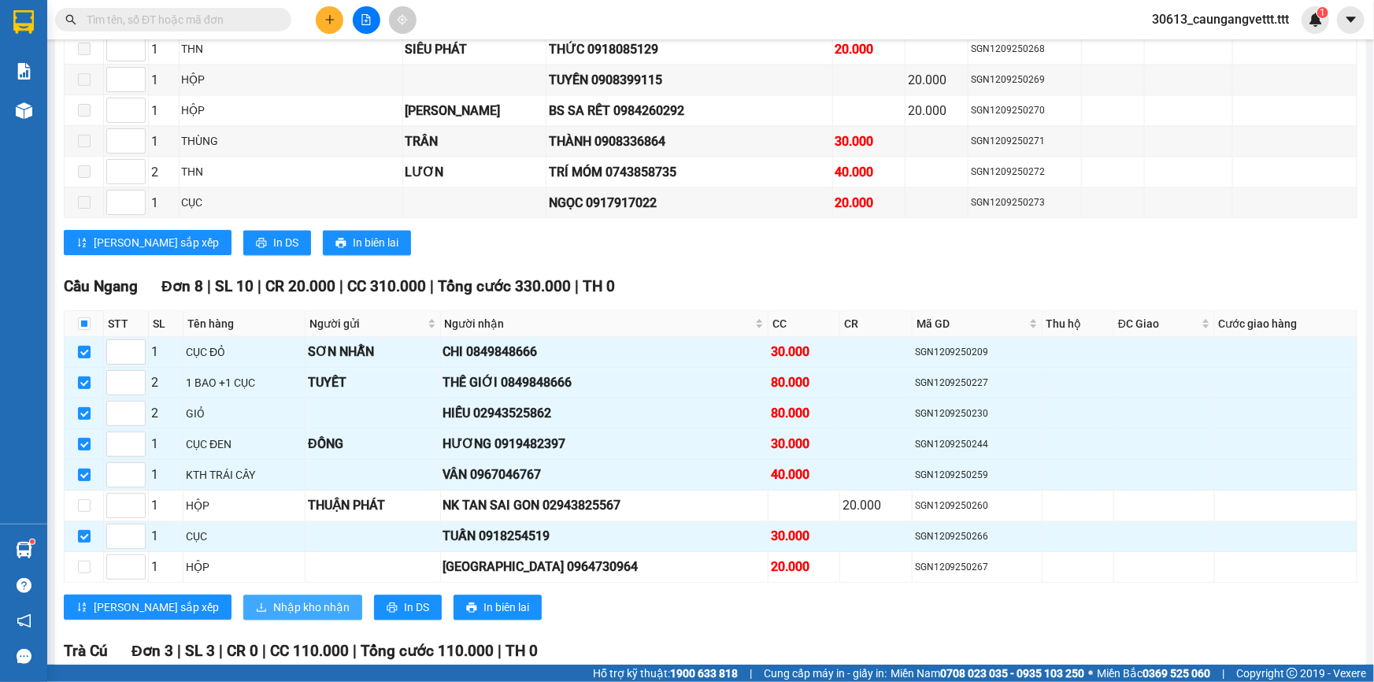
click at [273, 598] on span "Nhập kho nhận" at bounding box center [311, 606] width 76 height 17
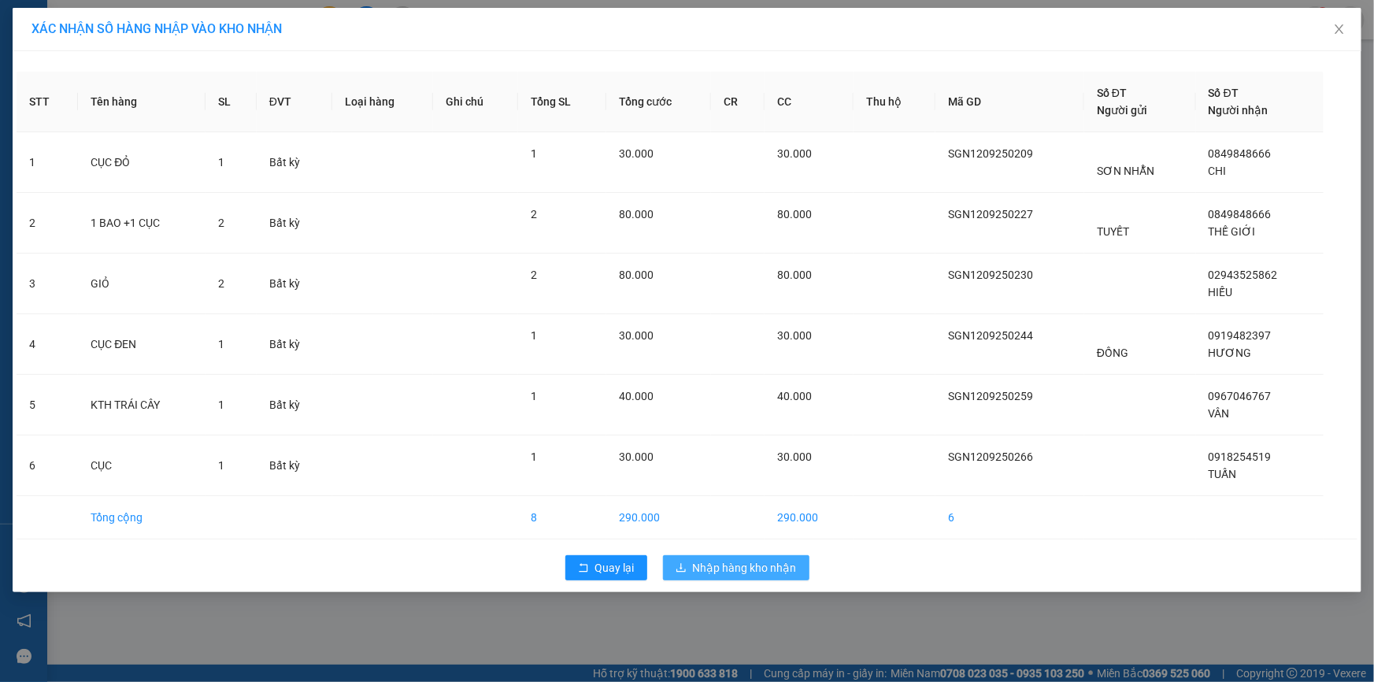
click at [735, 560] on span "Nhập hàng kho nhận" at bounding box center [745, 567] width 104 height 17
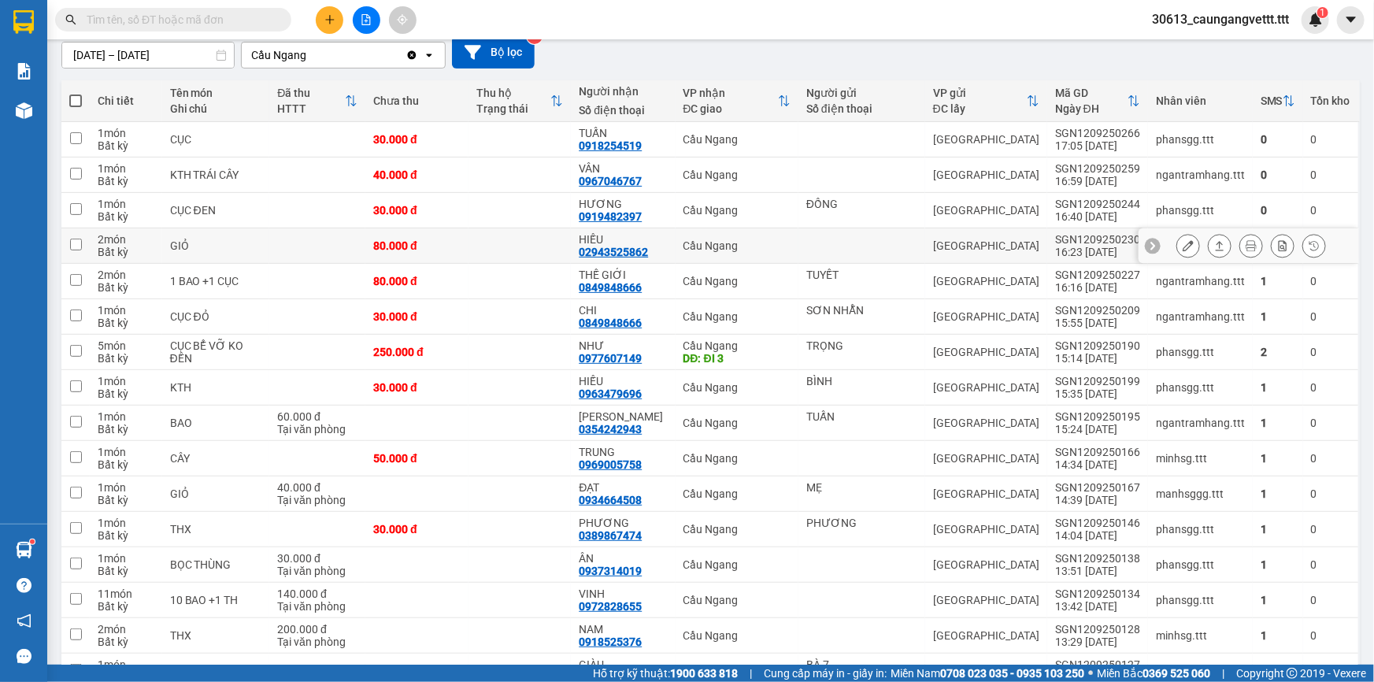
scroll to position [191, 0]
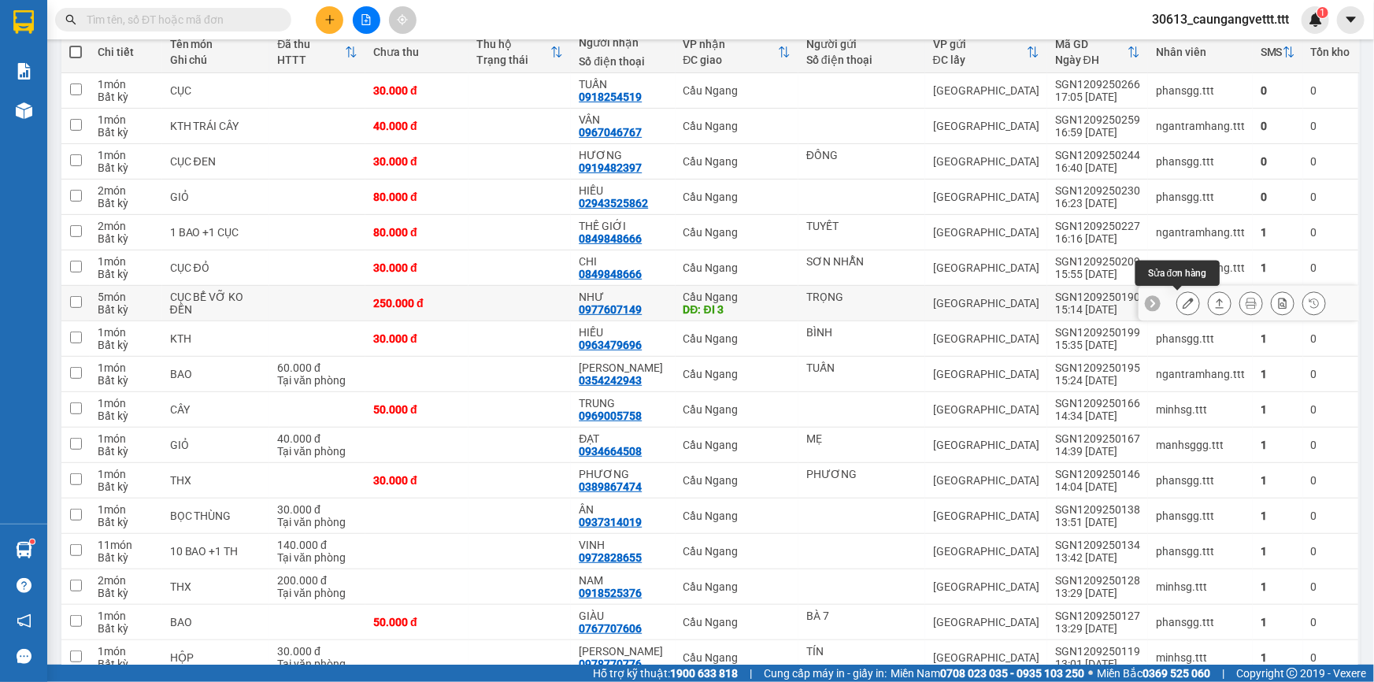
click at [1183, 301] on icon at bounding box center [1188, 303] width 11 height 11
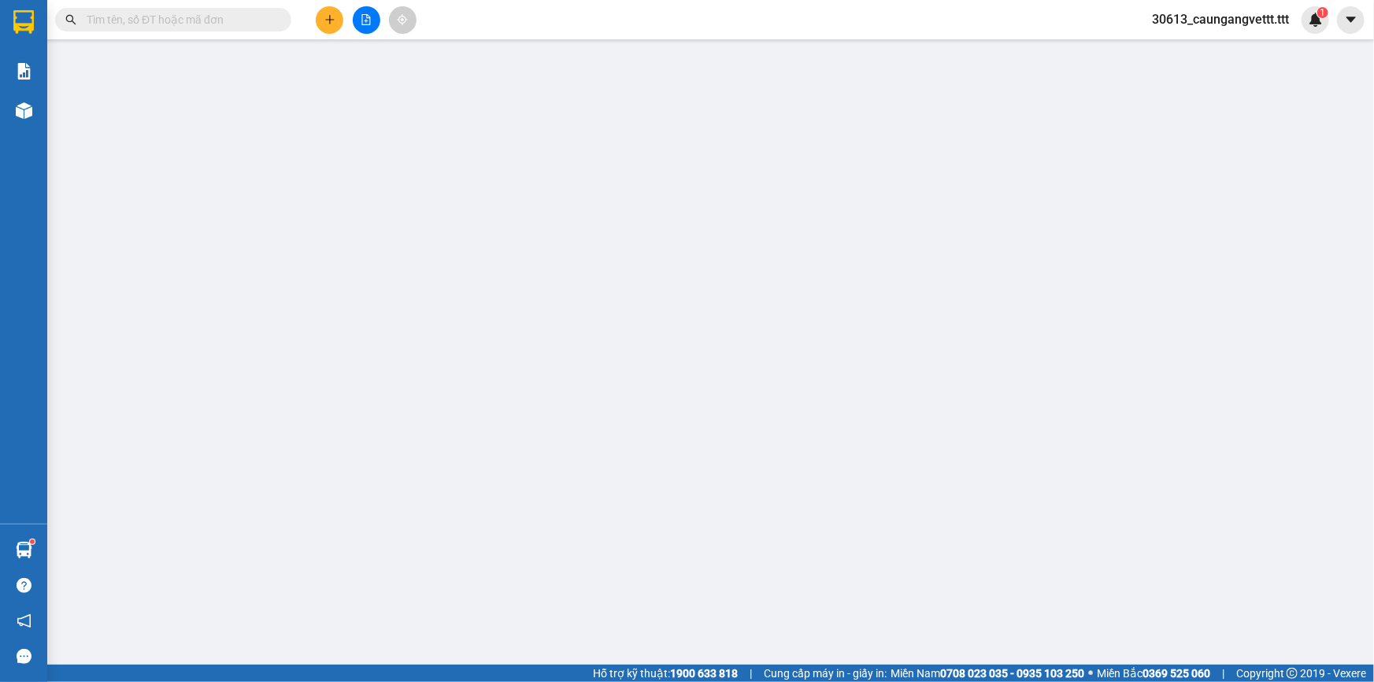
type input "TRỌNG"
type input "0977607149"
type input "NHƯ"
type input "ĐI 3"
type input "250.000"
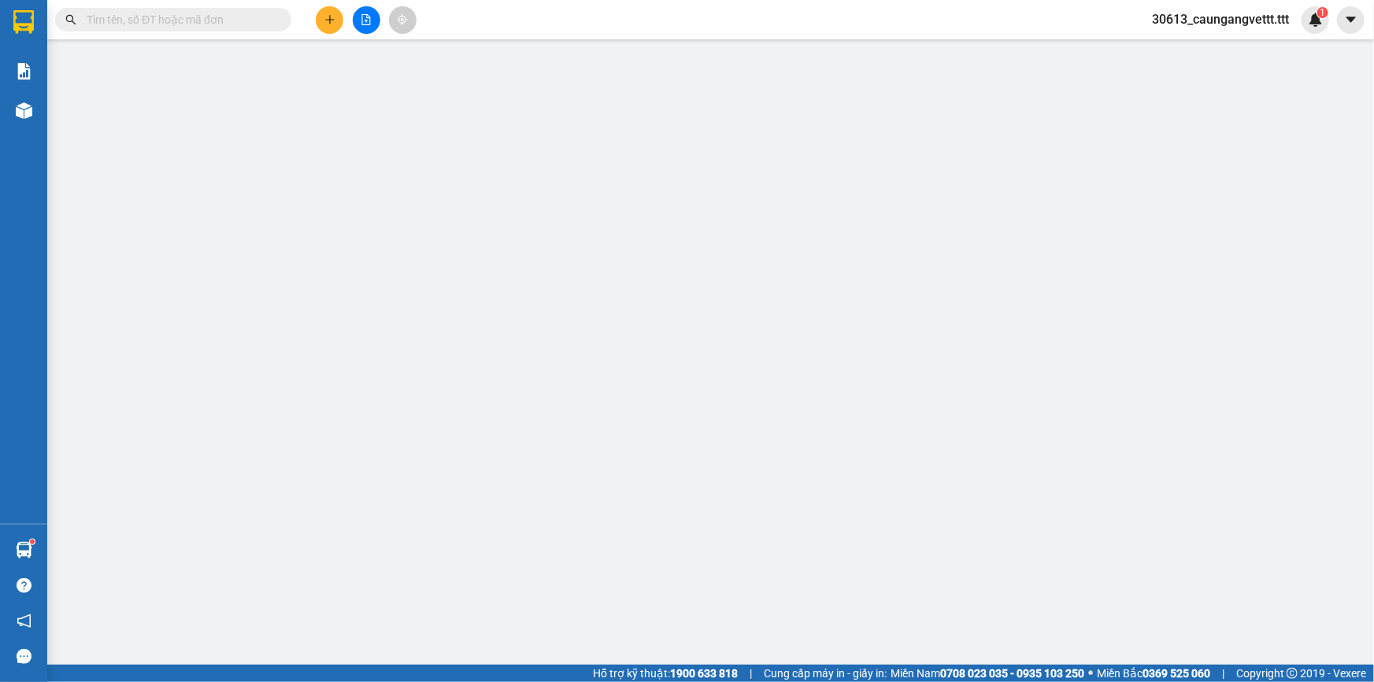
type input "250.000"
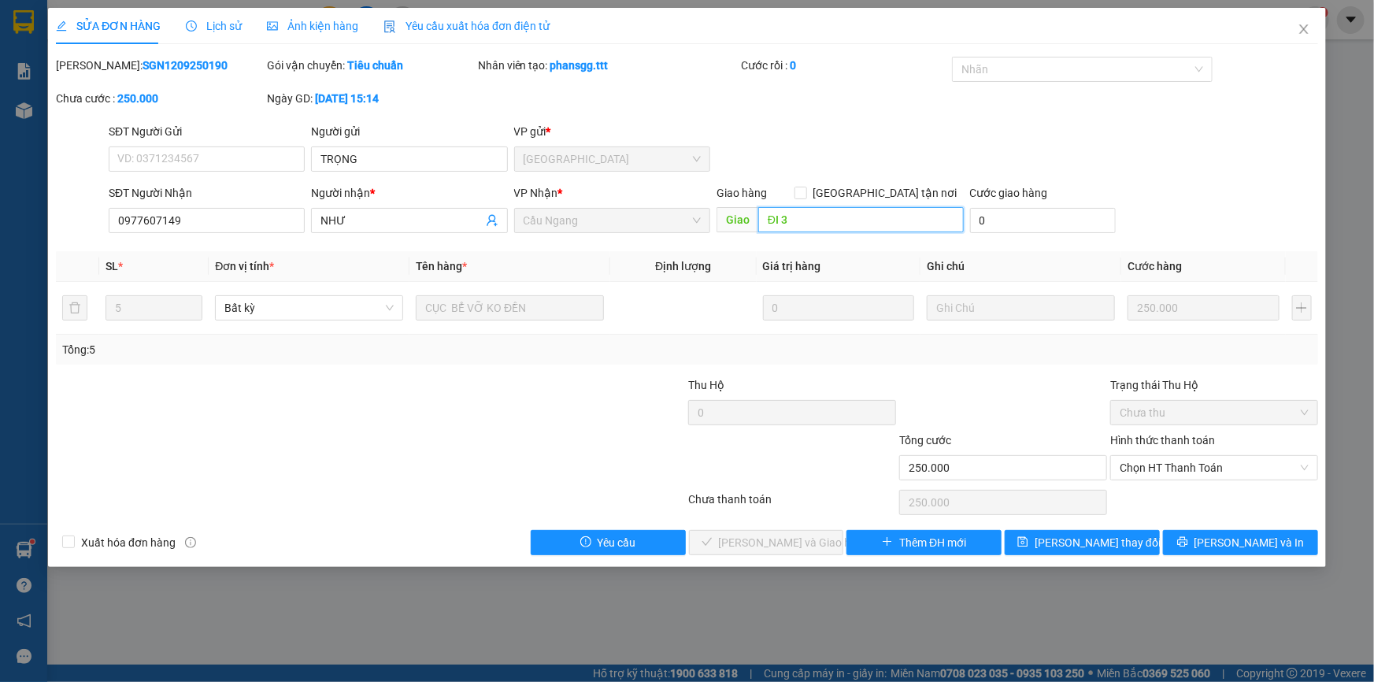
click at [821, 217] on input "ĐI 3" at bounding box center [861, 219] width 206 height 25
click at [1099, 537] on span "[PERSON_NAME] thay đổi" at bounding box center [1098, 542] width 126 height 17
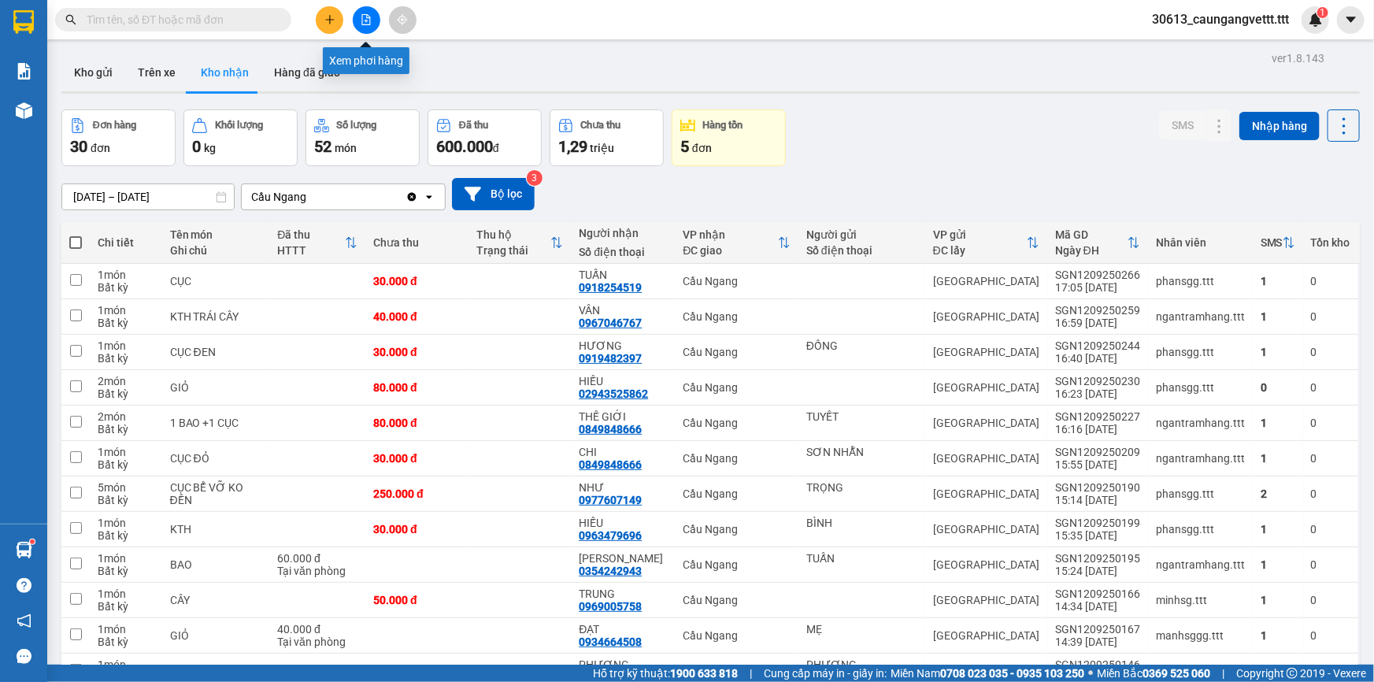
click at [365, 20] on icon "file-add" at bounding box center [366, 19] width 11 height 11
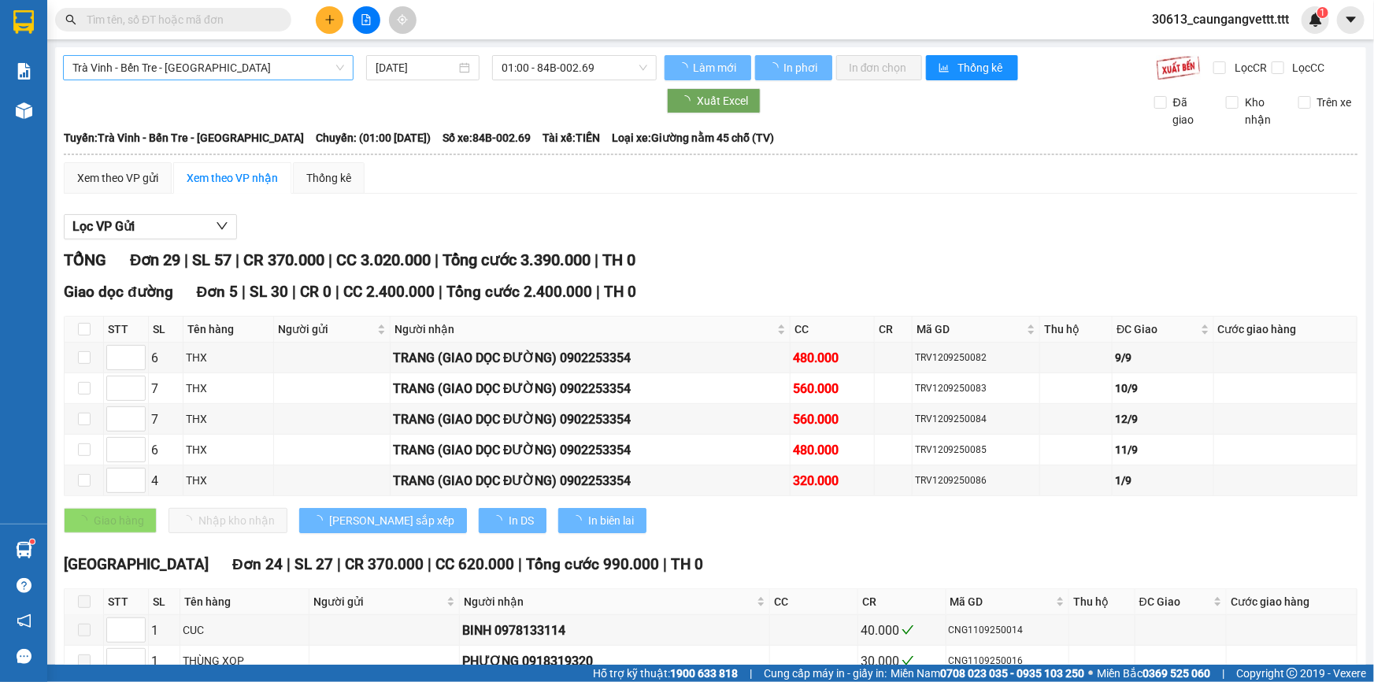
click at [230, 69] on span "Trà Vinh - Bến Tre - [GEOGRAPHIC_DATA]" at bounding box center [208, 68] width 272 height 24
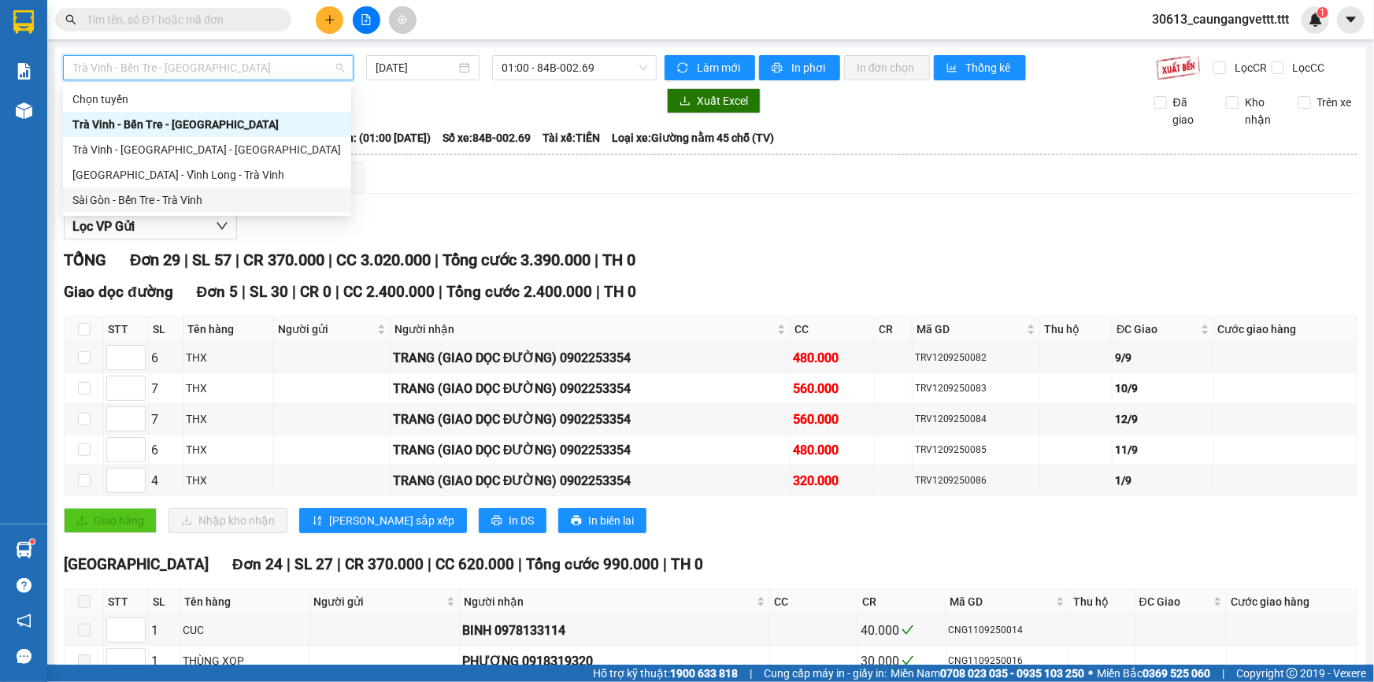
click at [187, 196] on div "Sài Gòn - Bến Tre - Trà Vinh" at bounding box center [206, 199] width 269 height 17
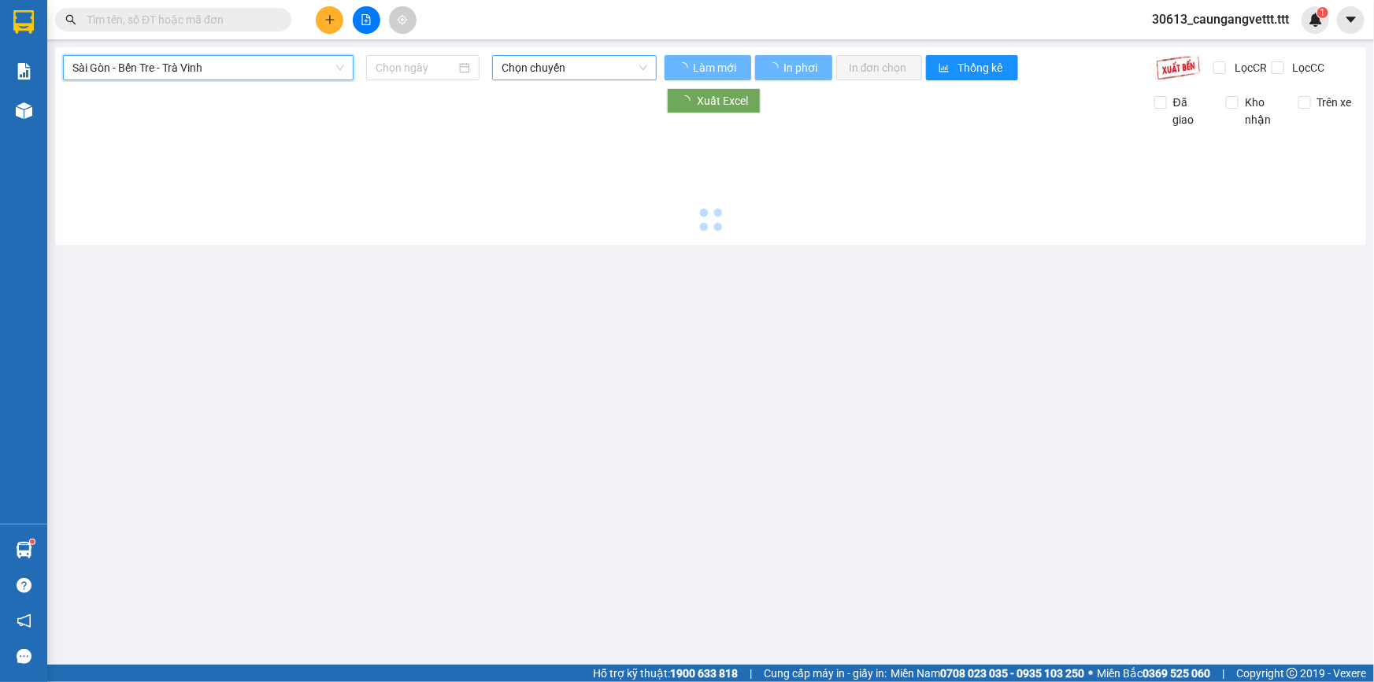
type input "[DATE]"
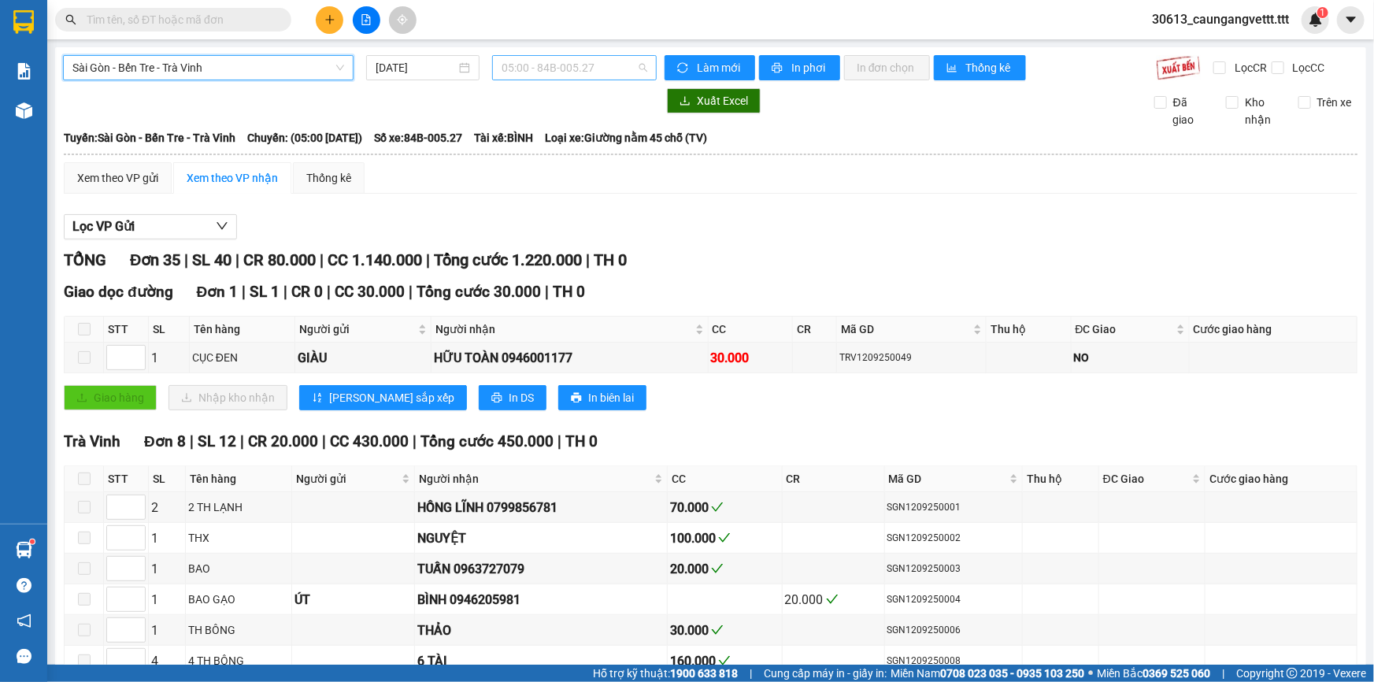
click at [542, 71] on span "05:00 - 84B-005.27" at bounding box center [575, 68] width 146 height 24
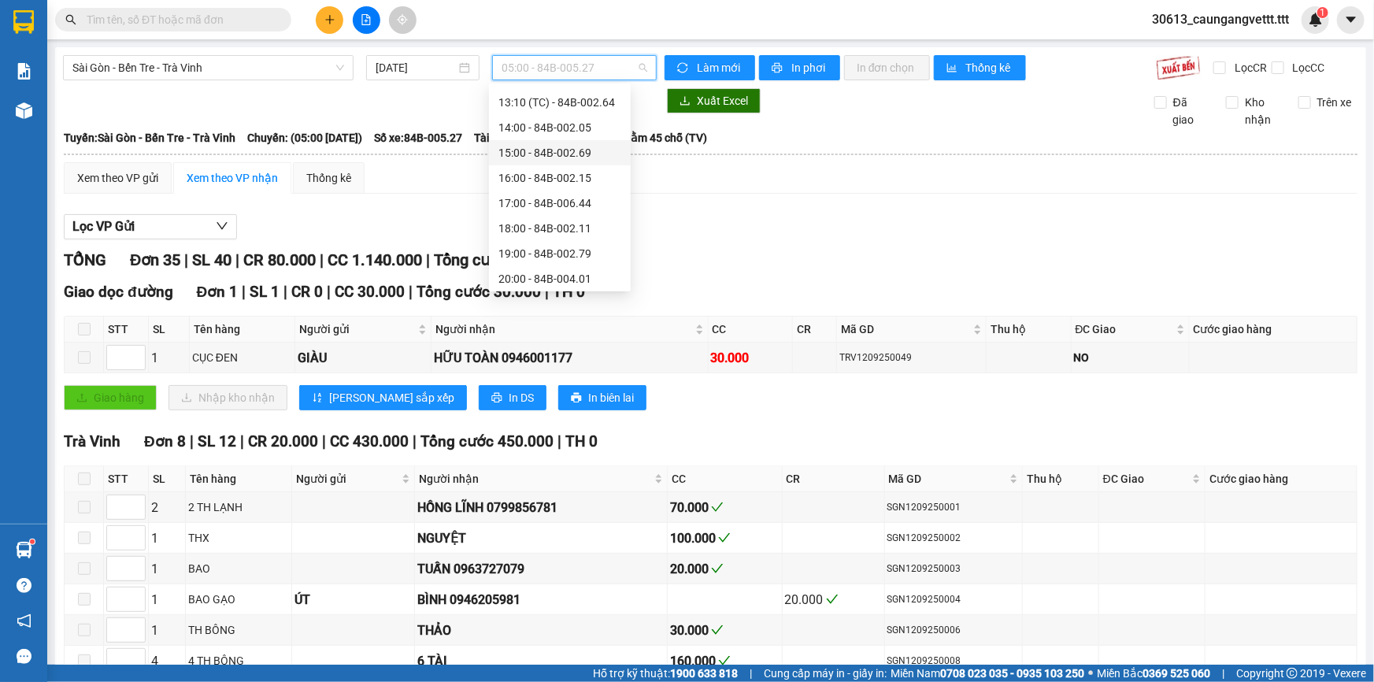
scroll to position [327, 0]
click at [535, 272] on div "22:00 - 84B-010.68" at bounding box center [559, 276] width 123 height 17
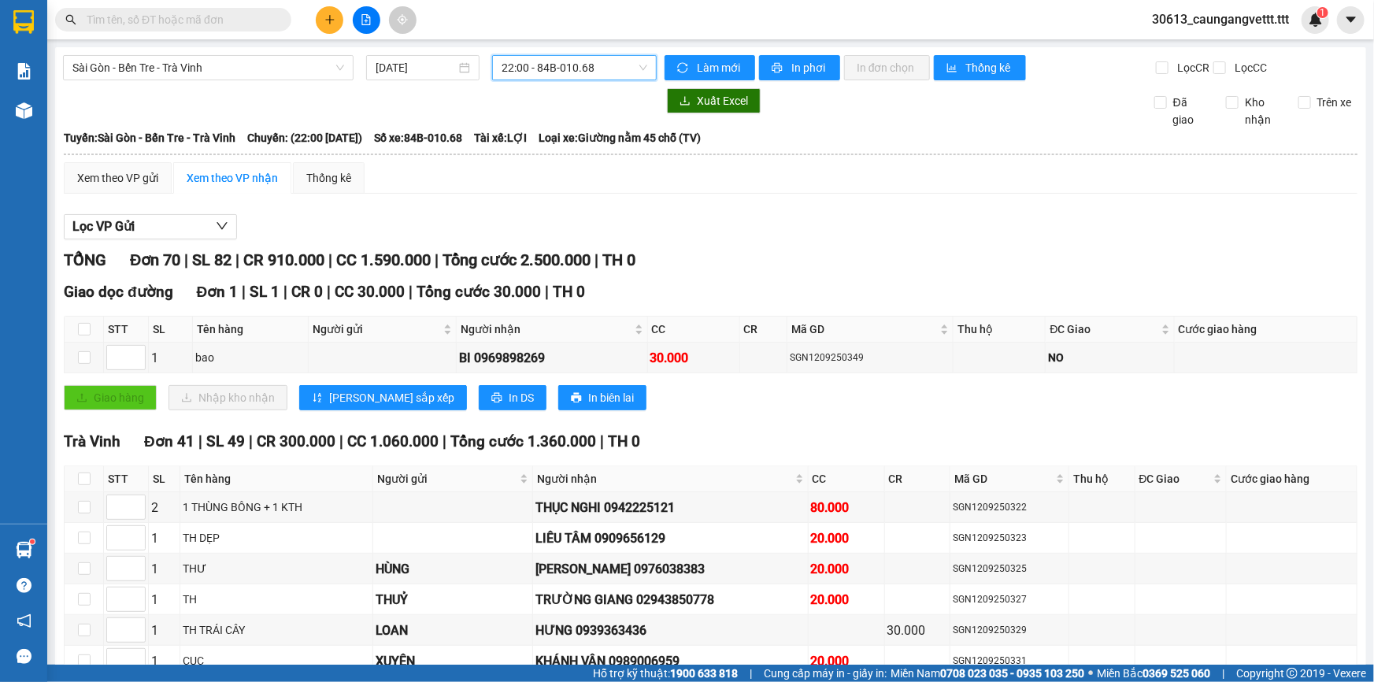
click at [565, 71] on span "22:00 - 84B-010.68" at bounding box center [575, 68] width 146 height 24
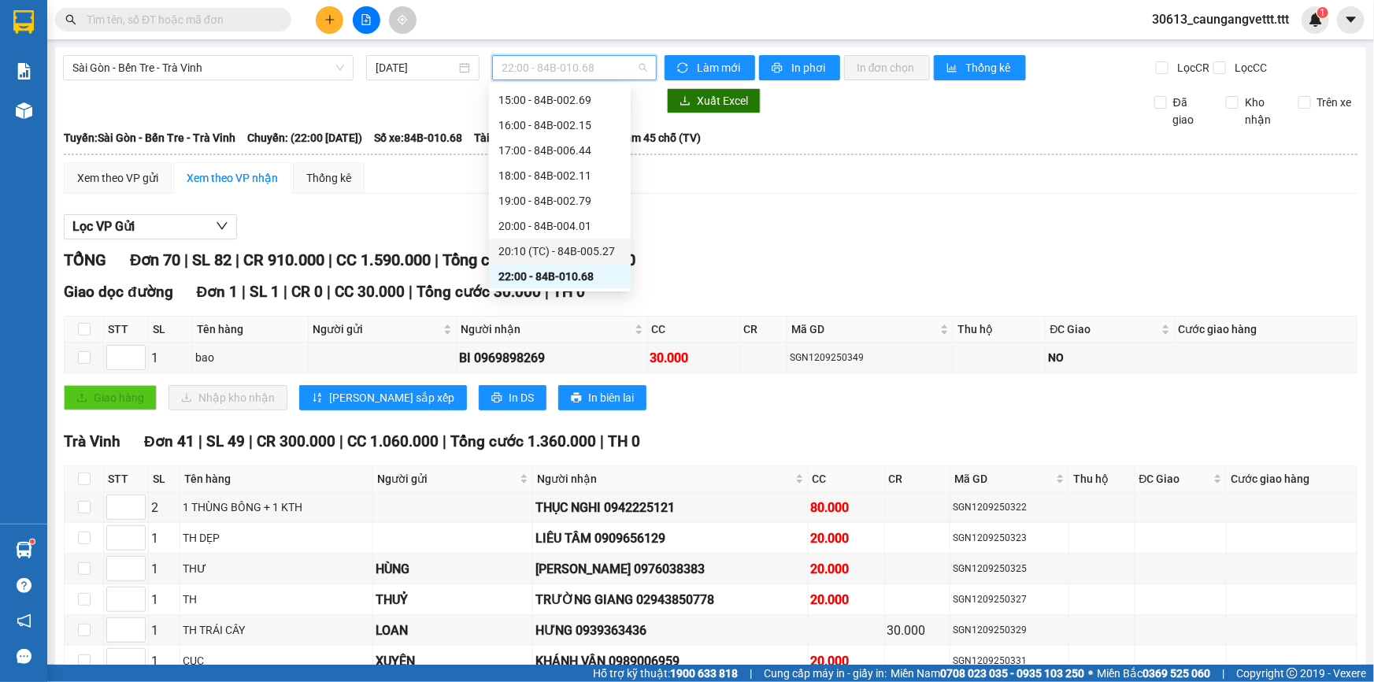
click at [529, 251] on div "20:10 (TC) - 84B-005.27" at bounding box center [559, 251] width 123 height 17
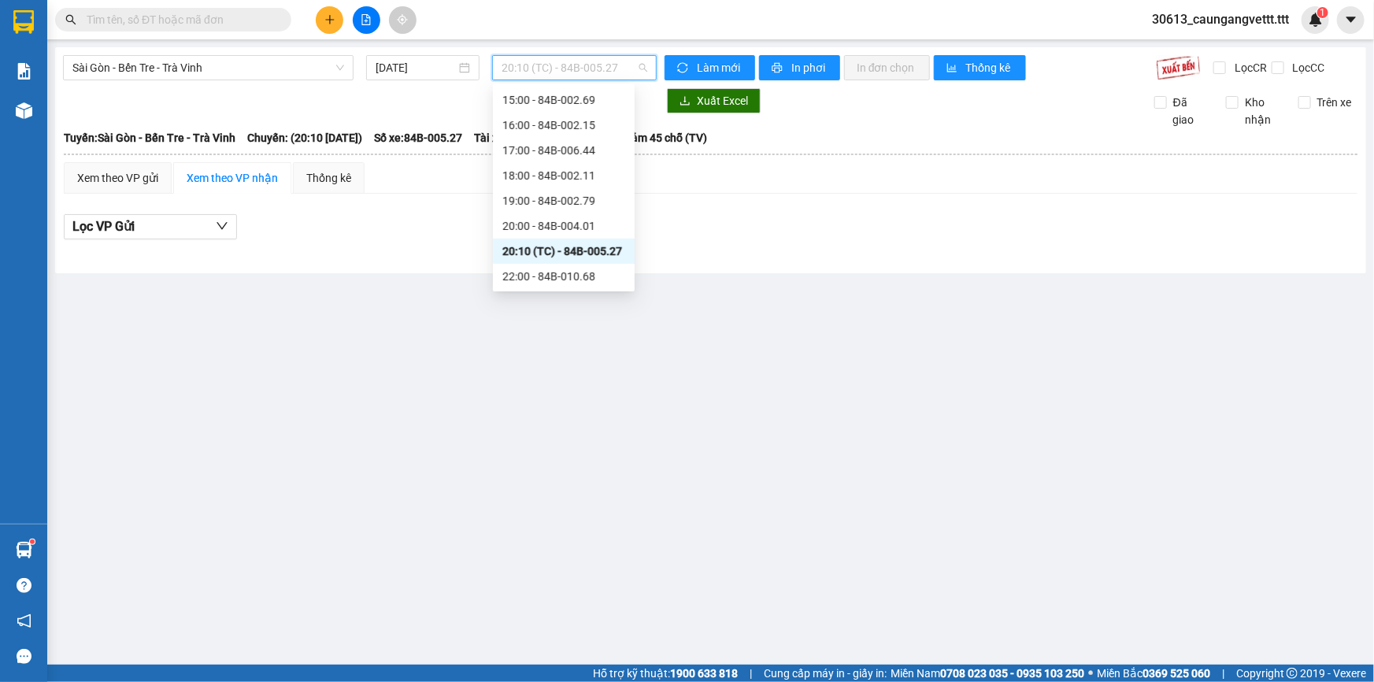
click at [556, 70] on span "20:10 (TC) - 84B-005.27" at bounding box center [575, 68] width 146 height 24
click at [539, 217] on div "20:00 - 84B-004.01" at bounding box center [563, 225] width 123 height 17
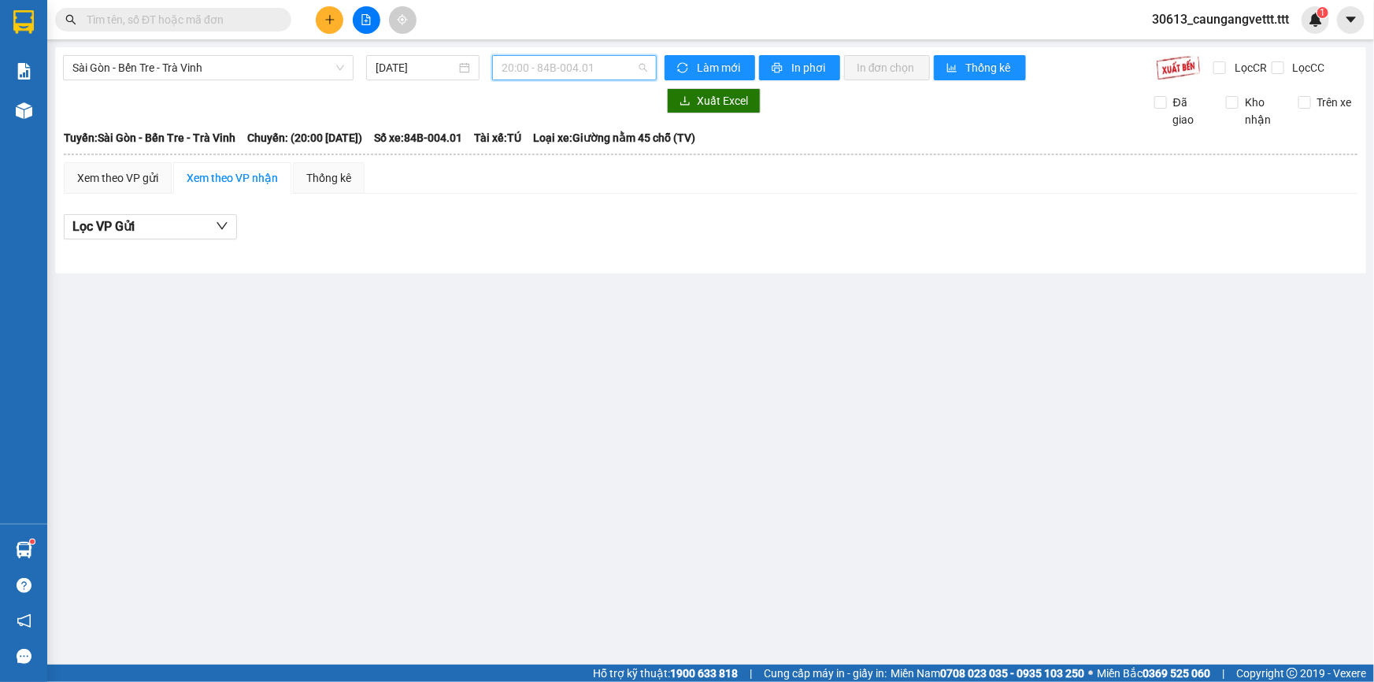
click at [550, 60] on span "20:00 - 84B-004.01" at bounding box center [575, 68] width 146 height 24
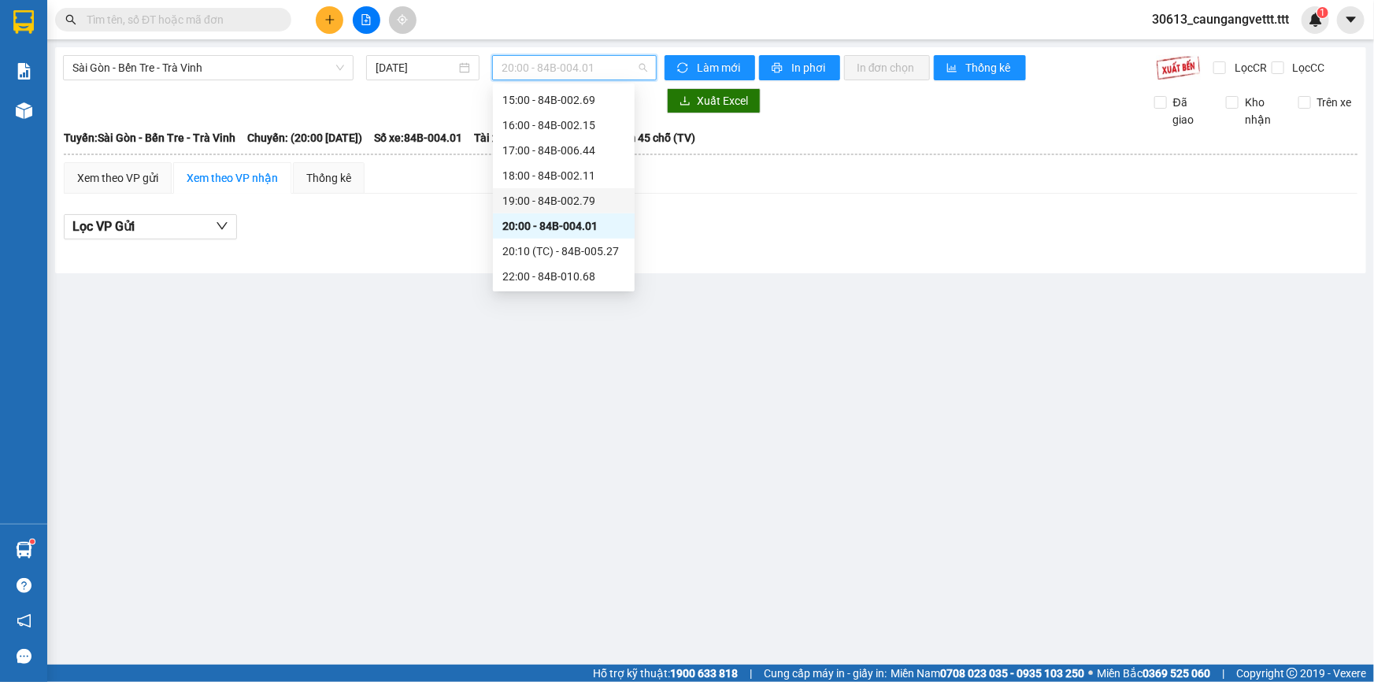
click at [550, 202] on div "19:00 - 84B-002.79" at bounding box center [563, 200] width 123 height 17
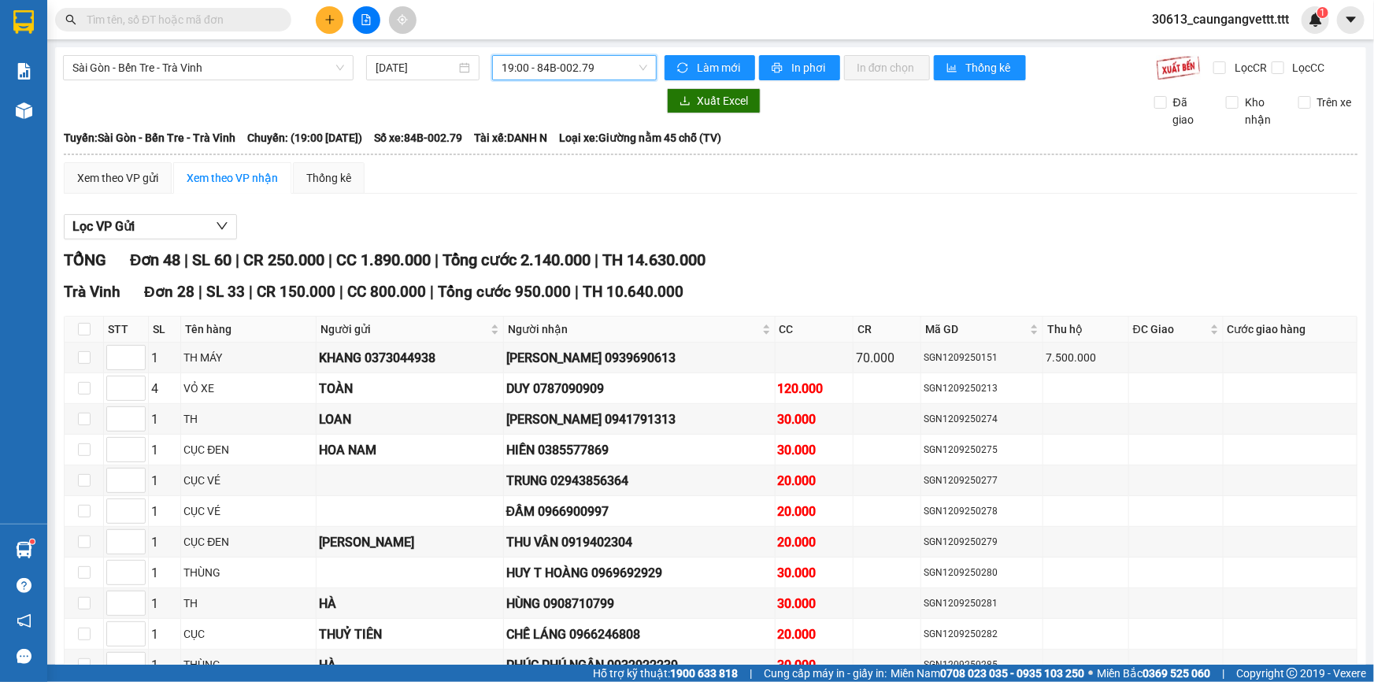
click at [591, 63] on span "19:00 - 84B-002.79" at bounding box center [575, 68] width 146 height 24
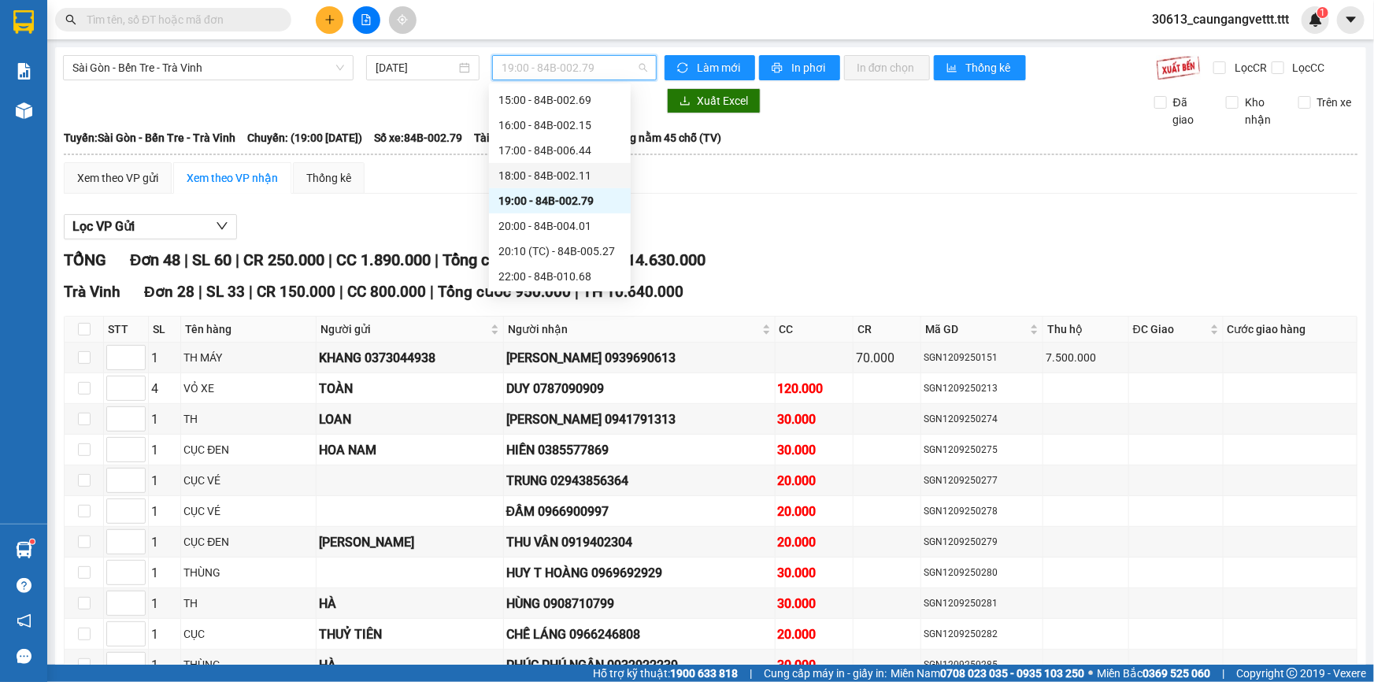
click at [554, 178] on div "18:00 - 84B-002.11" at bounding box center [559, 175] width 123 height 17
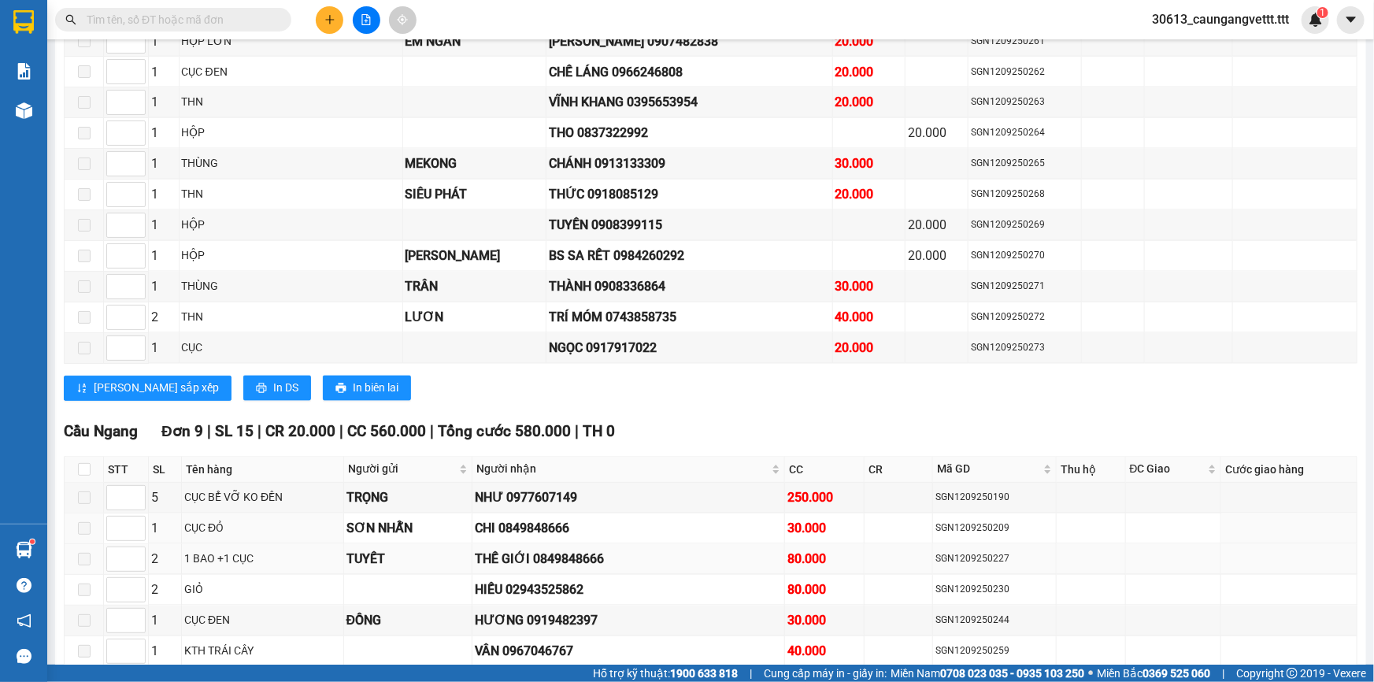
scroll to position [1527, 0]
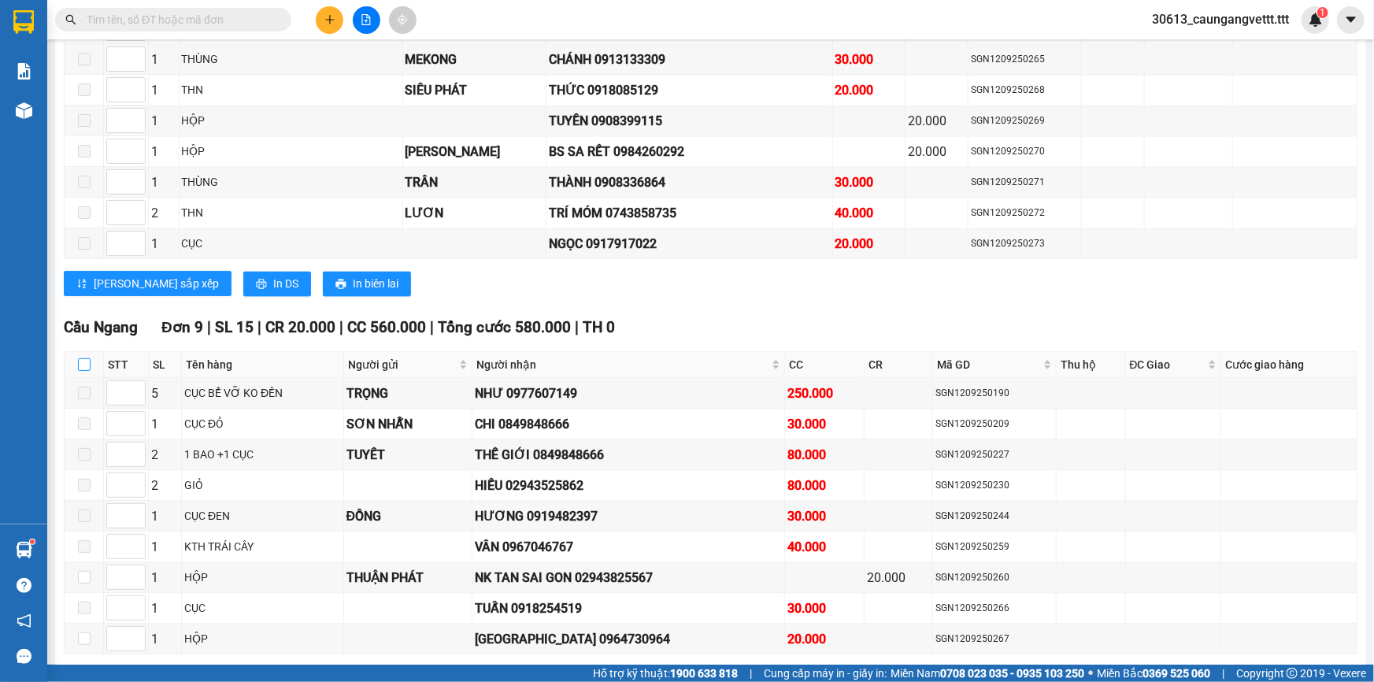
click at [83, 358] on input "checkbox" at bounding box center [84, 364] width 13 height 13
checkbox input "true"
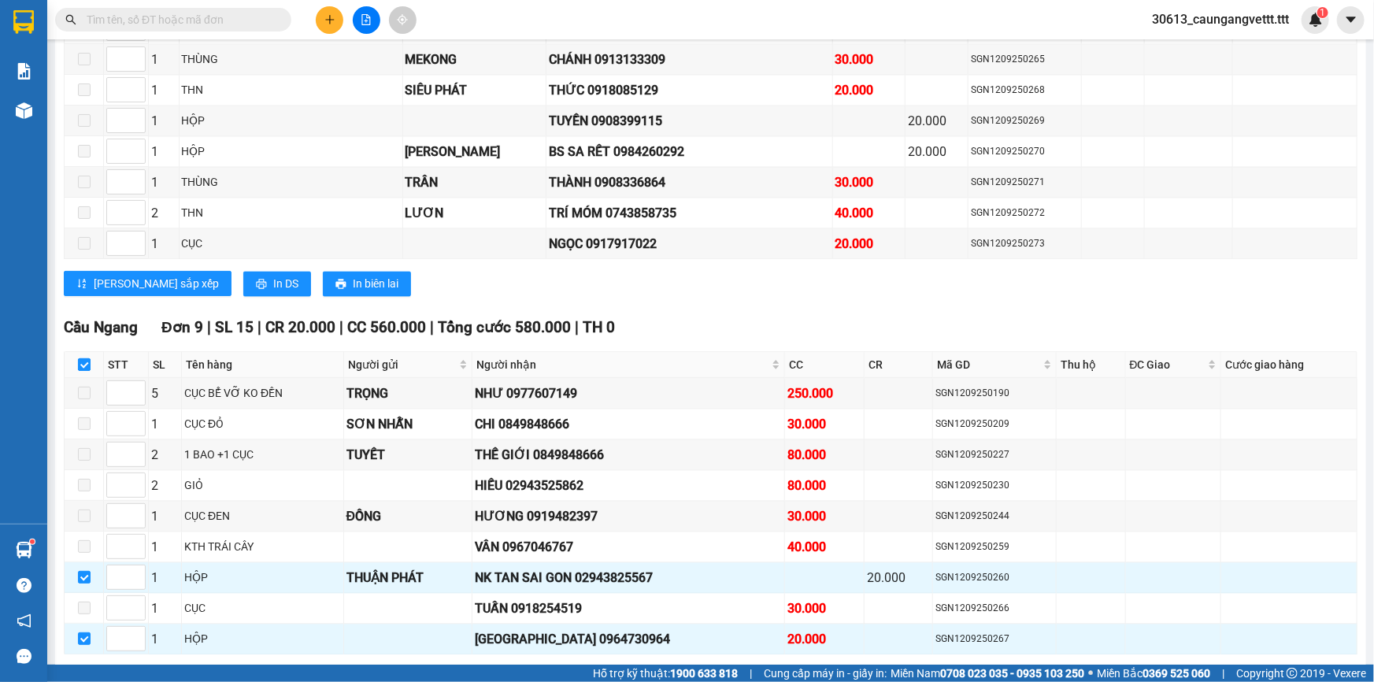
click at [83, 358] on input "checkbox" at bounding box center [84, 364] width 13 height 13
checkbox input "false"
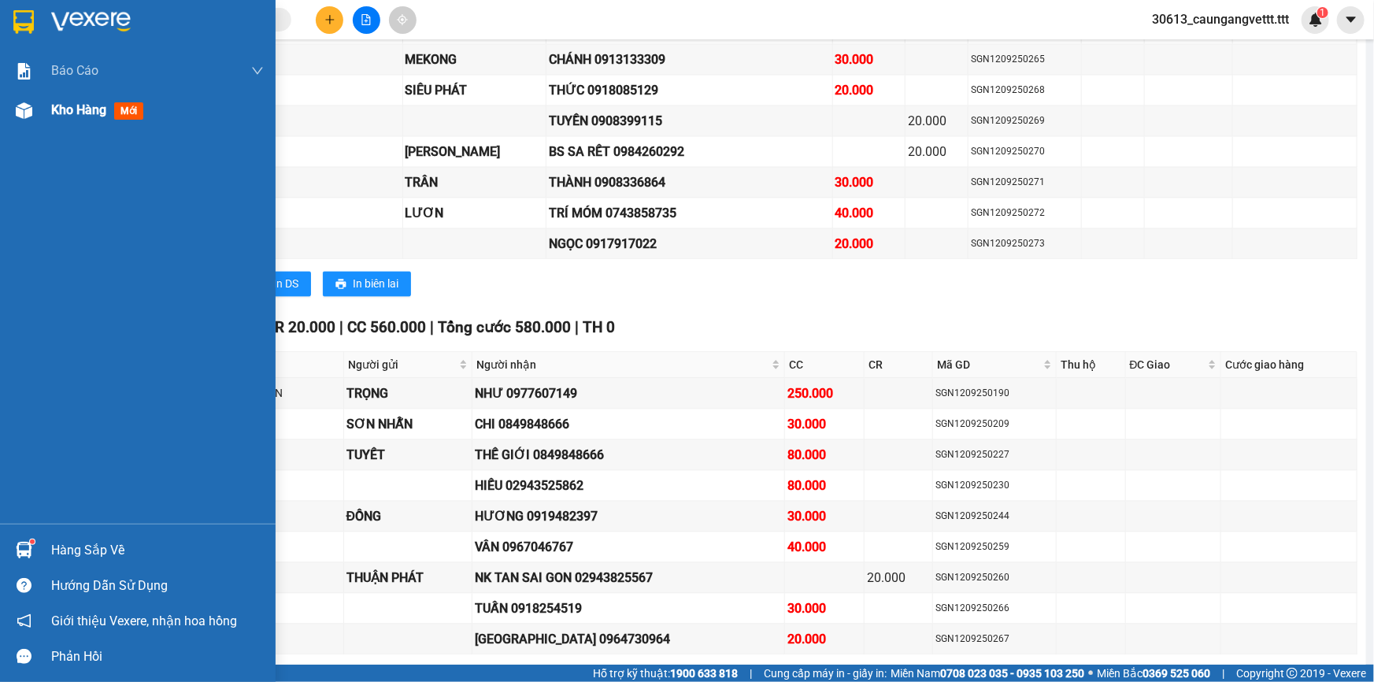
click at [60, 111] on span "Kho hàng" at bounding box center [78, 109] width 55 height 15
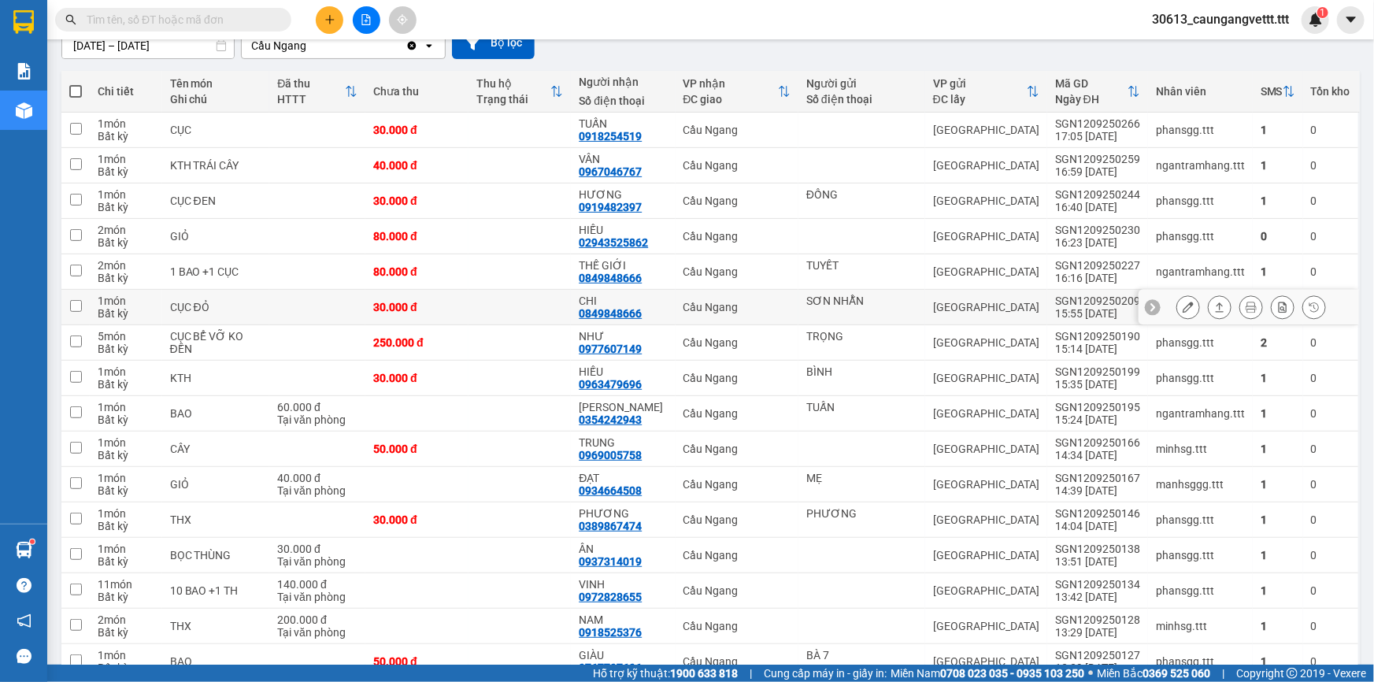
scroll to position [150, 0]
